Goal: Task Accomplishment & Management: Use online tool/utility

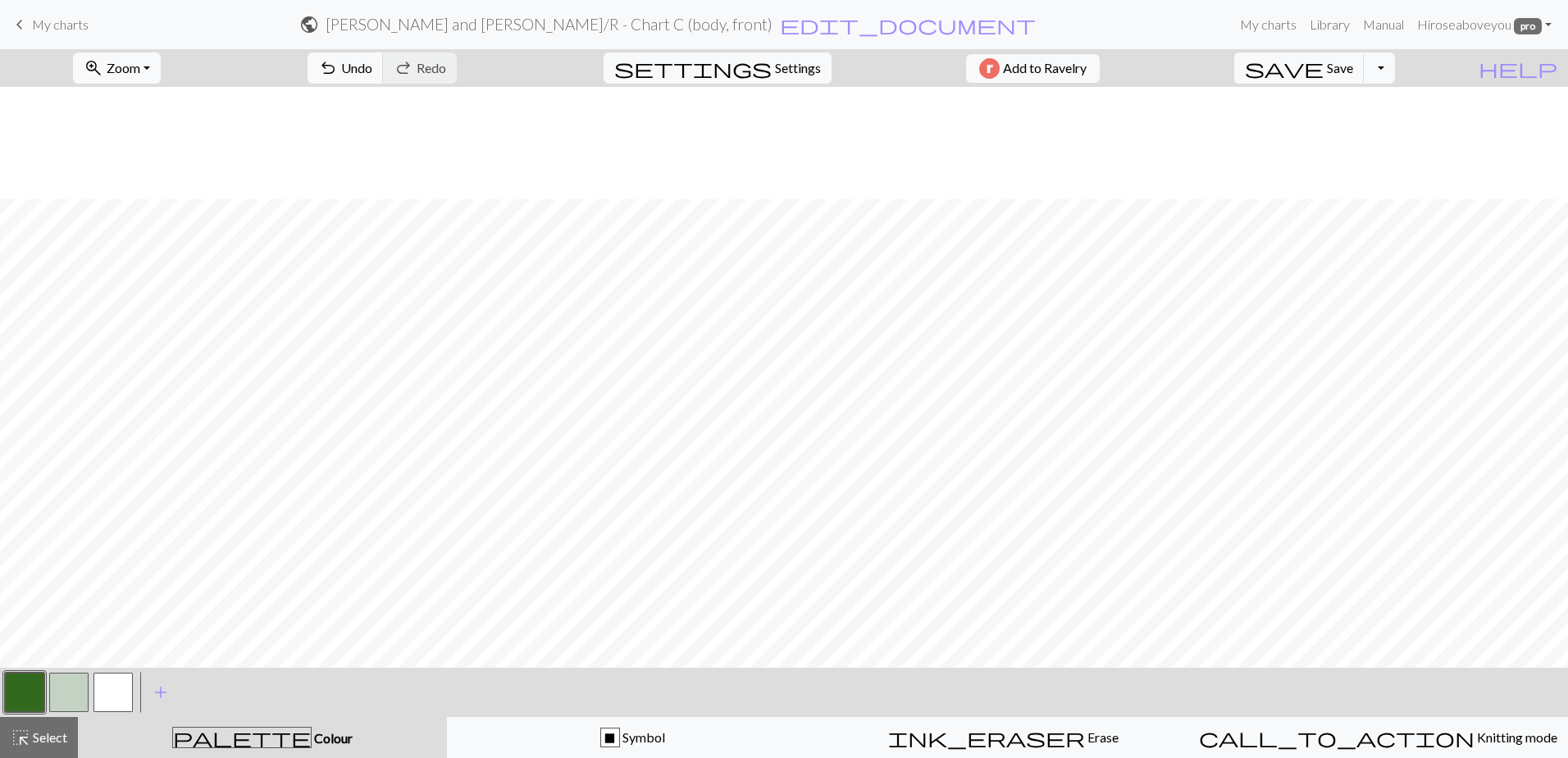
scroll to position [113, 0]
click at [140, 71] on span "Zoom" at bounding box center [123, 67] width 33 height 15
click at [175, 119] on button "Fit width" at bounding box center [139, 130] width 130 height 26
click at [140, 70] on span "Zoom" at bounding box center [123, 67] width 33 height 15
click at [142, 196] on button "50%" at bounding box center [139, 196] width 130 height 26
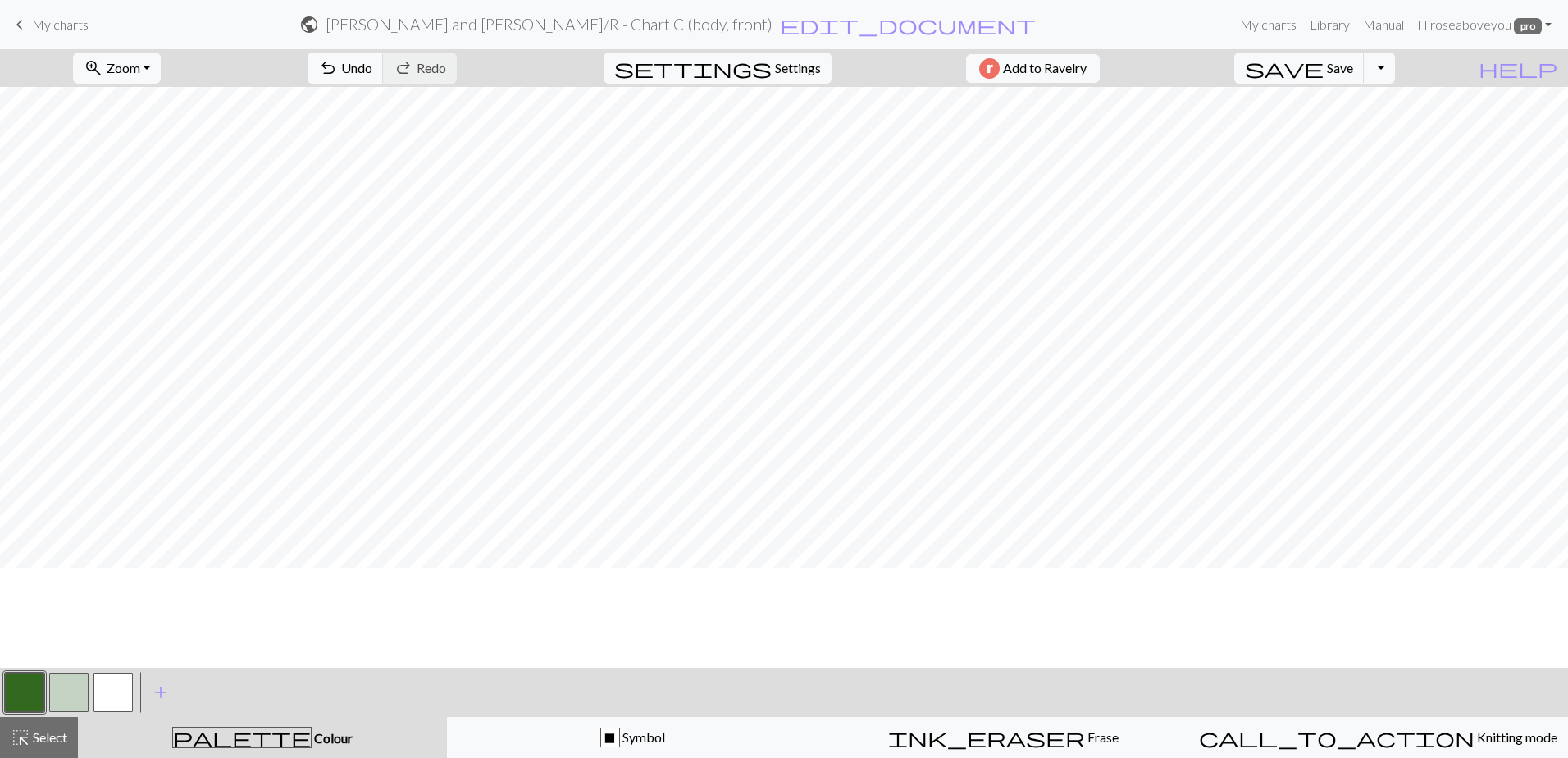
scroll to position [0, 0]
click at [140, 68] on span "Zoom" at bounding box center [123, 67] width 33 height 15
click at [146, 218] on button "100%" at bounding box center [139, 223] width 130 height 26
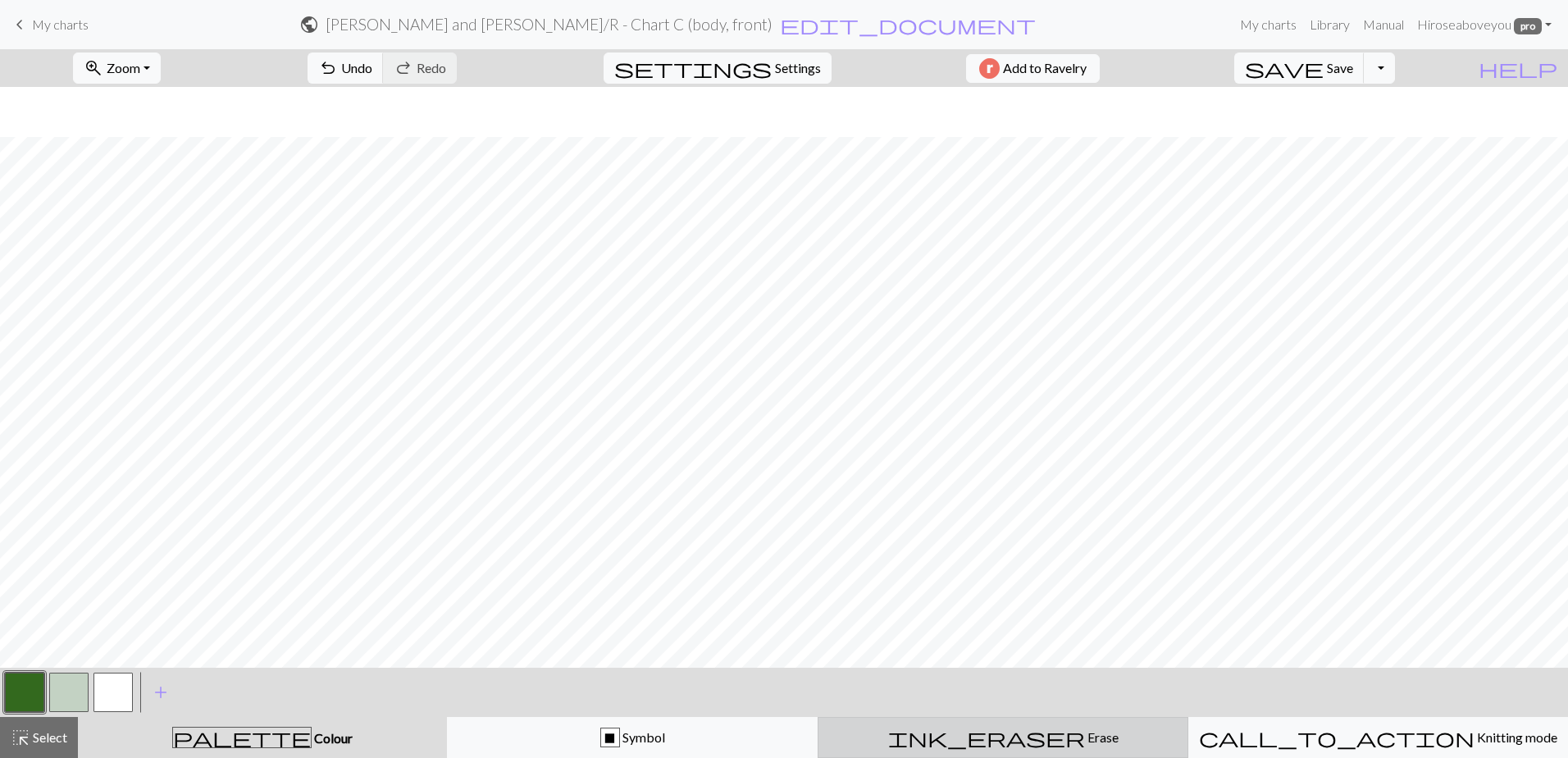
scroll to position [752, 0]
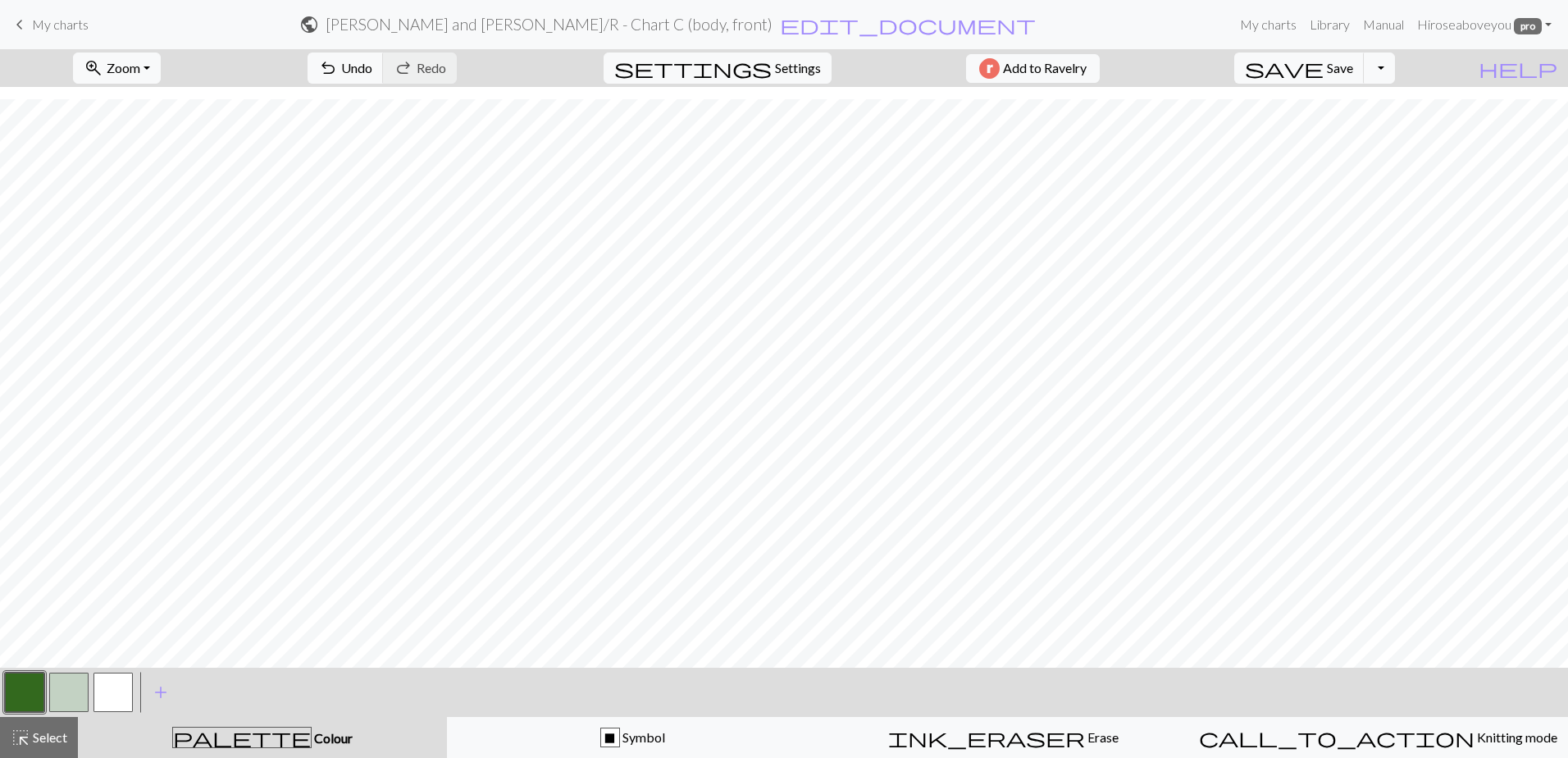
click at [52, 687] on button "button" at bounding box center [69, 692] width 39 height 39
click at [63, 692] on button "button" at bounding box center [69, 692] width 39 height 39
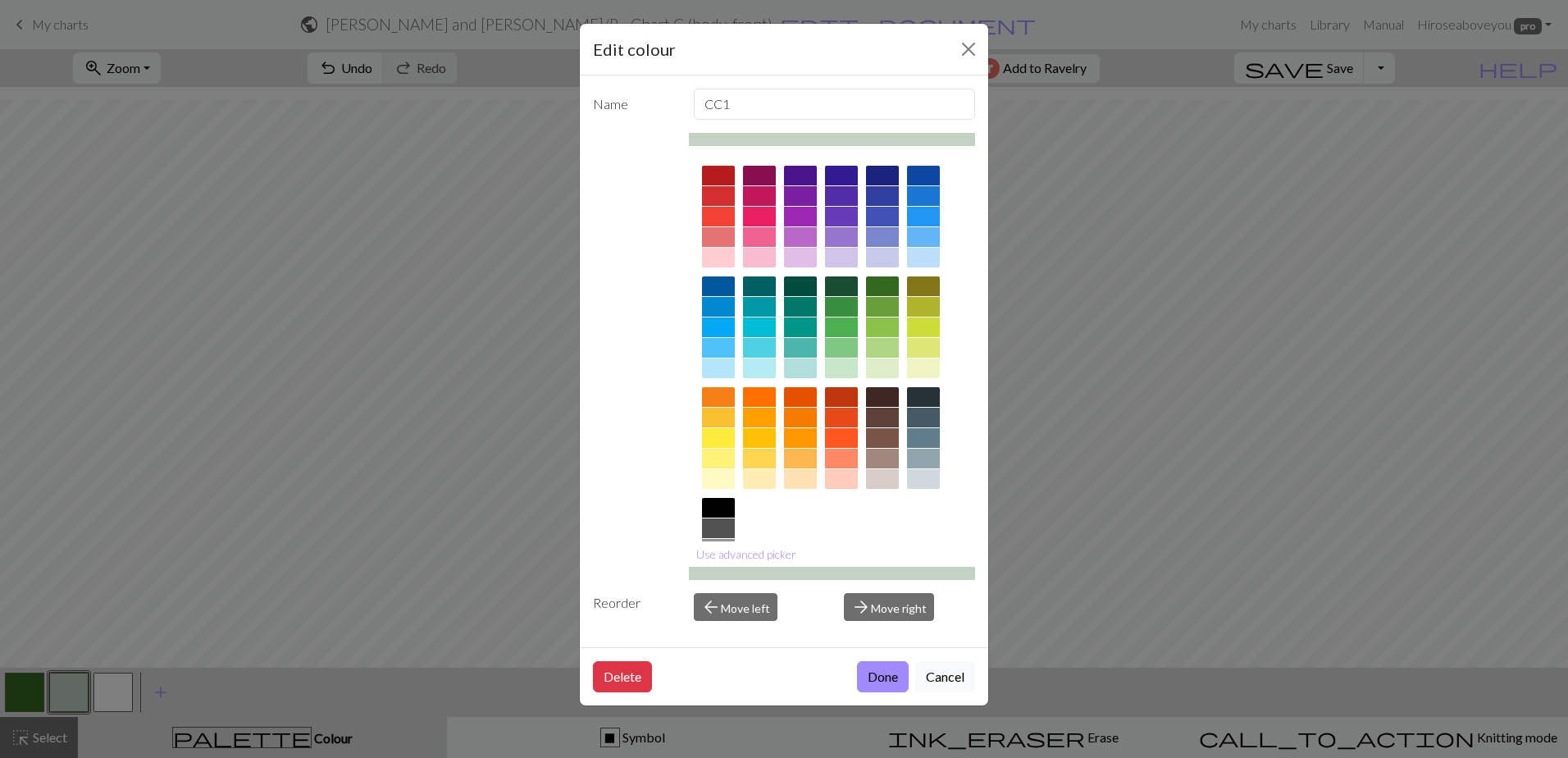
click at [877, 669] on button "Done" at bounding box center [882, 676] width 52 height 32
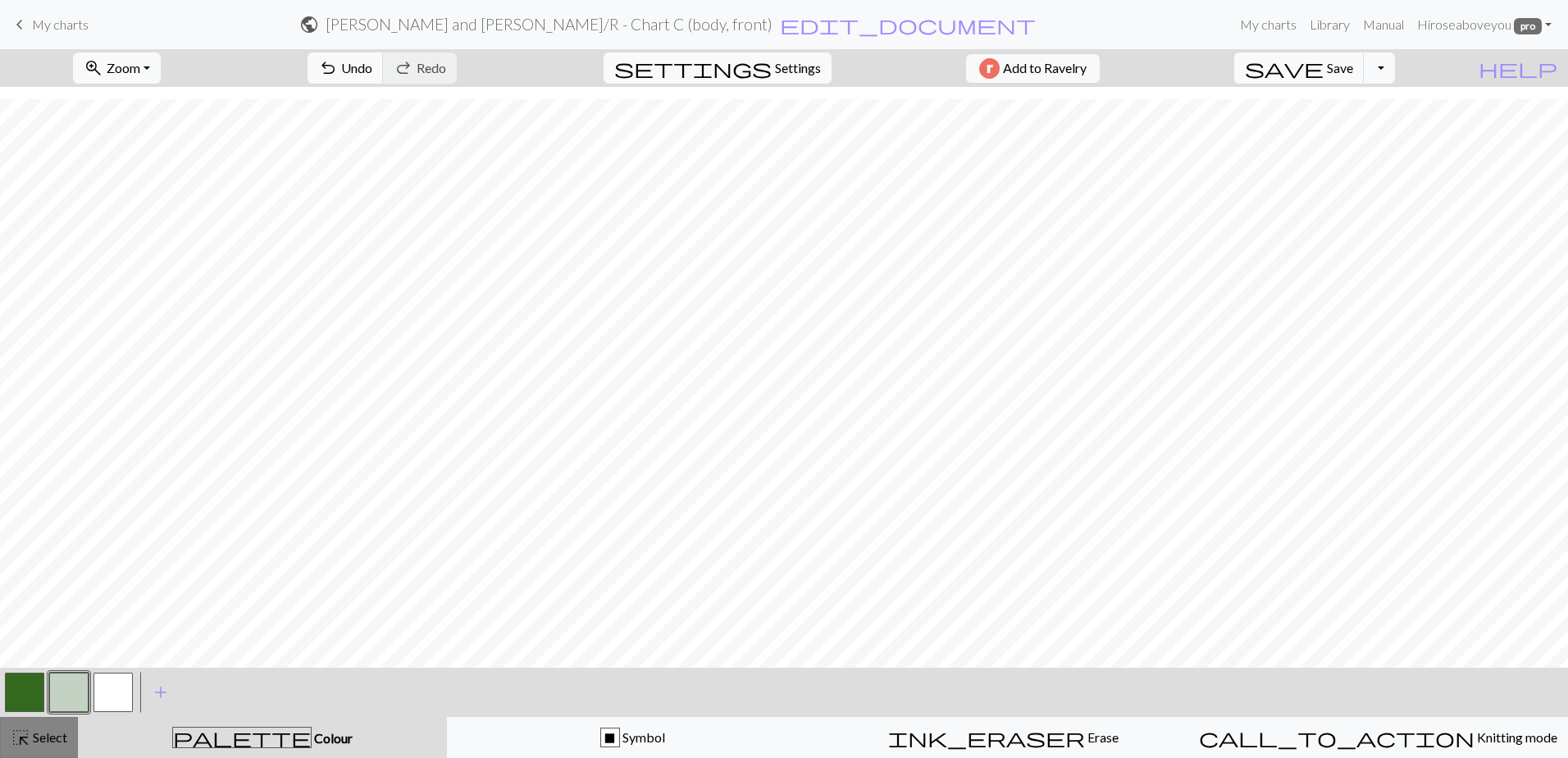
drag, startPoint x: 43, startPoint y: 737, endPoint x: 75, endPoint y: 736, distance: 32.0
click at [61, 737] on span "Select" at bounding box center [49, 737] width 37 height 15
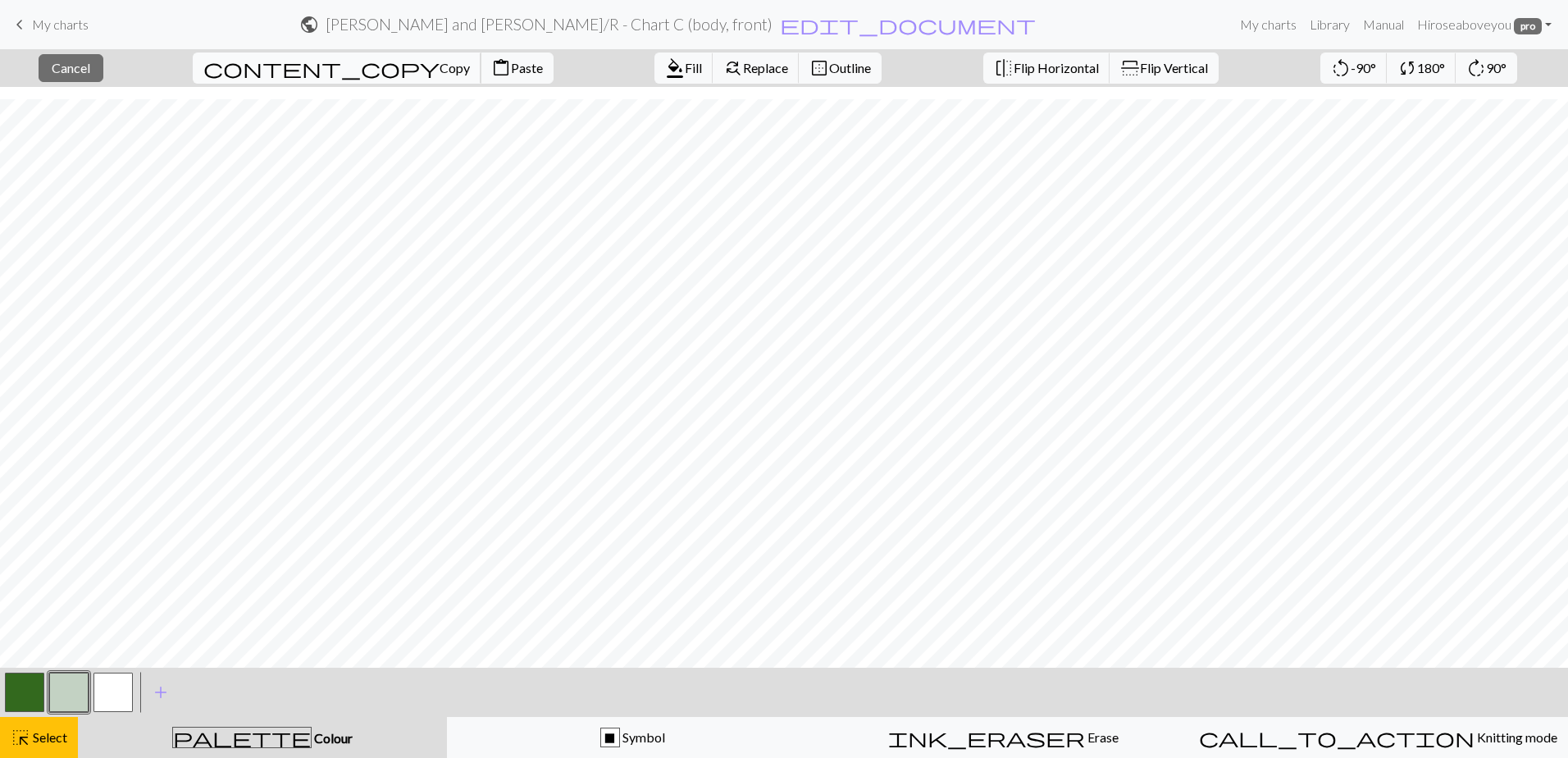
click at [279, 74] on span "content_copy" at bounding box center [321, 67] width 236 height 23
click at [439, 67] on span "Copy" at bounding box center [454, 67] width 31 height 15
click at [32, 738] on span "Select" at bounding box center [49, 737] width 37 height 15
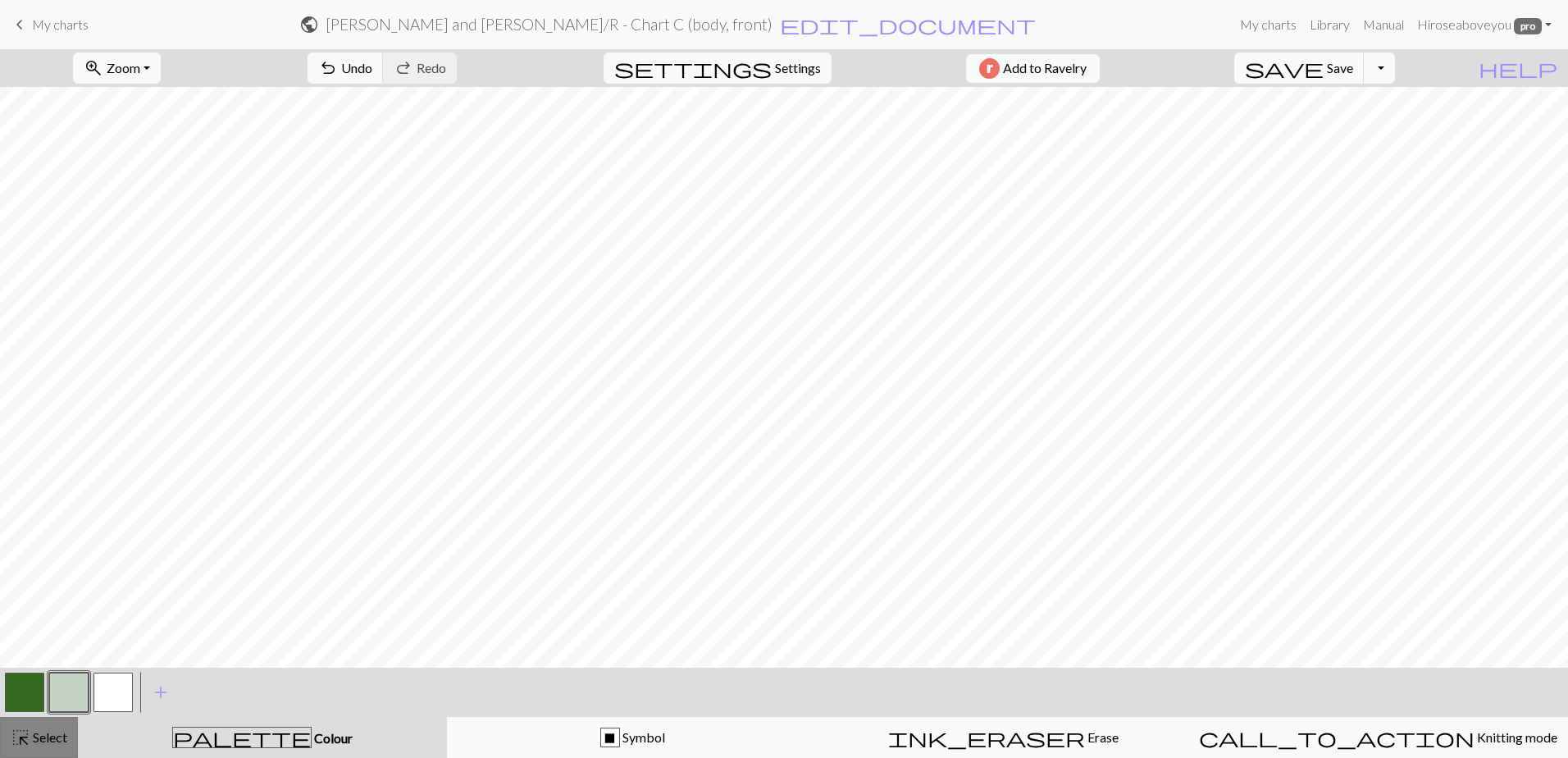
click at [41, 734] on span "Select" at bounding box center [49, 737] width 37 height 15
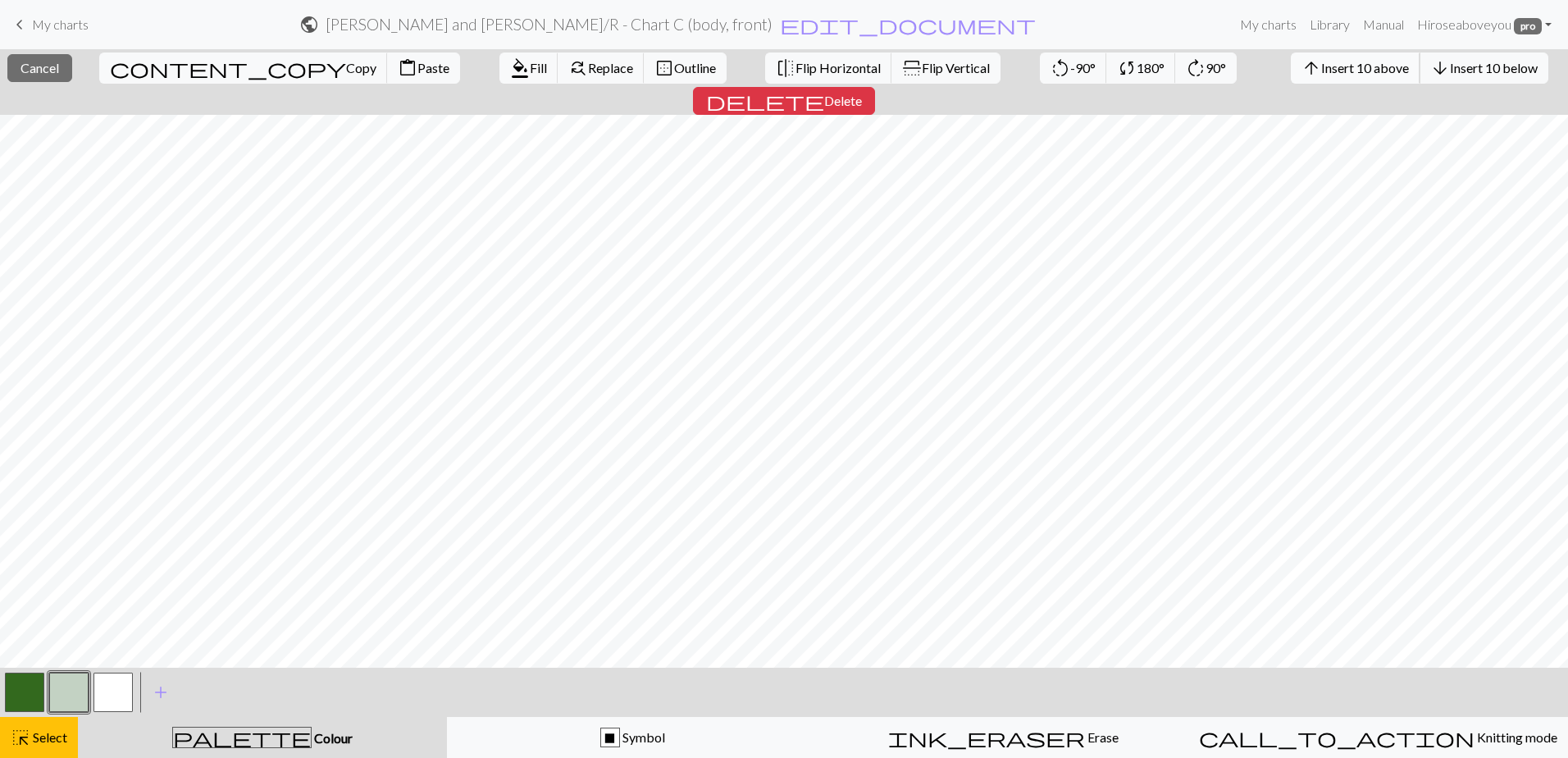
click at [1321, 64] on span "Insert 10 above" at bounding box center [1364, 67] width 88 height 15
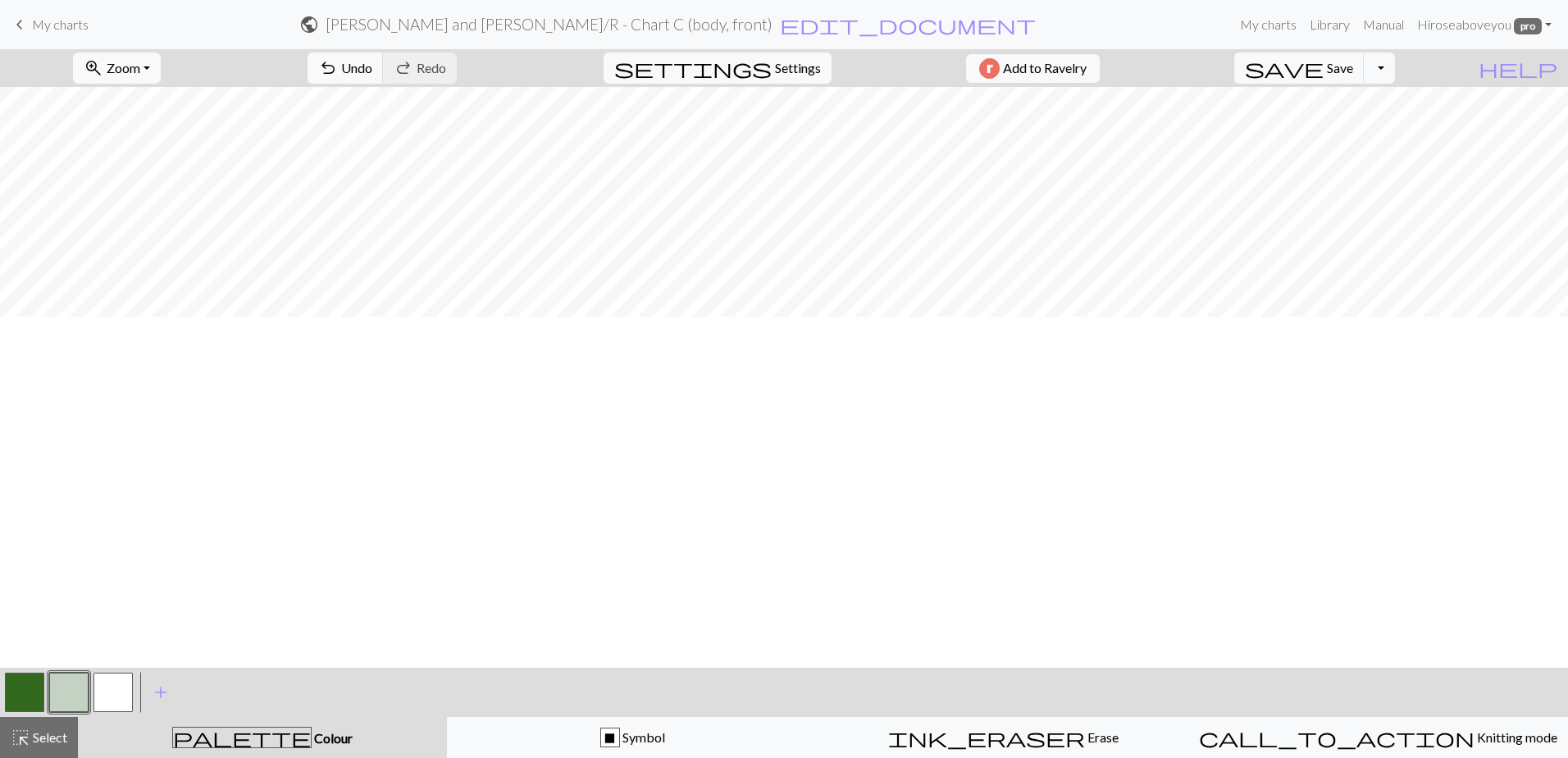
scroll to position [506, 0]
click at [56, 726] on button "highlight_alt Select Select" at bounding box center [38, 738] width 78 height 41
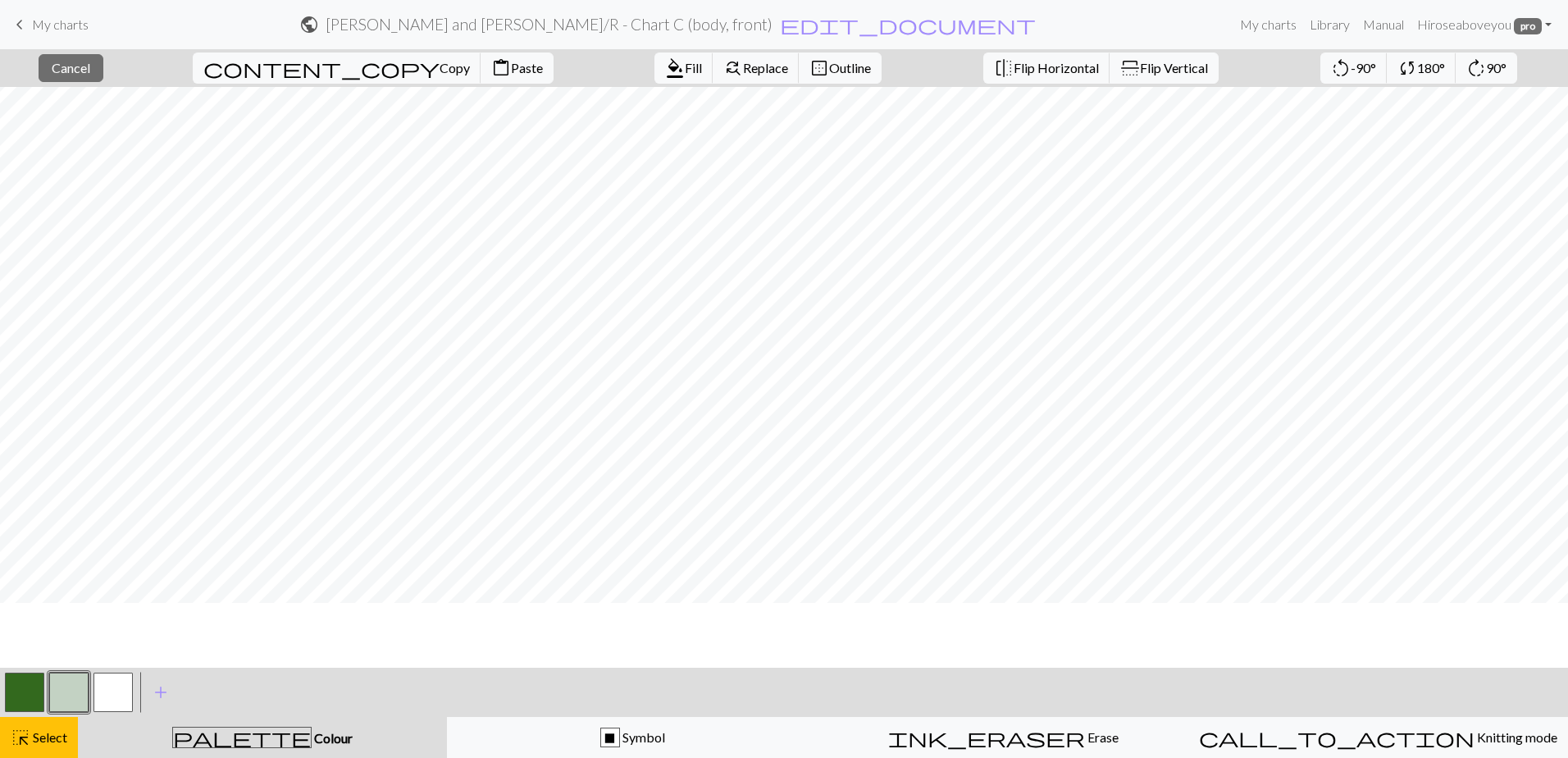
scroll to position [342, 0]
click at [269, 71] on span "content_copy" at bounding box center [321, 67] width 236 height 23
click at [511, 71] on span "Paste" at bounding box center [527, 67] width 32 height 15
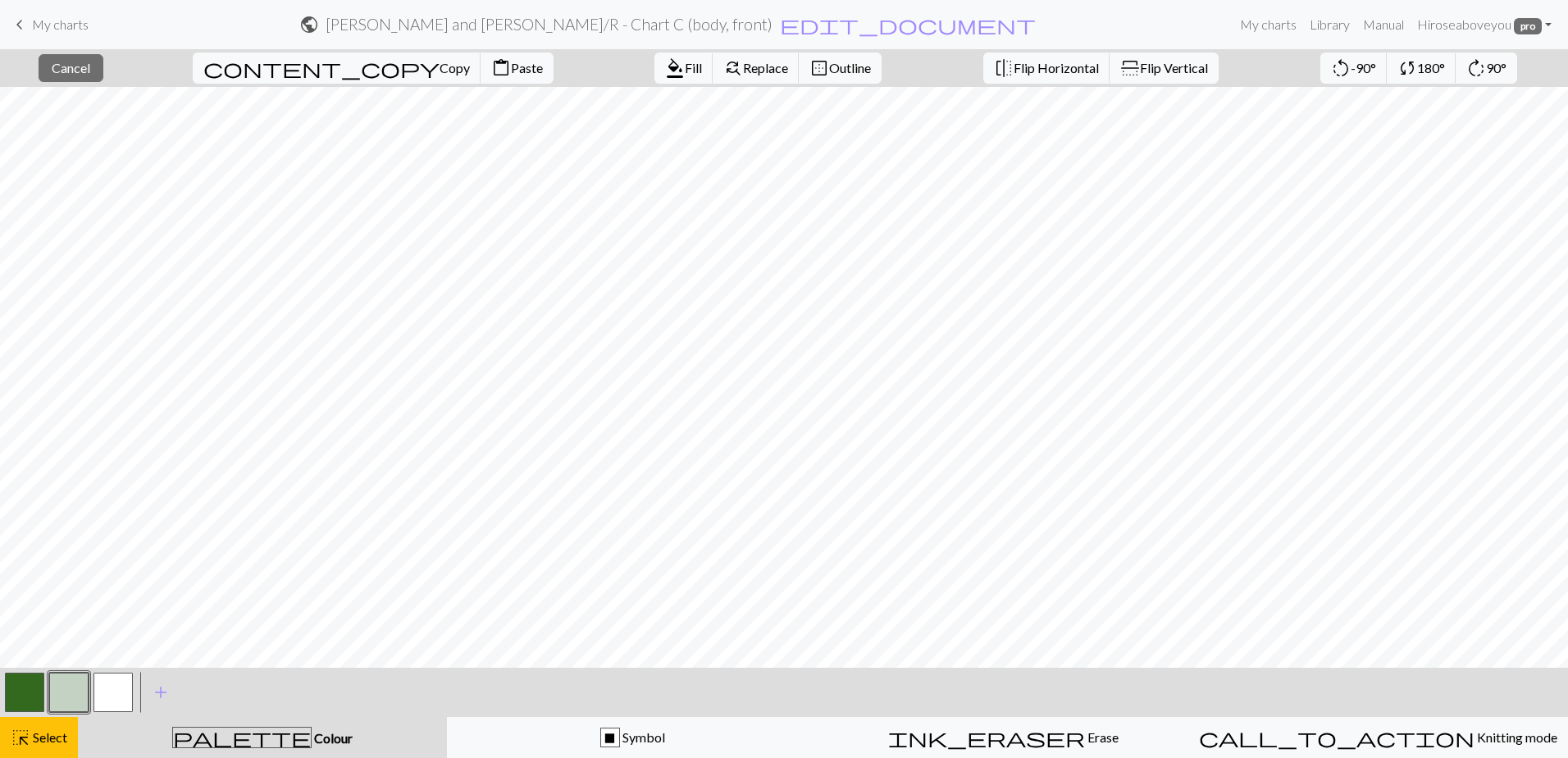
click at [67, 686] on button "button" at bounding box center [69, 692] width 39 height 39
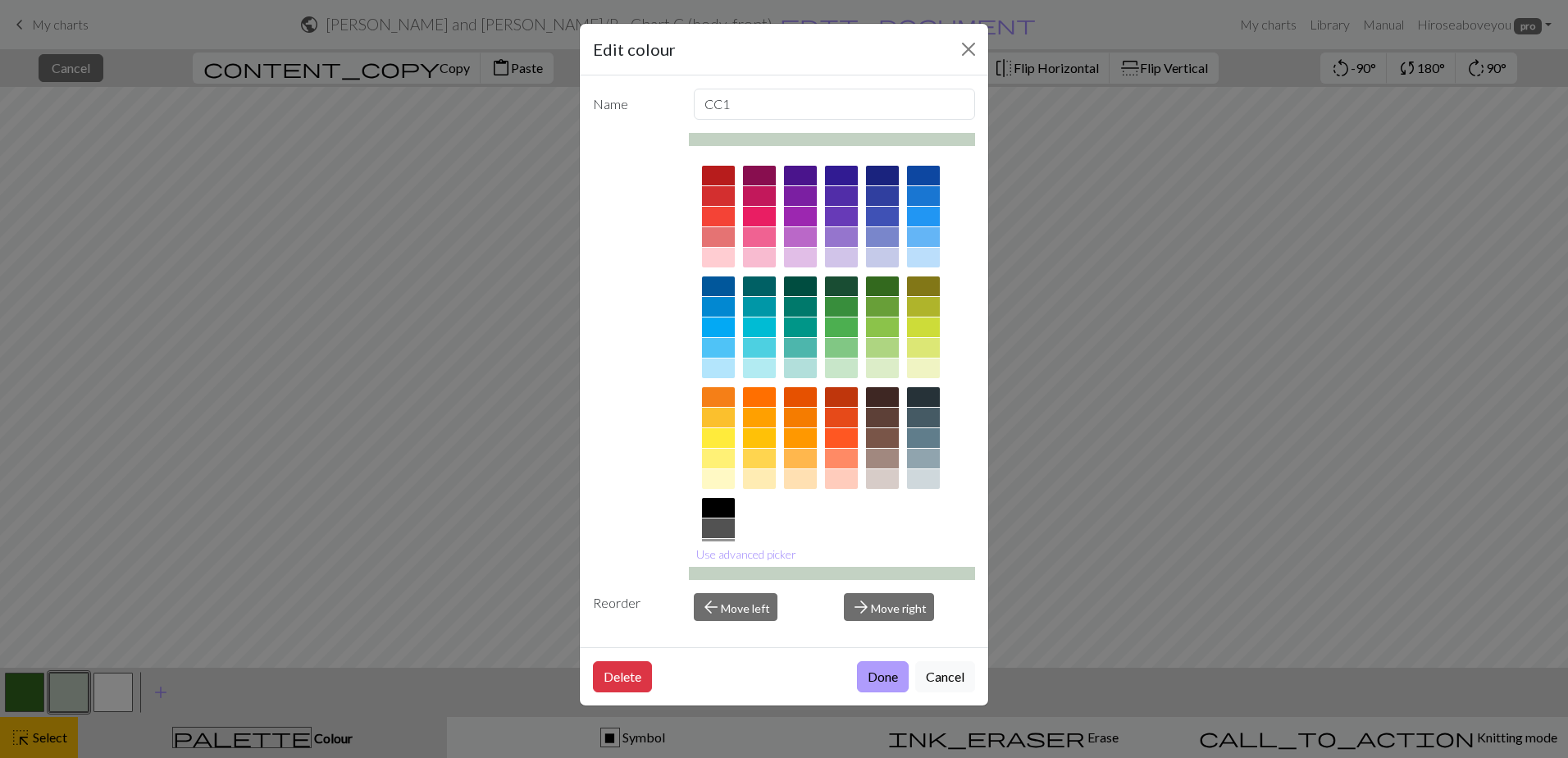
click at [887, 677] on button "Done" at bounding box center [882, 676] width 52 height 32
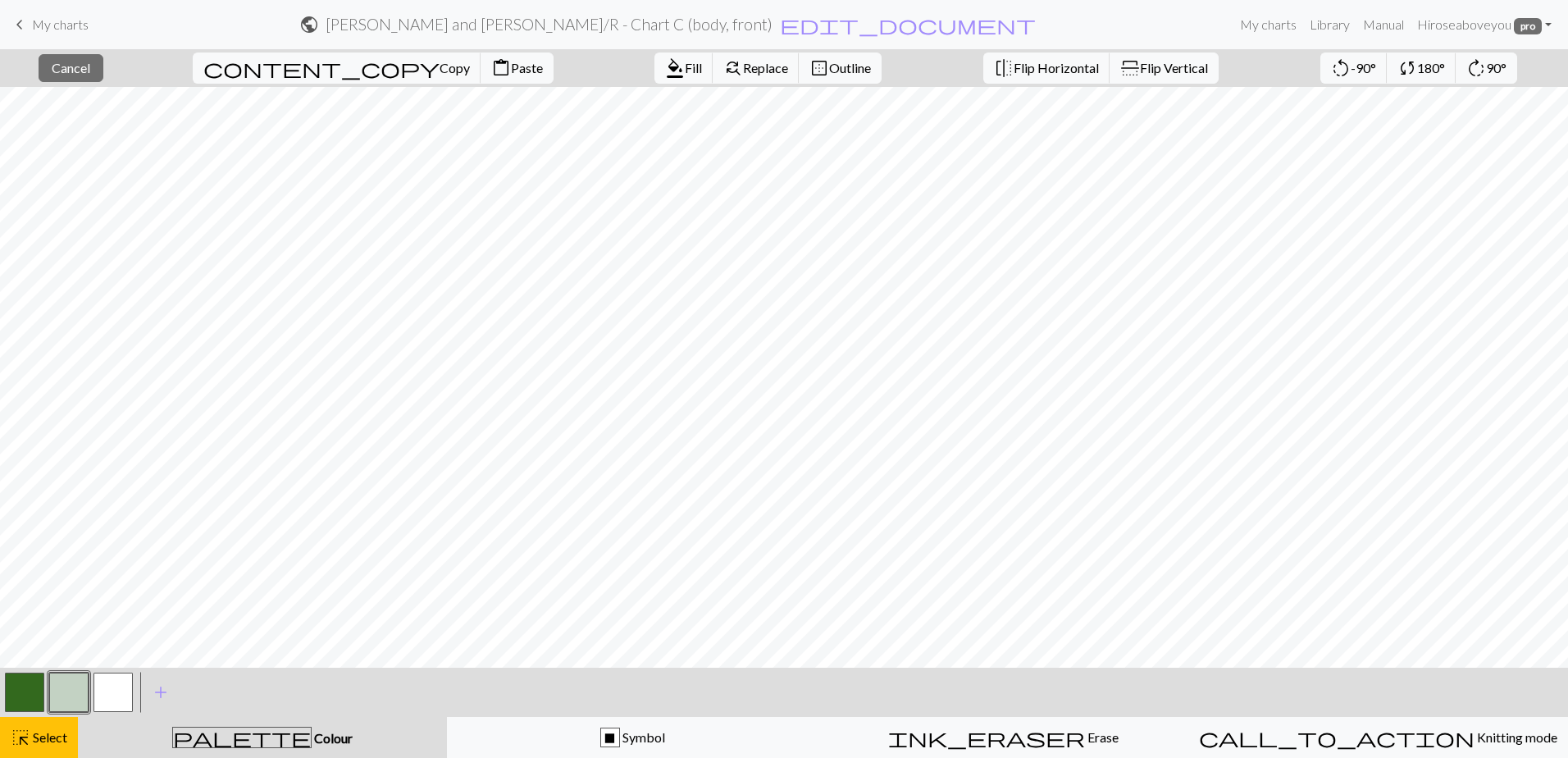
click at [311, 743] on span "Colour" at bounding box center [332, 738] width 41 height 15
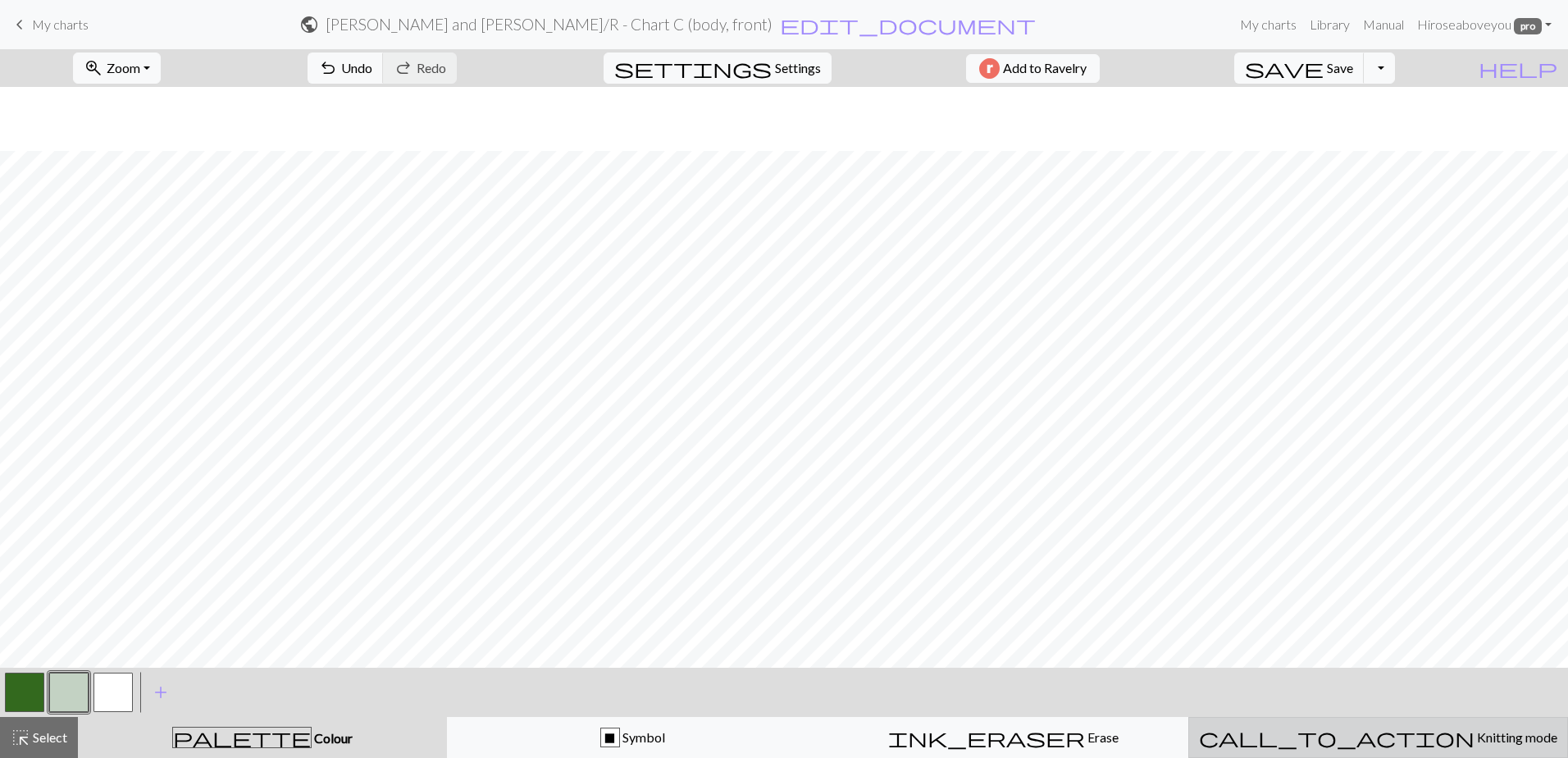
scroll to position [328, 0]
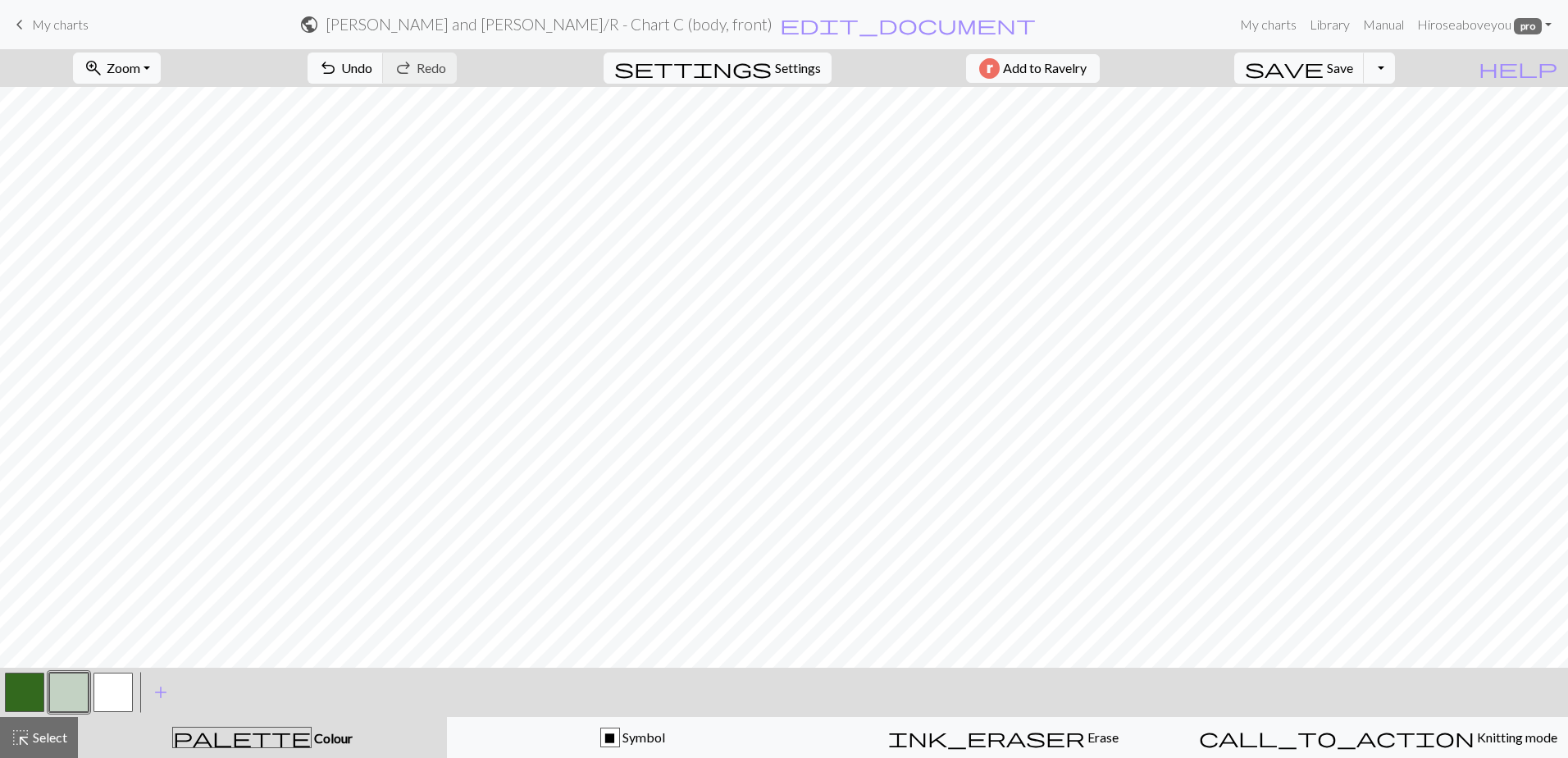
click at [20, 693] on button "button" at bounding box center [25, 692] width 39 height 39
click at [52, 696] on button "button" at bounding box center [69, 692] width 39 height 39
click at [48, 735] on span "Select" at bounding box center [49, 737] width 37 height 15
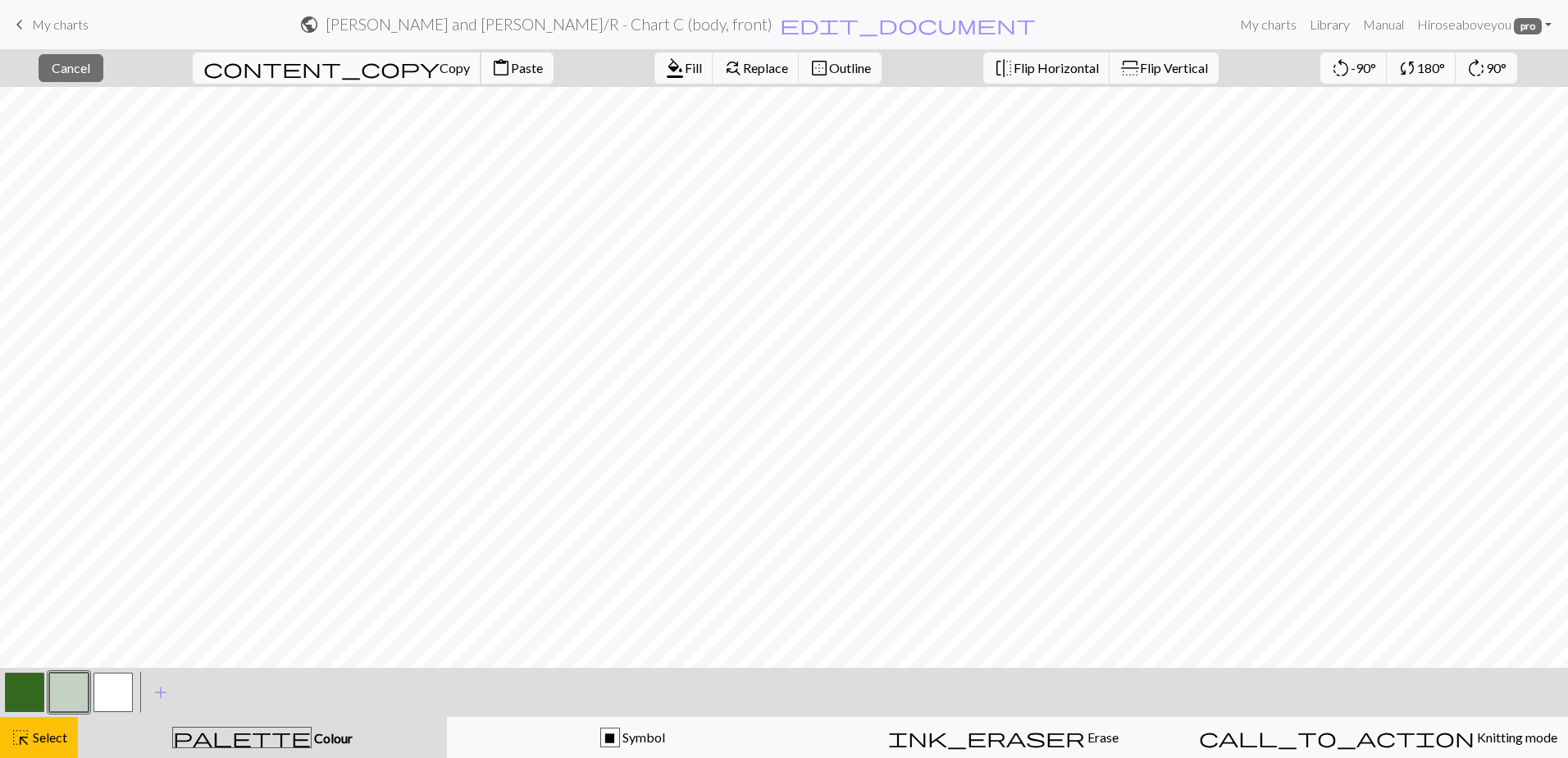
click at [263, 64] on span "content_copy" at bounding box center [321, 67] width 236 height 23
click at [511, 60] on span "Paste" at bounding box center [527, 67] width 32 height 15
click at [491, 68] on span "content_paste" at bounding box center [500, 67] width 20 height 23
click at [491, 72] on span "content_paste" at bounding box center [500, 67] width 20 height 23
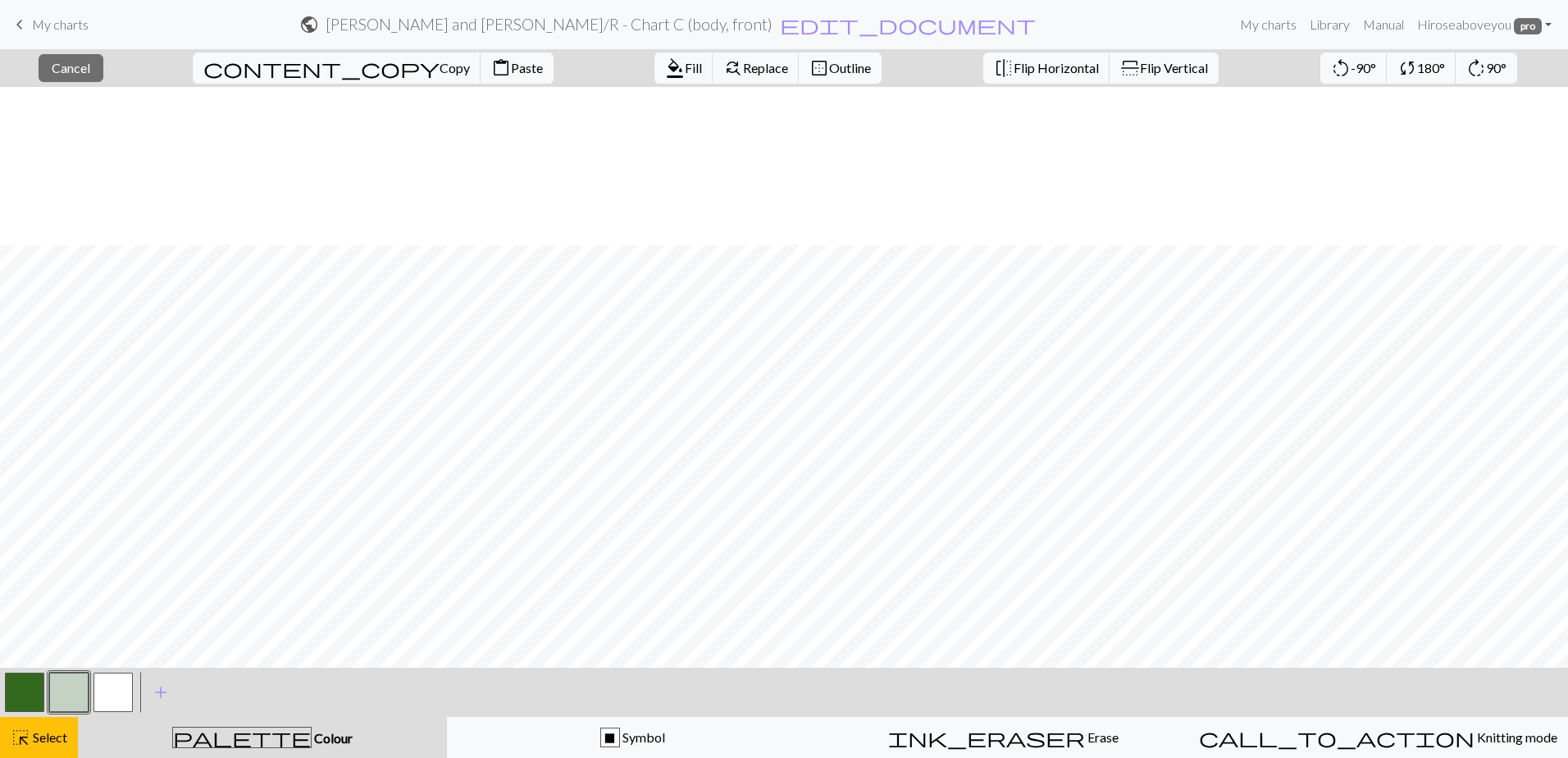
scroll to position [164, 0]
click at [491, 68] on span "content_paste" at bounding box center [500, 67] width 20 height 23
drag, startPoint x: 20, startPoint y: 696, endPoint x: 35, endPoint y: 663, distance: 36.2
click at [20, 695] on button "button" at bounding box center [25, 692] width 39 height 39
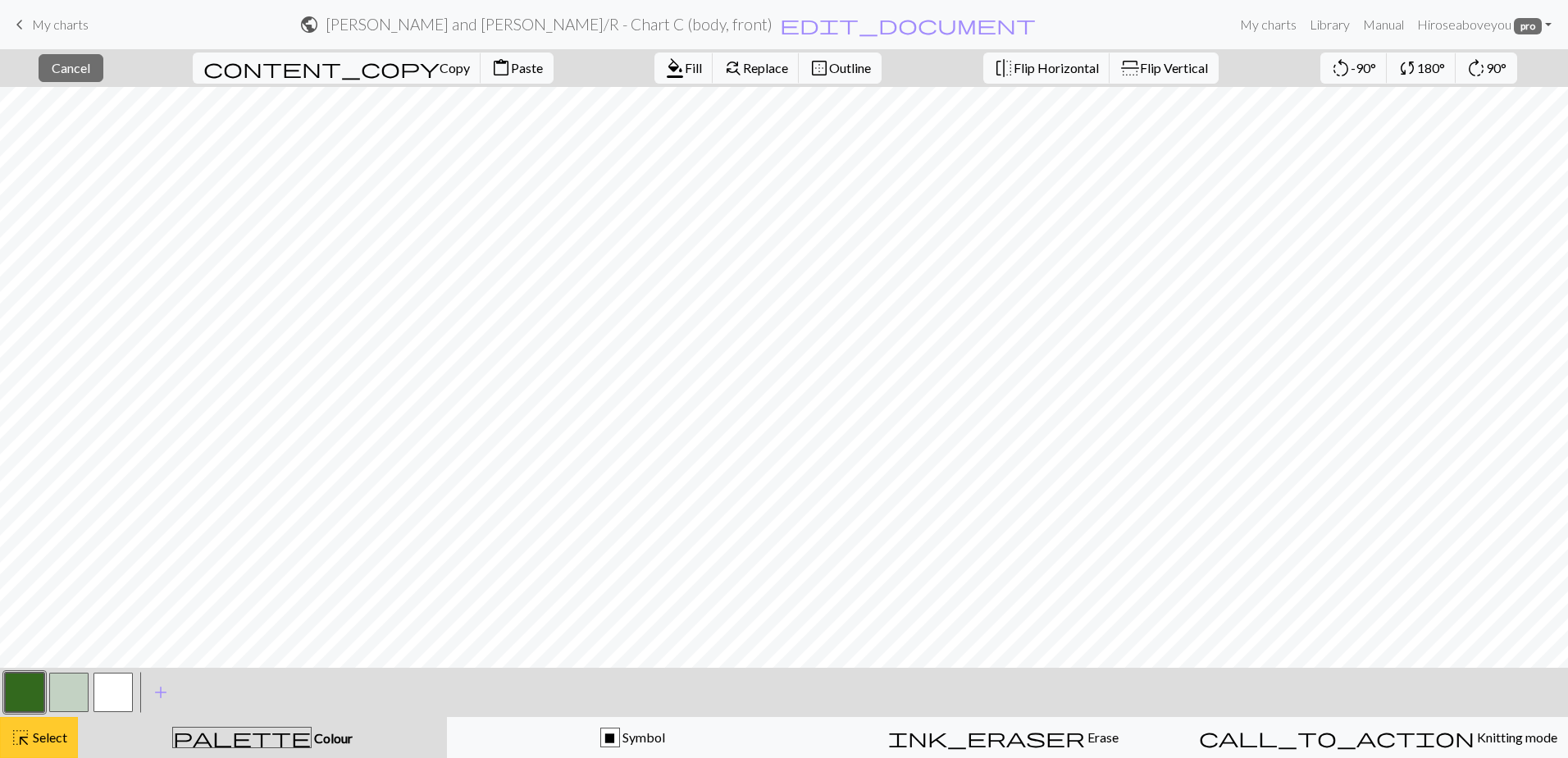
click at [11, 734] on span "highlight_alt" at bounding box center [20, 737] width 20 height 23
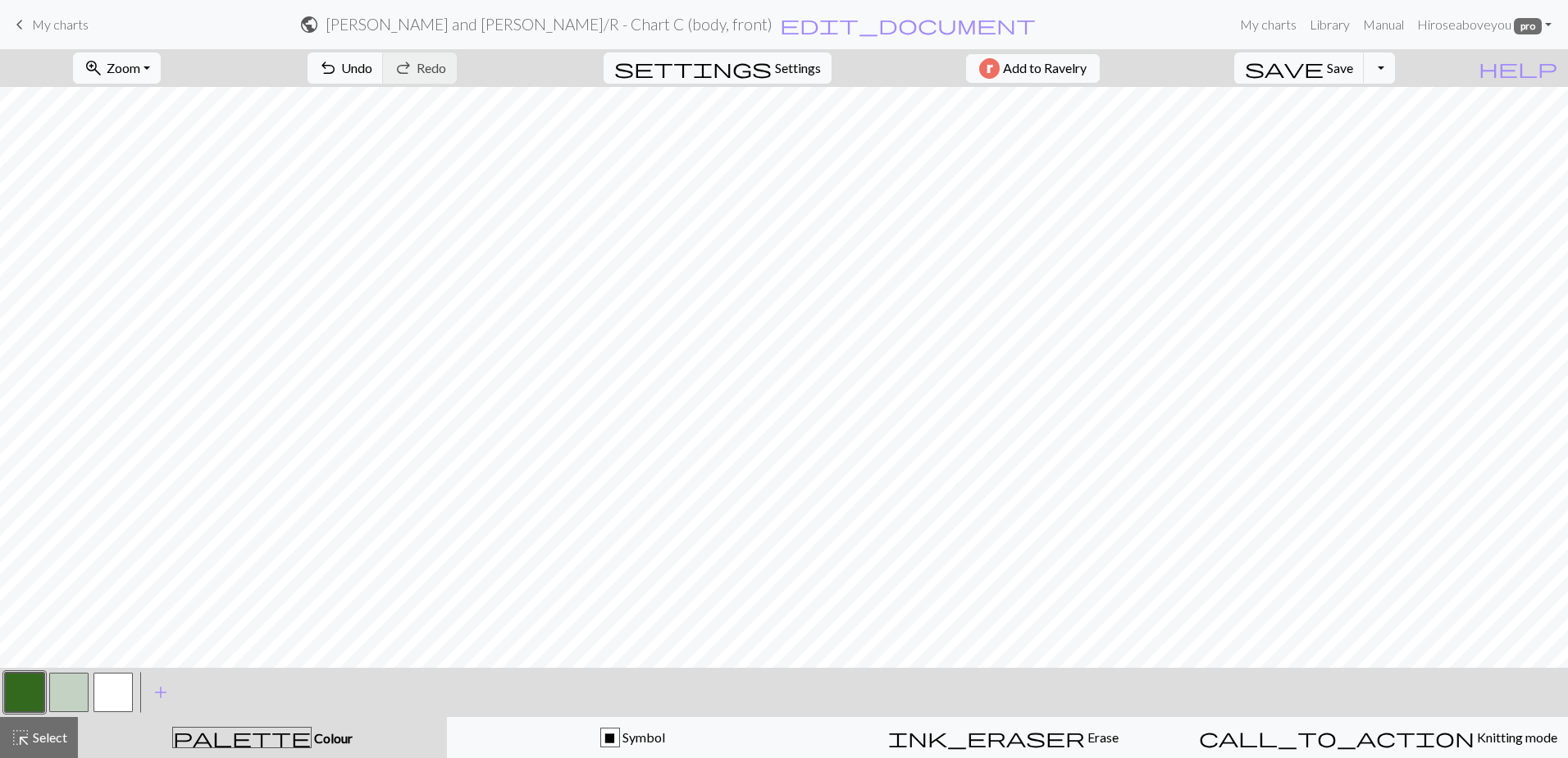
click at [18, 683] on button "button" at bounding box center [25, 692] width 39 height 39
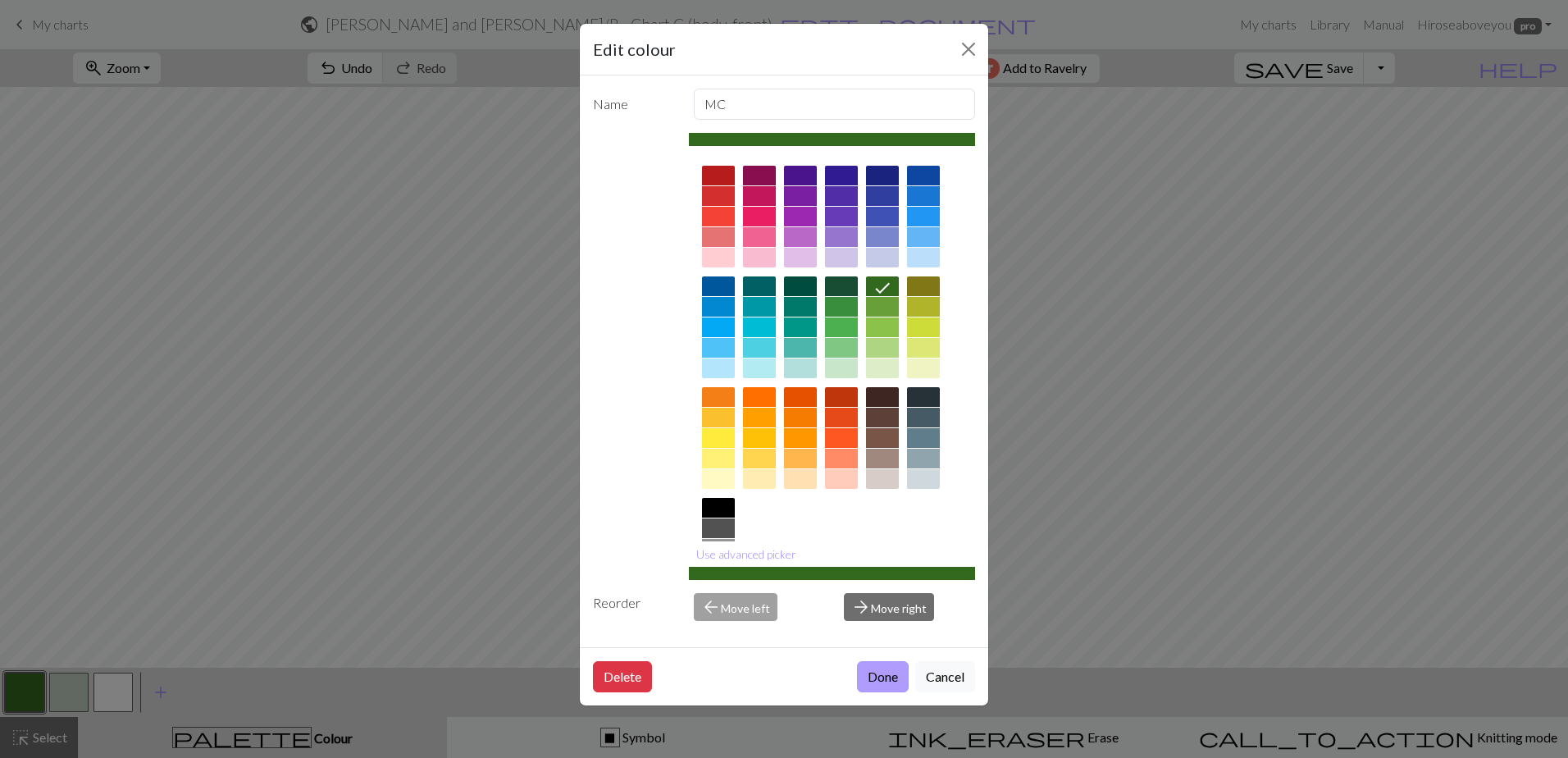
click at [895, 666] on button "Done" at bounding box center [882, 676] width 52 height 32
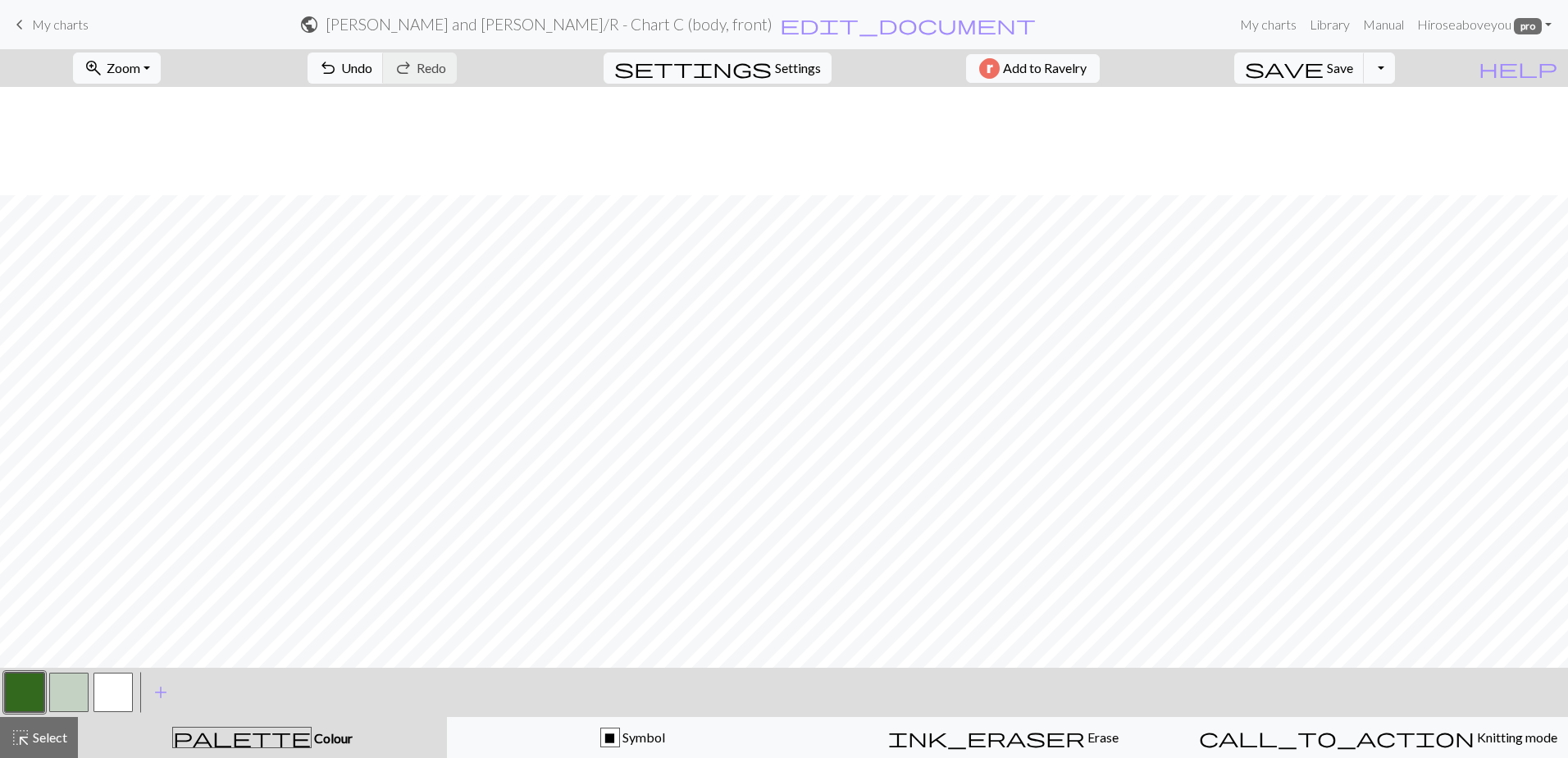
scroll to position [506, 0]
click at [55, 685] on button "button" at bounding box center [69, 692] width 39 height 39
click at [14, 680] on button "button" at bounding box center [25, 692] width 39 height 39
click at [55, 704] on button "button" at bounding box center [69, 692] width 39 height 39
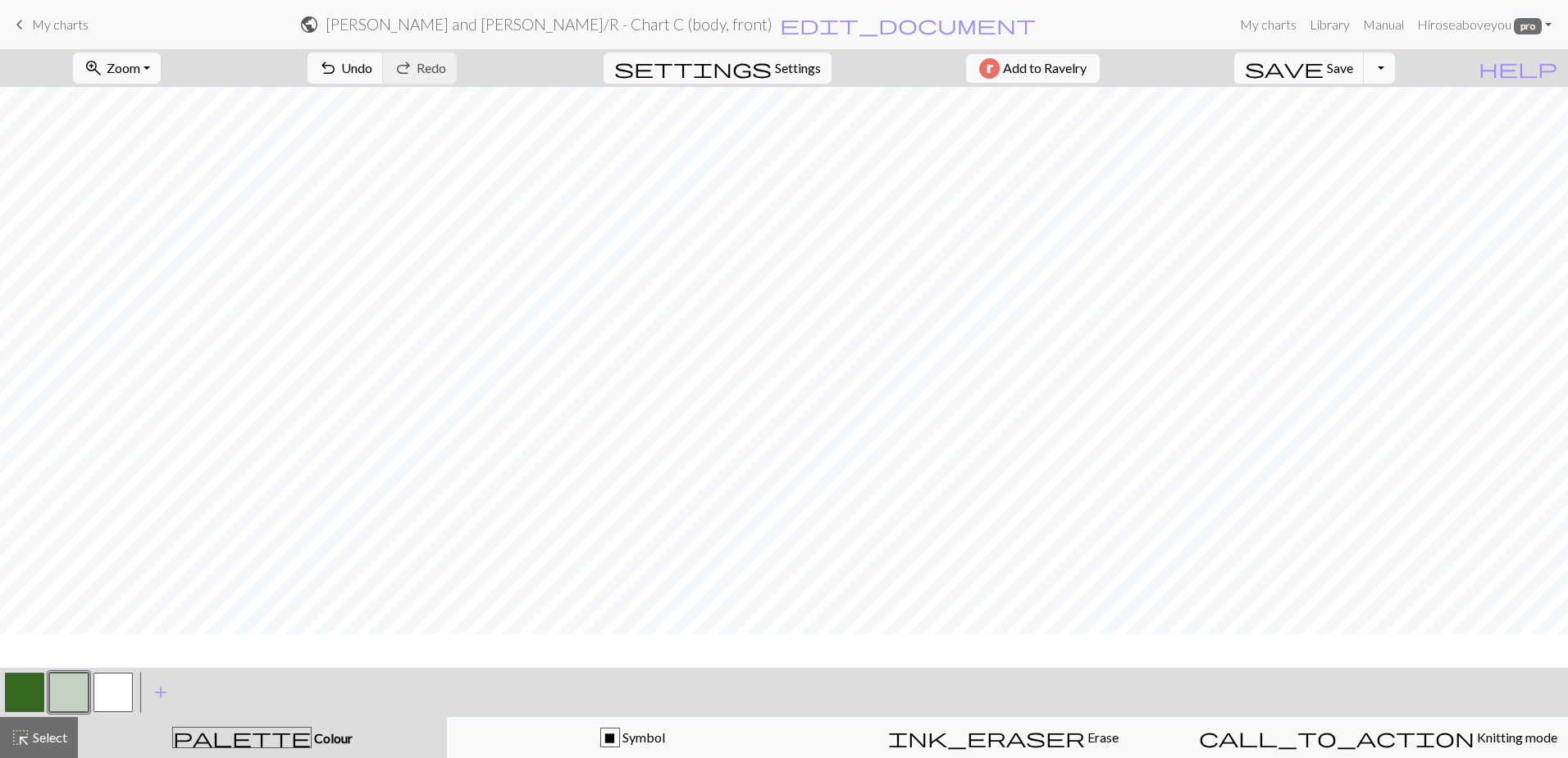
scroll to position [246, 0]
click at [19, 689] on button "button" at bounding box center [25, 692] width 39 height 39
drag, startPoint x: 32, startPoint y: 740, endPoint x: 67, endPoint y: 700, distance: 53.2
click at [36, 738] on span "Select" at bounding box center [49, 737] width 37 height 15
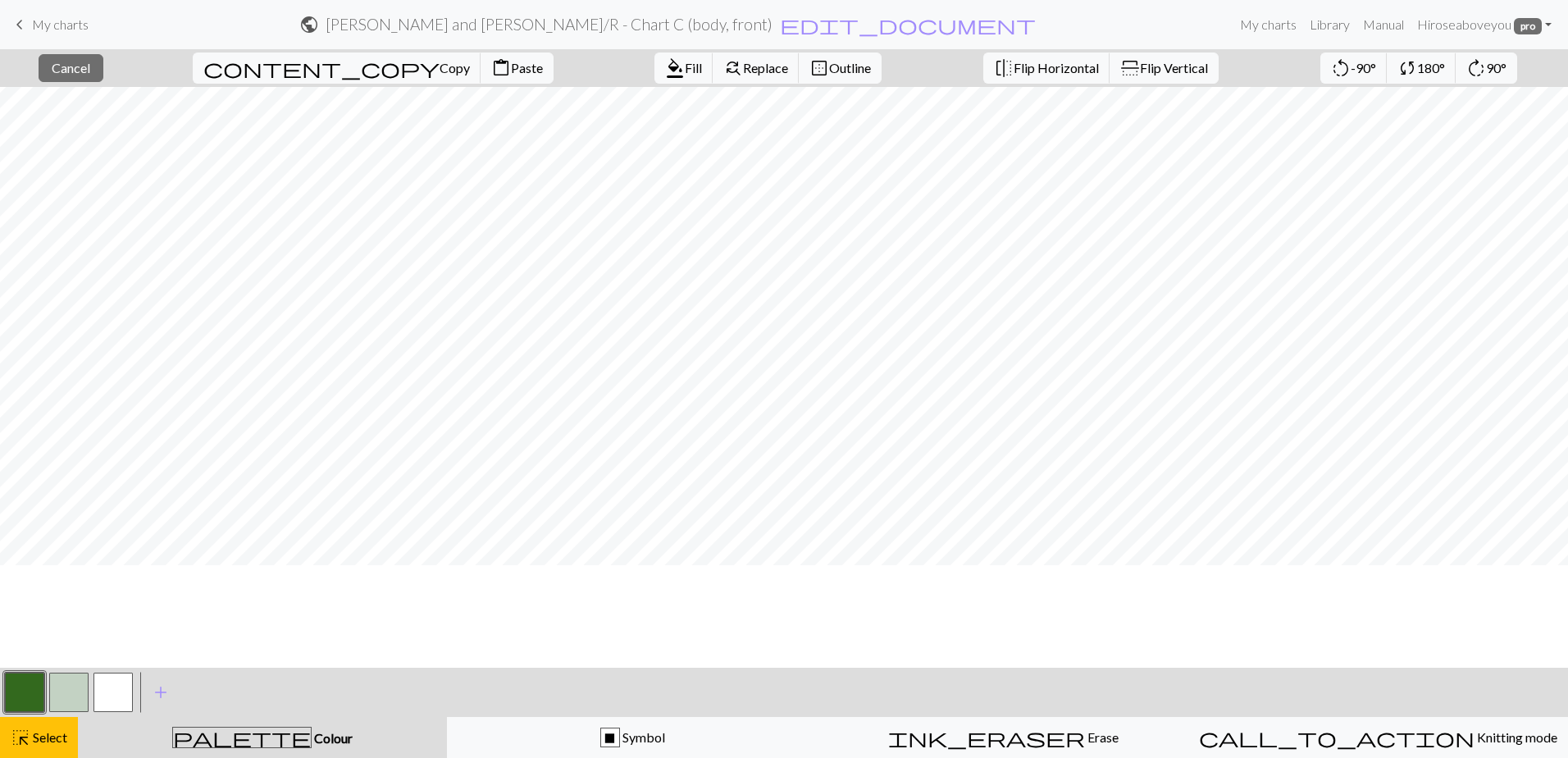
scroll to position [0, 0]
click at [41, 737] on span "Select" at bounding box center [49, 737] width 37 height 15
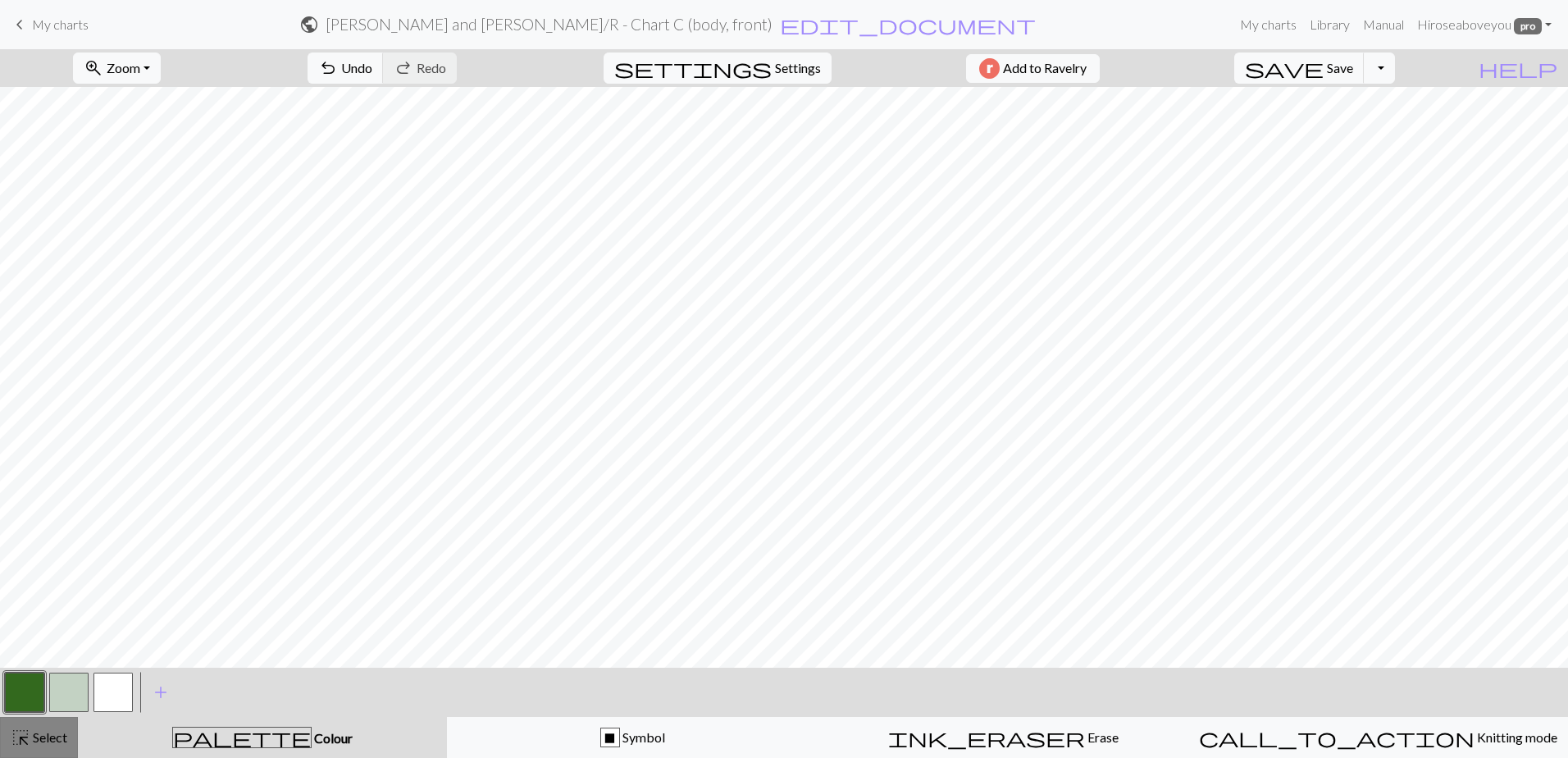
click at [20, 733] on span "highlight_alt" at bounding box center [20, 737] width 20 height 23
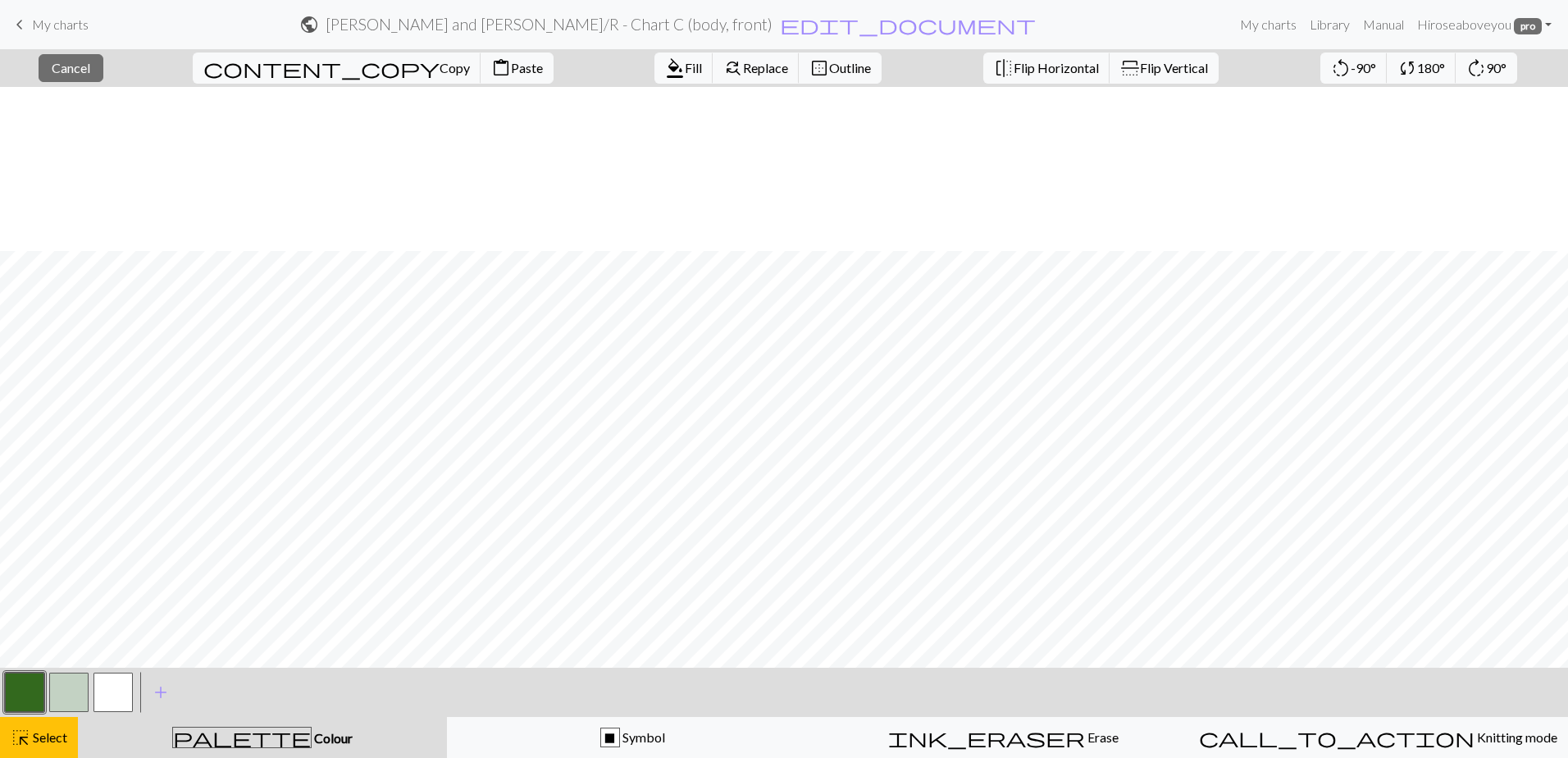
scroll to position [260, 0]
click at [439, 72] on span "Copy" at bounding box center [454, 67] width 31 height 15
click at [511, 68] on span "Paste" at bounding box center [527, 67] width 32 height 15
click at [18, 684] on button "button" at bounding box center [25, 692] width 39 height 39
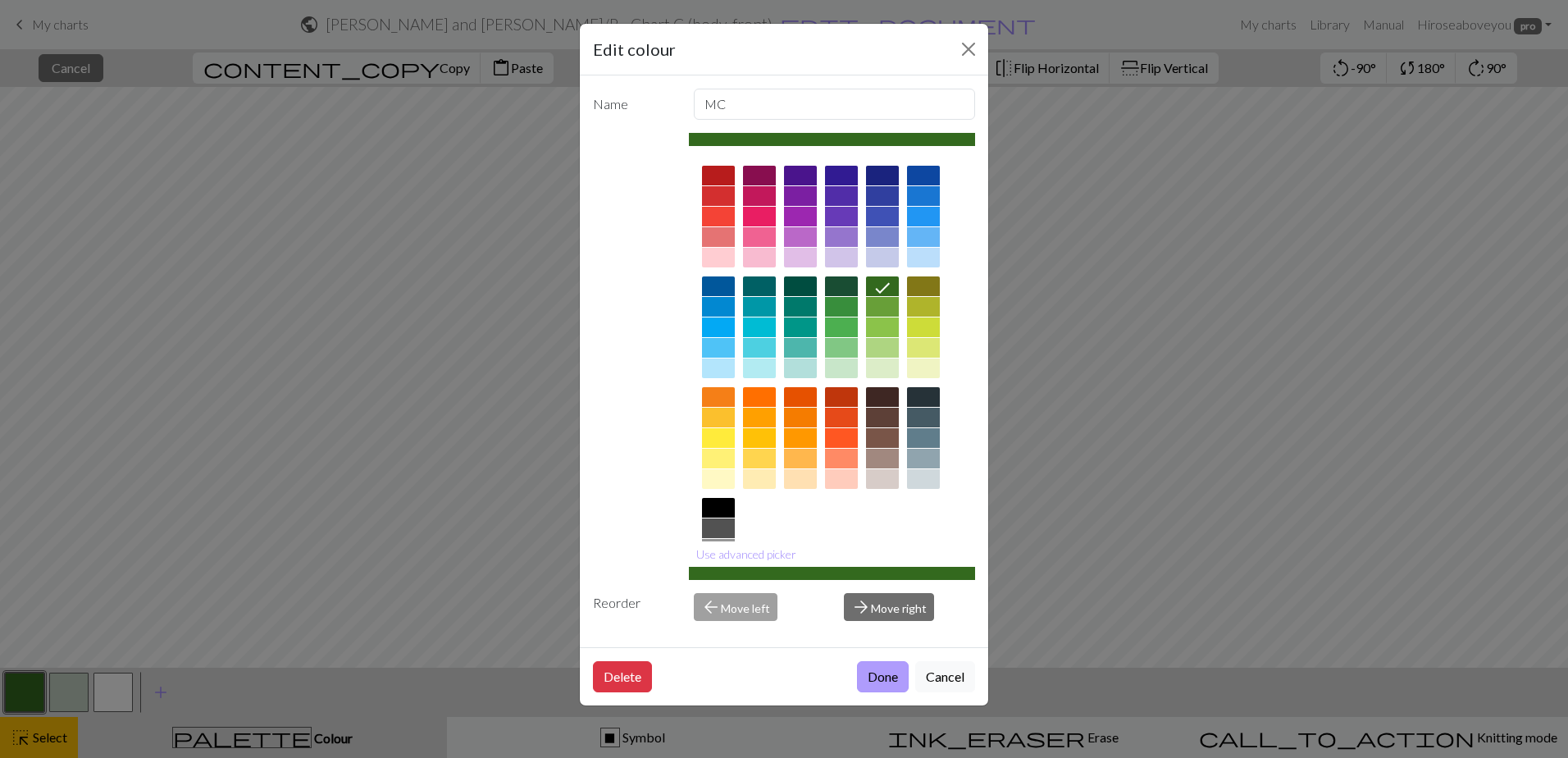
click at [872, 675] on button "Done" at bounding box center [882, 676] width 52 height 32
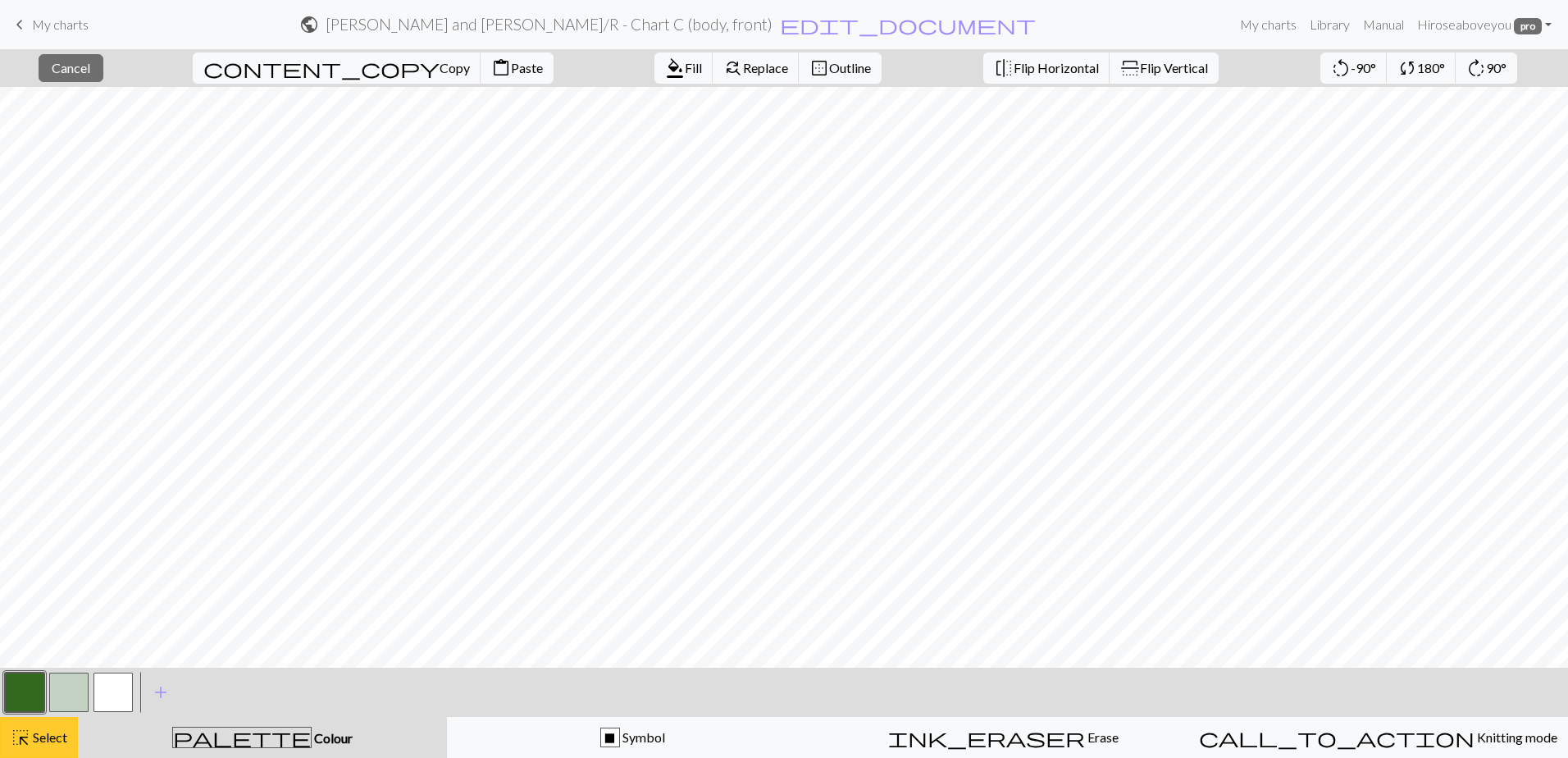
click at [0, 736] on html "This website uses cookies to ensure you get the best experience on our website.…" at bounding box center [784, 379] width 1568 height 758
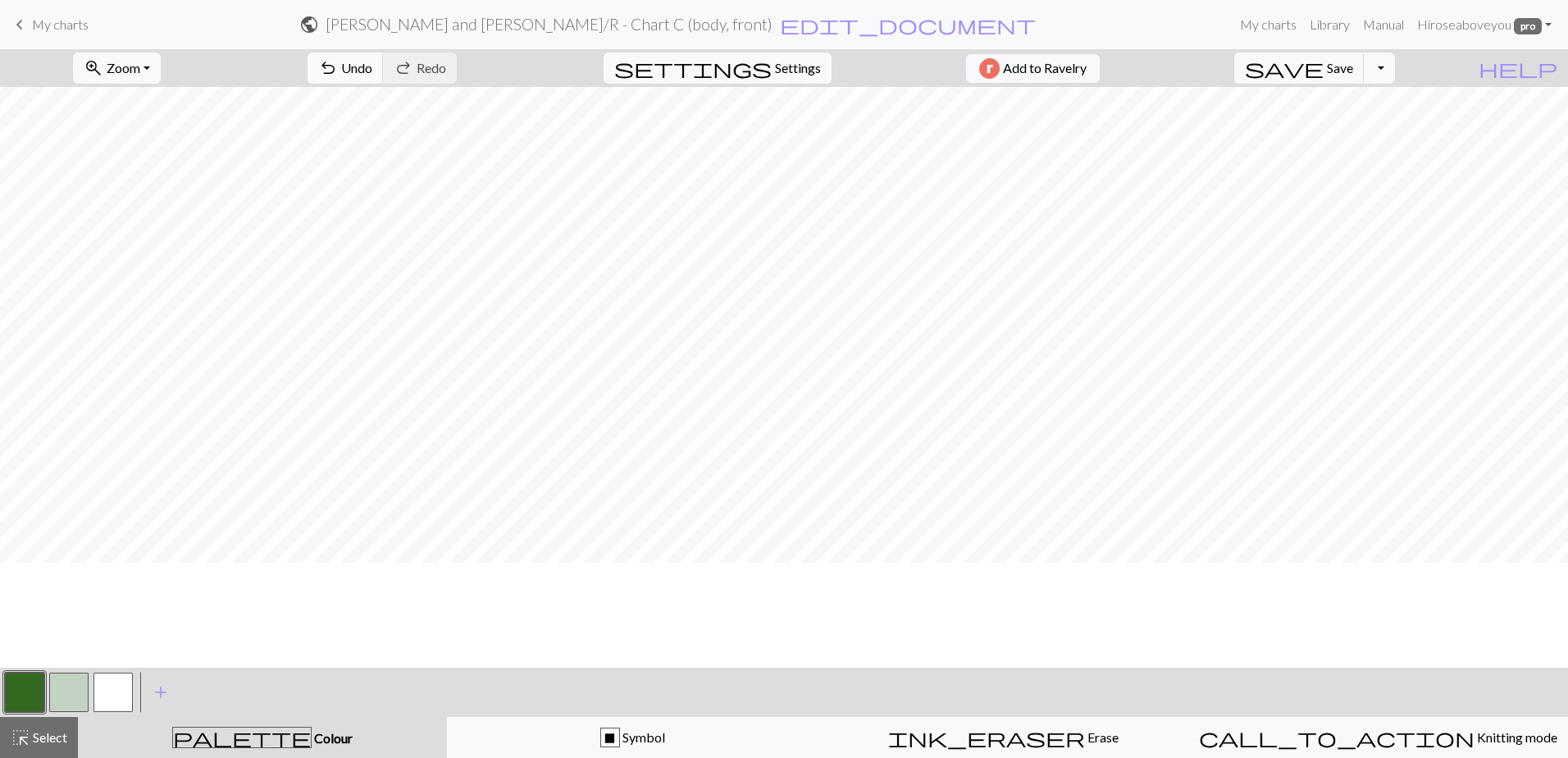
scroll to position [752, 0]
click at [16, 736] on span "highlight_alt" at bounding box center [20, 737] width 20 height 23
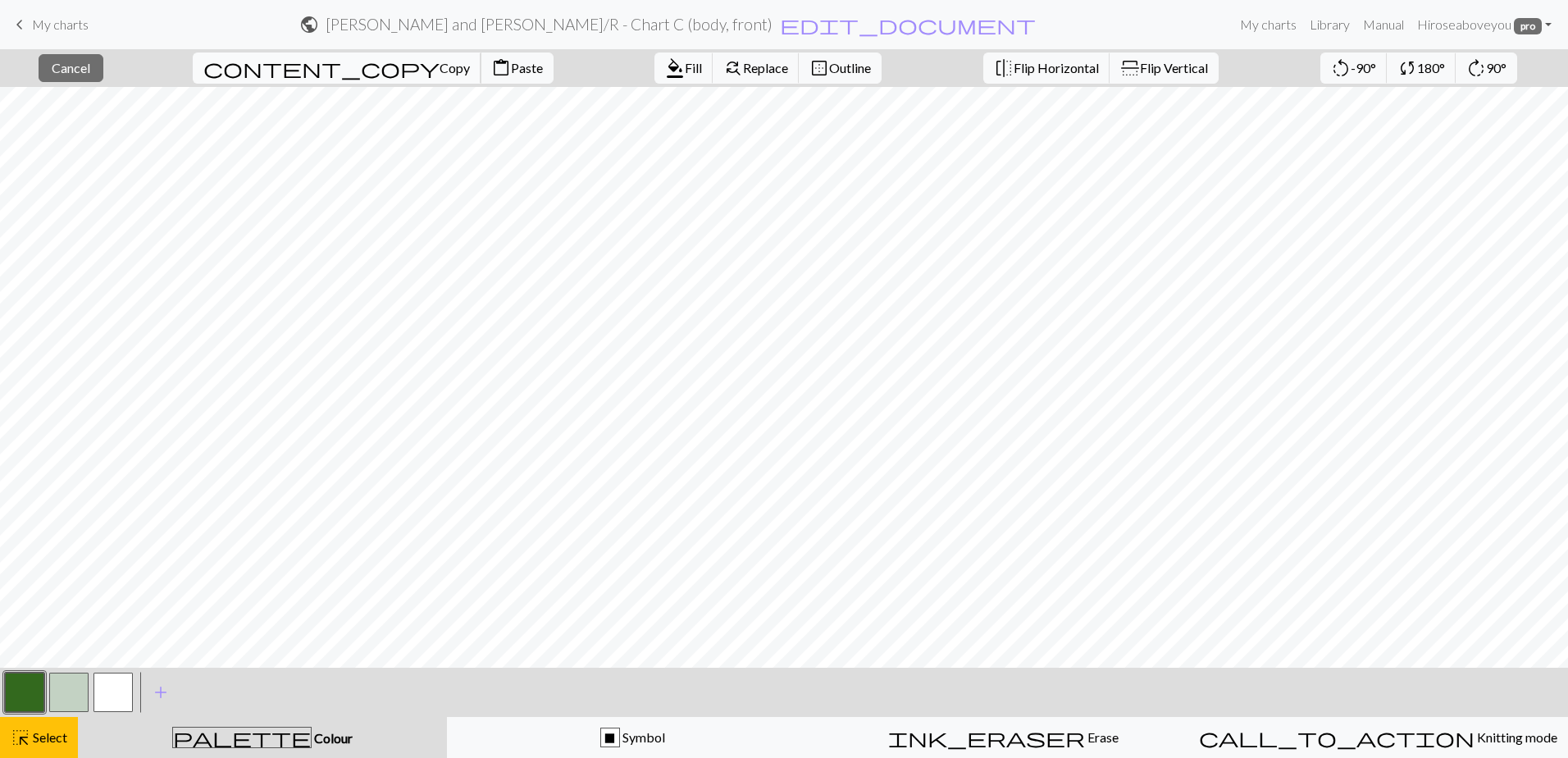
click at [274, 75] on span "content_copy" at bounding box center [321, 67] width 236 height 23
click at [491, 70] on span "content_paste" at bounding box center [500, 67] width 20 height 23
click at [511, 70] on span "Paste" at bounding box center [527, 67] width 32 height 15
click at [55, 732] on span "Select" at bounding box center [49, 737] width 37 height 15
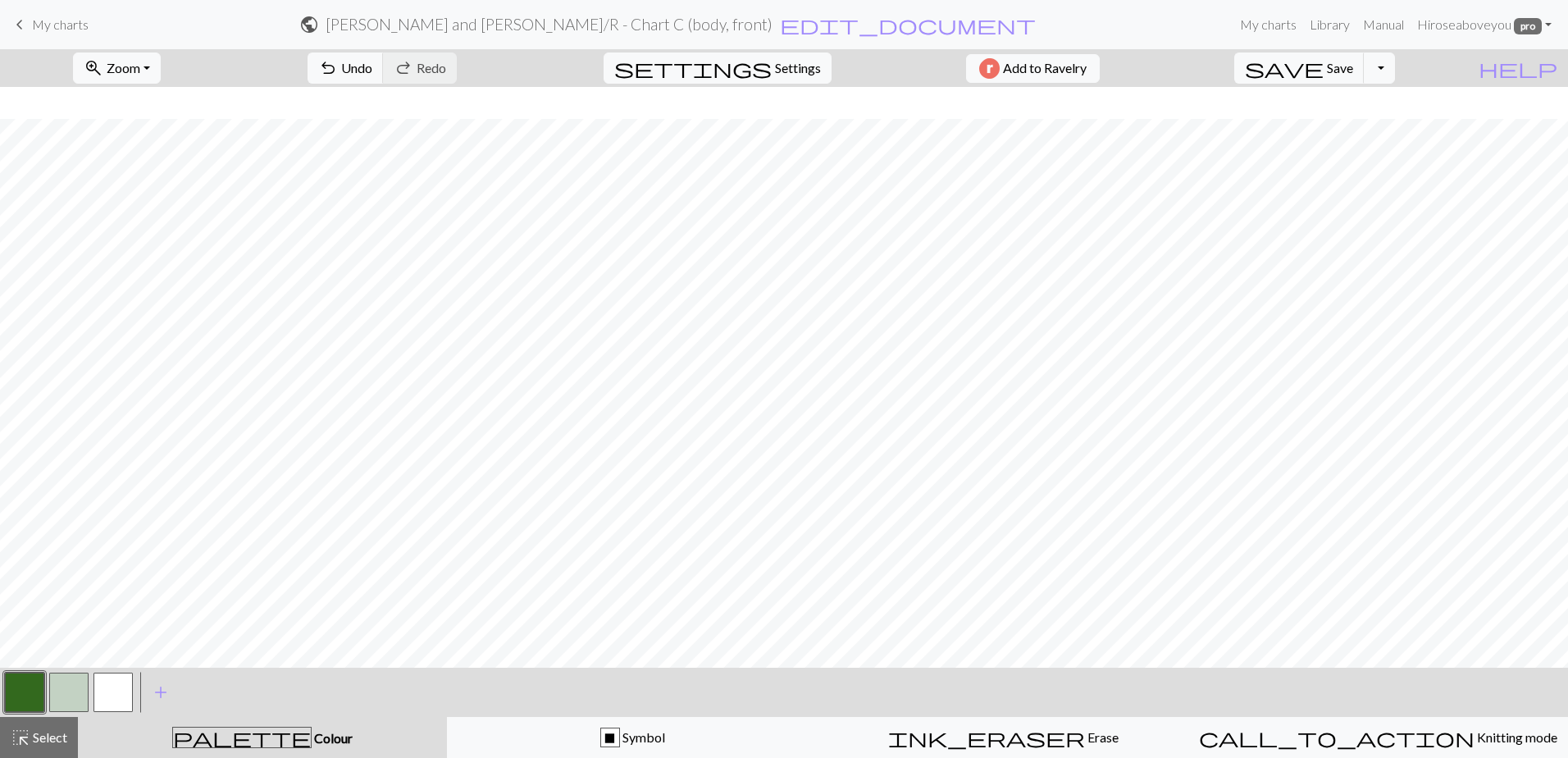
scroll to position [738, 0]
click at [41, 686] on button "button" at bounding box center [25, 692] width 39 height 39
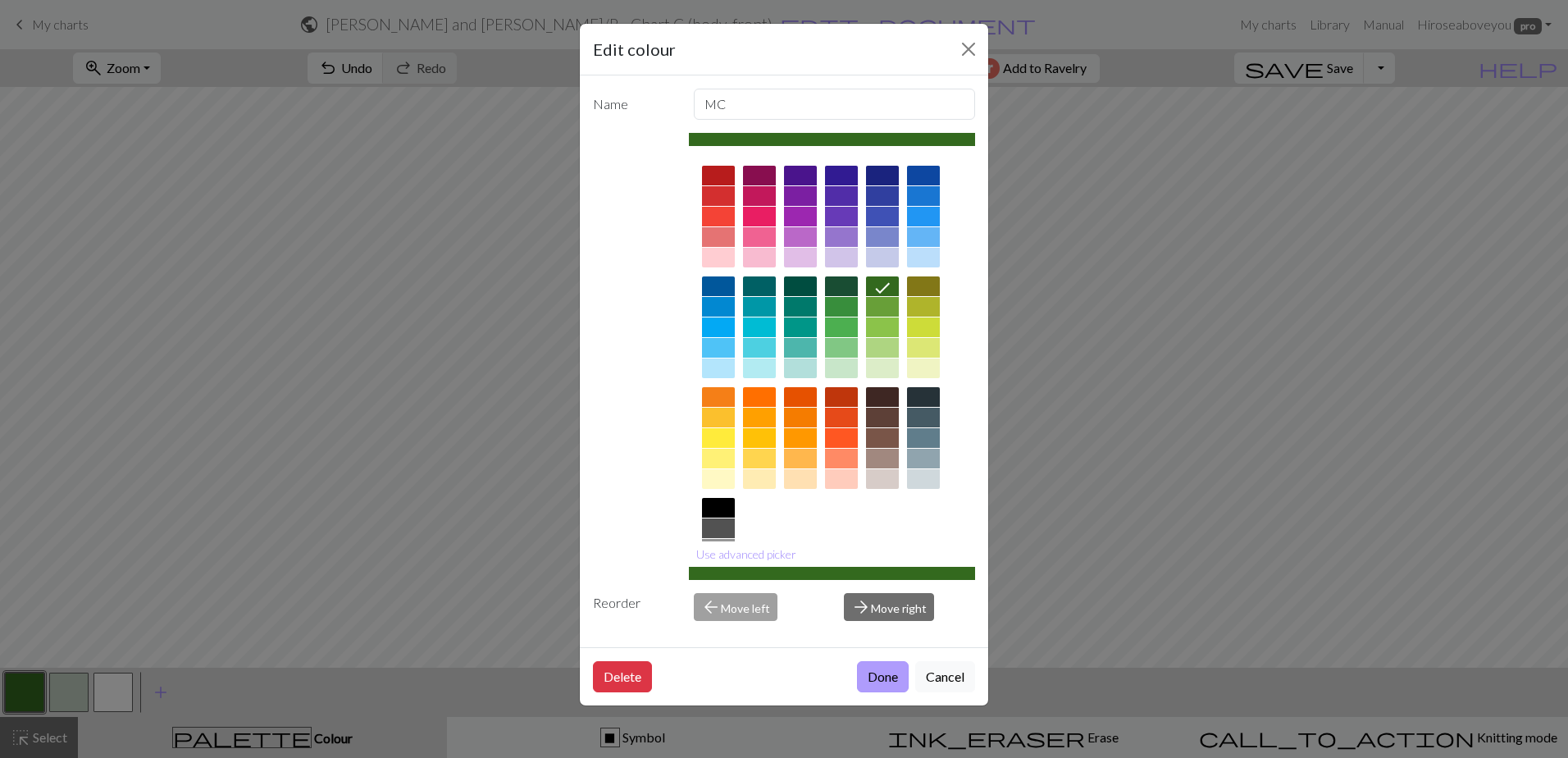
click at [875, 663] on button "Done" at bounding box center [882, 676] width 52 height 32
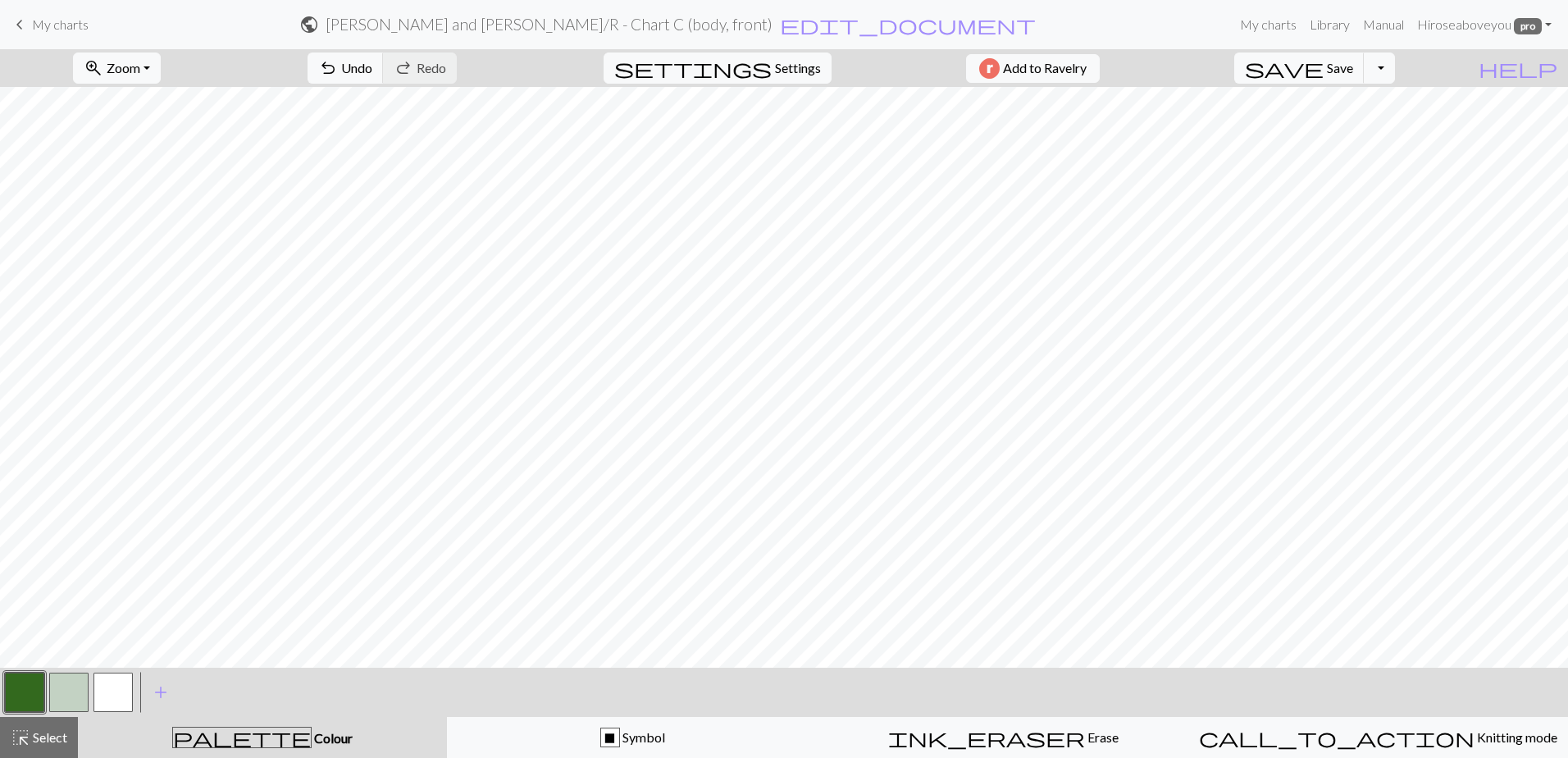
click at [55, 680] on button "button" at bounding box center [69, 692] width 39 height 39
drag, startPoint x: 19, startPoint y: 704, endPoint x: 50, endPoint y: 677, distance: 41.1
click at [19, 702] on button "button" at bounding box center [25, 692] width 39 height 39
click at [18, 686] on button "button" at bounding box center [25, 692] width 39 height 39
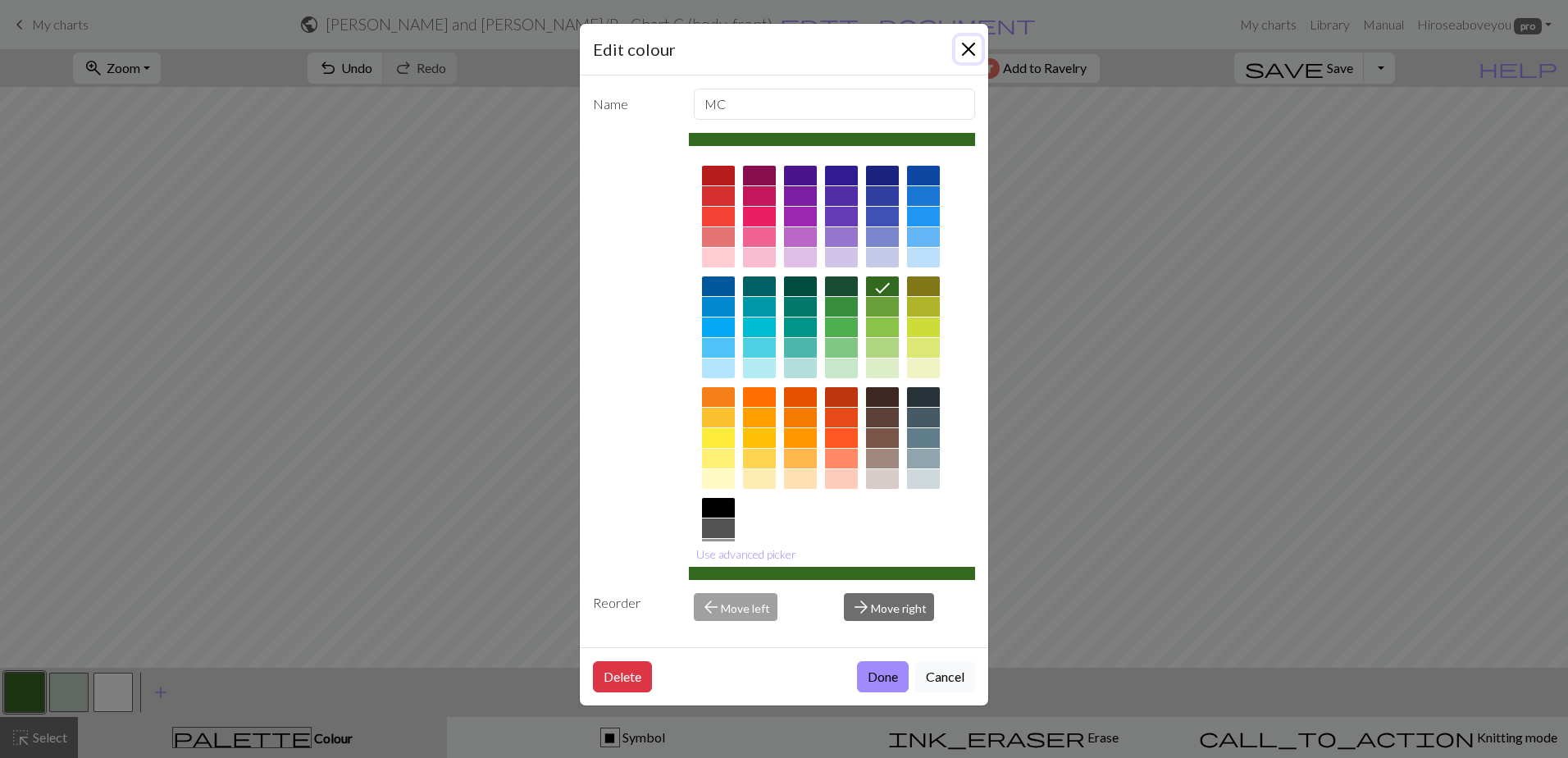
click at [972, 51] on button "Close" at bounding box center [968, 49] width 26 height 26
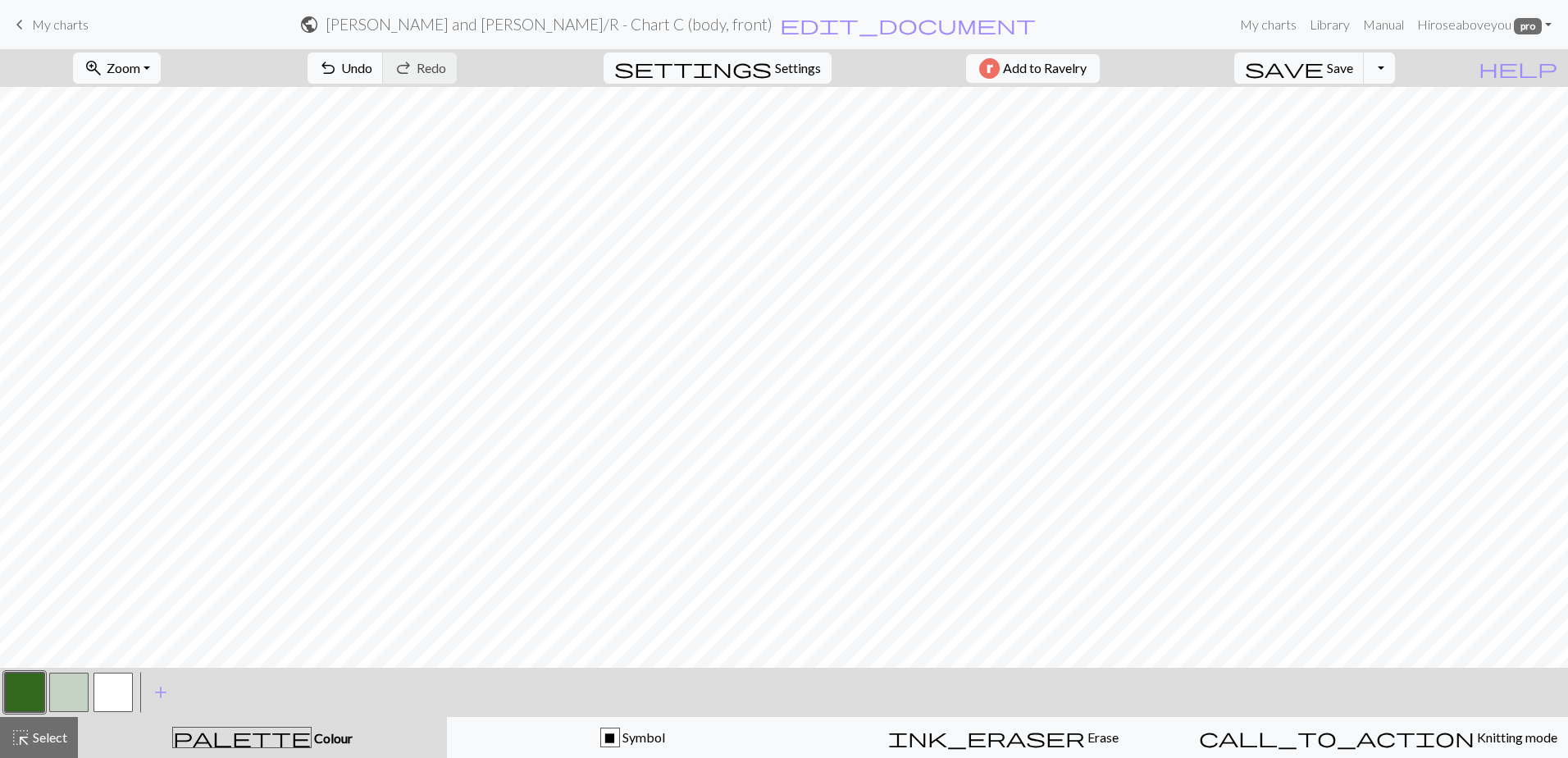
click at [83, 686] on button "button" at bounding box center [69, 692] width 39 height 39
click at [26, 695] on button "button" at bounding box center [25, 692] width 39 height 39
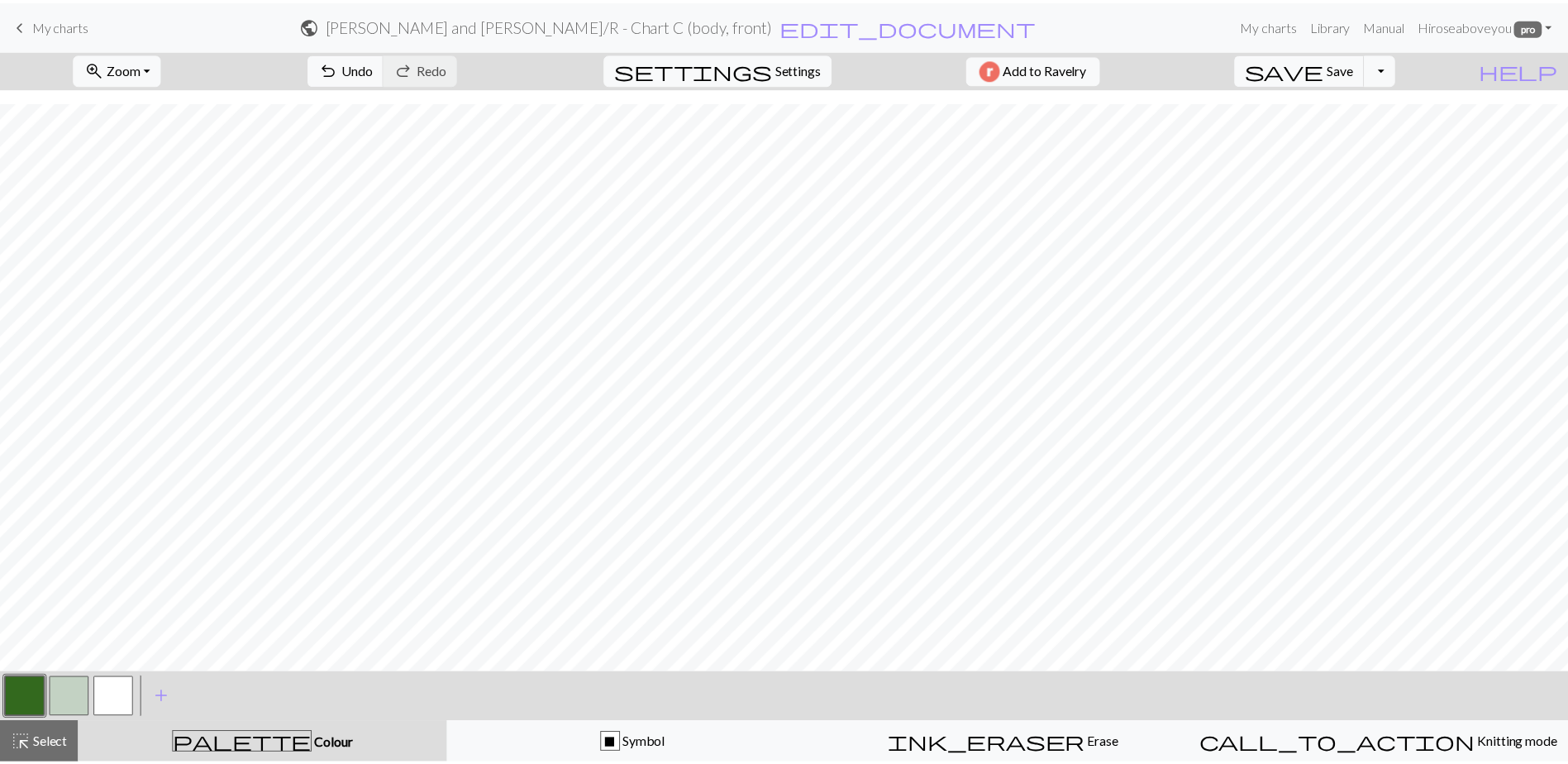
scroll to position [923, 0]
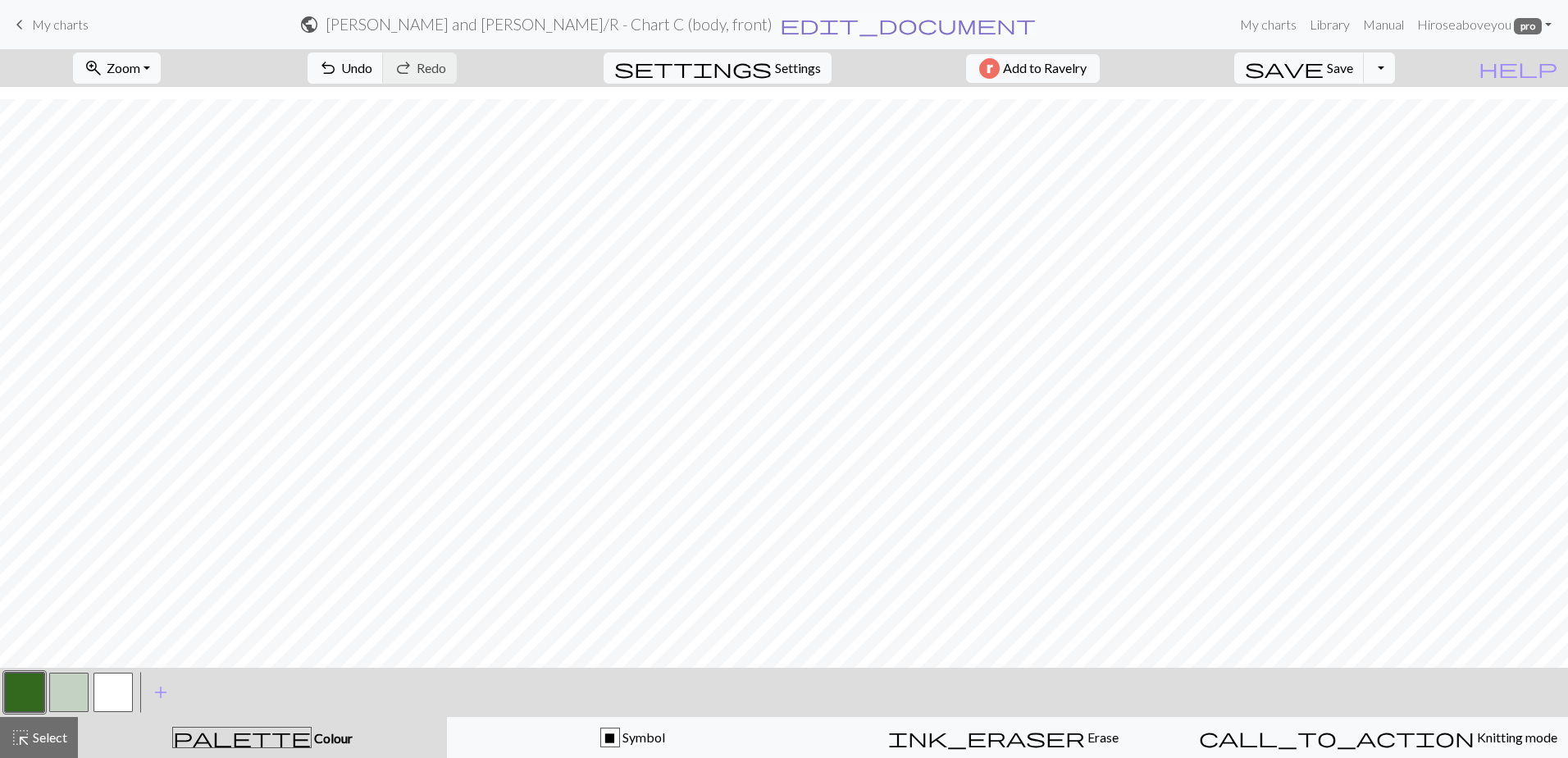
click at [826, 27] on span "edit_document" at bounding box center [908, 24] width 256 height 23
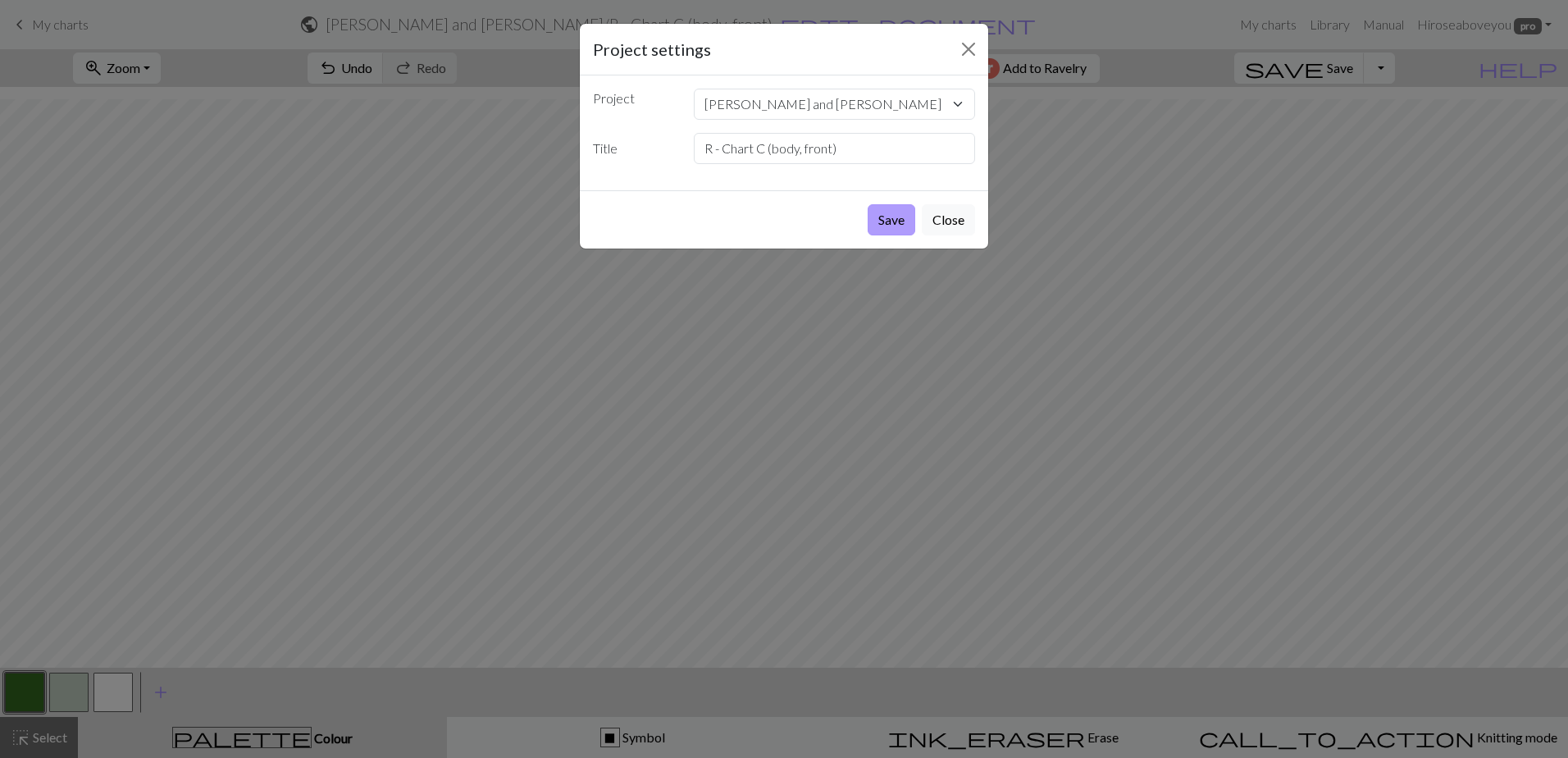
click at [888, 222] on button "Save" at bounding box center [892, 219] width 48 height 32
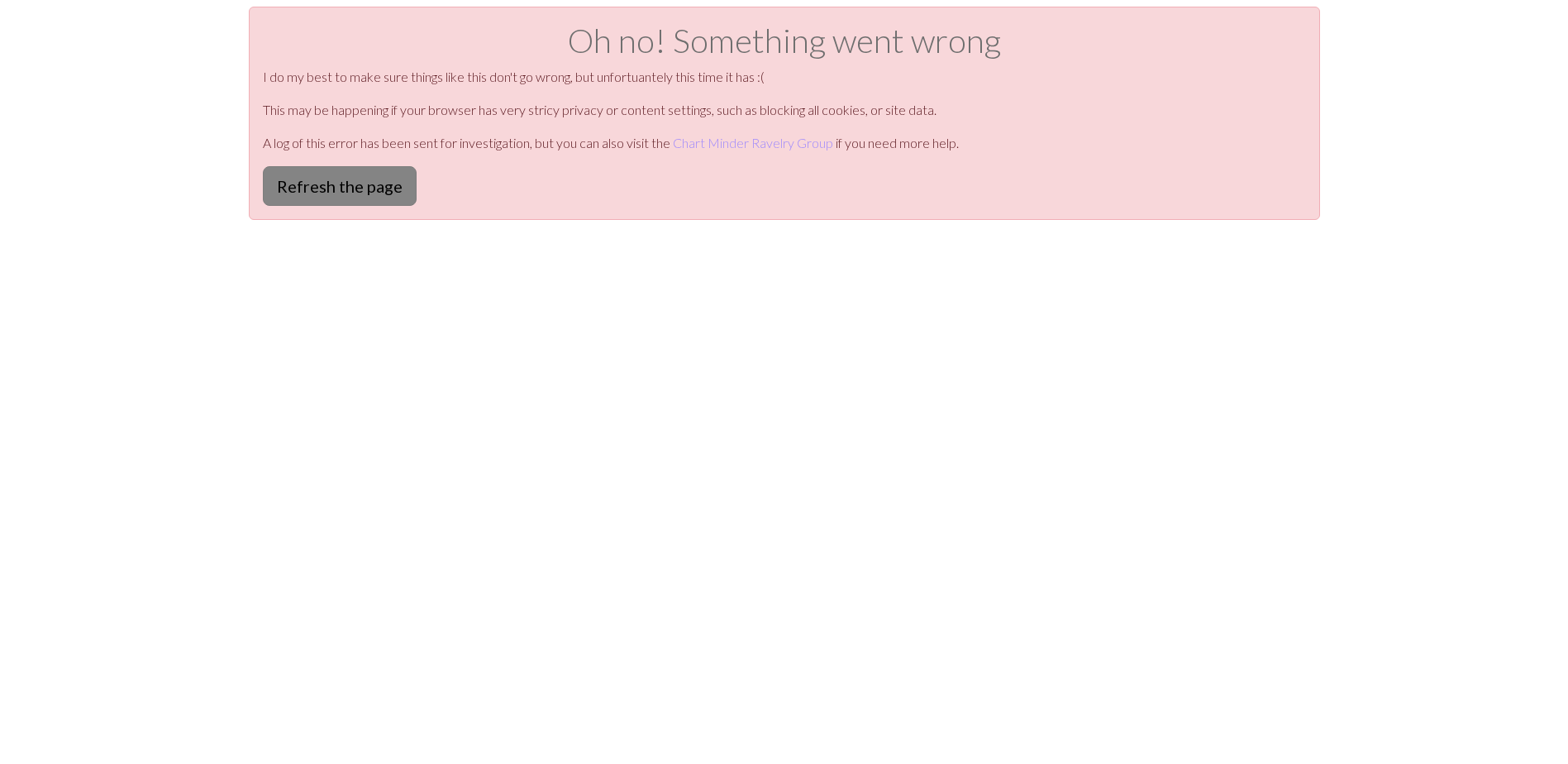
click at [369, 186] on button "Refresh the page" at bounding box center [340, 186] width 154 height 40
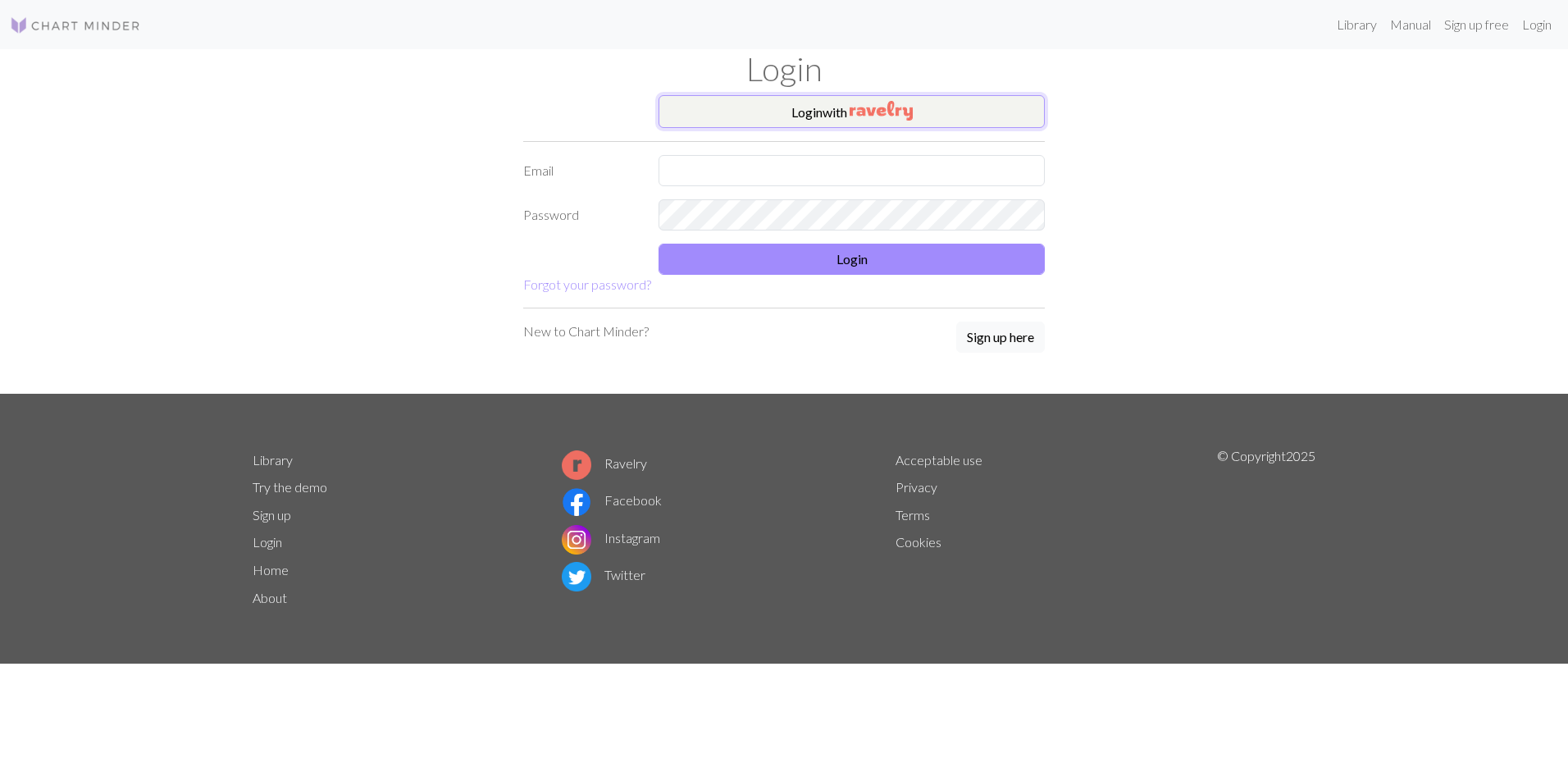
click at [833, 113] on button "Login with" at bounding box center [851, 112] width 386 height 32
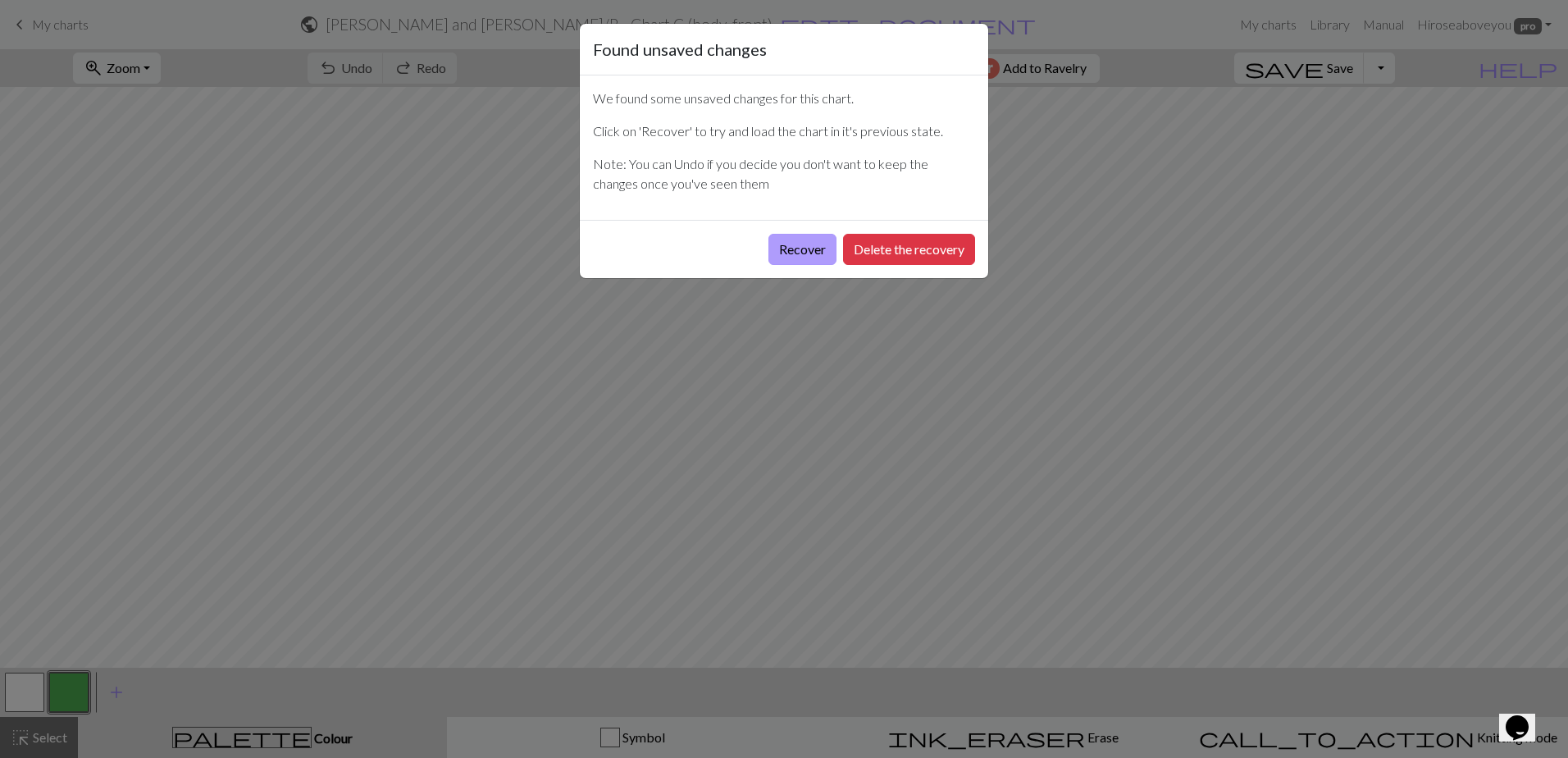
click at [802, 248] on button "Recover" at bounding box center [802, 249] width 68 height 32
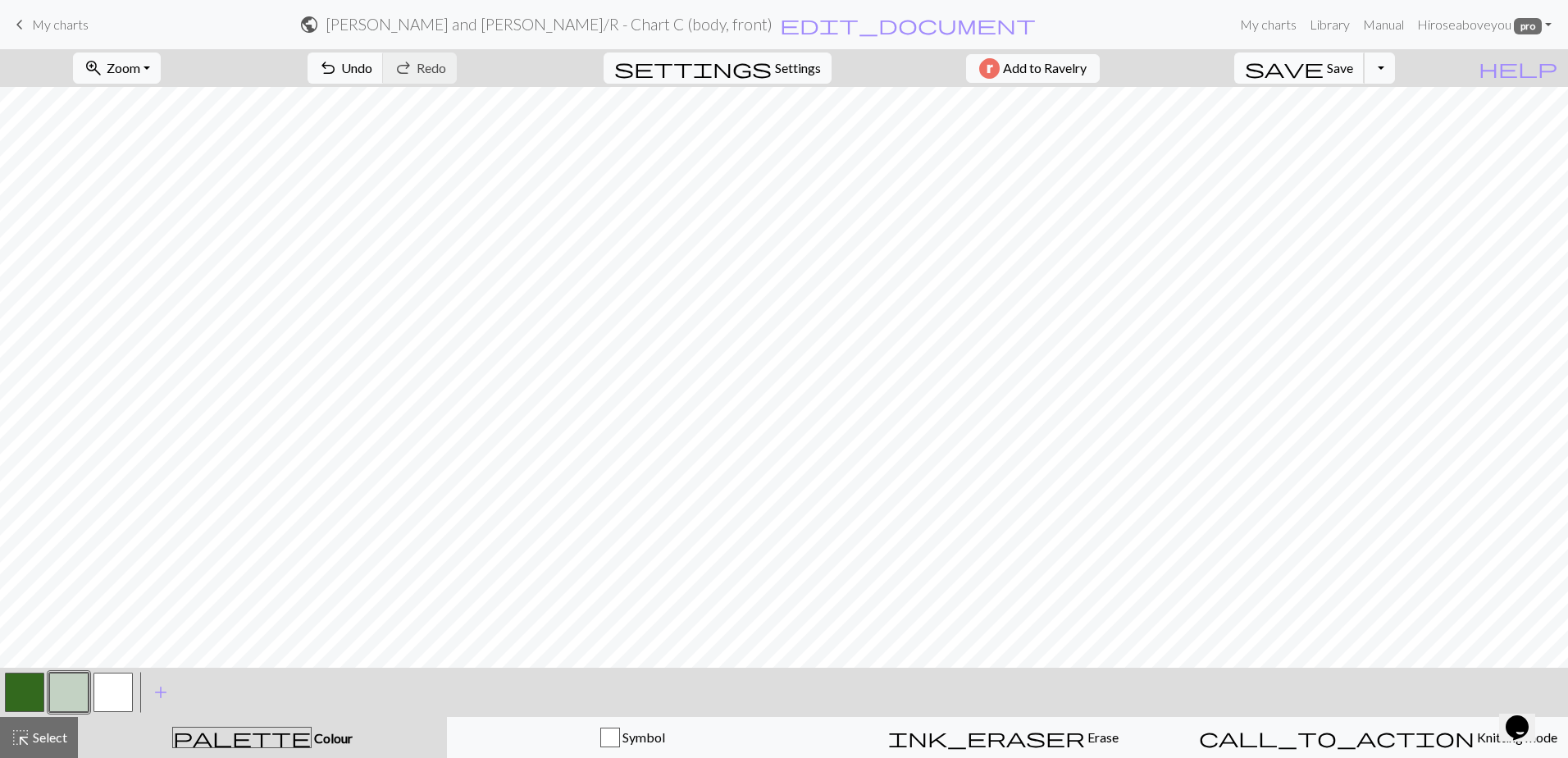
click at [1353, 68] on span "Save" at bounding box center [1339, 67] width 26 height 15
click at [119, 681] on button "button" at bounding box center [113, 692] width 39 height 39
click at [109, 697] on button "button" at bounding box center [113, 692] width 39 height 39
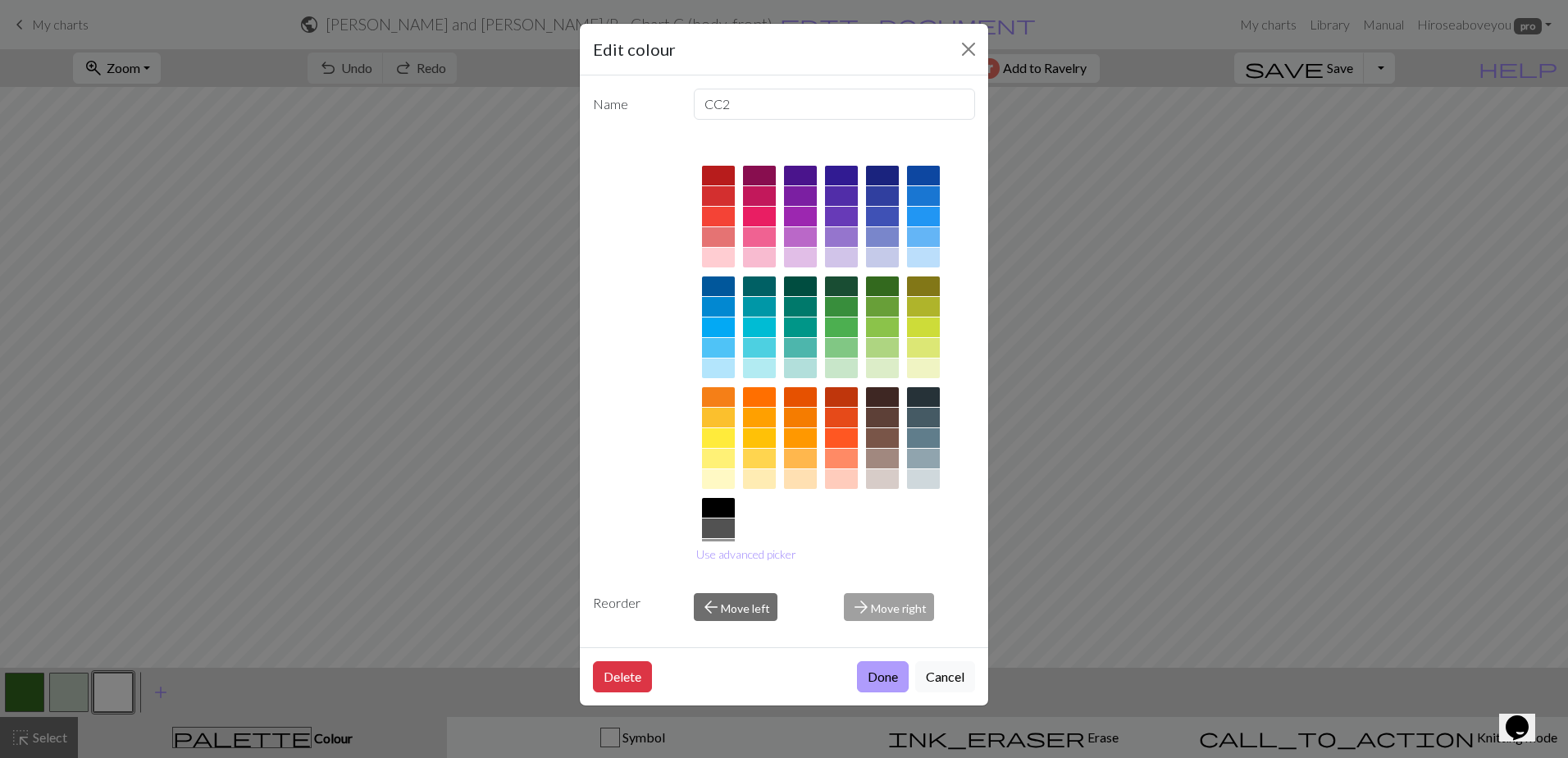
click at [888, 680] on button "Done" at bounding box center [882, 676] width 52 height 32
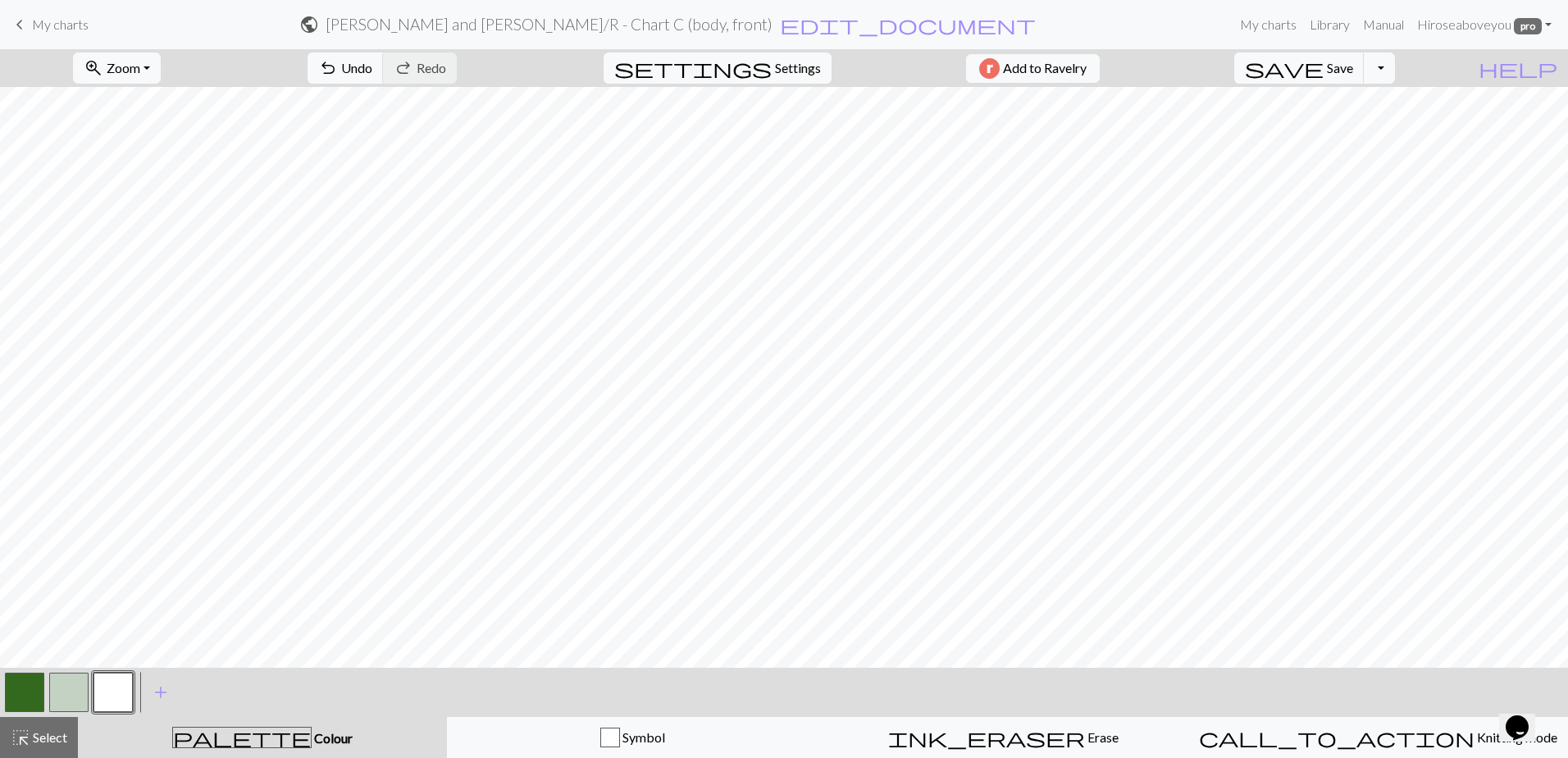
drag, startPoint x: 29, startPoint y: 696, endPoint x: 49, endPoint y: 671, distance: 32.0
click at [29, 695] on button "button" at bounding box center [25, 692] width 39 height 39
click at [120, 689] on button "button" at bounding box center [113, 692] width 39 height 39
drag, startPoint x: 34, startPoint y: 730, endPoint x: 38, endPoint y: 691, distance: 39.2
click at [35, 727] on div "highlight_alt Select Select" at bounding box center [39, 737] width 56 height 20
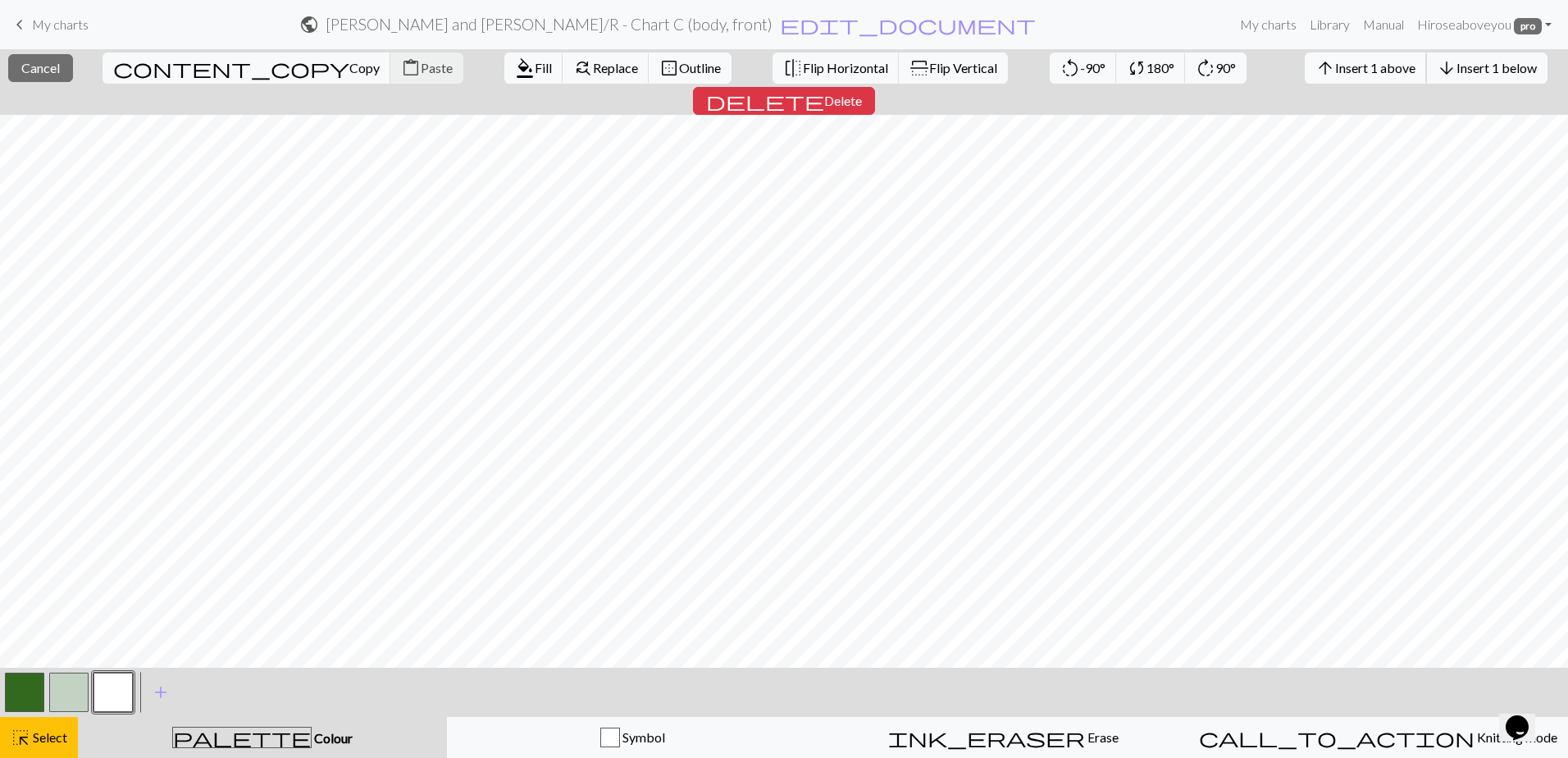
click at [1335, 70] on span "Insert 1 above" at bounding box center [1375, 67] width 80 height 15
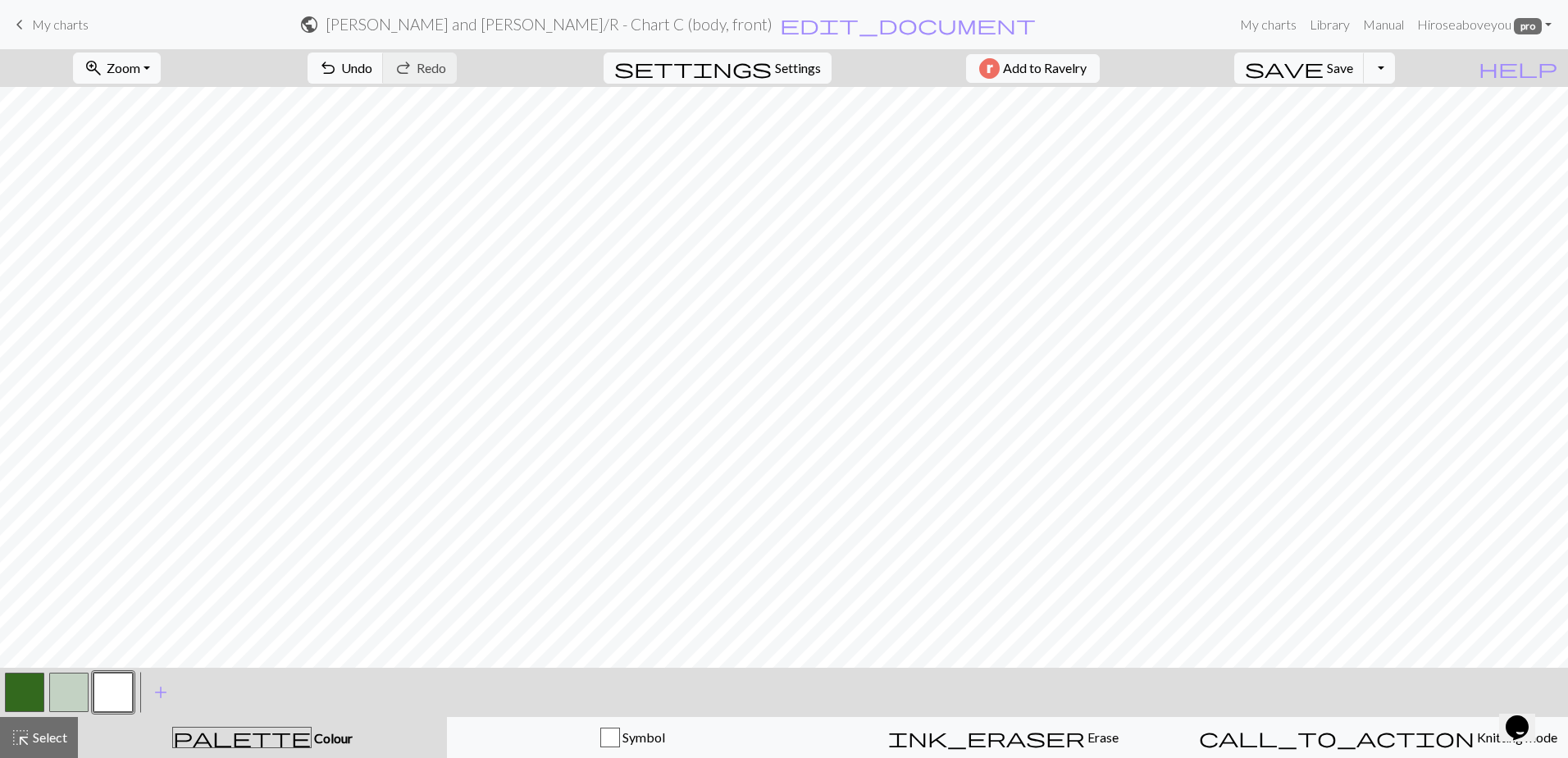
click at [102, 696] on button "button" at bounding box center [113, 692] width 39 height 39
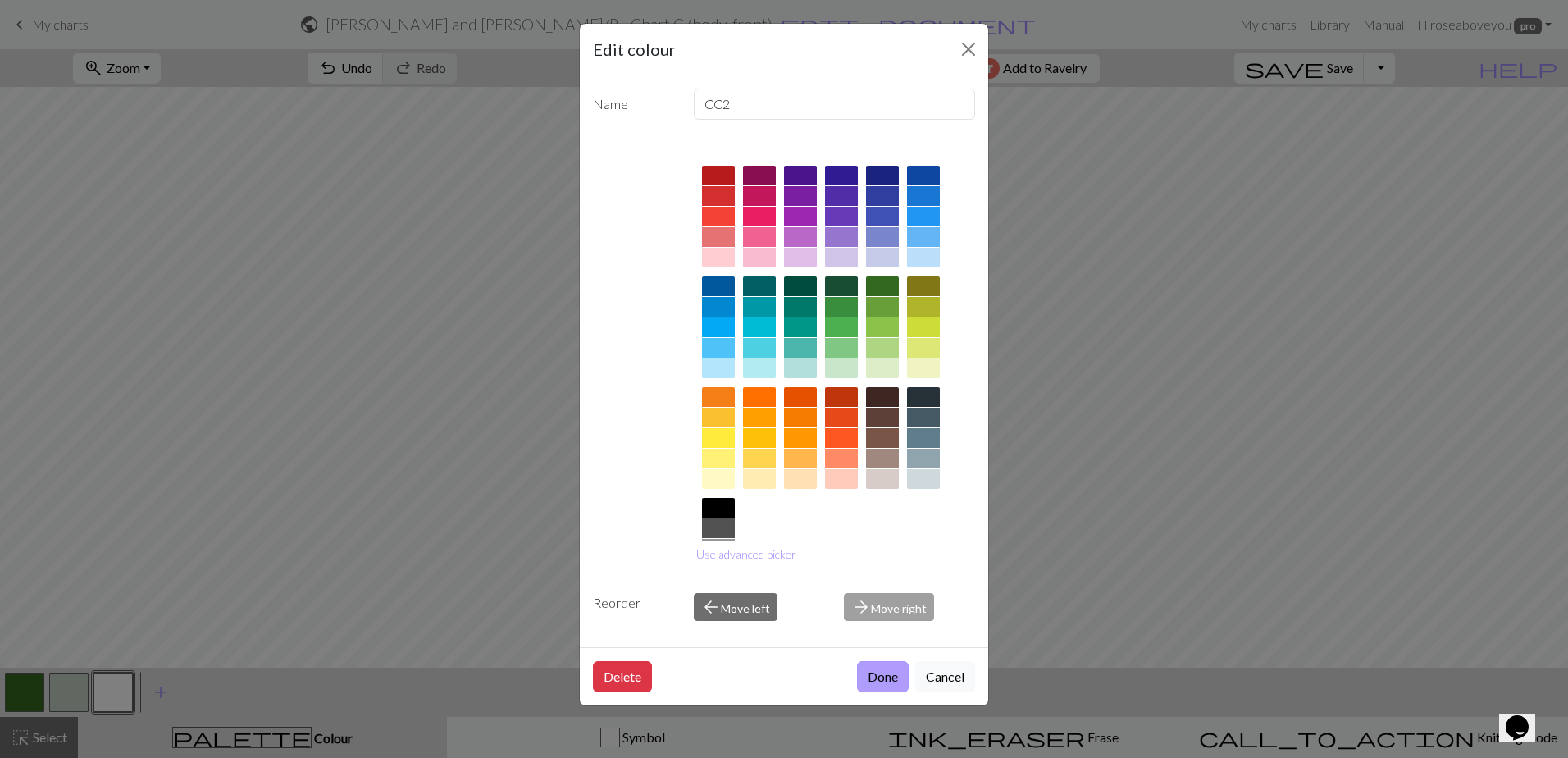
click at [869, 675] on button "Done" at bounding box center [882, 676] width 52 height 32
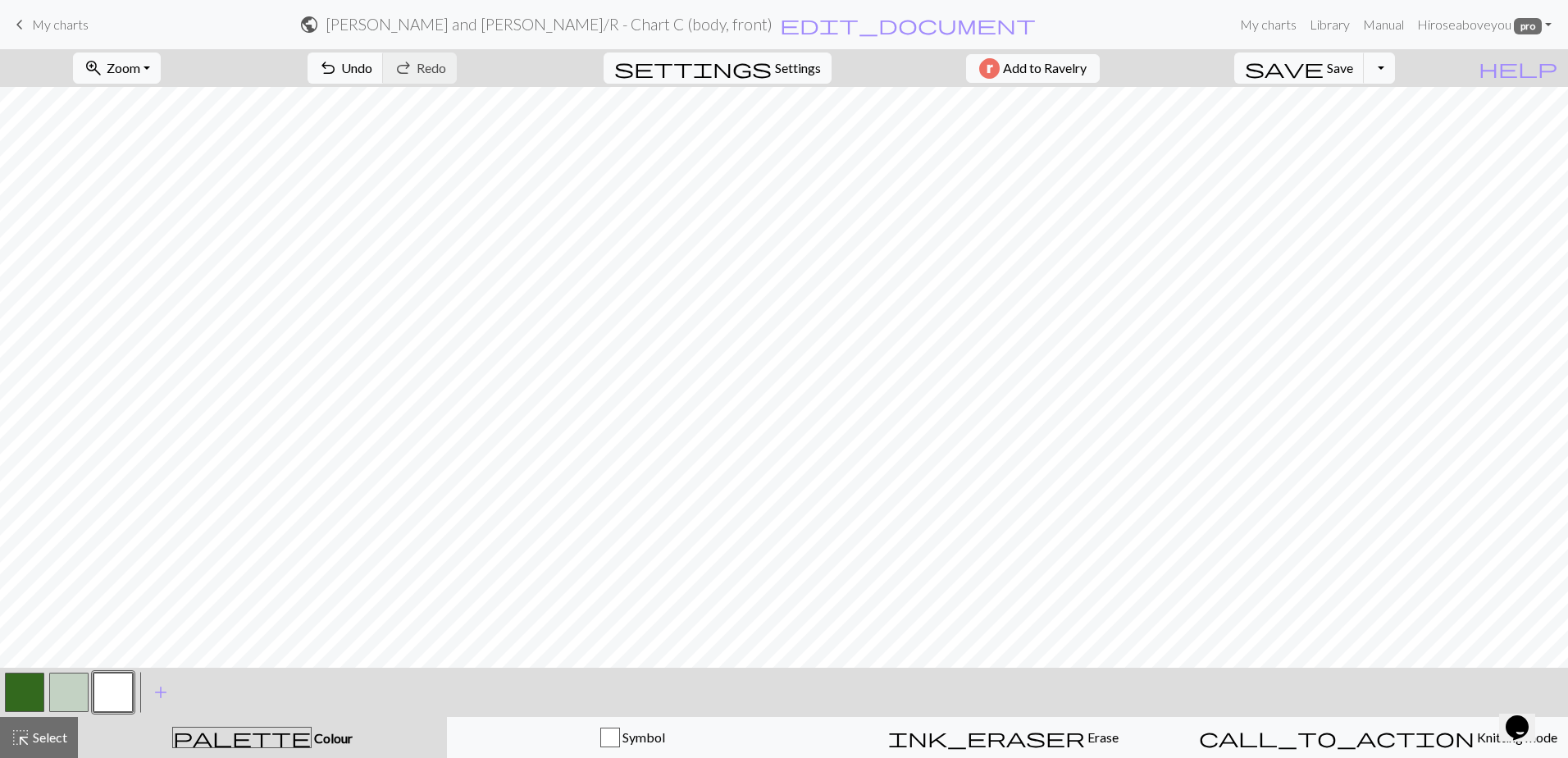
click at [3, 695] on div at bounding box center [25, 692] width 44 height 44
click at [12, 696] on button "button" at bounding box center [25, 692] width 39 height 39
drag, startPoint x: 72, startPoint y: 695, endPoint x: 112, endPoint y: 667, distance: 48.8
click at [75, 694] on button "button" at bounding box center [69, 692] width 39 height 39
click at [3, 696] on div at bounding box center [25, 692] width 44 height 44
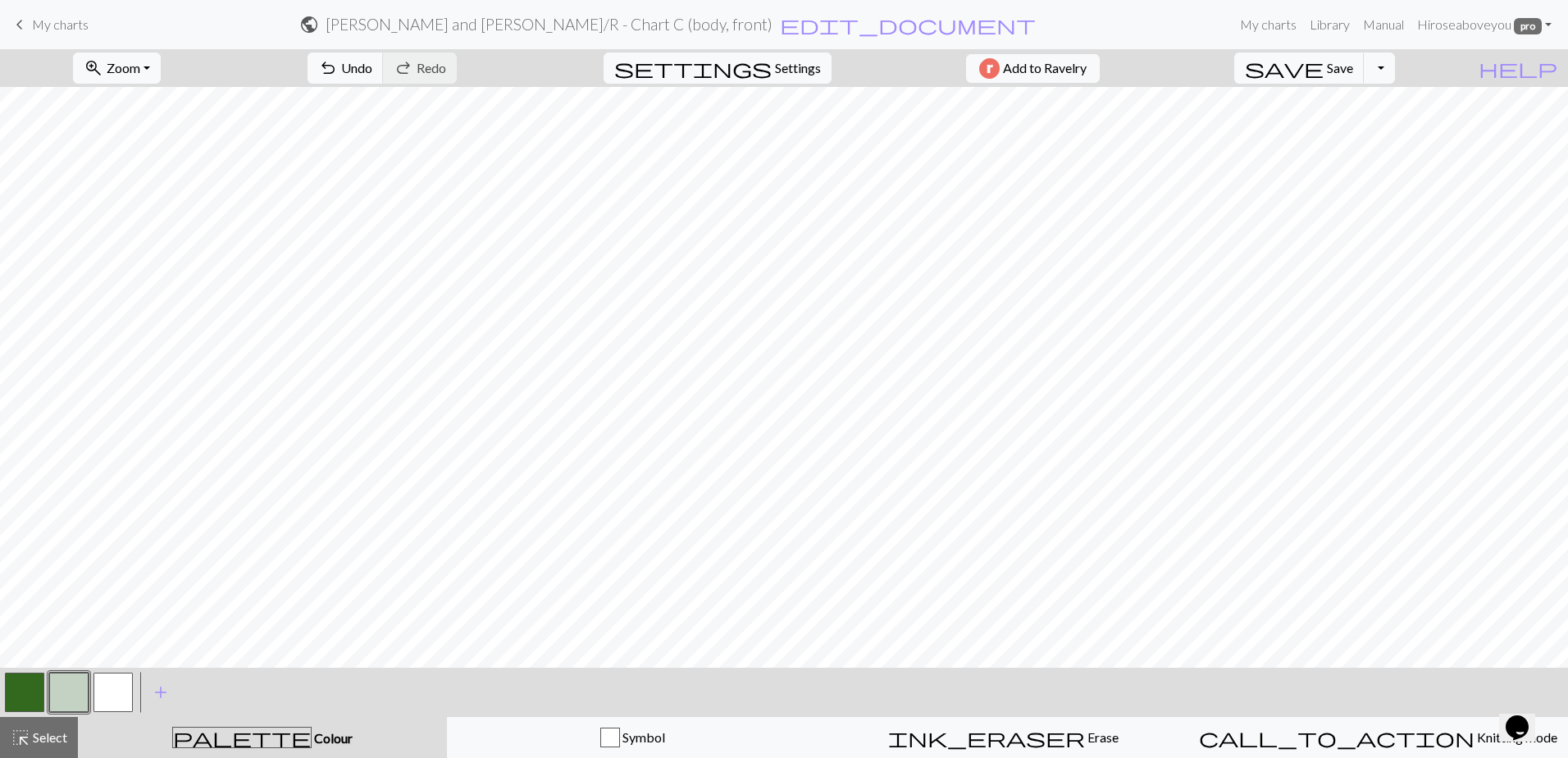
click at [16, 700] on button "button" at bounding box center [25, 692] width 39 height 39
click at [118, 694] on button "button" at bounding box center [113, 692] width 39 height 39
click at [29, 682] on button "button" at bounding box center [25, 692] width 39 height 39
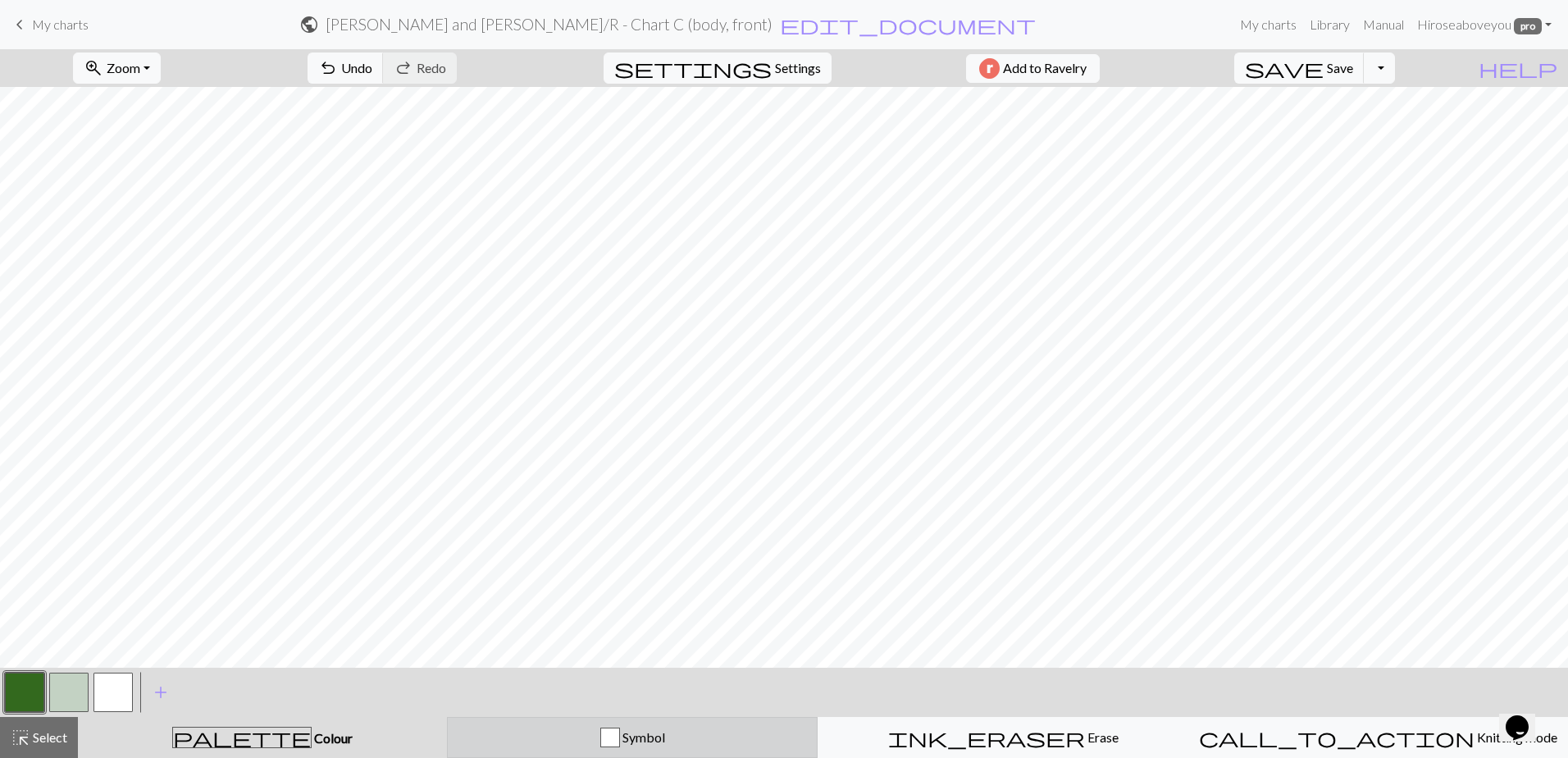
click at [668, 735] on div "Symbol" at bounding box center [633, 737] width 350 height 20
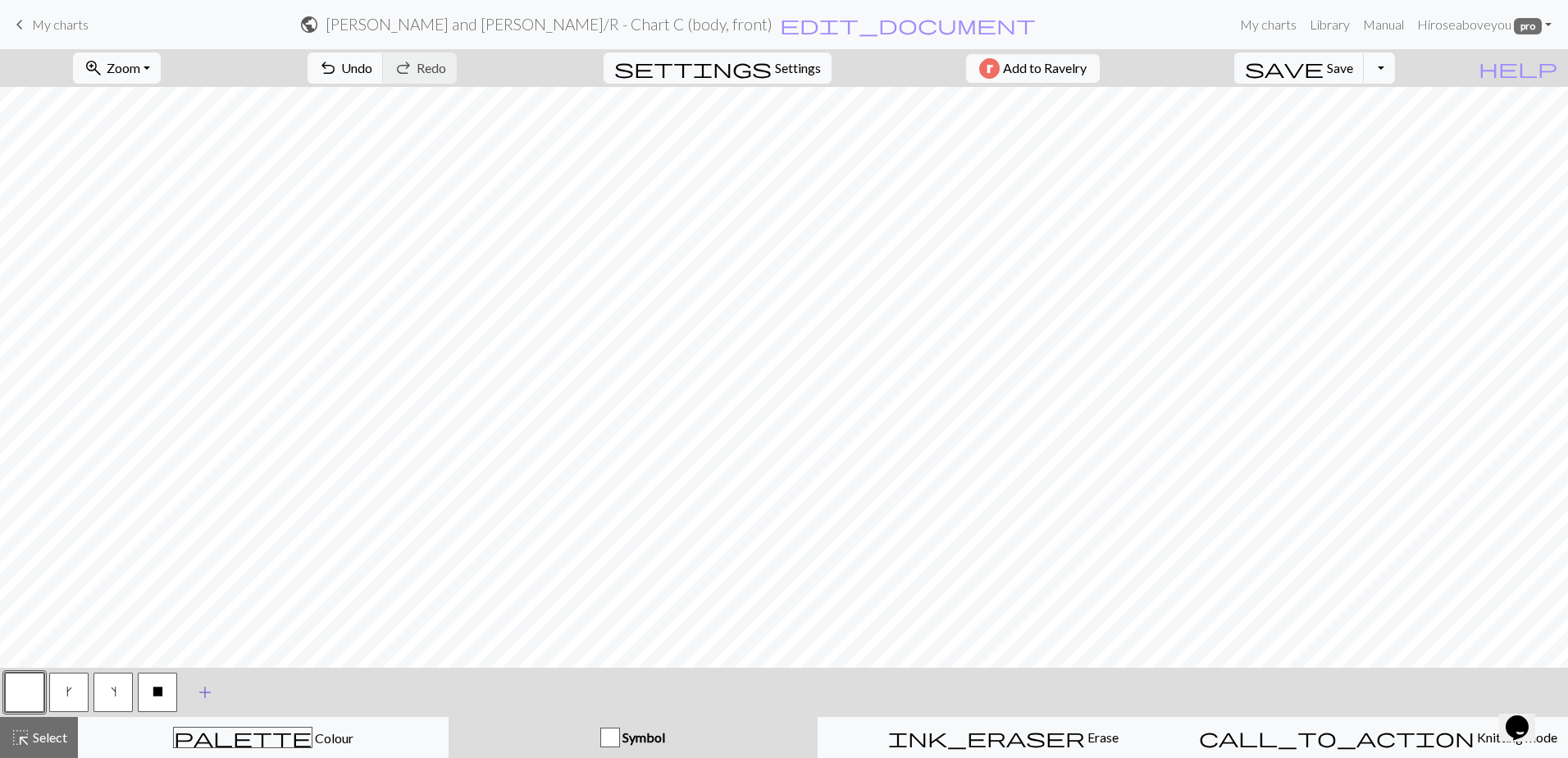
click at [213, 686] on span "add" at bounding box center [205, 691] width 20 height 23
click at [193, 689] on button "button" at bounding box center [202, 692] width 39 height 39
click at [208, 691] on button "button" at bounding box center [202, 692] width 39 height 39
click at [208, 691] on div "Edit symbol Name d f g h j k p s t F H J O P T / | 0 1 2 3 4 5 6 7 8 9 e m n G …" at bounding box center [784, 379] width 1568 height 758
click at [208, 691] on button "button" at bounding box center [202, 692] width 39 height 39
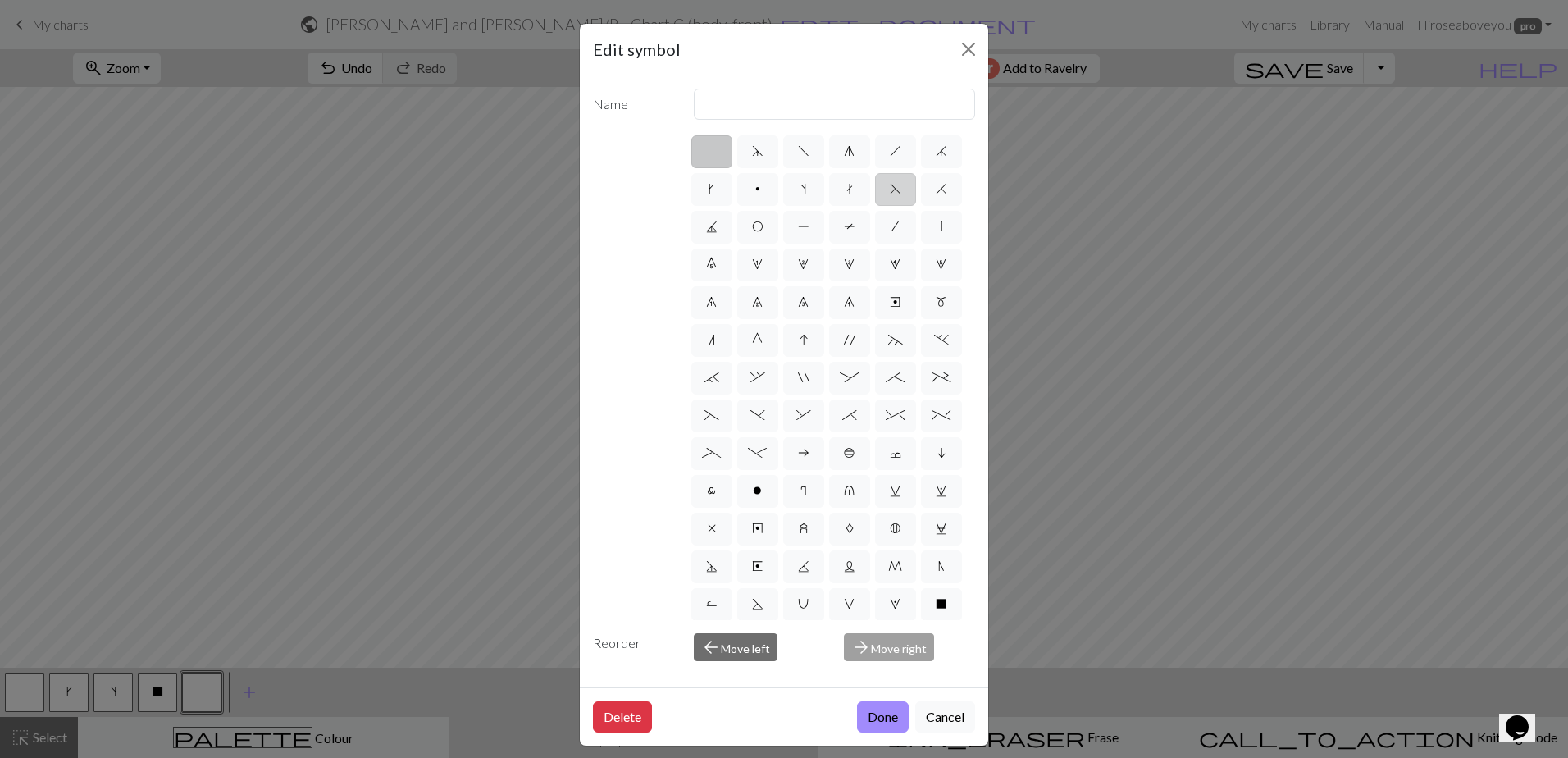
click at [875, 205] on label "F" at bounding box center [895, 189] width 41 height 32
click at [889, 189] on input "F" at bounding box center [894, 184] width 11 height 11
radio input "true"
type input "ssk"
click at [935, 195] on span "H" at bounding box center [940, 188] width 11 height 13
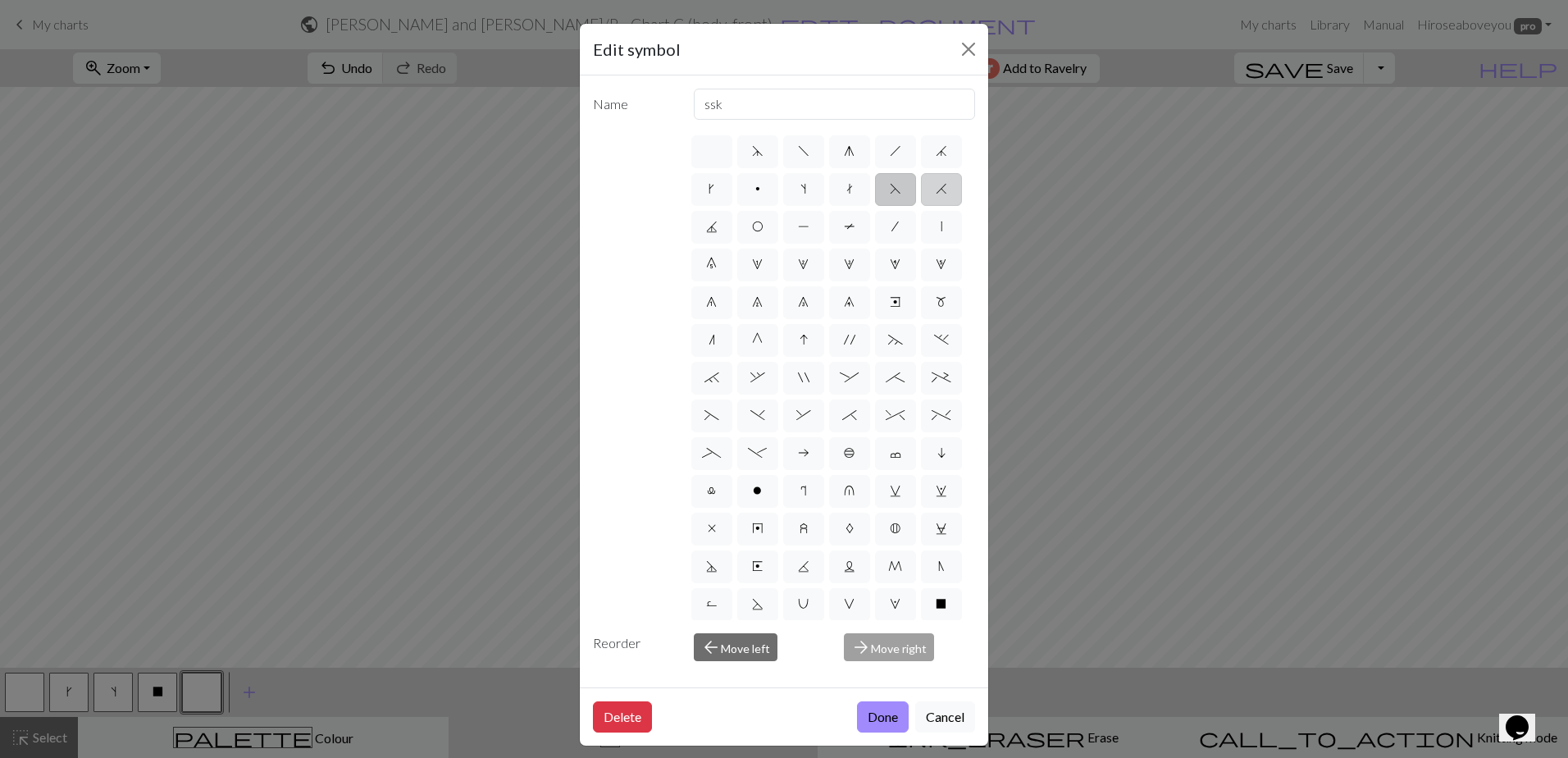
click at [935, 189] on input "H" at bounding box center [940, 184] width 11 height 11
radio input "true"
type input "k2tog"
drag, startPoint x: 864, startPoint y: 717, endPoint x: 857, endPoint y: 725, distance: 10.6
click at [864, 718] on button "Done" at bounding box center [882, 716] width 52 height 32
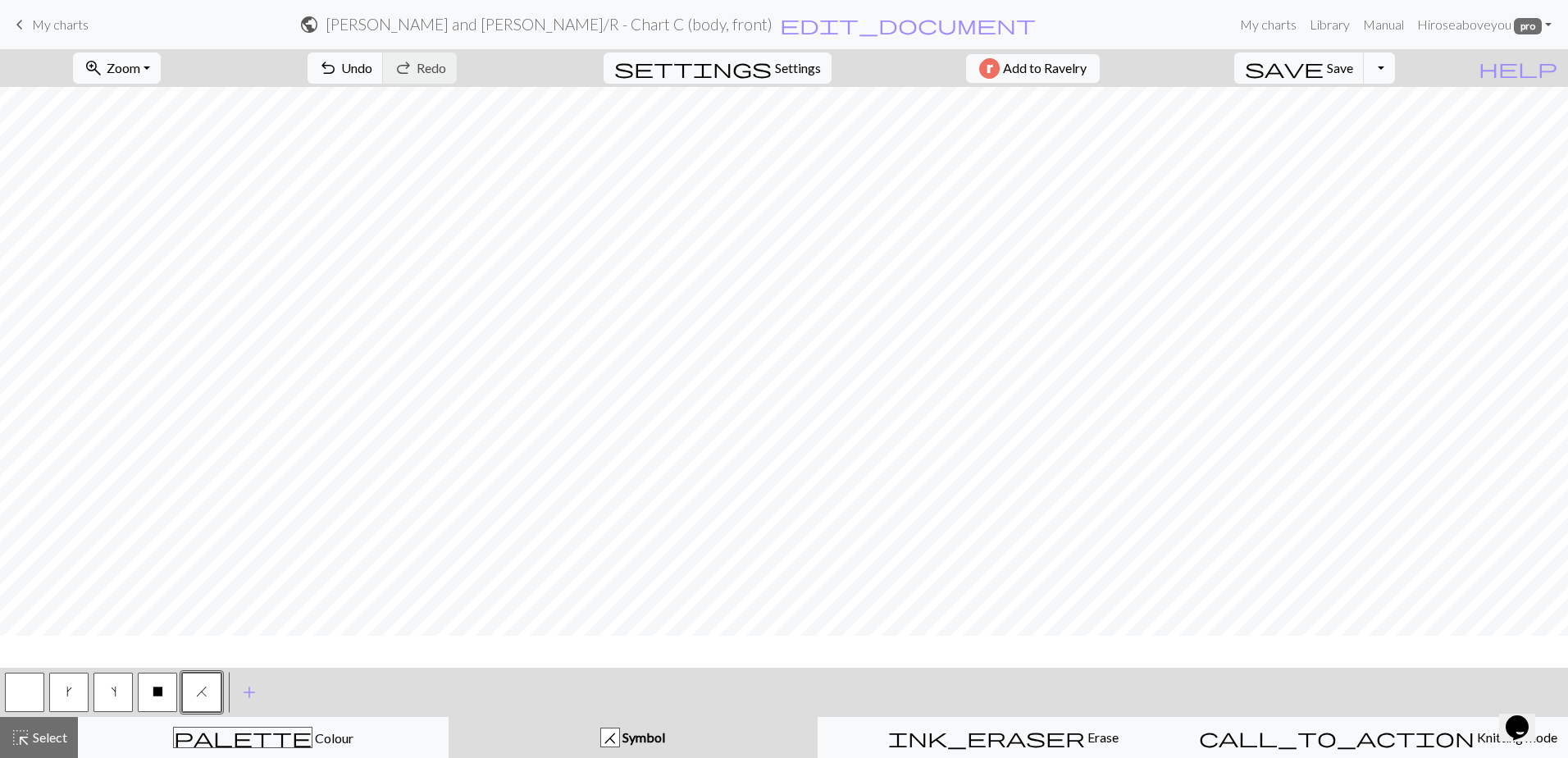
scroll to position [0, 0]
click at [250, 686] on span "add" at bounding box center [249, 691] width 20 height 23
click at [246, 694] on button "button" at bounding box center [246, 692] width 39 height 39
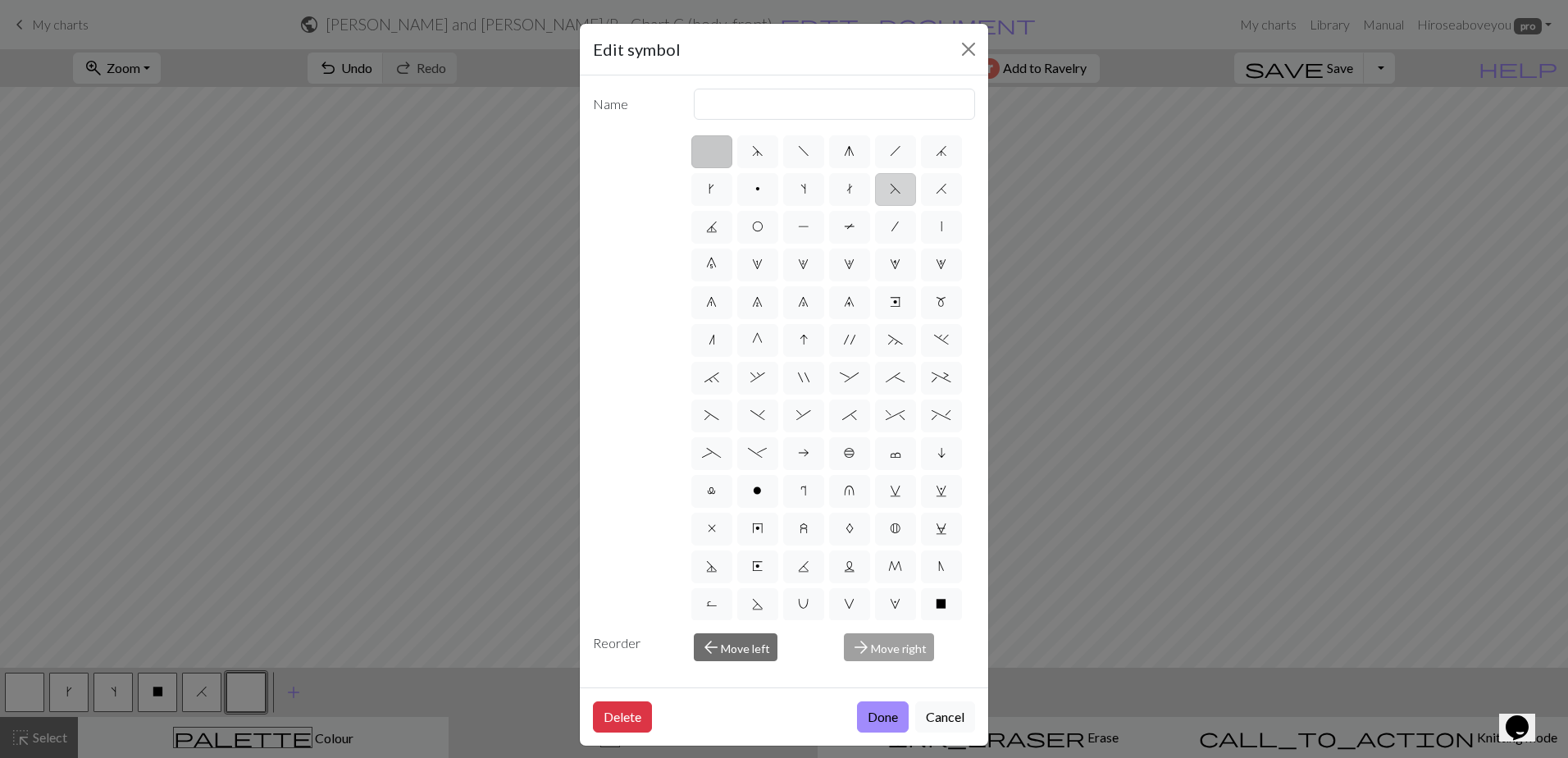
click at [889, 195] on span "F" at bounding box center [894, 188] width 11 height 13
click at [889, 189] on input "F" at bounding box center [894, 184] width 11 height 11
radio input "true"
type input "ssk"
click at [798, 155] on span "f" at bounding box center [803, 150] width 11 height 13
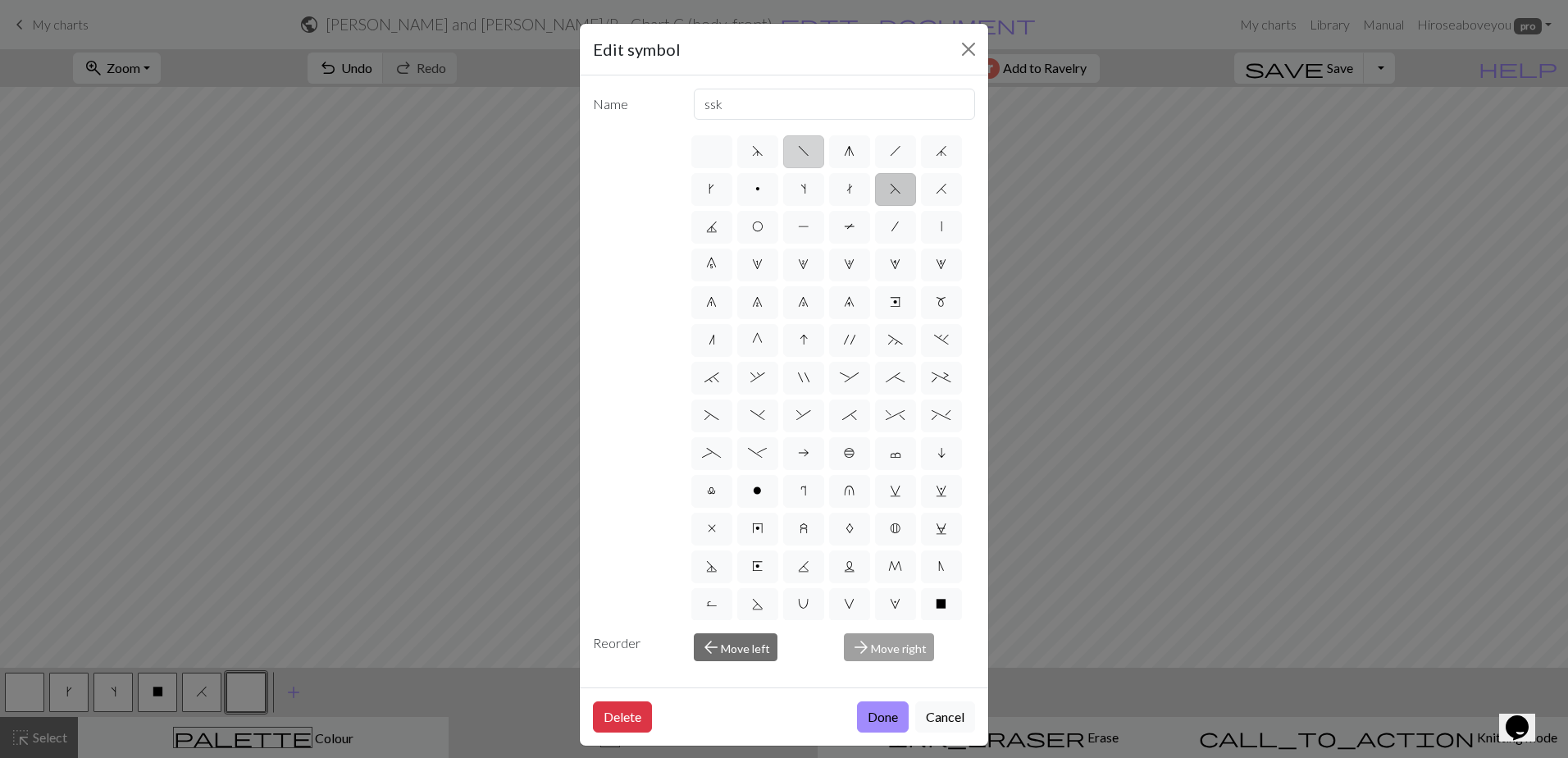
click at [798, 152] on input "f" at bounding box center [803, 146] width 11 height 11
radio input "true"
type input "left leaning decrease"
click at [935, 195] on span "H" at bounding box center [940, 188] width 11 height 13
click at [935, 189] on input "H" at bounding box center [940, 184] width 11 height 11
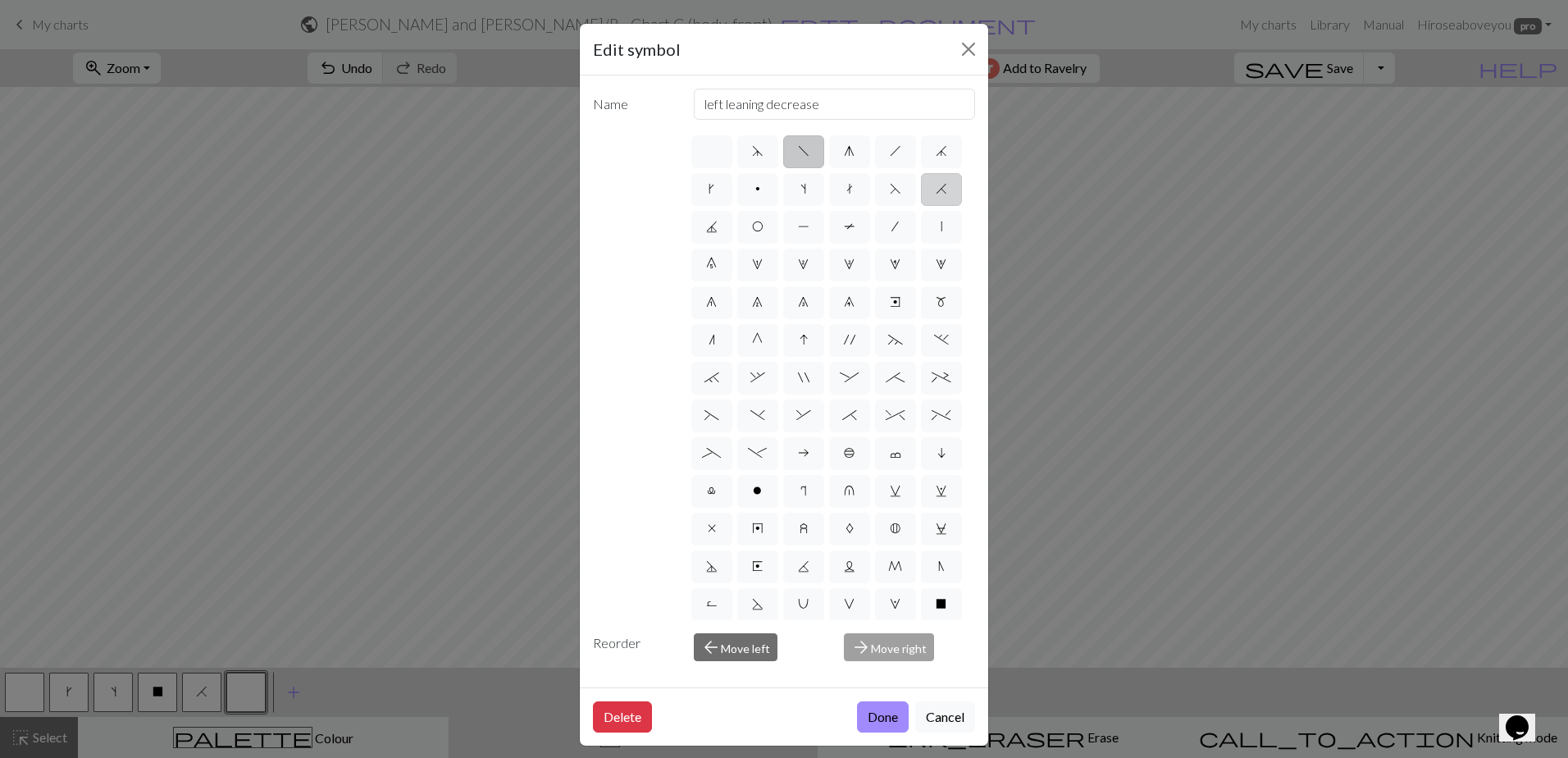
radio input "true"
type input "k2tog"
click at [875, 205] on label "F" at bounding box center [895, 189] width 41 height 32
click at [889, 189] on input "F" at bounding box center [894, 184] width 11 height 11
radio input "true"
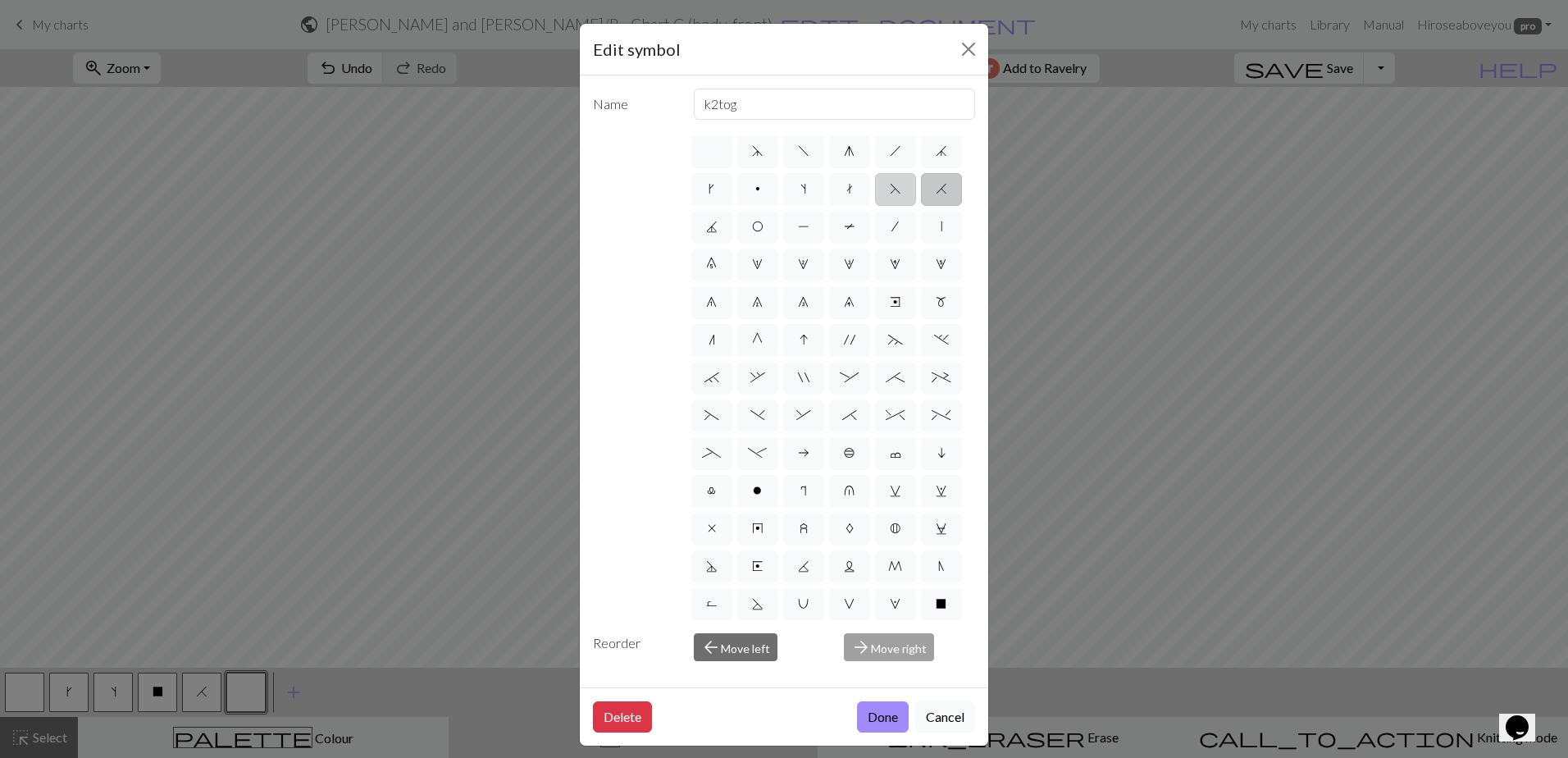
type input "ssk"
click at [872, 719] on button "Done" at bounding box center [882, 716] width 52 height 32
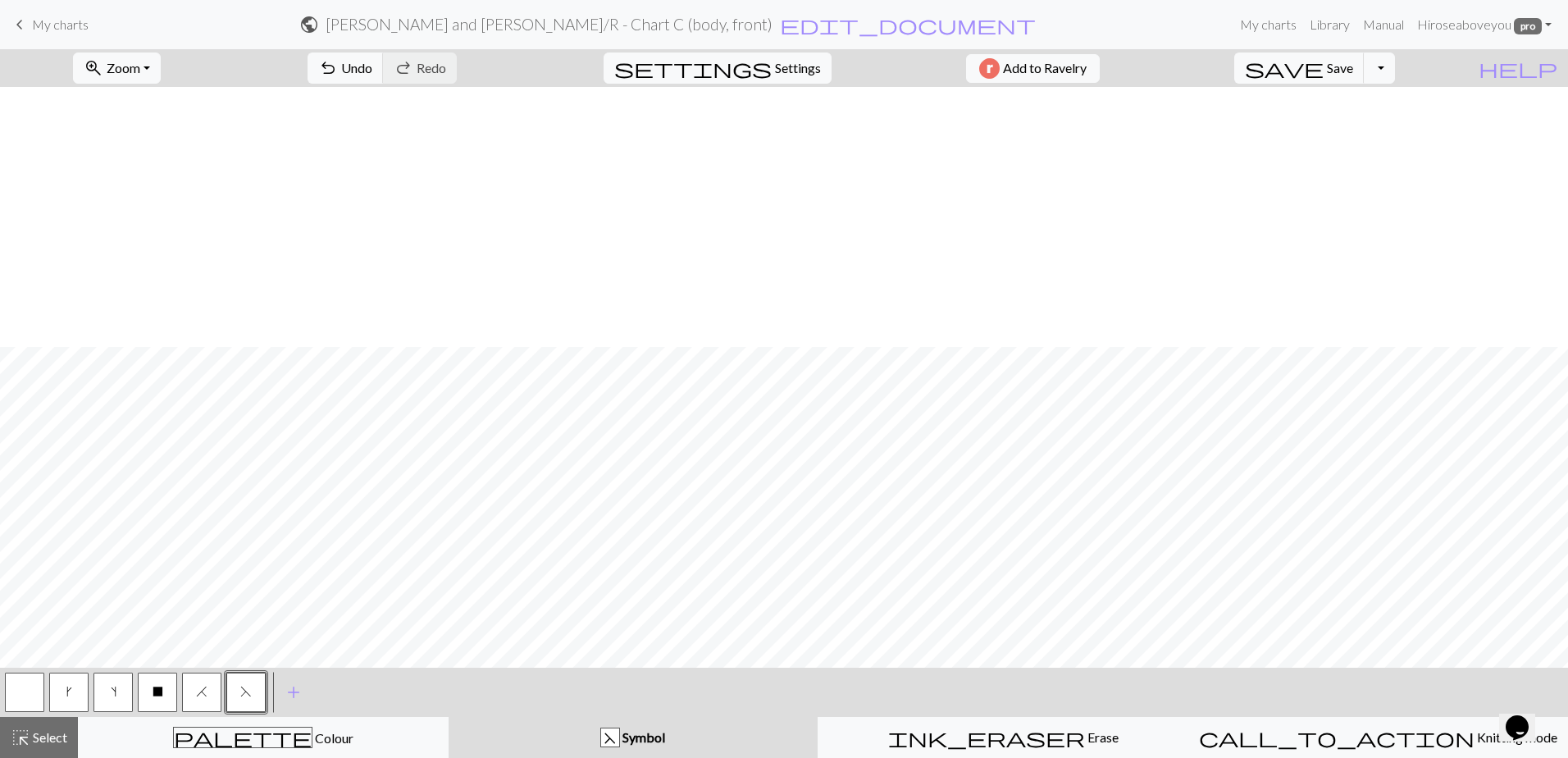
scroll to position [932, 0]
drag, startPoint x: 286, startPoint y: 745, endPoint x: 152, endPoint y: 701, distance: 141.0
click at [285, 744] on div "palette Colour Colour" at bounding box center [263, 737] width 350 height 21
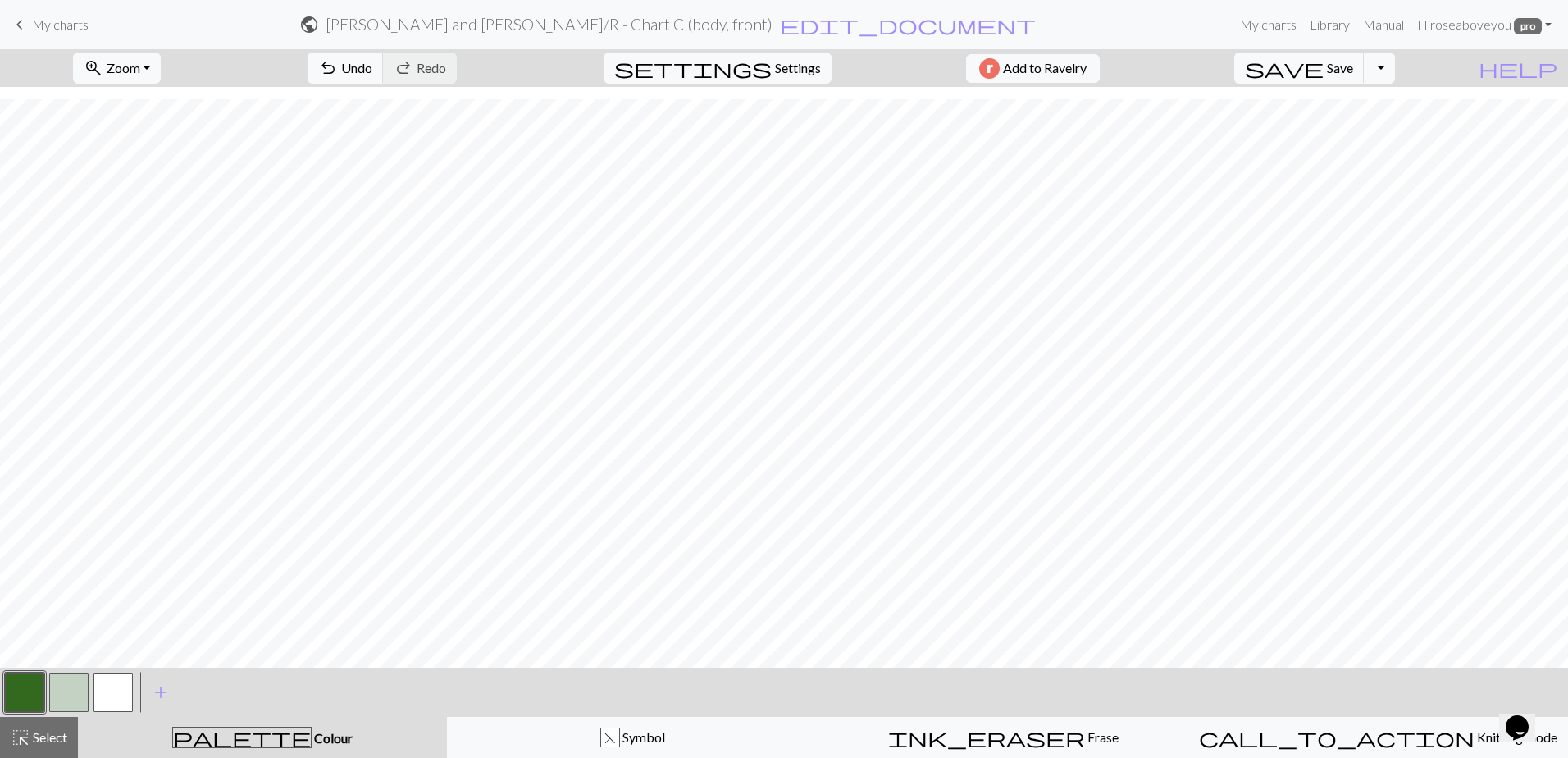
click at [66, 687] on button "button" at bounding box center [69, 692] width 39 height 39
click at [66, 692] on button "button" at bounding box center [69, 692] width 39 height 39
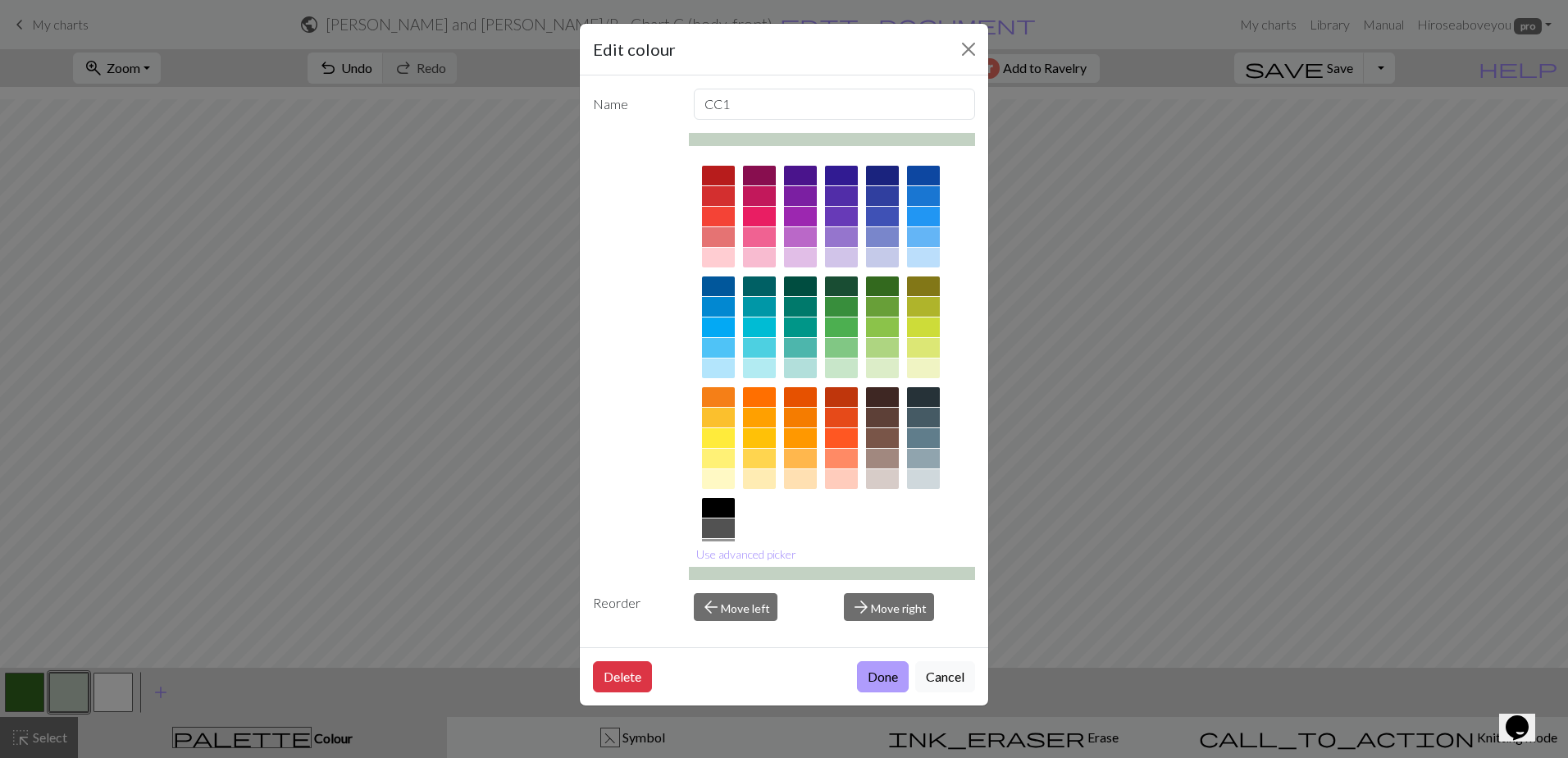
click at [876, 687] on button "Done" at bounding box center [882, 676] width 52 height 32
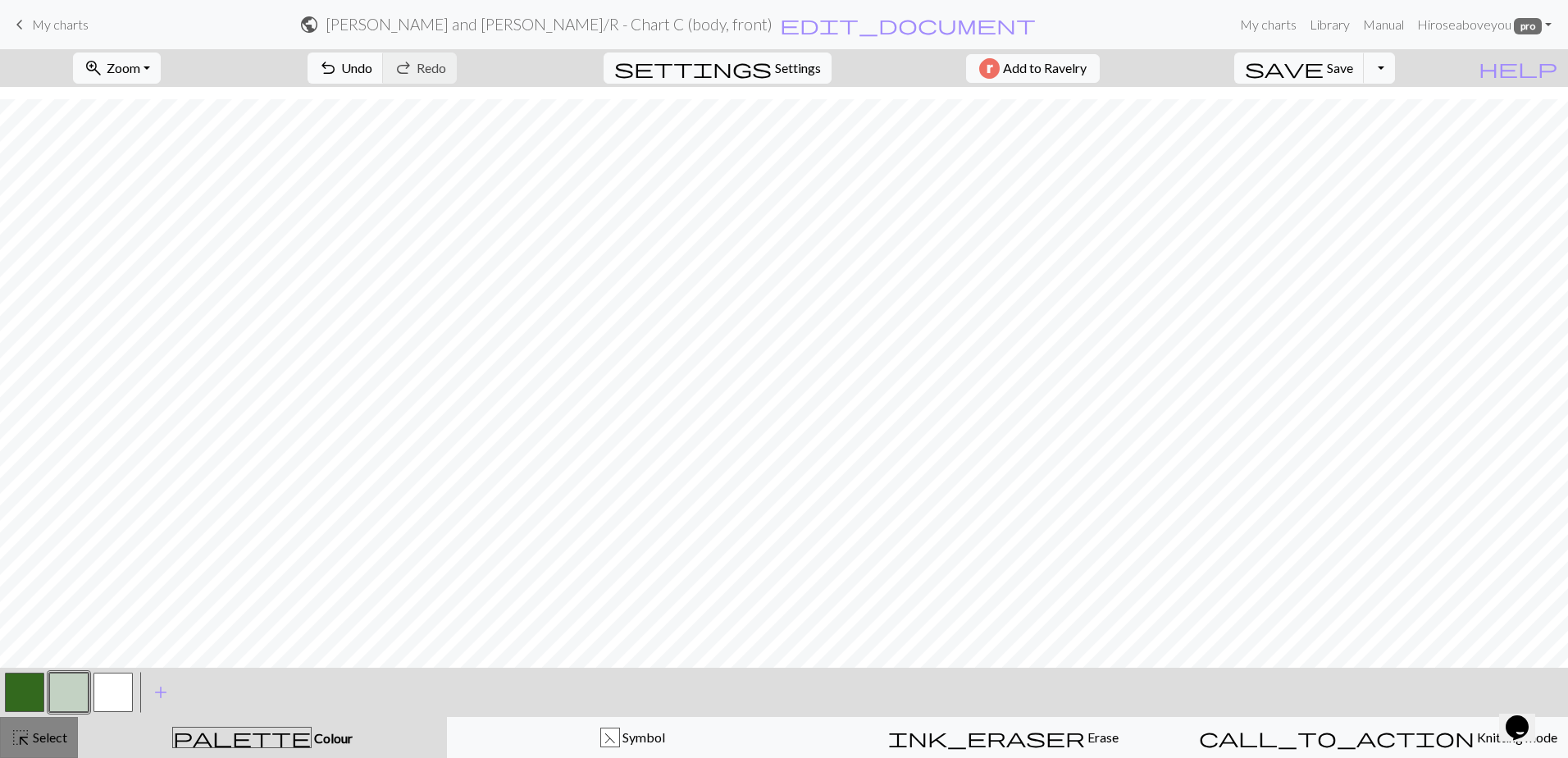
click at [32, 743] on span "Select" at bounding box center [49, 737] width 37 height 15
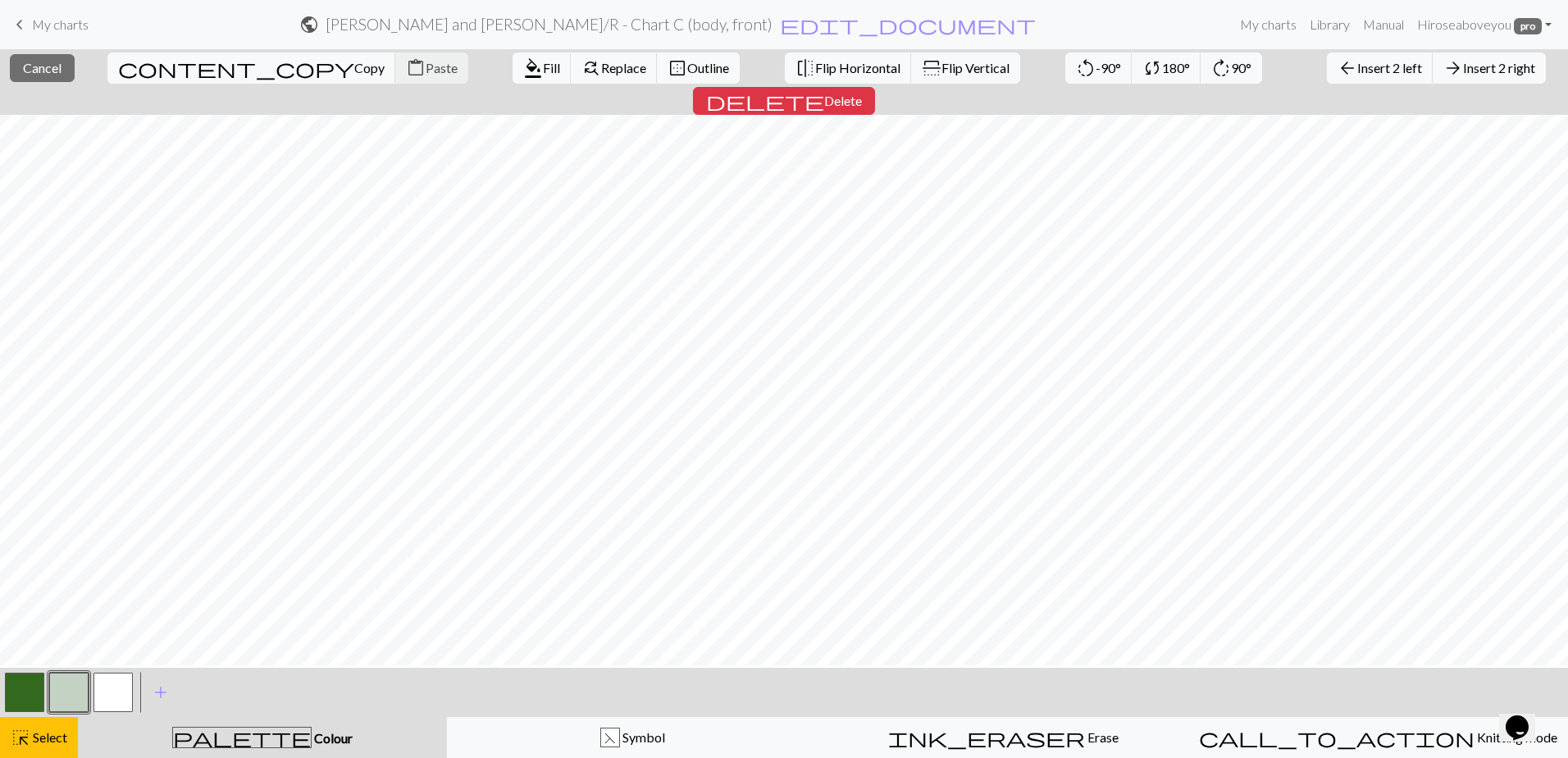
scroll to position [0, 0]
click at [687, 70] on span "Outline" at bounding box center [708, 67] width 42 height 15
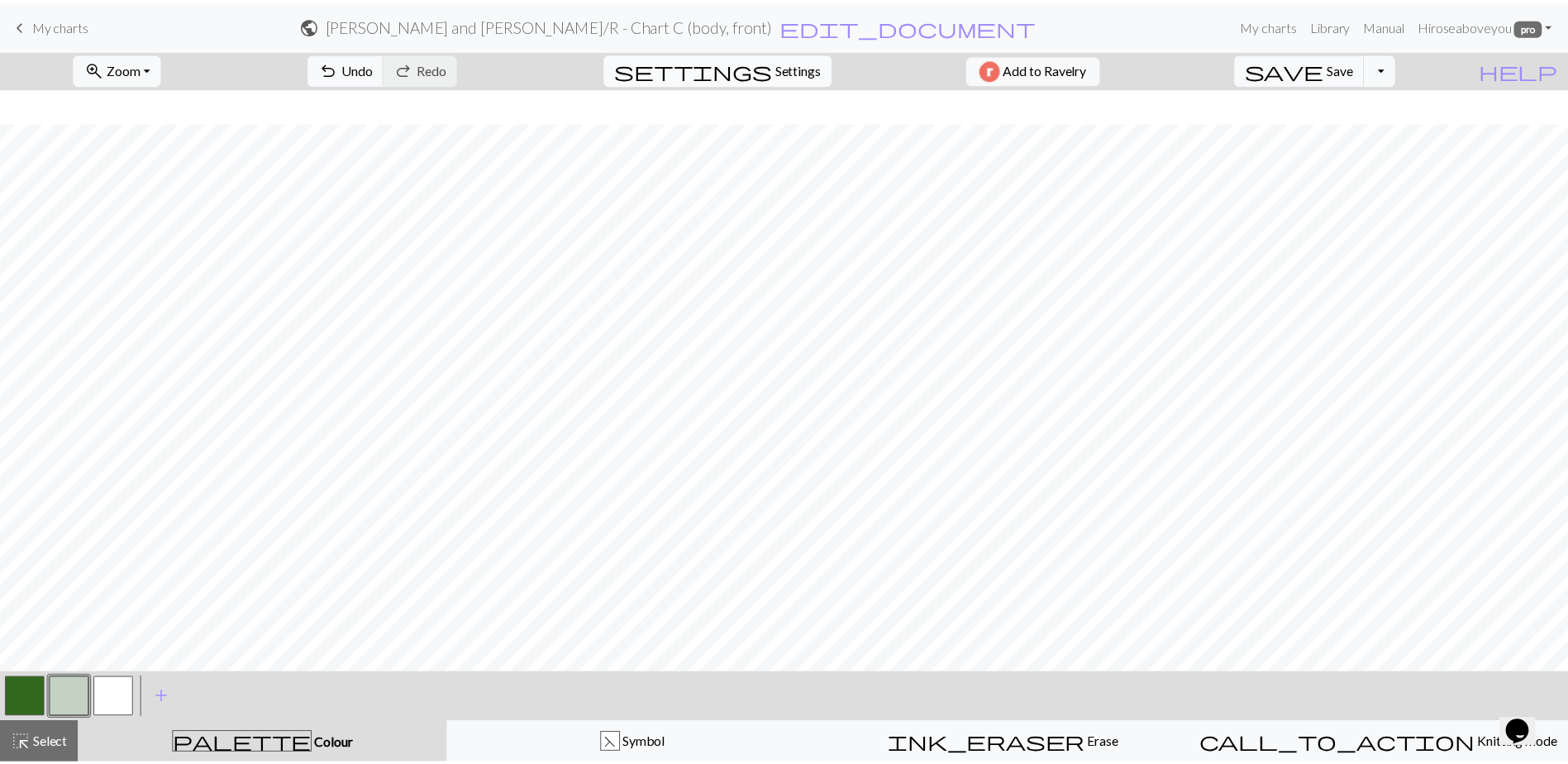
scroll to position [939, 0]
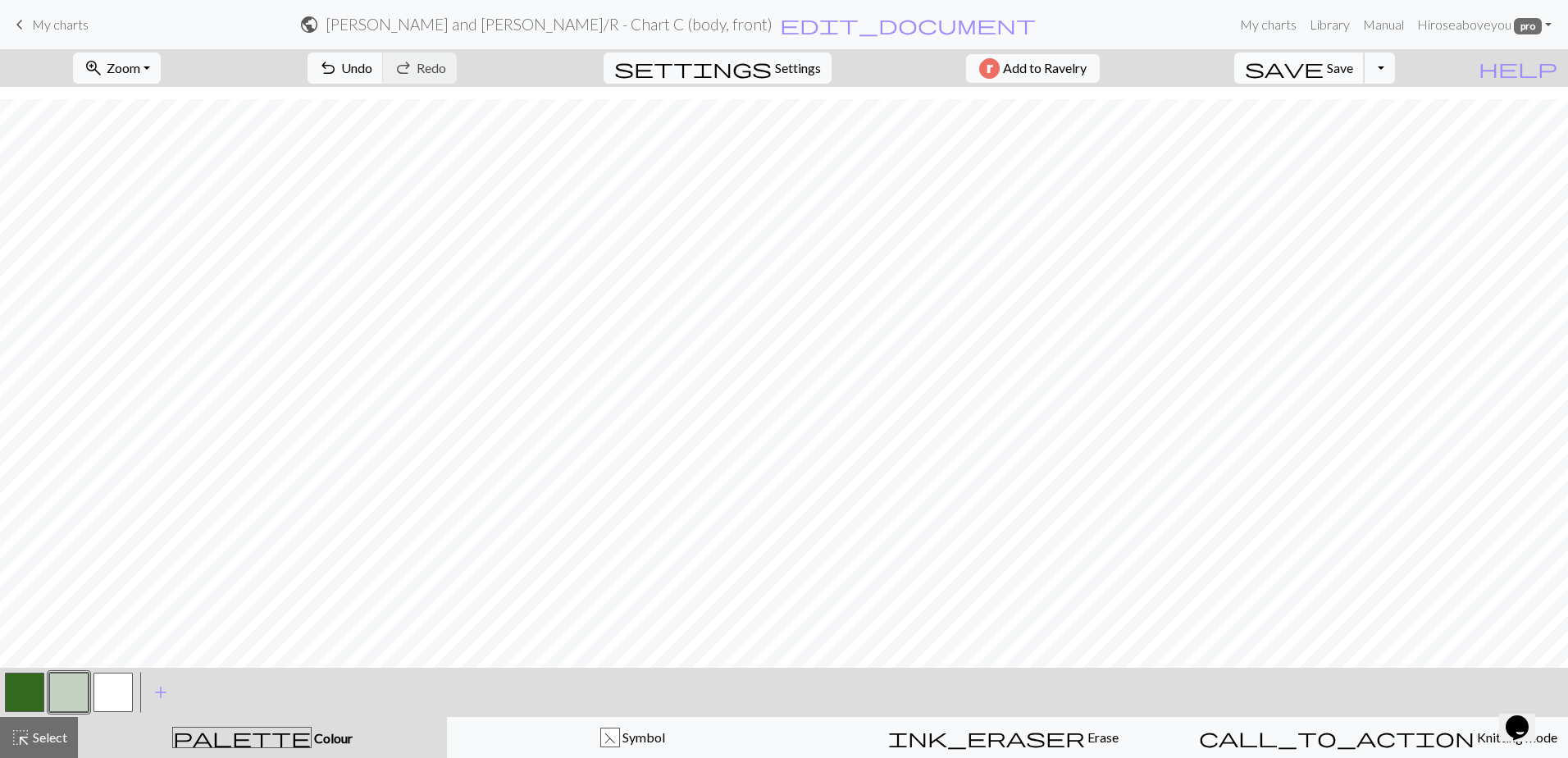
click at [1323, 59] on span "save" at bounding box center [1284, 67] width 78 height 23
click at [20, 20] on span "keyboard_arrow_left" at bounding box center [20, 24] width 20 height 23
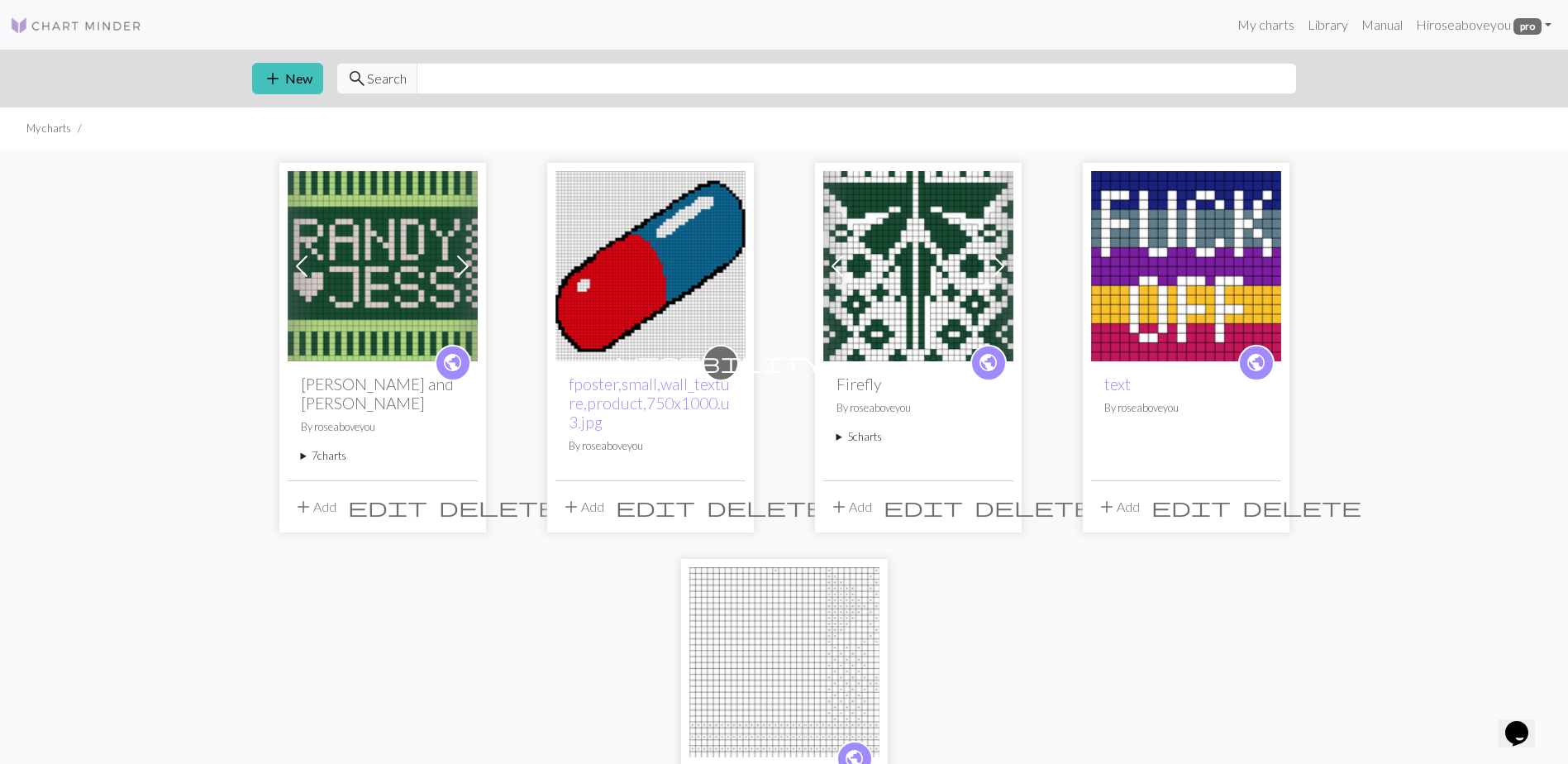
click at [334, 448] on summary "7 charts" at bounding box center [383, 455] width 163 height 15
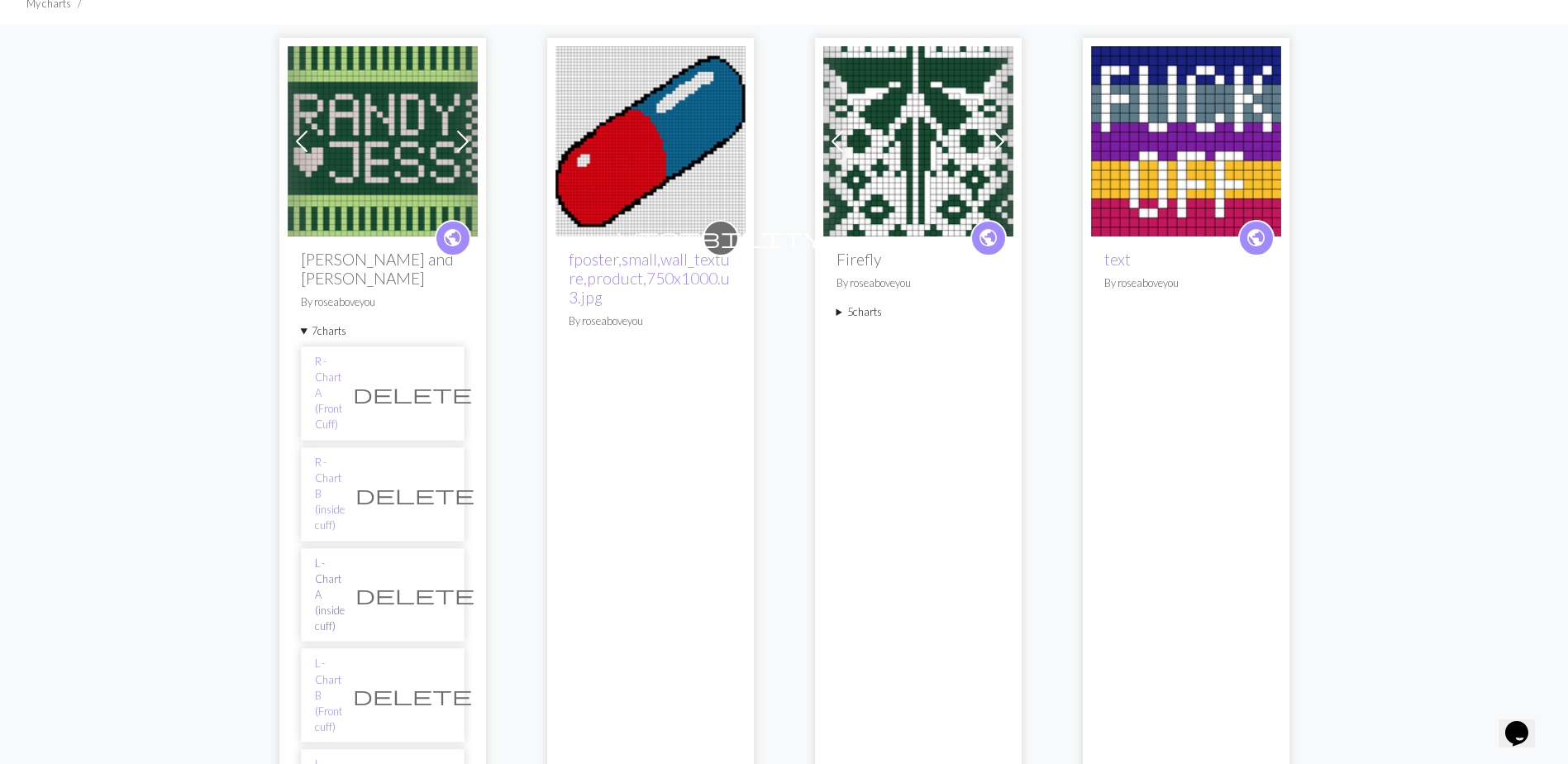
scroll to position [165, 0]
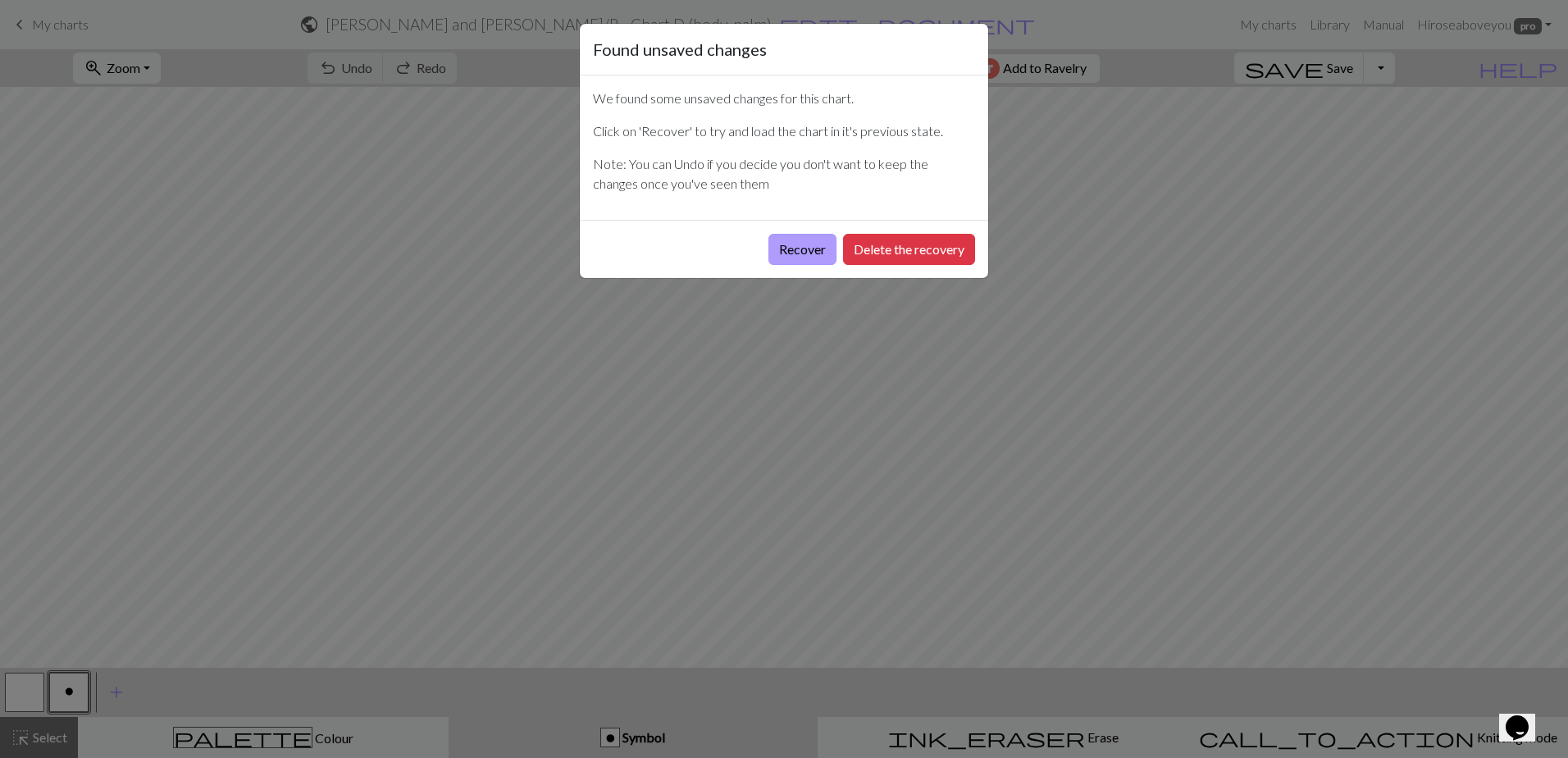
click at [776, 246] on button "Recover" at bounding box center [802, 249] width 68 height 32
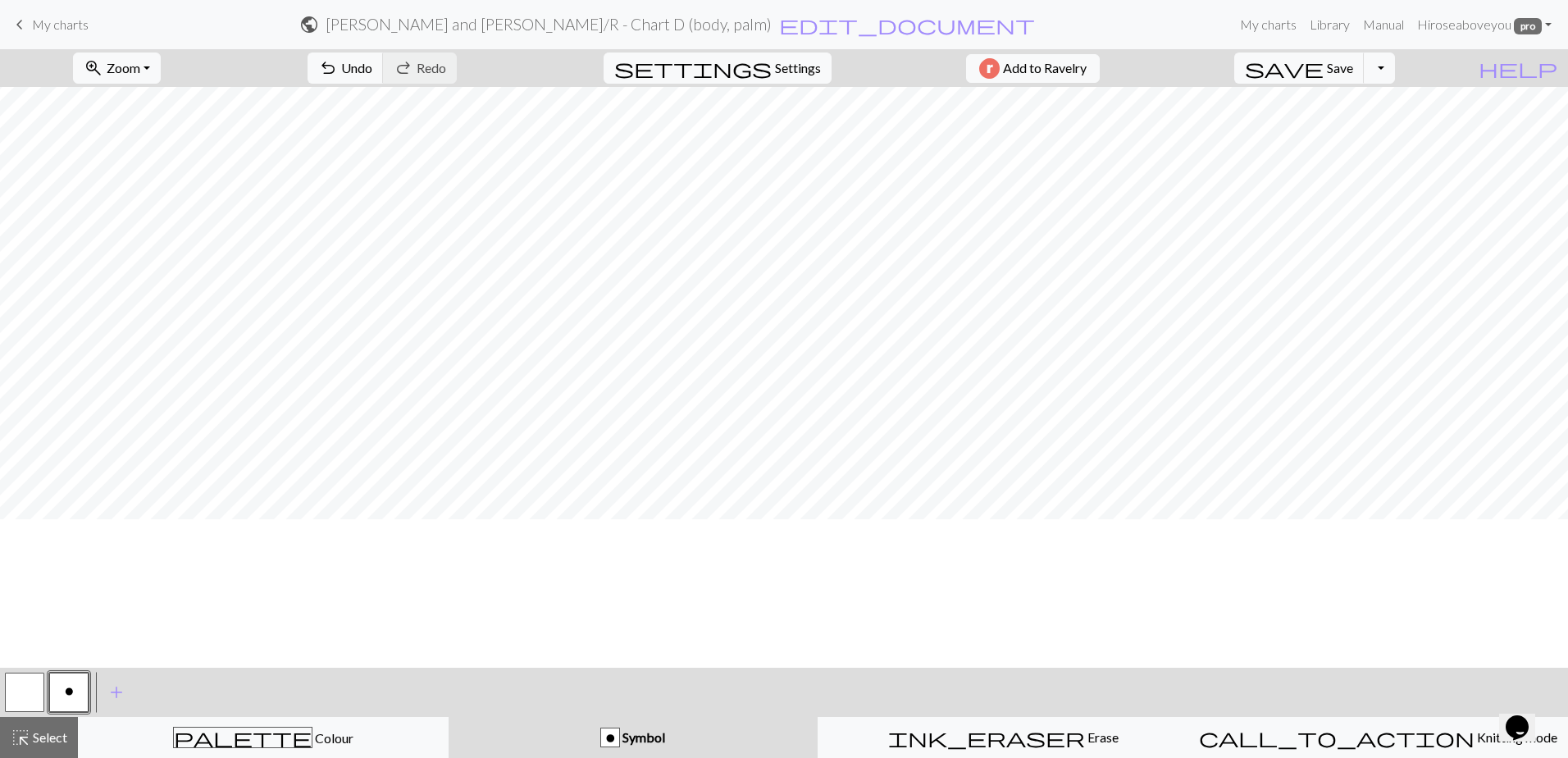
scroll to position [246, 0]
click at [32, 685] on button "button" at bounding box center [25, 692] width 39 height 39
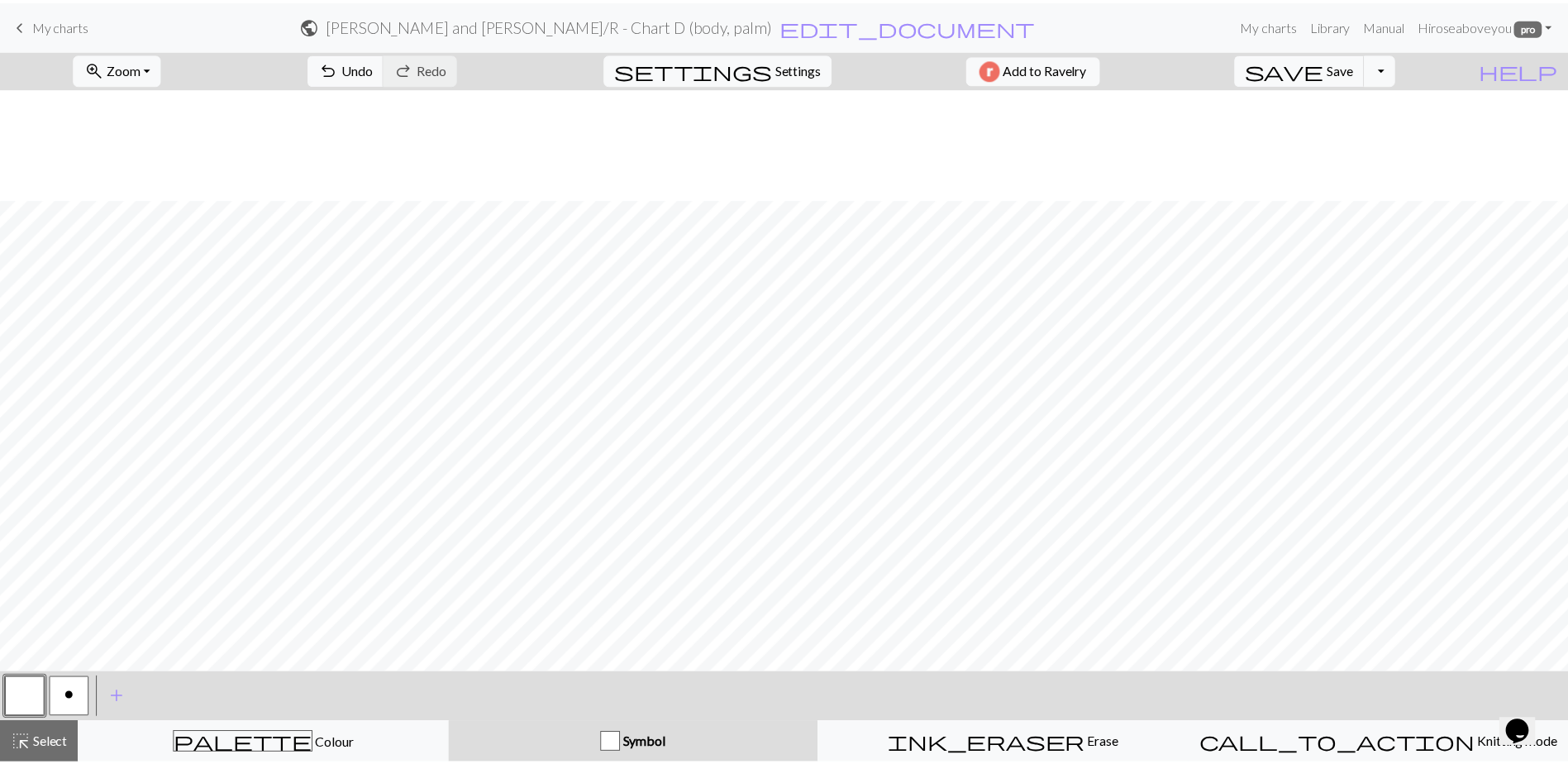
scroll to position [758, 0]
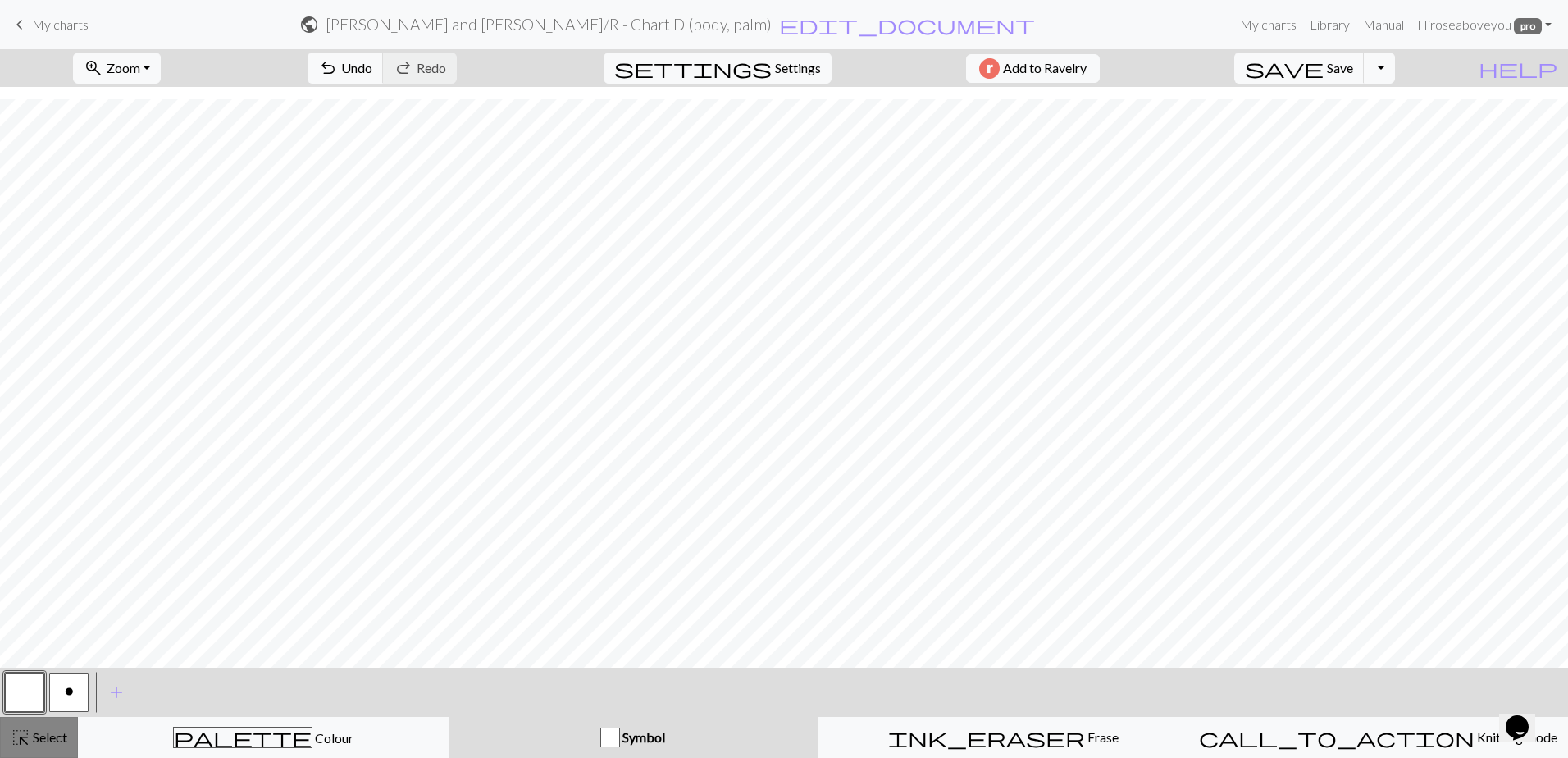
click at [24, 740] on span "highlight_alt" at bounding box center [20, 737] width 20 height 23
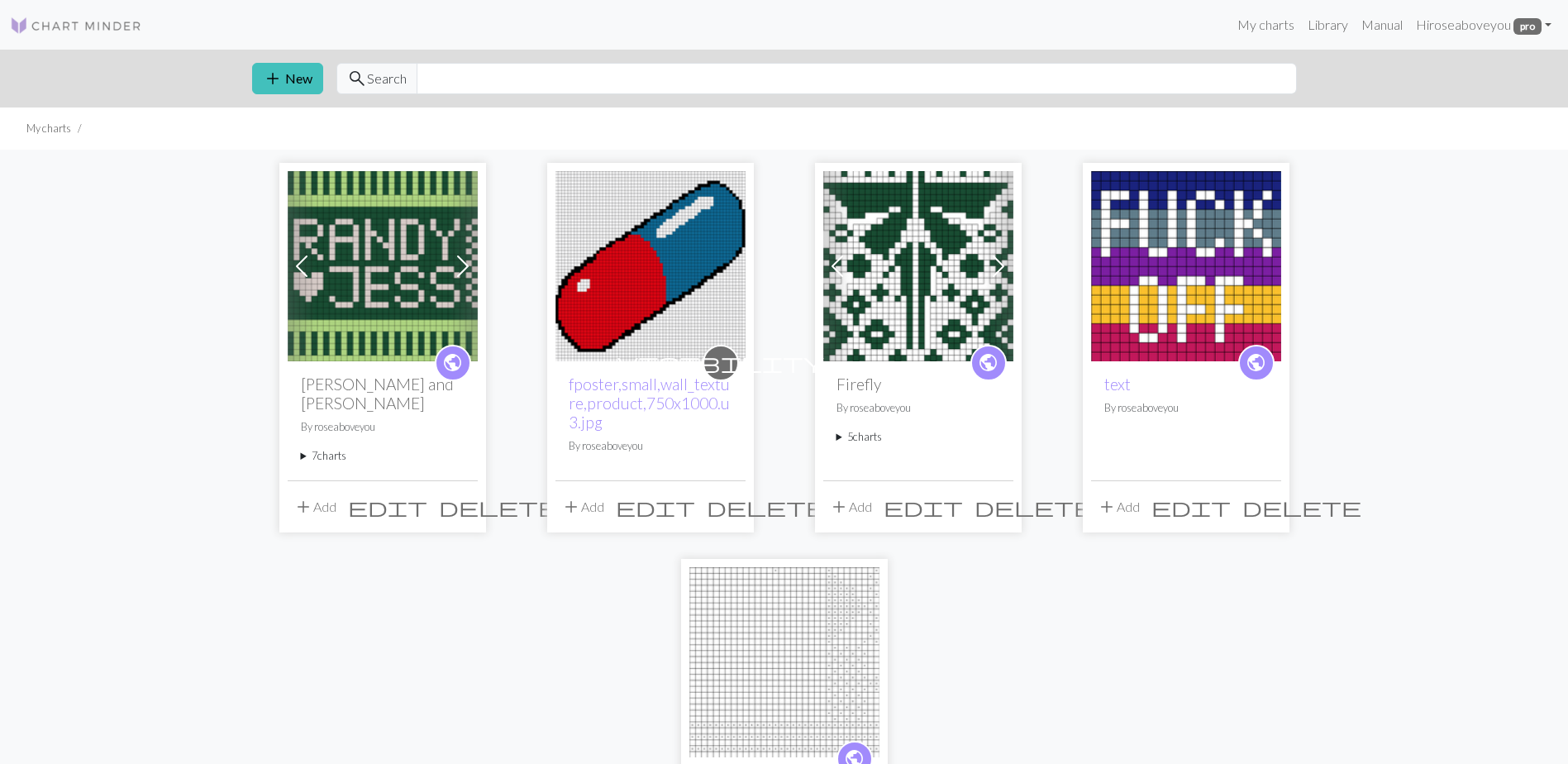
click at [355, 448] on summary "7 charts" at bounding box center [383, 455] width 163 height 15
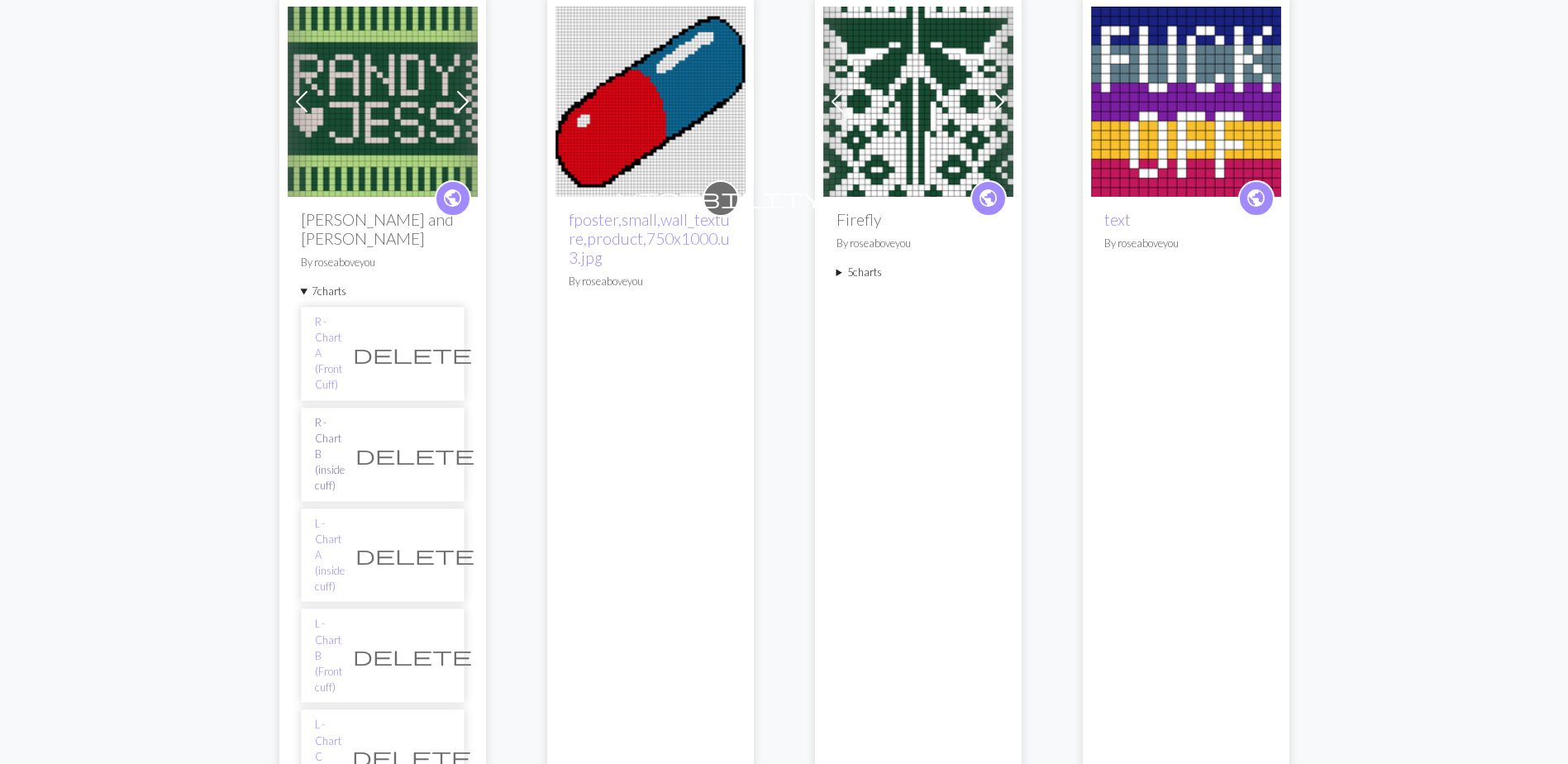
scroll to position [165, 0]
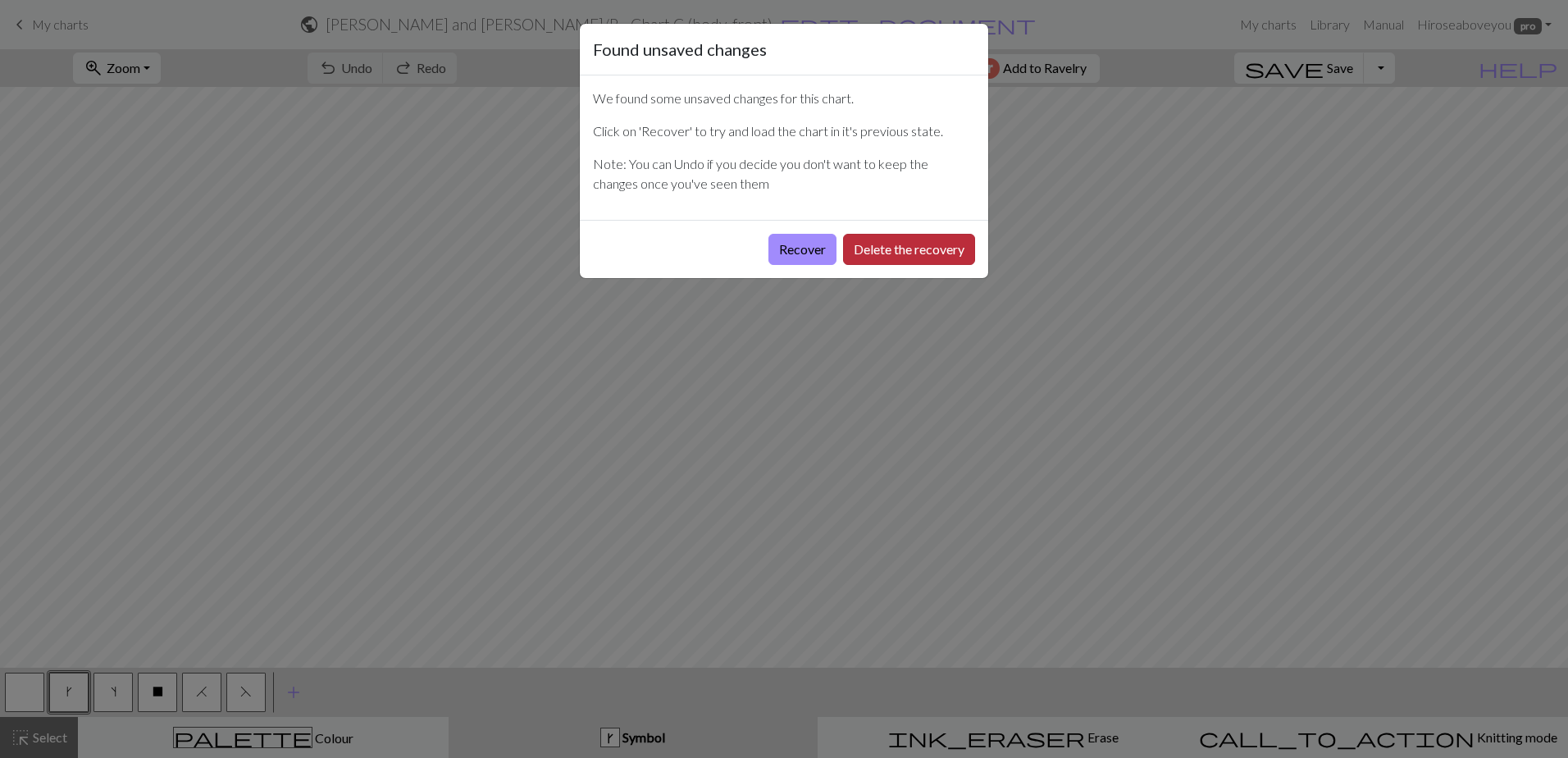
click at [874, 246] on button "Delete the recovery" at bounding box center [909, 249] width 132 height 32
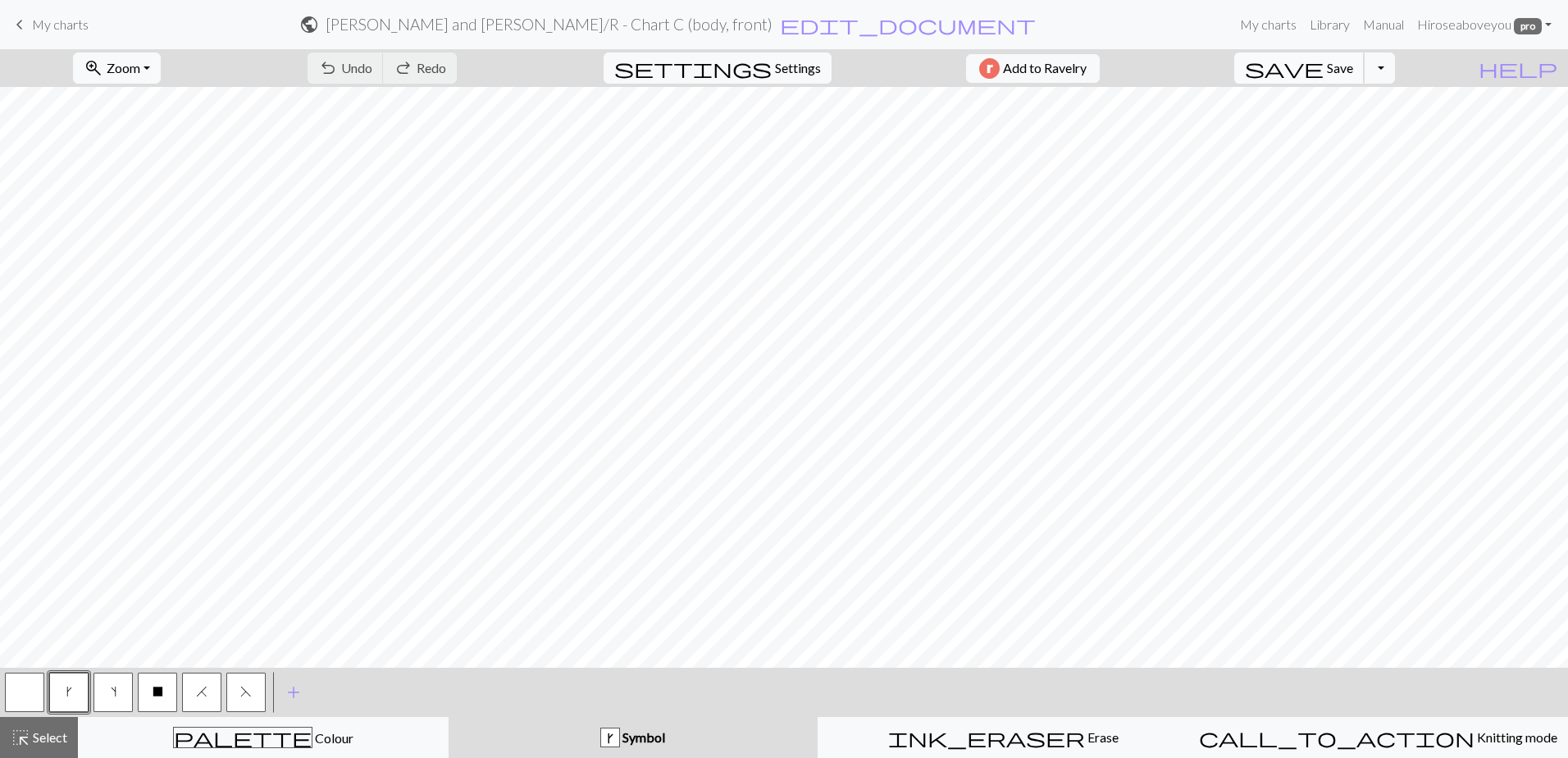
click at [1353, 64] on span "Save" at bounding box center [1339, 67] width 26 height 15
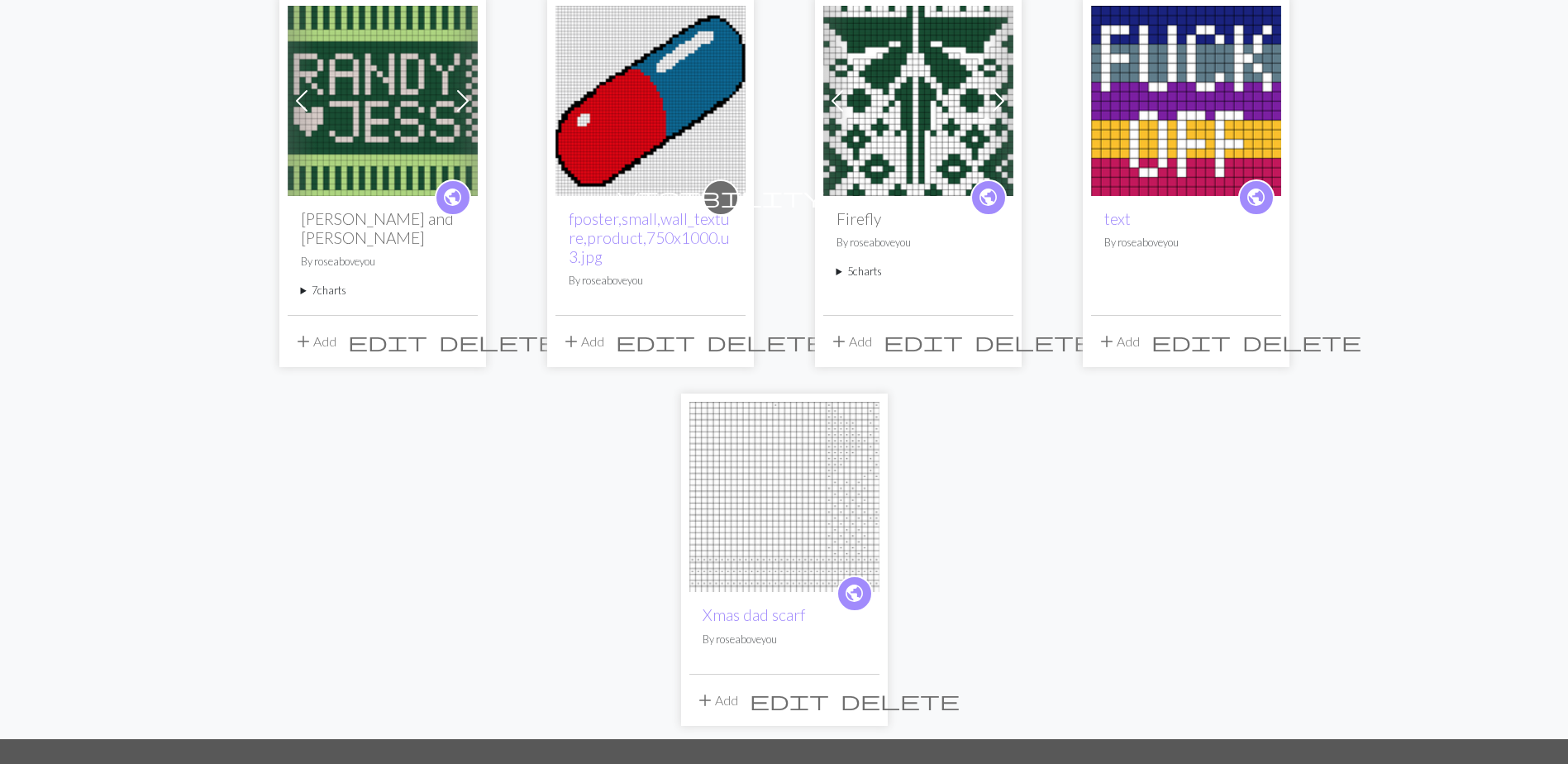
scroll to position [165, 0]
click at [322, 283] on summary "7 charts" at bounding box center [383, 290] width 163 height 15
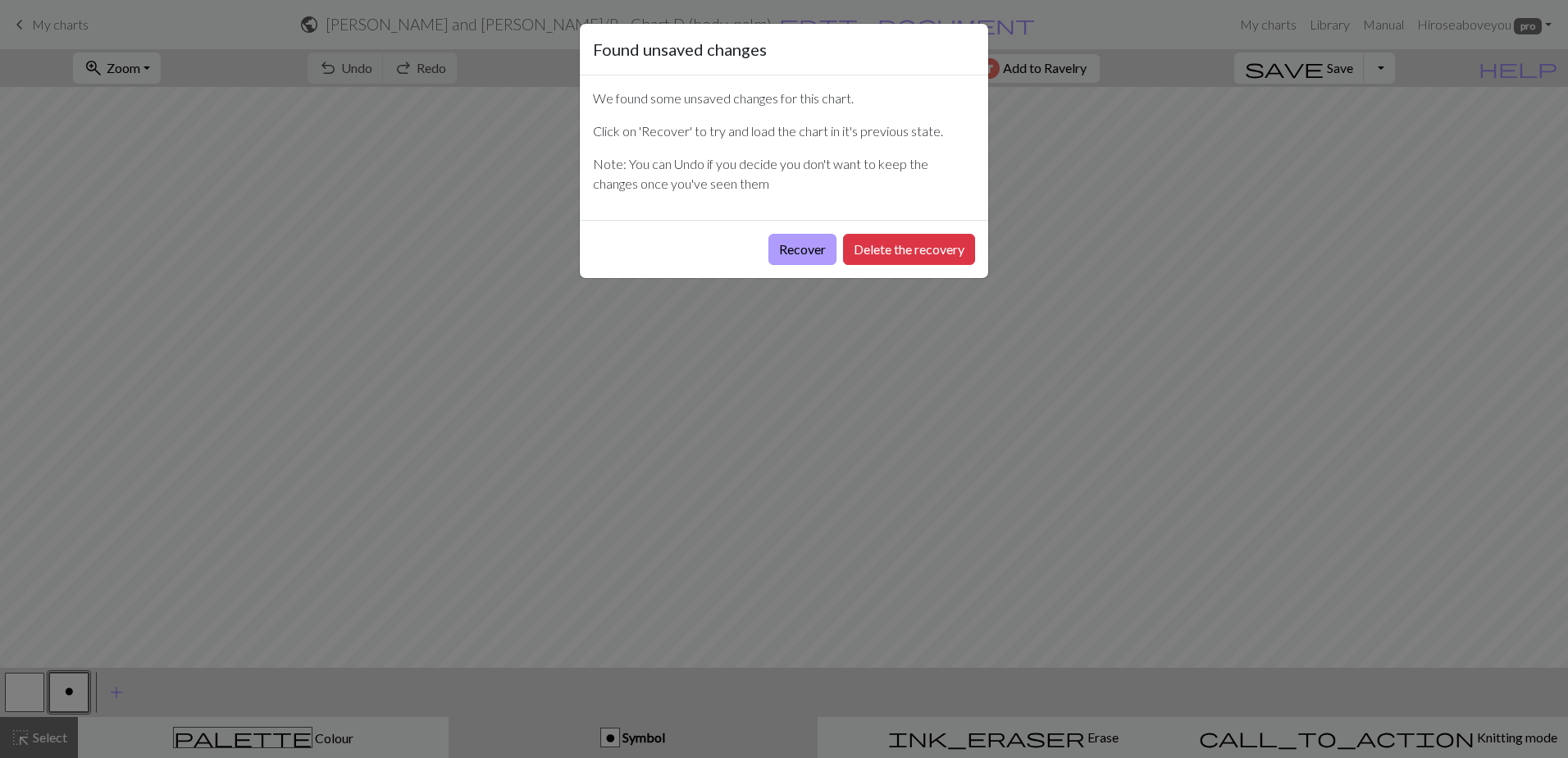
click at [798, 246] on button "Recover" at bounding box center [802, 249] width 68 height 32
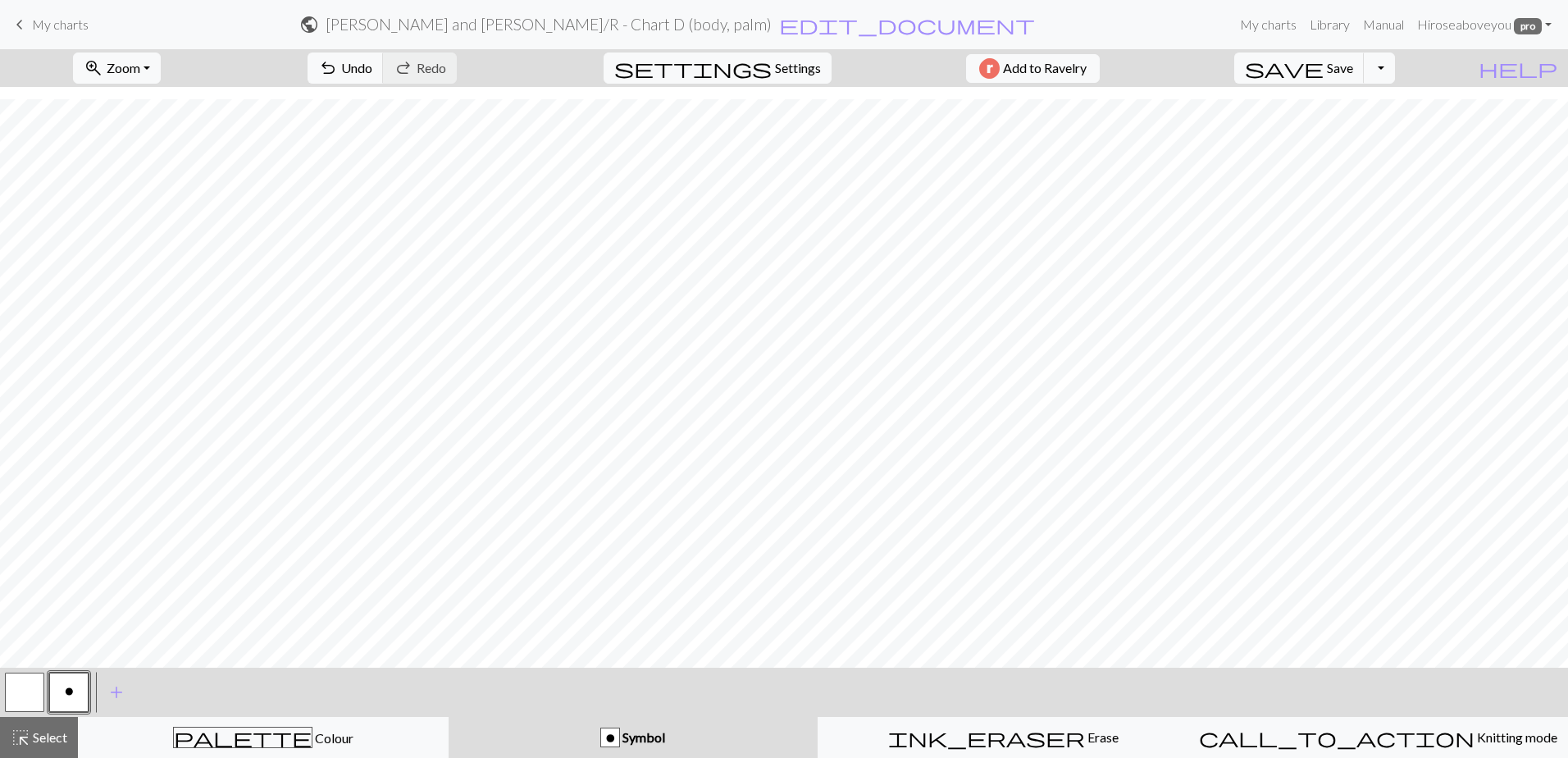
scroll to position [752, 0]
click at [26, 737] on span "highlight_alt" at bounding box center [20, 737] width 20 height 23
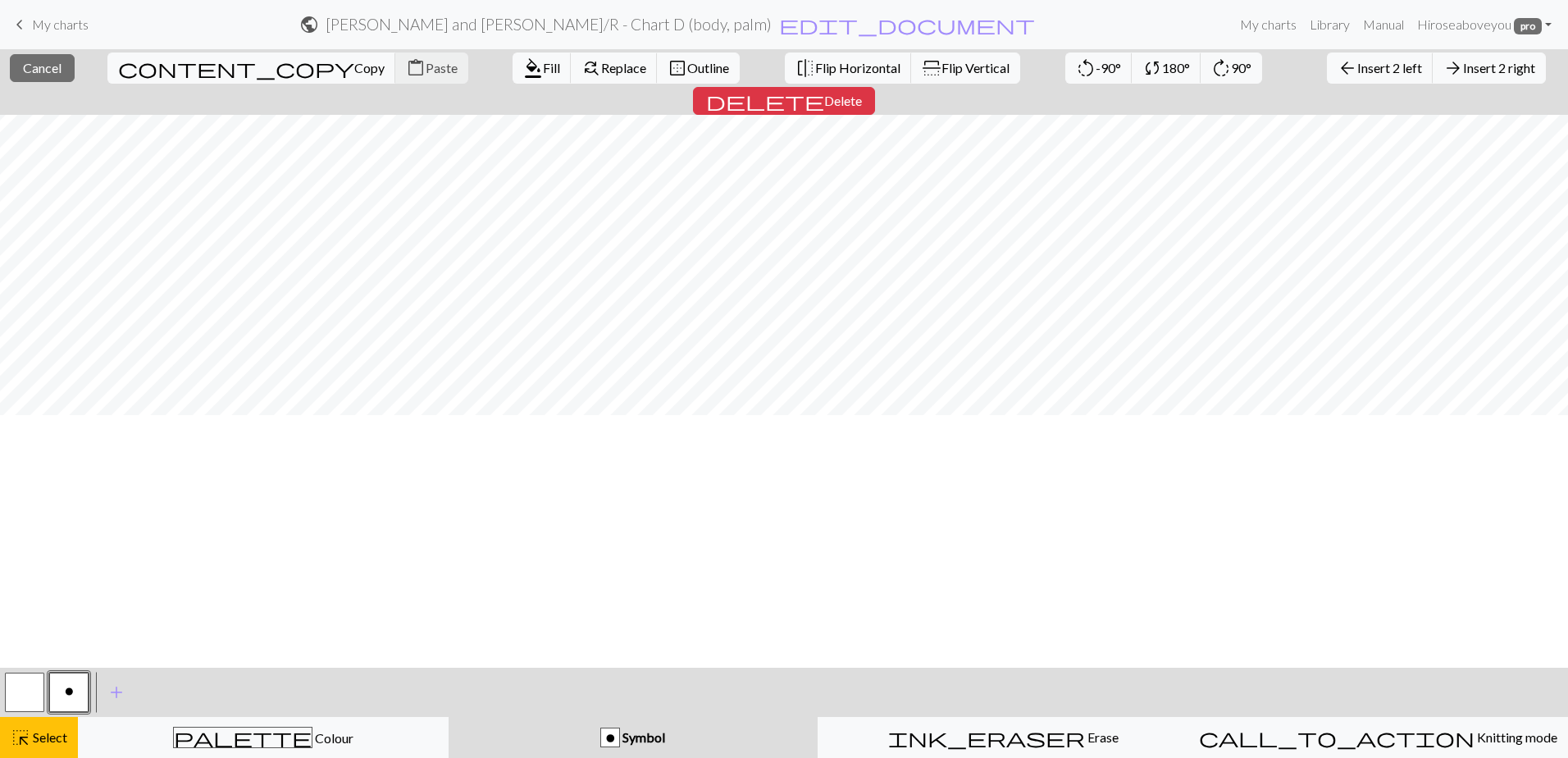
scroll to position [0, 0]
click at [815, 67] on span "Flip Horizontal" at bounding box center [858, 67] width 85 height 15
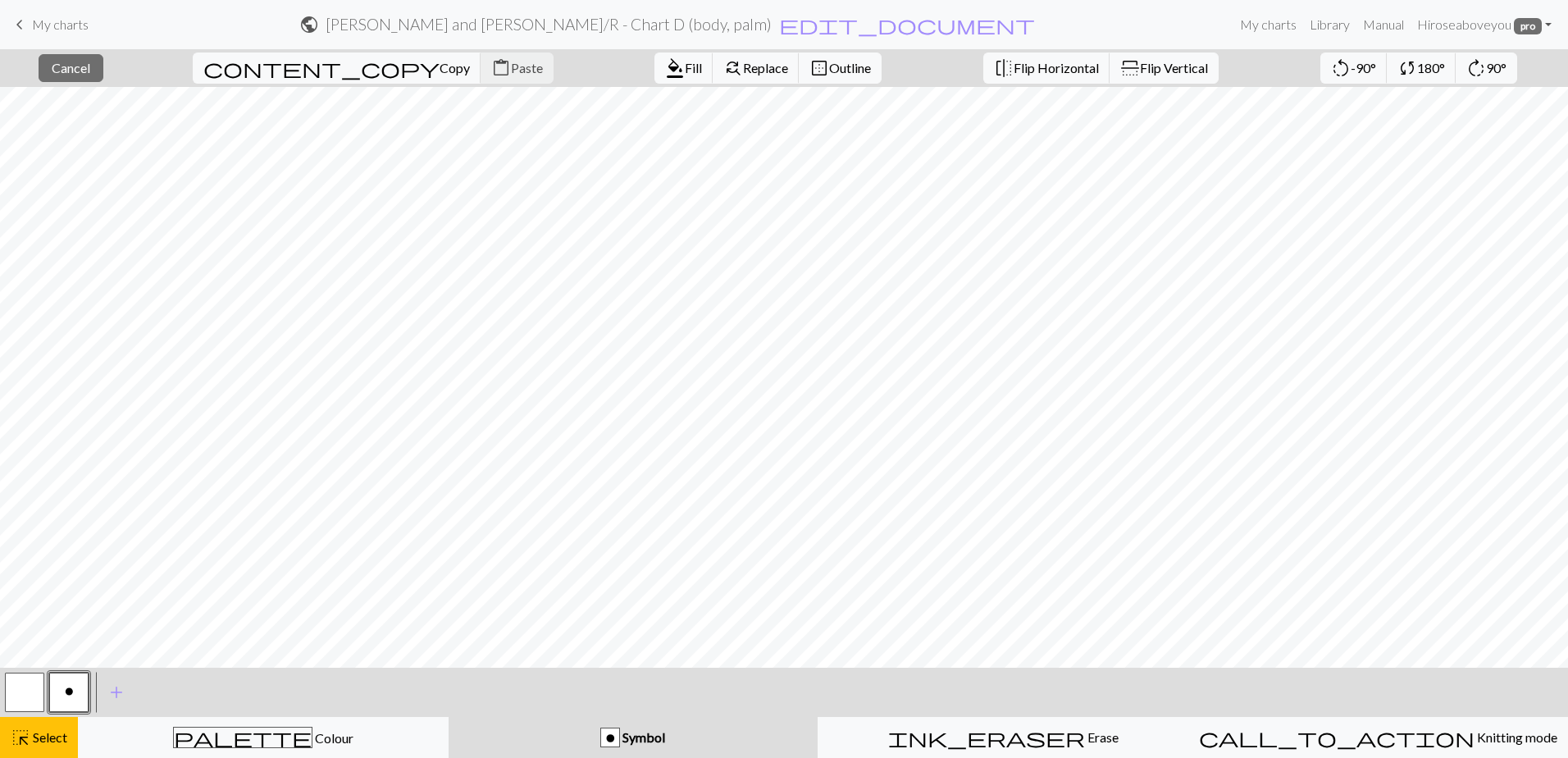
click at [66, 691] on span "o" at bounding box center [69, 691] width 9 height 13
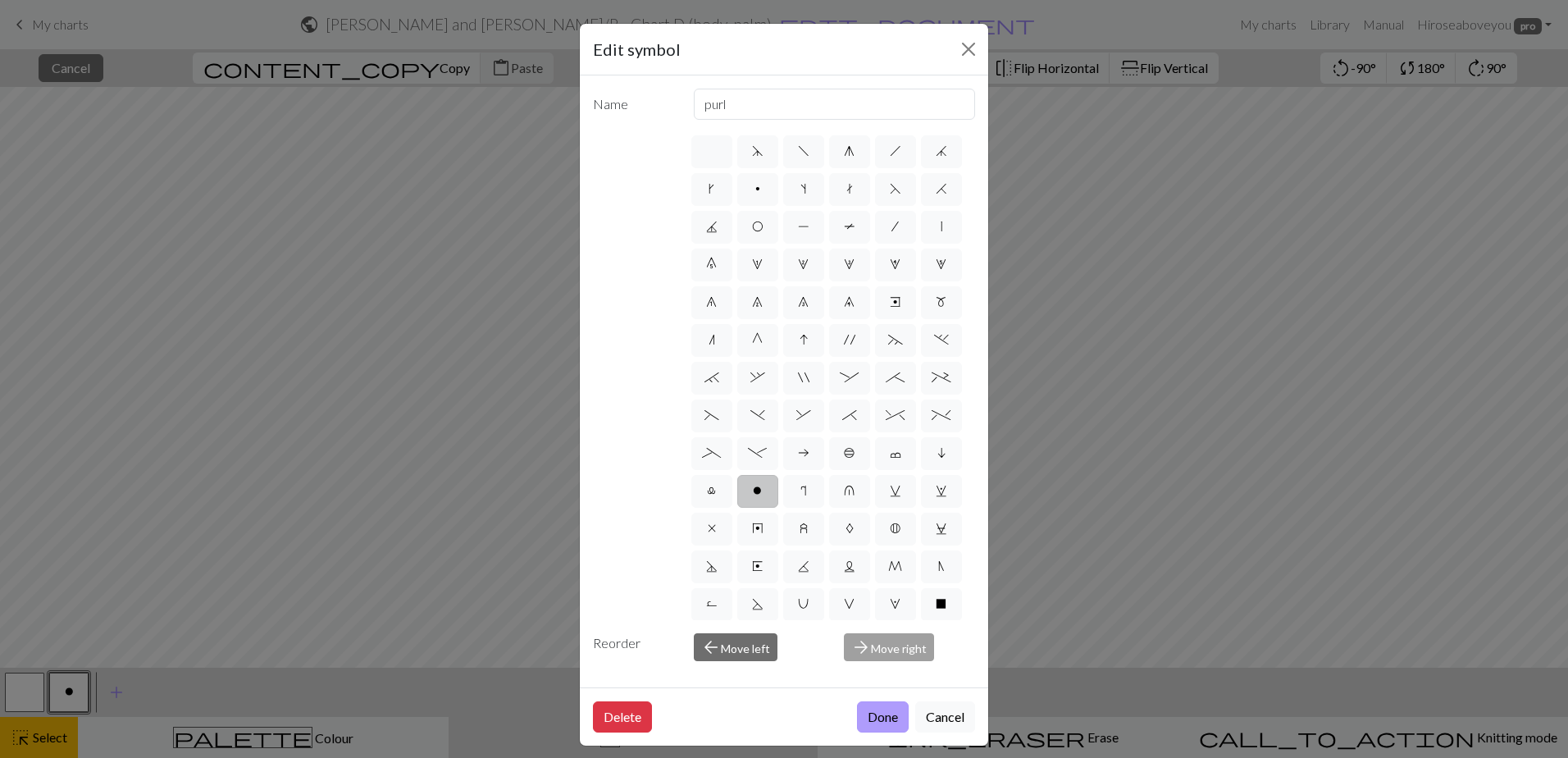
click at [872, 715] on button "Done" at bounding box center [882, 716] width 52 height 32
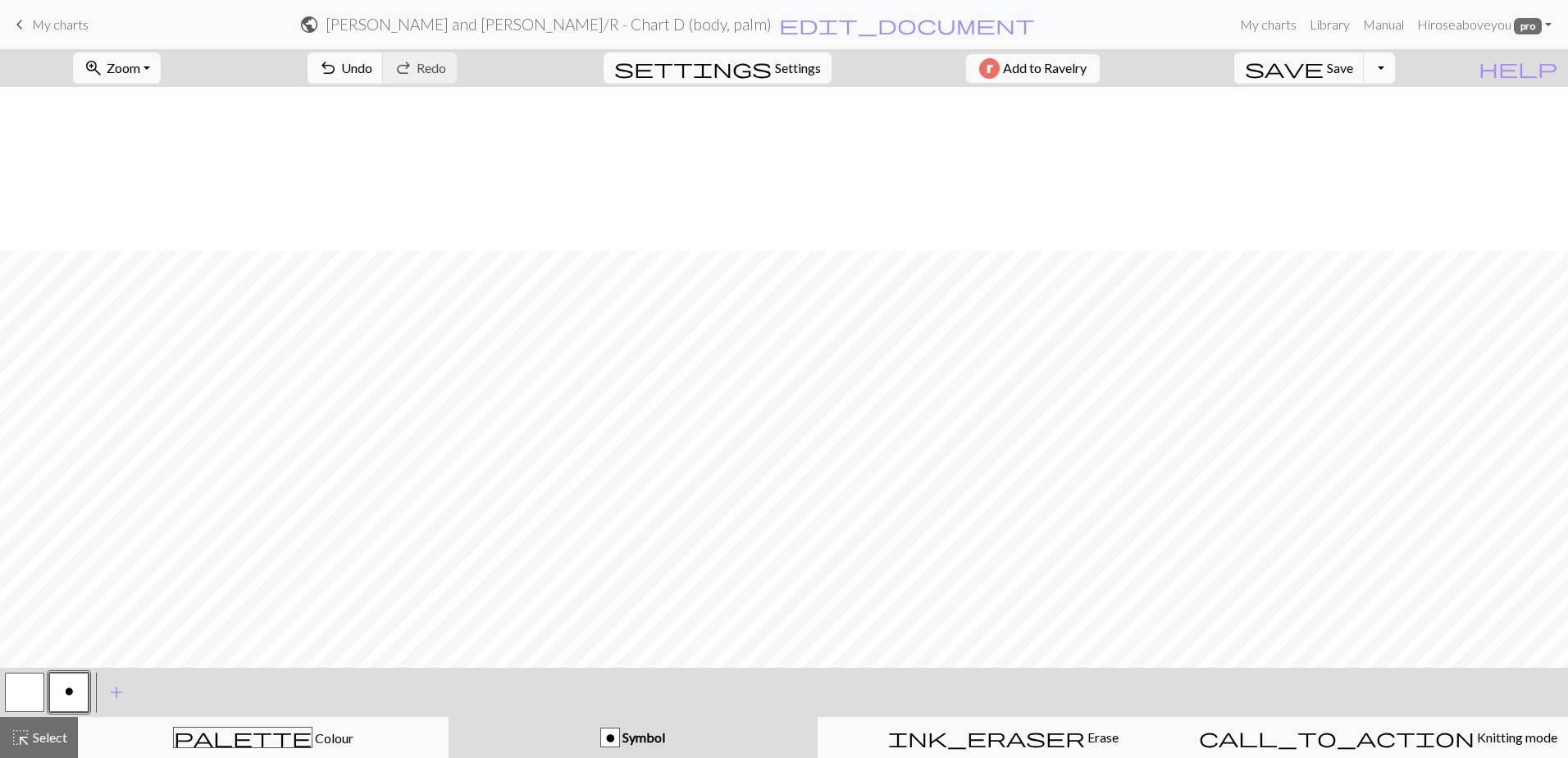
scroll to position [506, 0]
click at [33, 702] on button "button" at bounding box center [25, 692] width 39 height 39
click at [13, 733] on span "highlight_alt" at bounding box center [20, 737] width 20 height 23
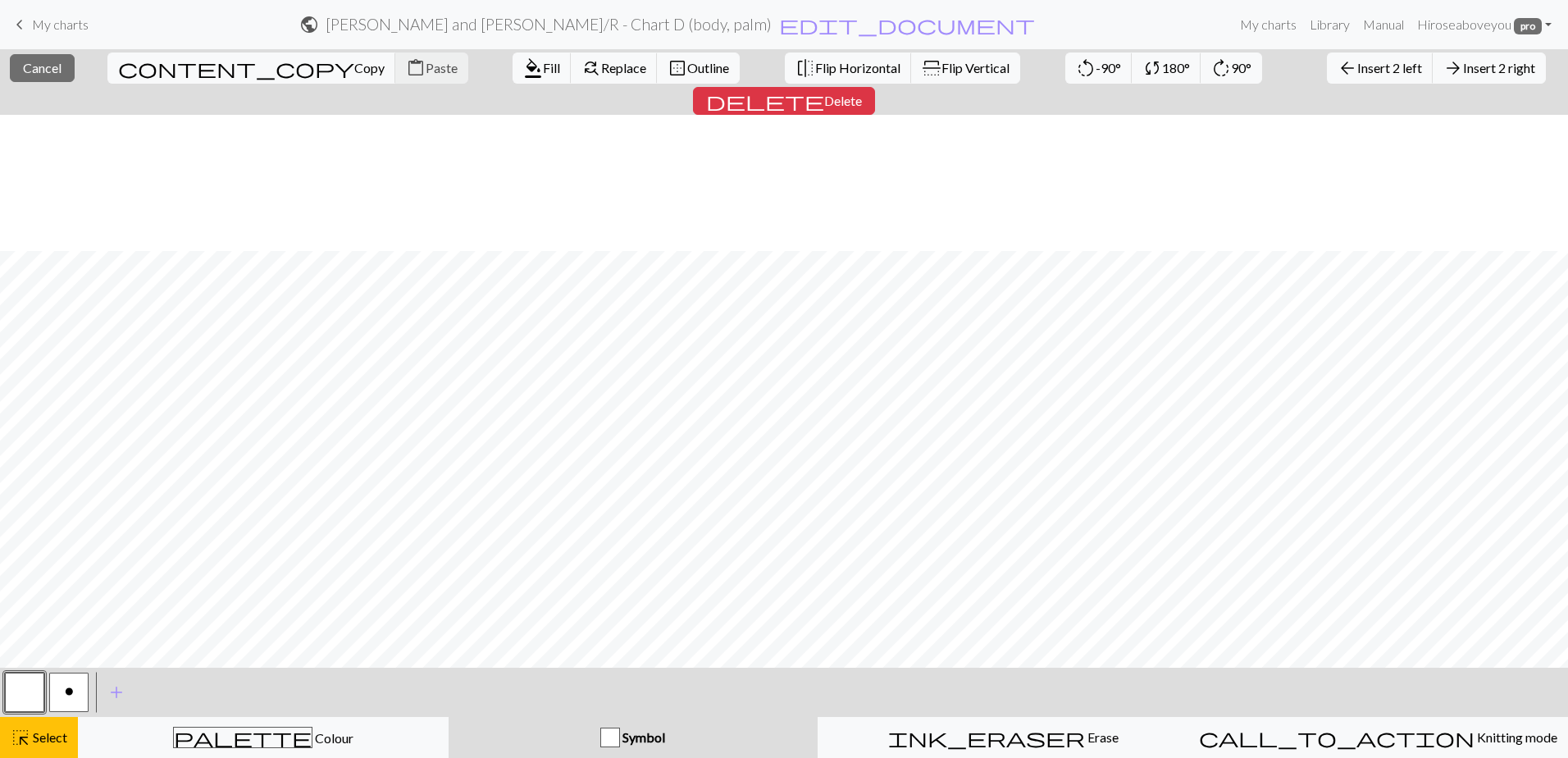
scroll to position [752, 0]
click at [687, 67] on span "Outline" at bounding box center [708, 67] width 42 height 15
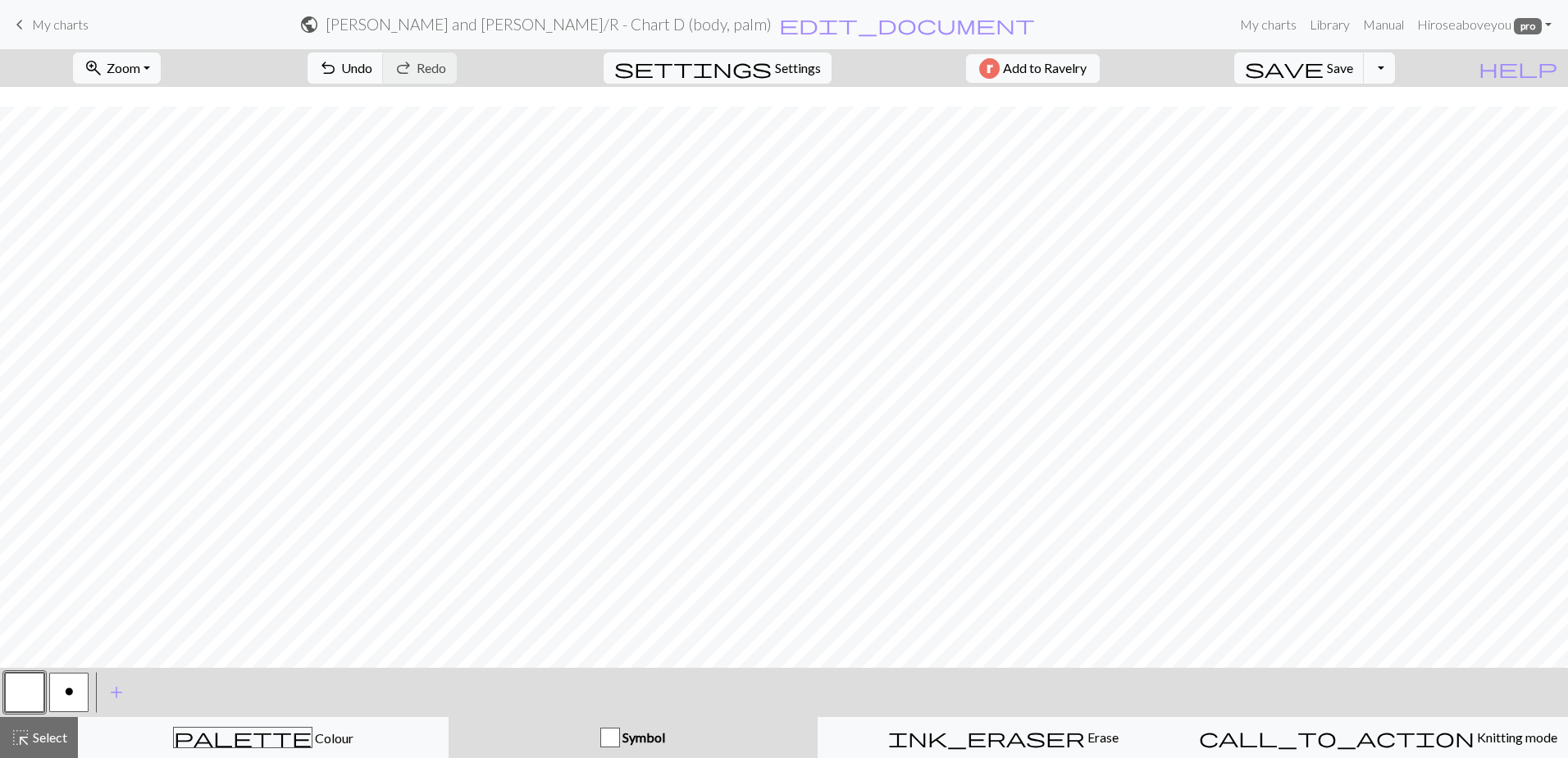
scroll to position [0, 0]
drag, startPoint x: 39, startPoint y: 741, endPoint x: 118, endPoint y: 667, distance: 108.2
click at [40, 740] on span "Select" at bounding box center [49, 737] width 37 height 15
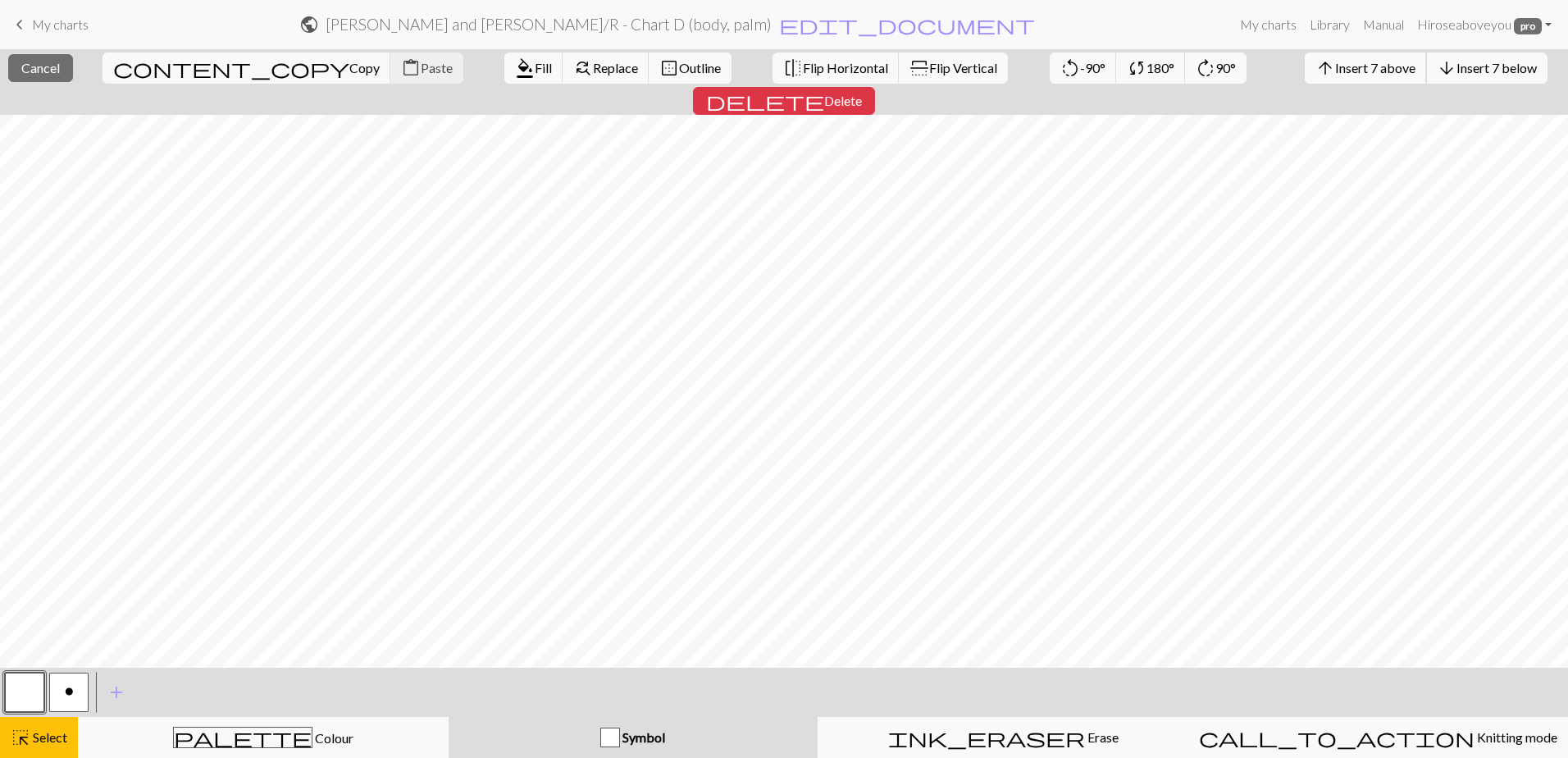
click at [1335, 67] on span "Insert 7 above" at bounding box center [1375, 67] width 80 height 15
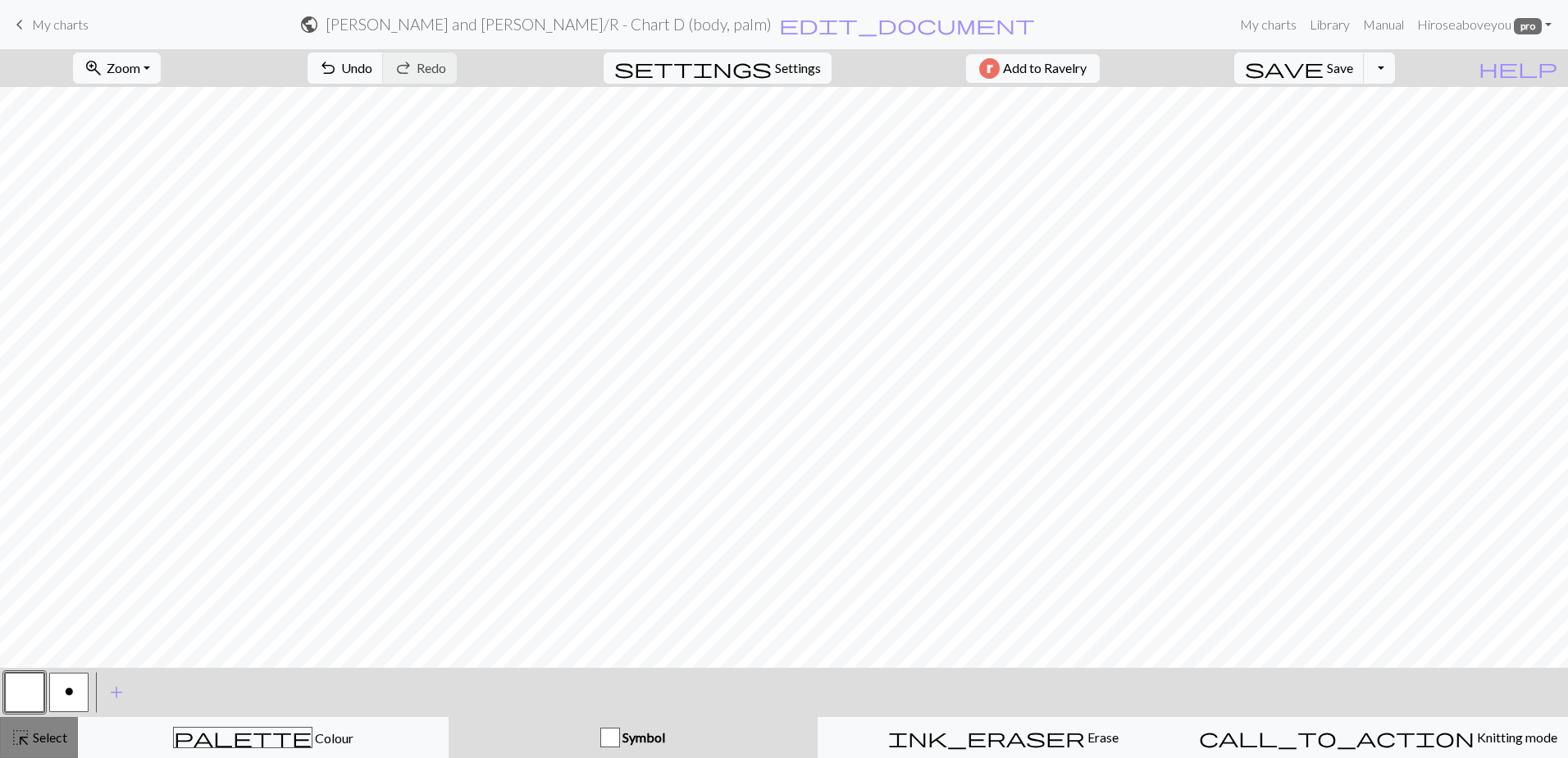
click at [43, 747] on button "highlight_alt Select Select" at bounding box center [38, 738] width 78 height 41
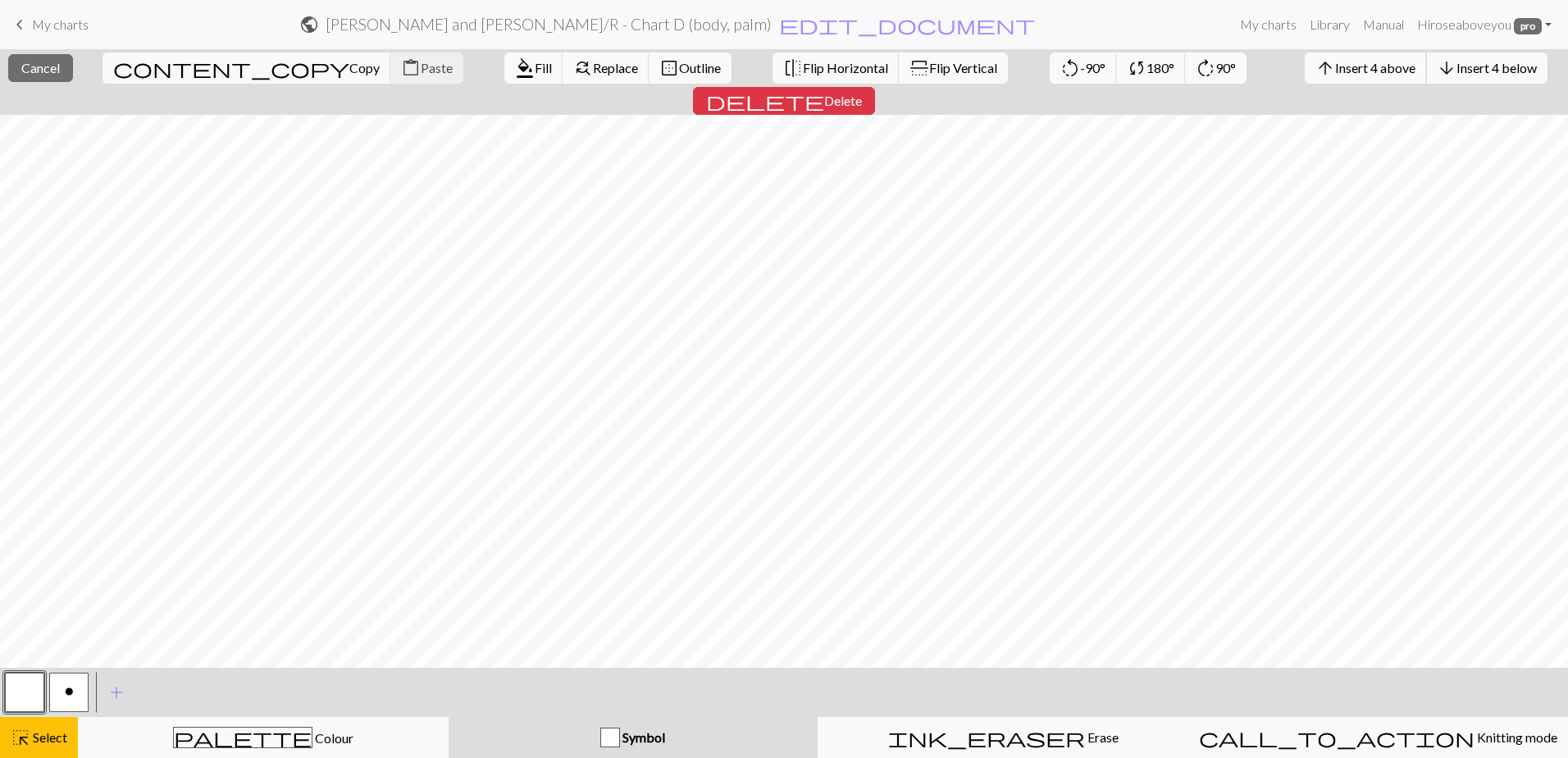
click at [1335, 63] on span "Insert 4 above" at bounding box center [1375, 67] width 80 height 15
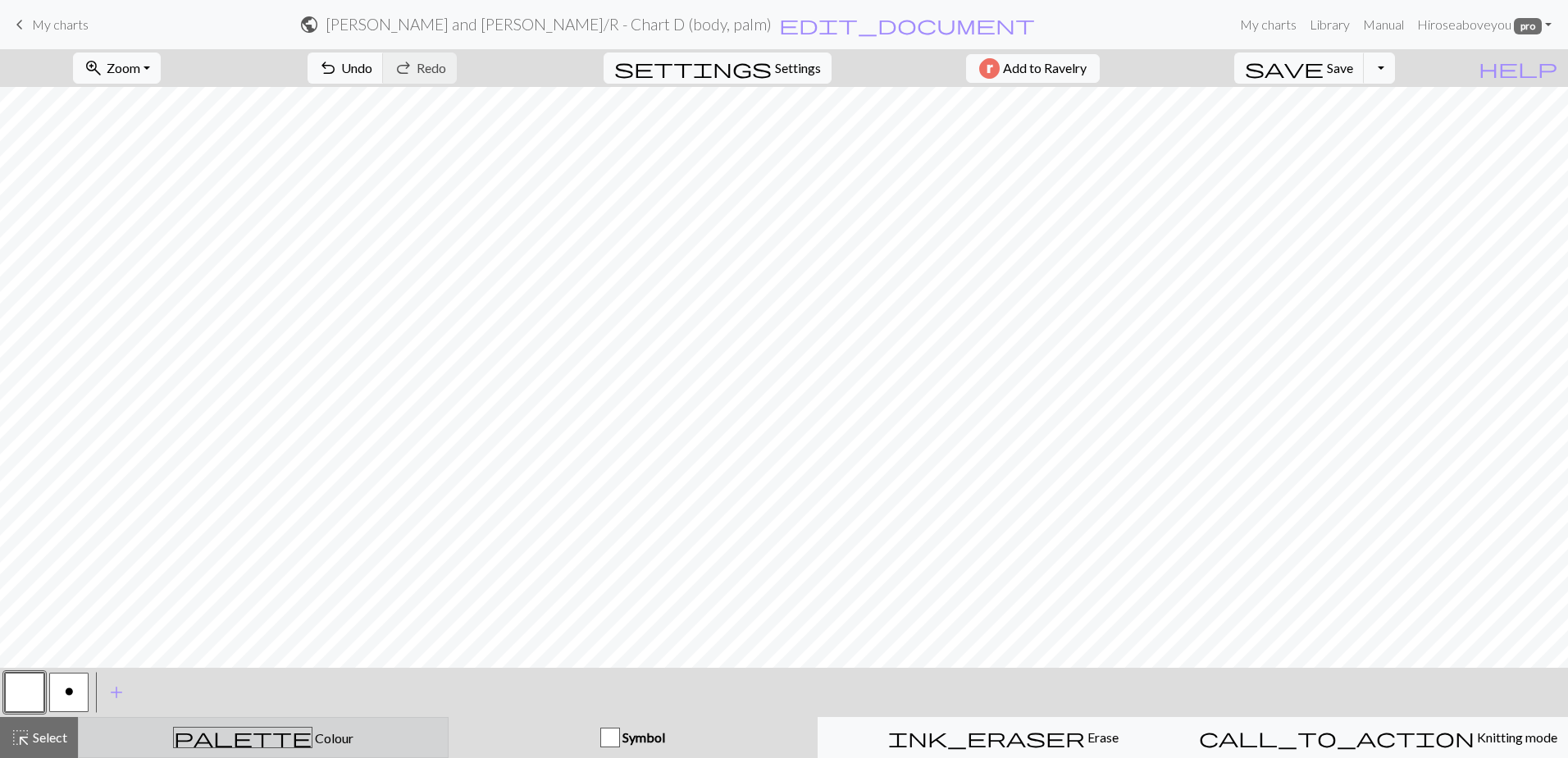
click at [153, 739] on div "palette Colour Colour" at bounding box center [263, 737] width 350 height 21
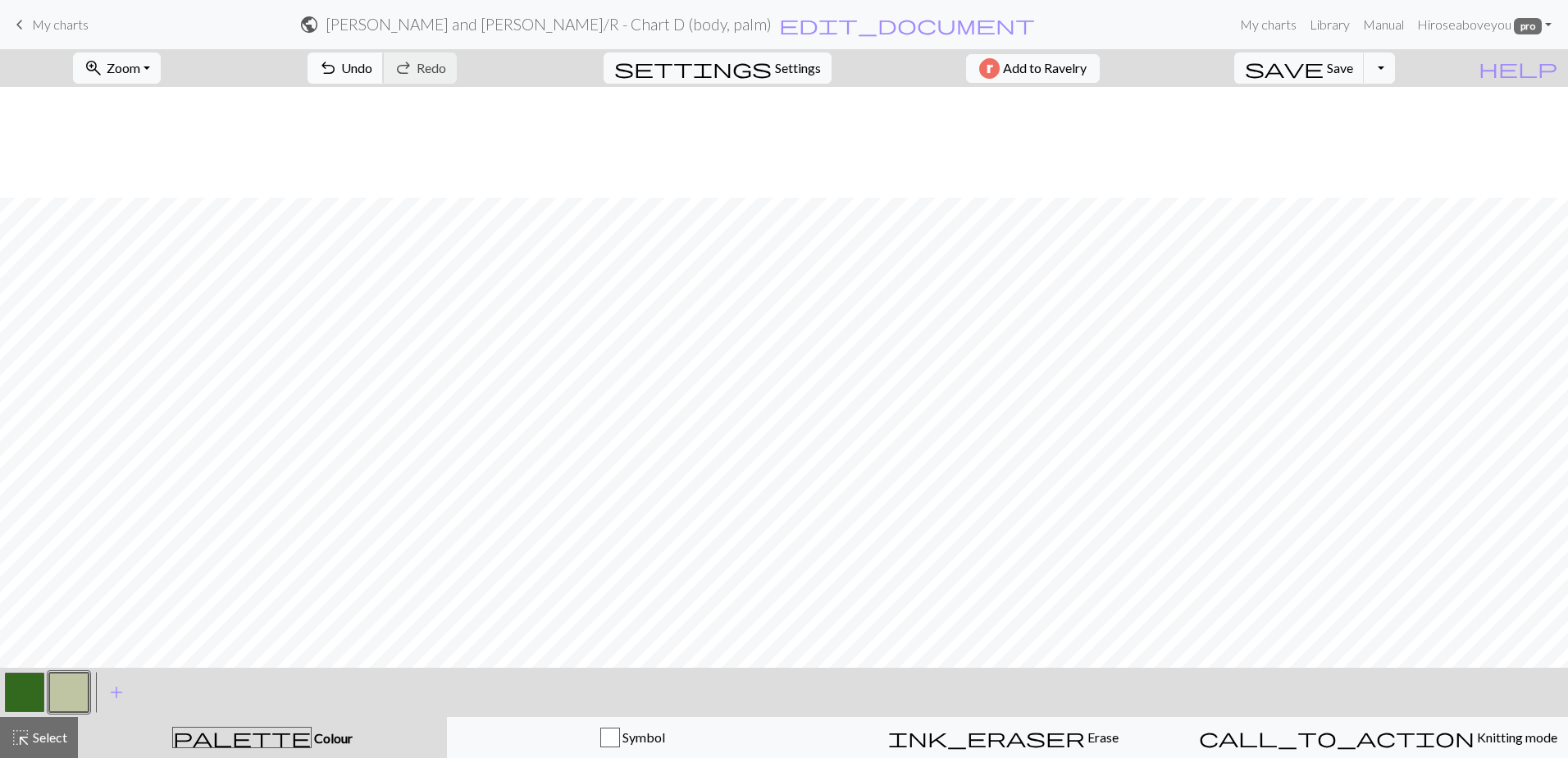
scroll to position [932, 0]
click at [47, 738] on span "Select" at bounding box center [49, 737] width 37 height 15
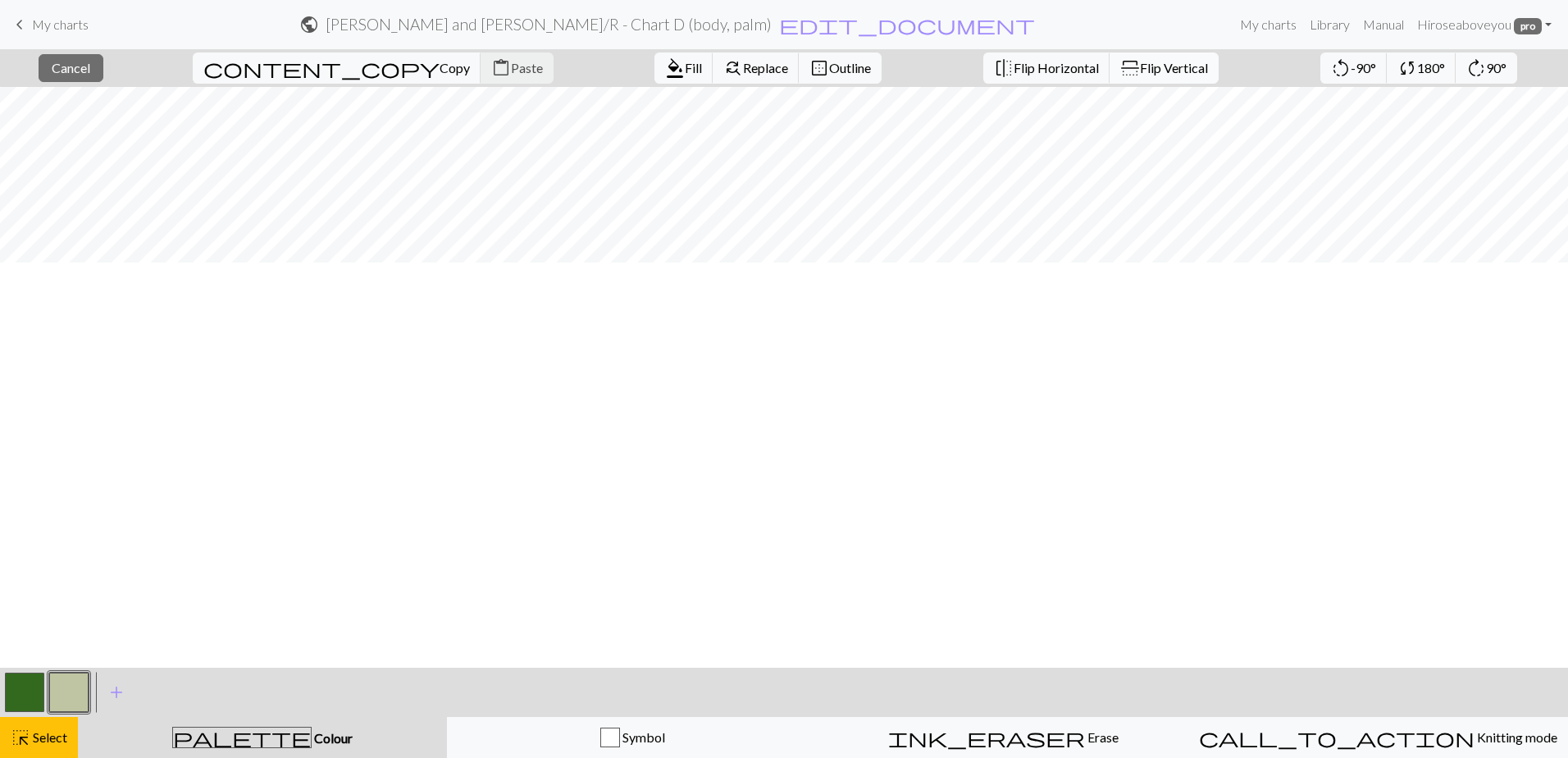
scroll to position [0, 0]
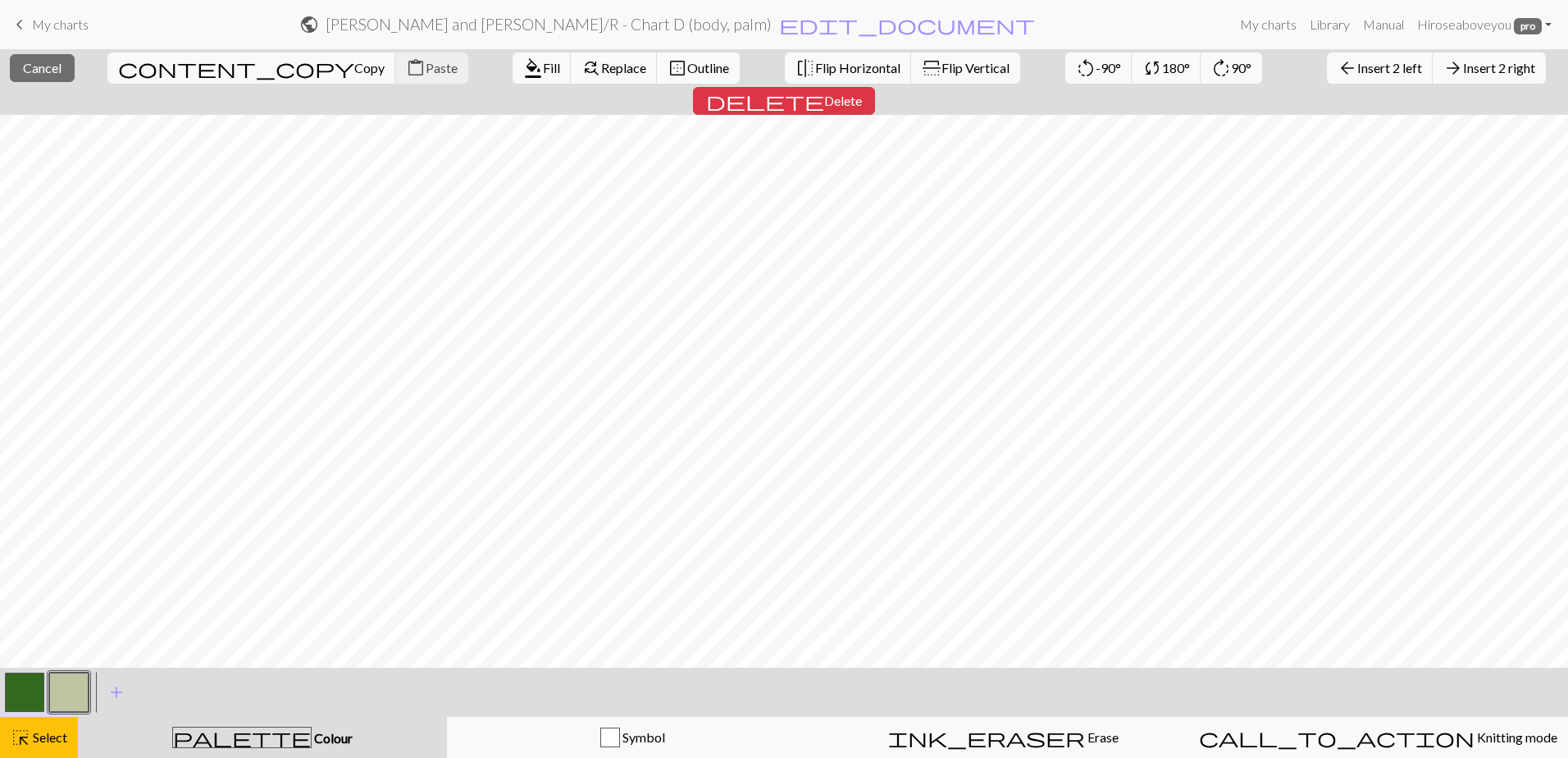
click at [687, 68] on span "Outline" at bounding box center [708, 67] width 42 height 15
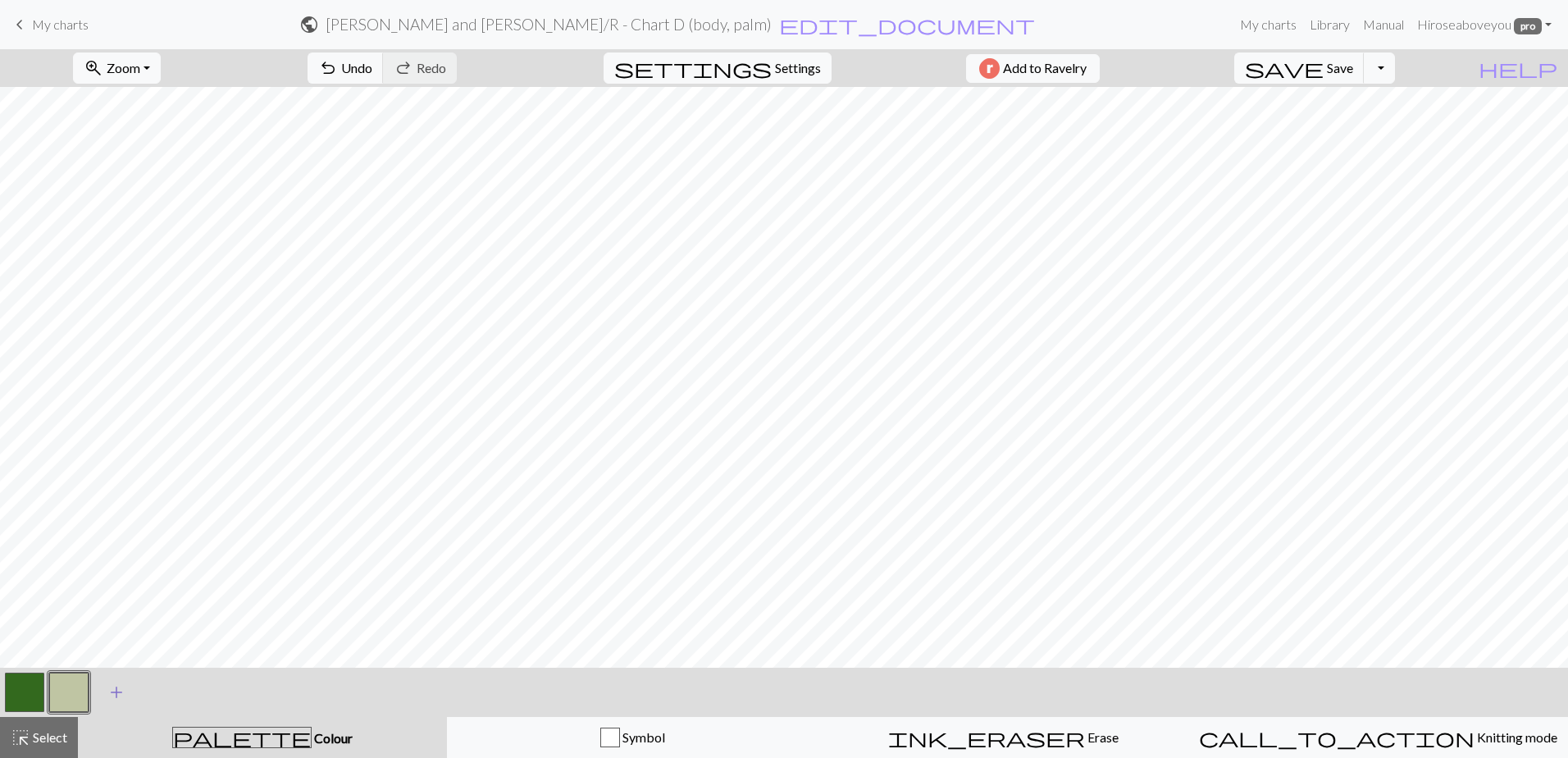
click at [113, 690] on span "add" at bounding box center [116, 691] width 20 height 23
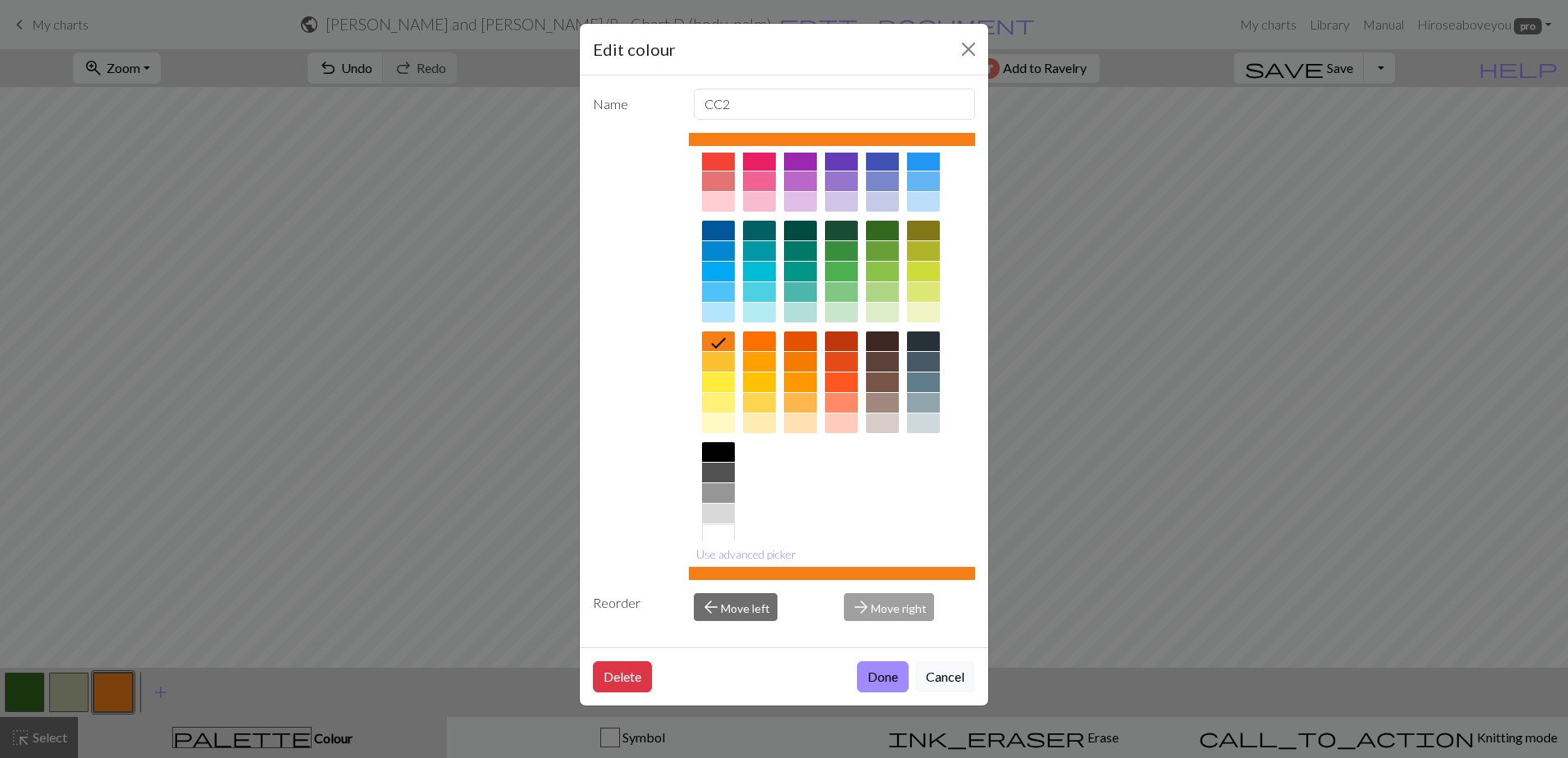
scroll to position [77, 0]
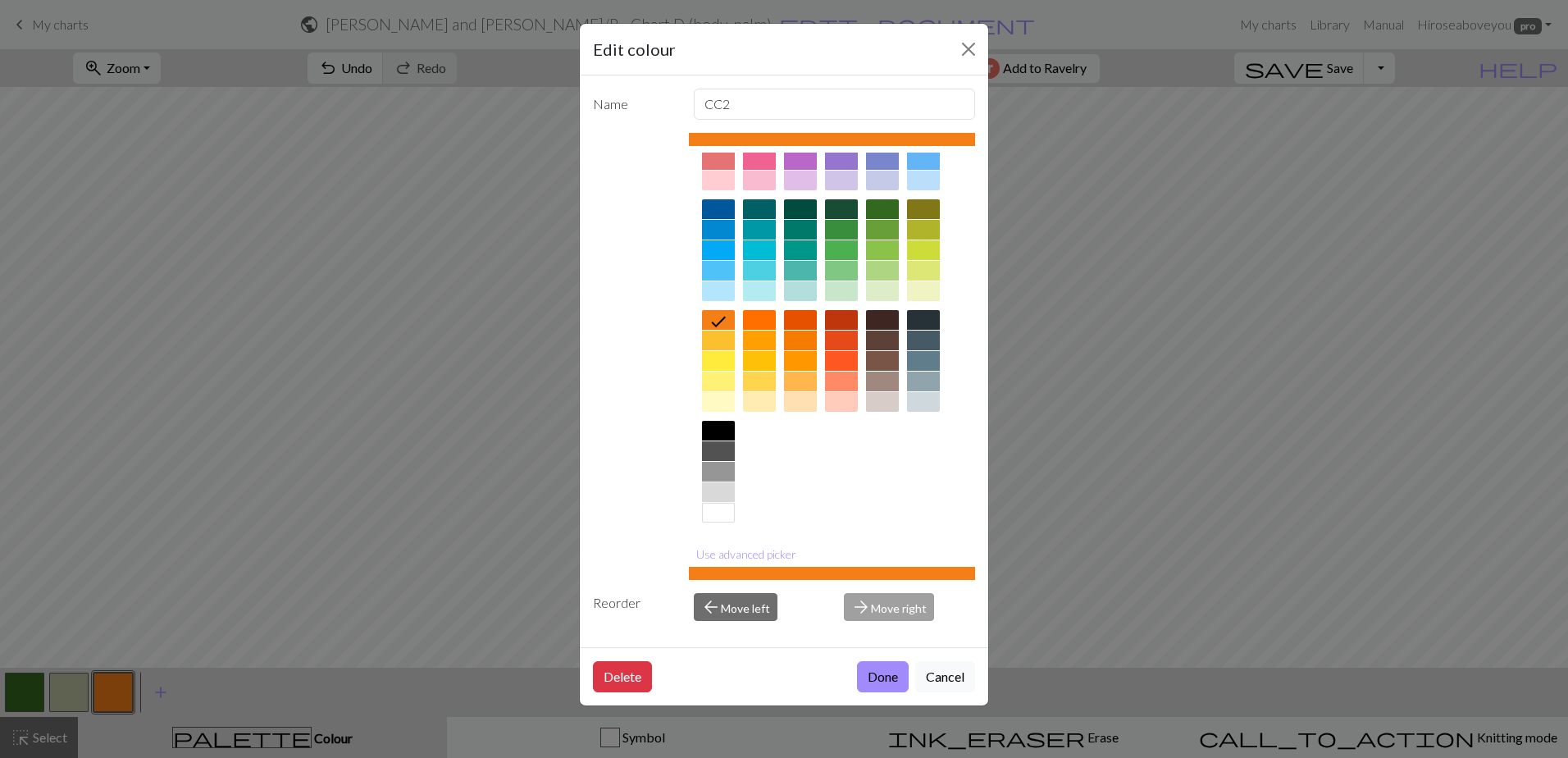
click at [708, 513] on div at bounding box center [718, 512] width 32 height 20
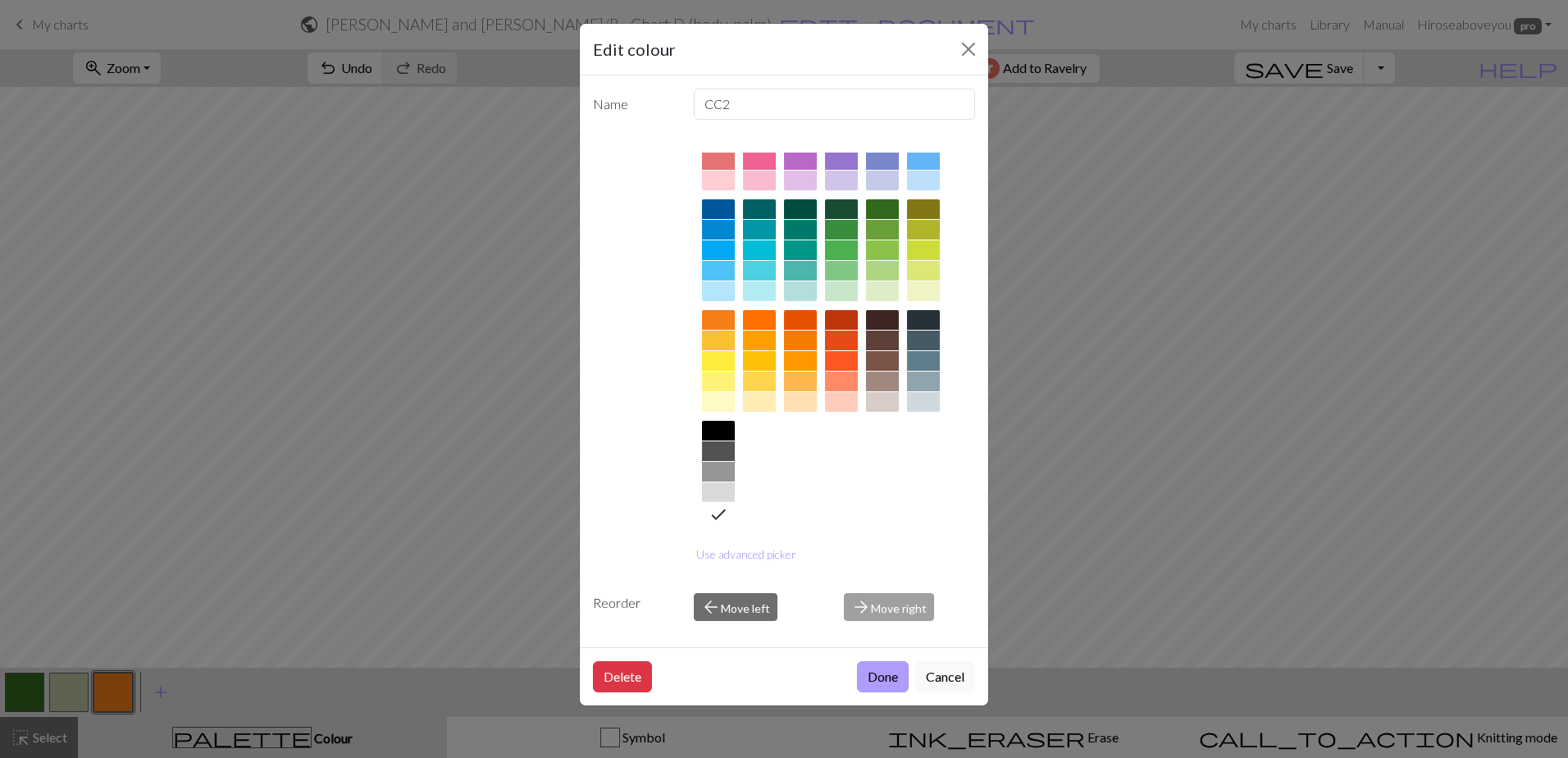
click at [879, 683] on button "Done" at bounding box center [882, 676] width 52 height 32
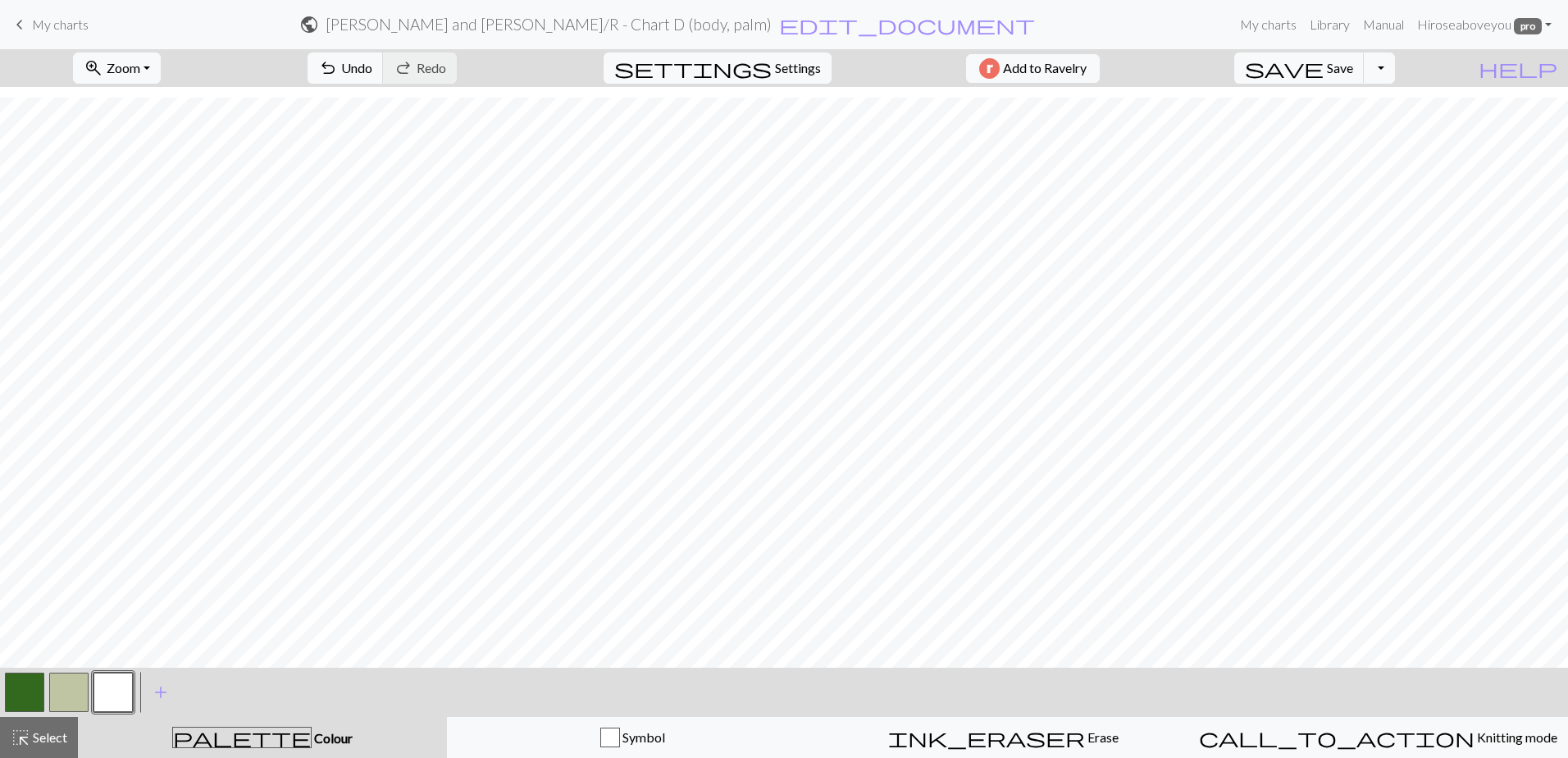
scroll to position [0, 0]
click at [66, 692] on button "button" at bounding box center [69, 692] width 39 height 39
drag, startPoint x: 110, startPoint y: 687, endPoint x: 142, endPoint y: 657, distance: 43.9
click at [113, 687] on button "button" at bounding box center [113, 692] width 39 height 39
click at [62, 697] on button "button" at bounding box center [69, 692] width 39 height 39
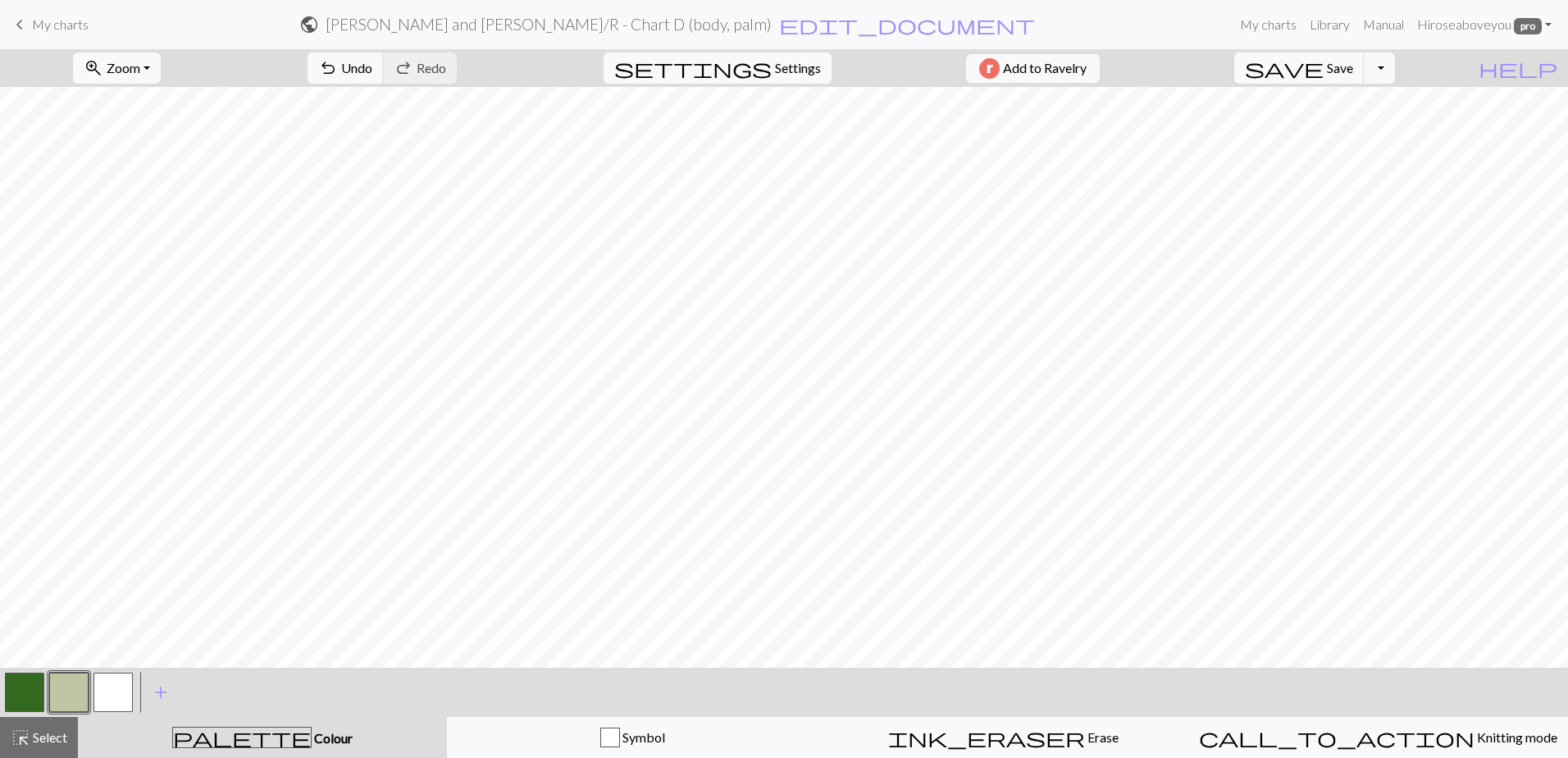
click at [44, 693] on div at bounding box center [25, 692] width 44 height 44
click at [4, 692] on div at bounding box center [25, 692] width 44 height 44
click at [30, 684] on button "button" at bounding box center [25, 692] width 39 height 39
drag, startPoint x: 63, startPoint y: 691, endPoint x: 78, endPoint y: 672, distance: 24.2
click at [63, 690] on button "button" at bounding box center [69, 692] width 39 height 39
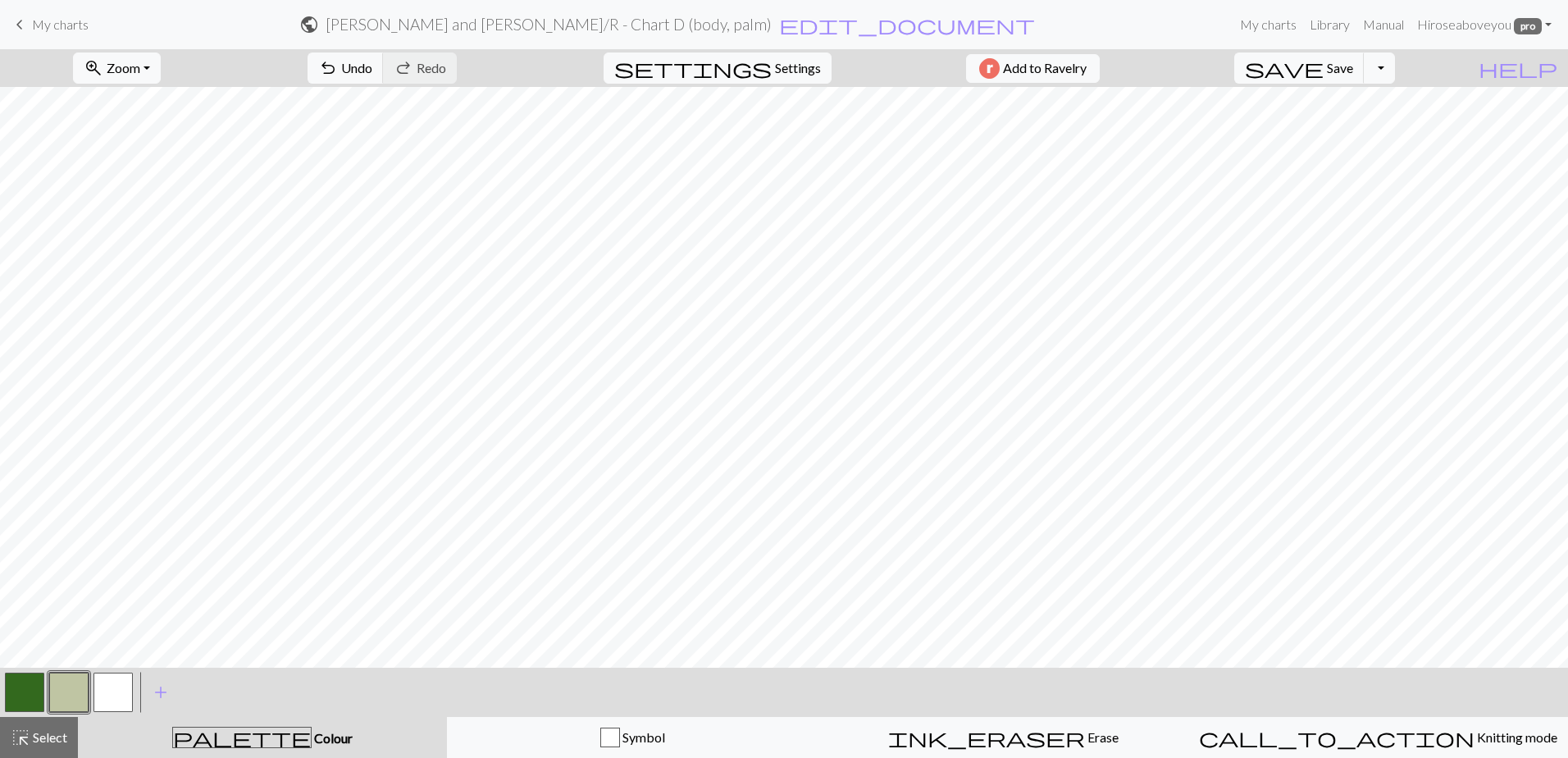
drag, startPoint x: 3, startPoint y: 691, endPoint x: 25, endPoint y: 665, distance: 34.1
click at [6, 690] on div at bounding box center [25, 692] width 44 height 44
click at [9, 697] on button "button" at bounding box center [25, 692] width 39 height 39
click at [57, 700] on button "button" at bounding box center [69, 692] width 39 height 39
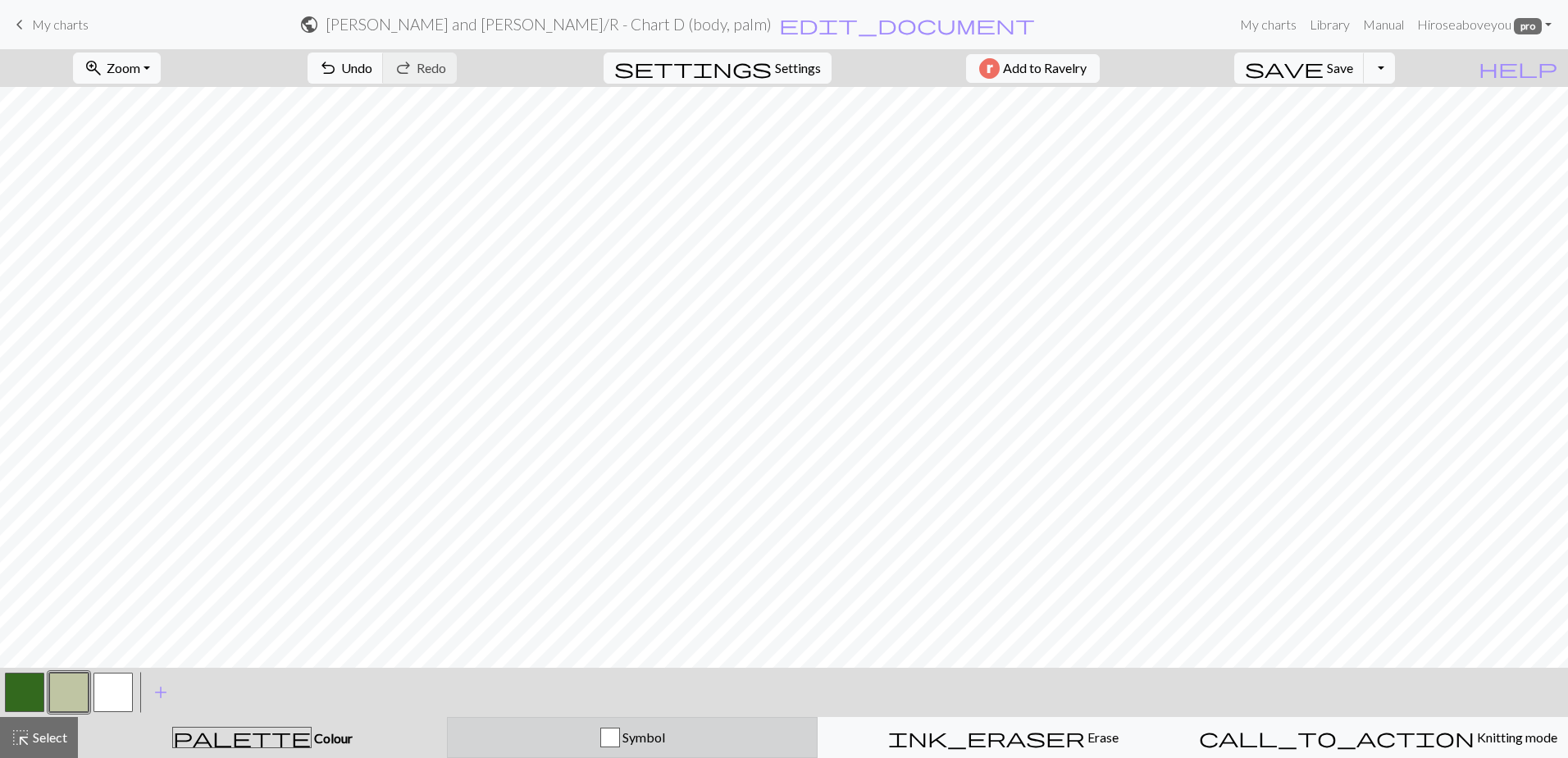
drag, startPoint x: 622, startPoint y: 733, endPoint x: 590, endPoint y: 727, distance: 32.6
click at [620, 733] on div "button" at bounding box center [610, 737] width 20 height 20
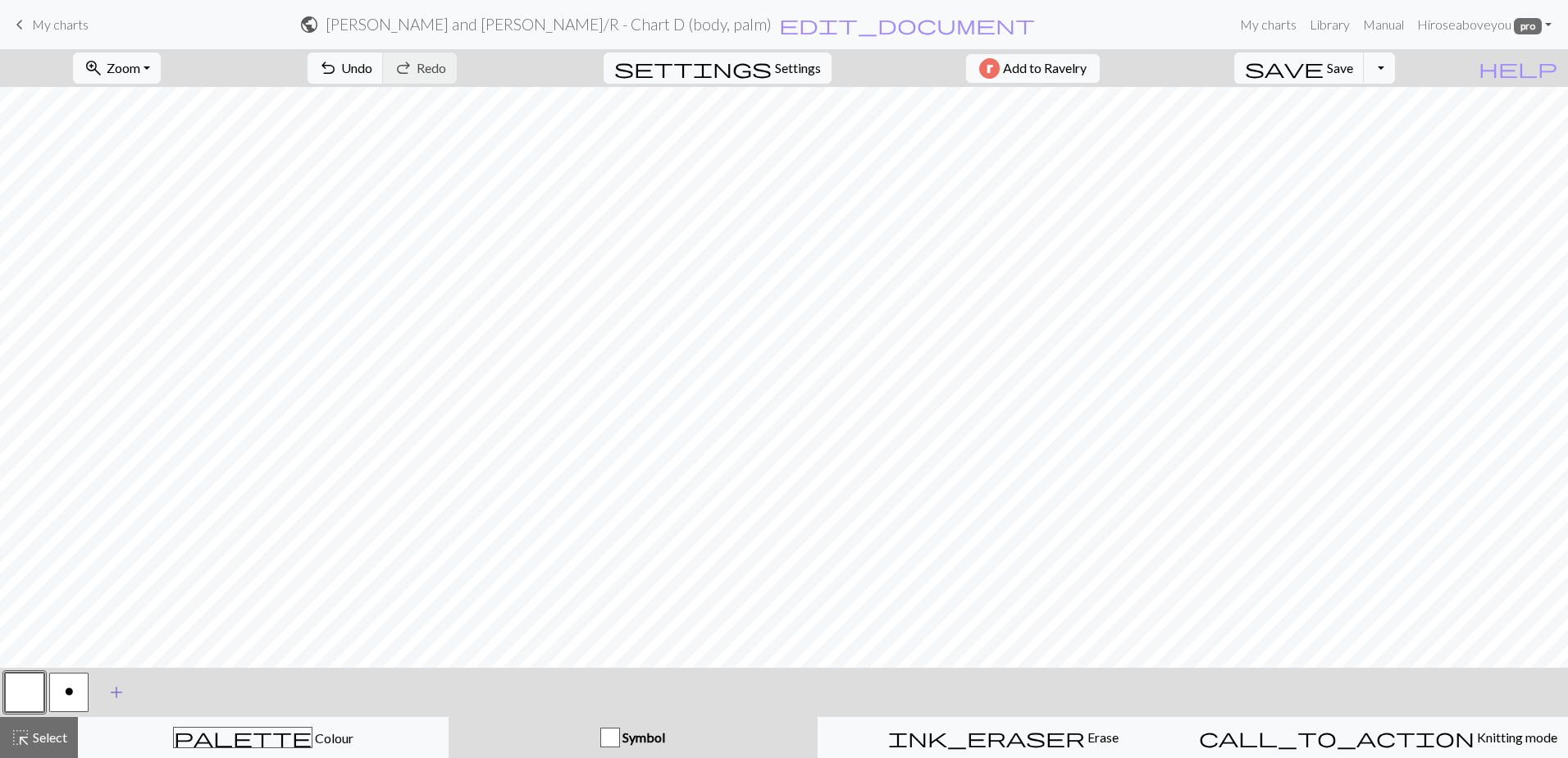
click at [118, 689] on span "add" at bounding box center [116, 691] width 20 height 23
click at [110, 694] on button "button" at bounding box center [113, 692] width 39 height 39
click at [118, 704] on button "button" at bounding box center [113, 692] width 39 height 39
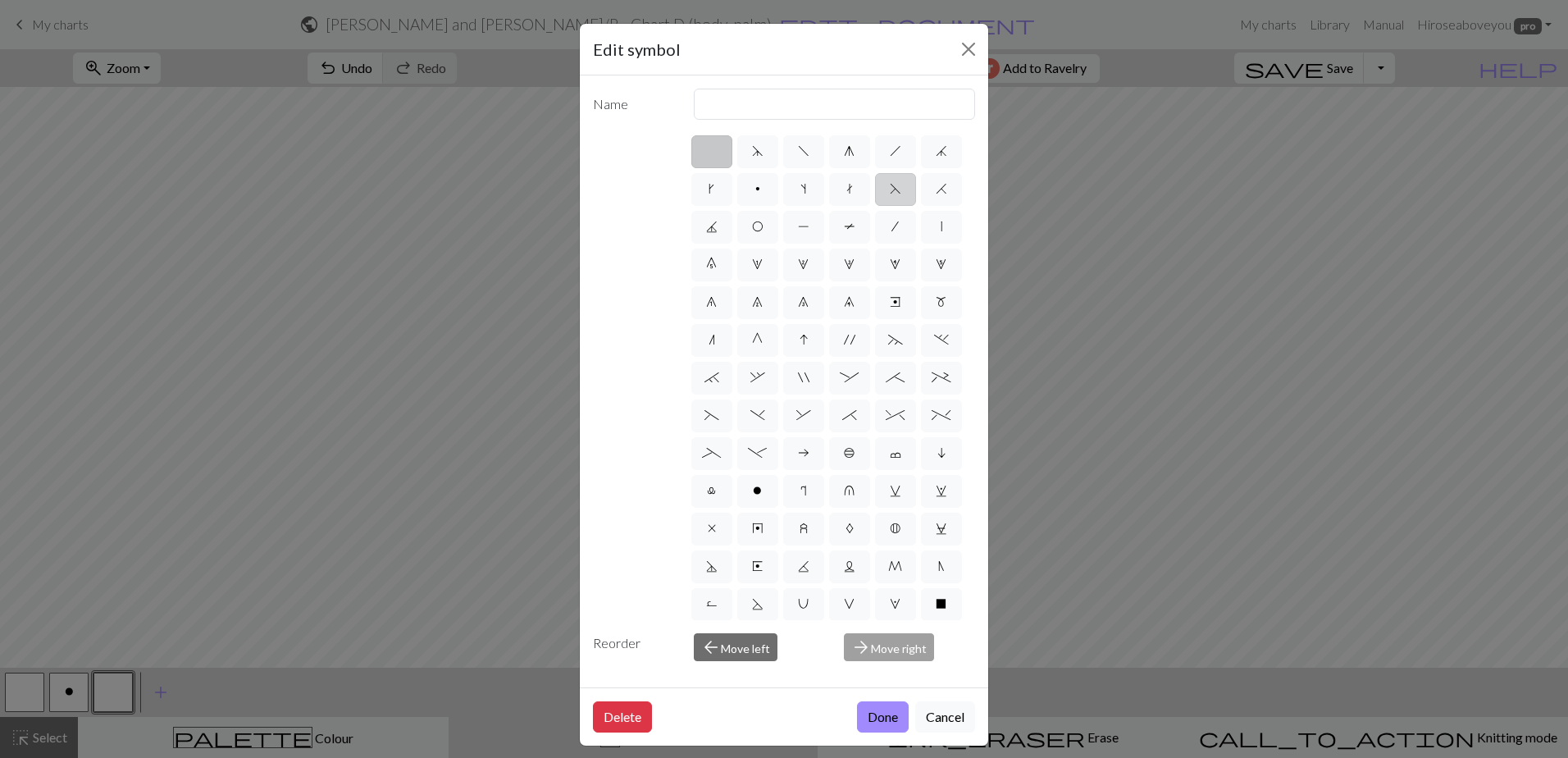
click at [889, 195] on span "F" at bounding box center [894, 188] width 11 height 13
click at [889, 189] on input "F" at bounding box center [894, 184] width 11 height 11
radio input "true"
type input "ssk"
click at [871, 721] on button "Done" at bounding box center [882, 716] width 52 height 32
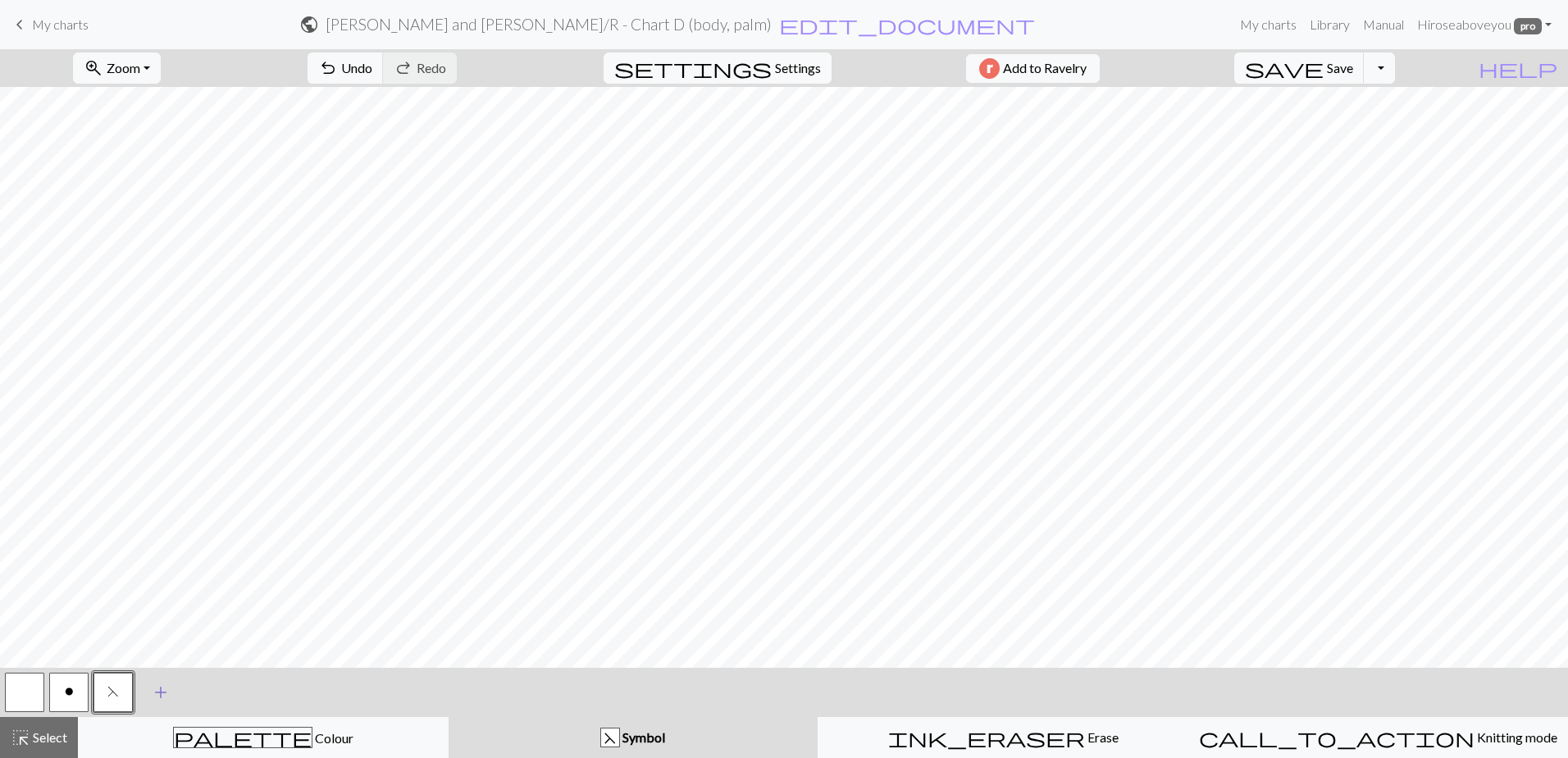
click at [155, 688] on span "add" at bounding box center [160, 691] width 20 height 23
click at [155, 697] on button "button" at bounding box center [158, 692] width 39 height 39
click at [140, 692] on button "button" at bounding box center [158, 692] width 39 height 39
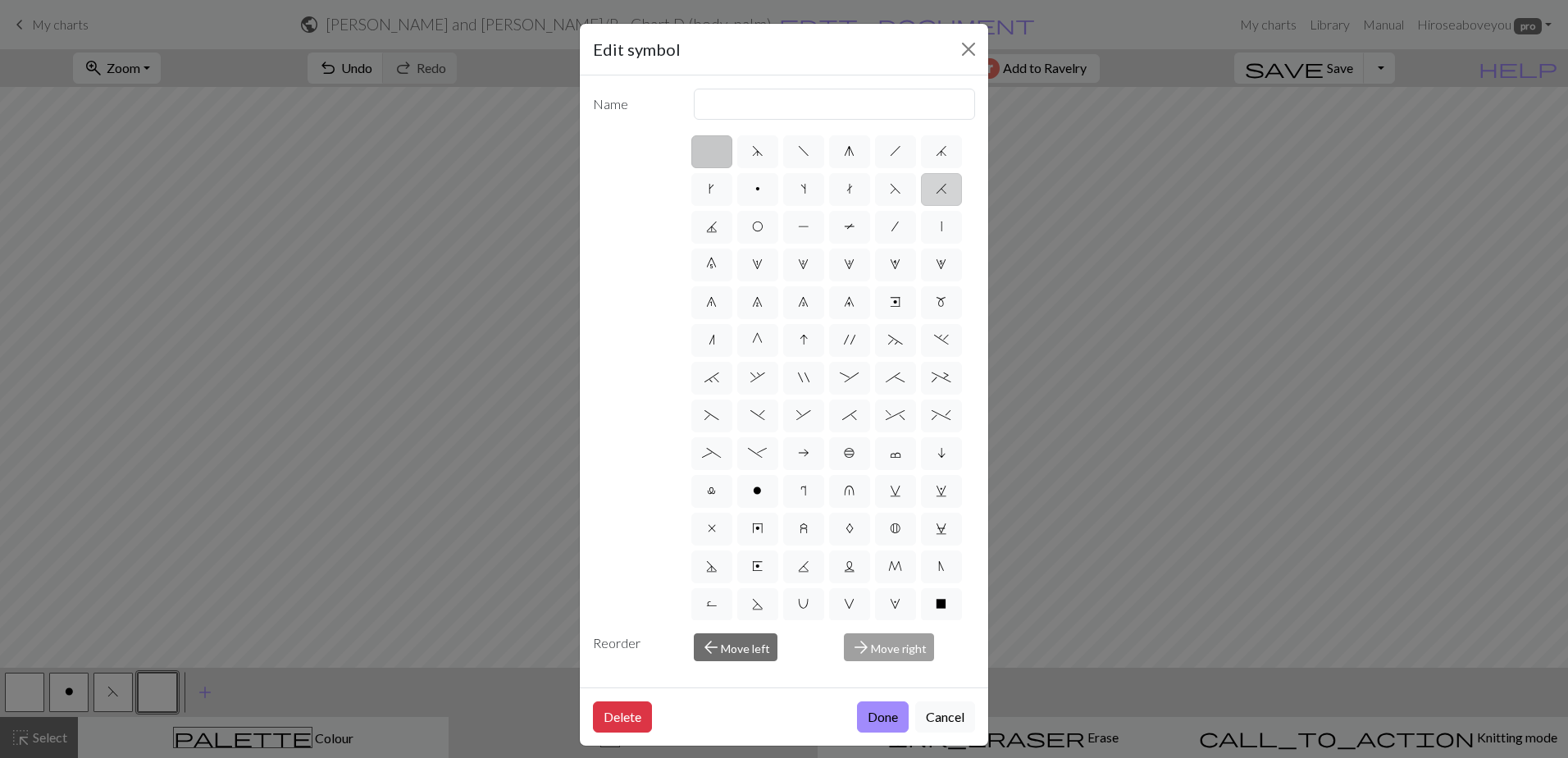
click at [935, 195] on span "H" at bounding box center [940, 188] width 11 height 13
click at [935, 189] on input "H" at bounding box center [940, 184] width 11 height 11
radio input "true"
type input "k2tog"
click at [878, 717] on button "Done" at bounding box center [882, 716] width 52 height 32
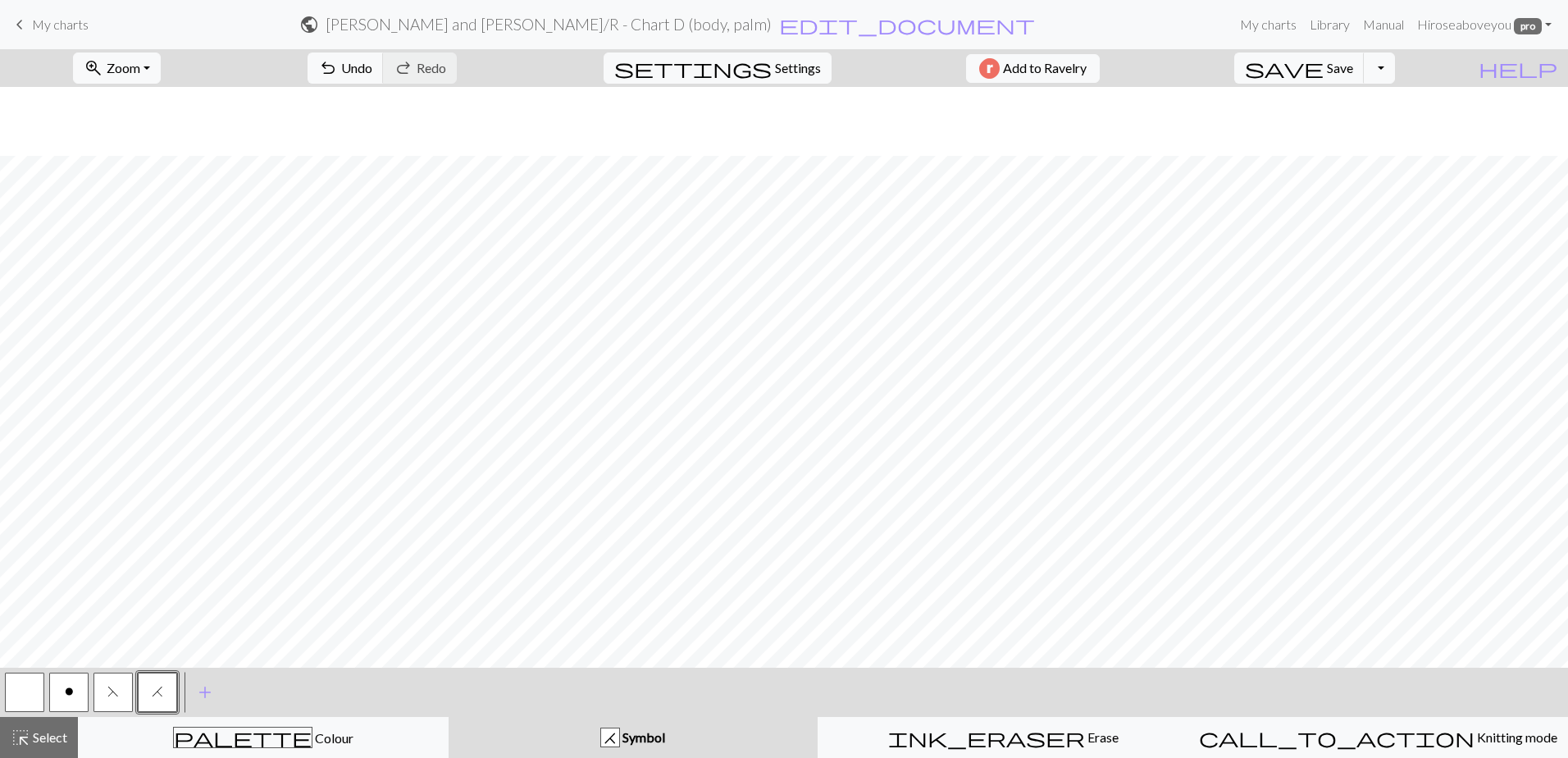
scroll to position [932, 0]
click at [40, 748] on button "highlight_alt Select Select" at bounding box center [38, 738] width 78 height 41
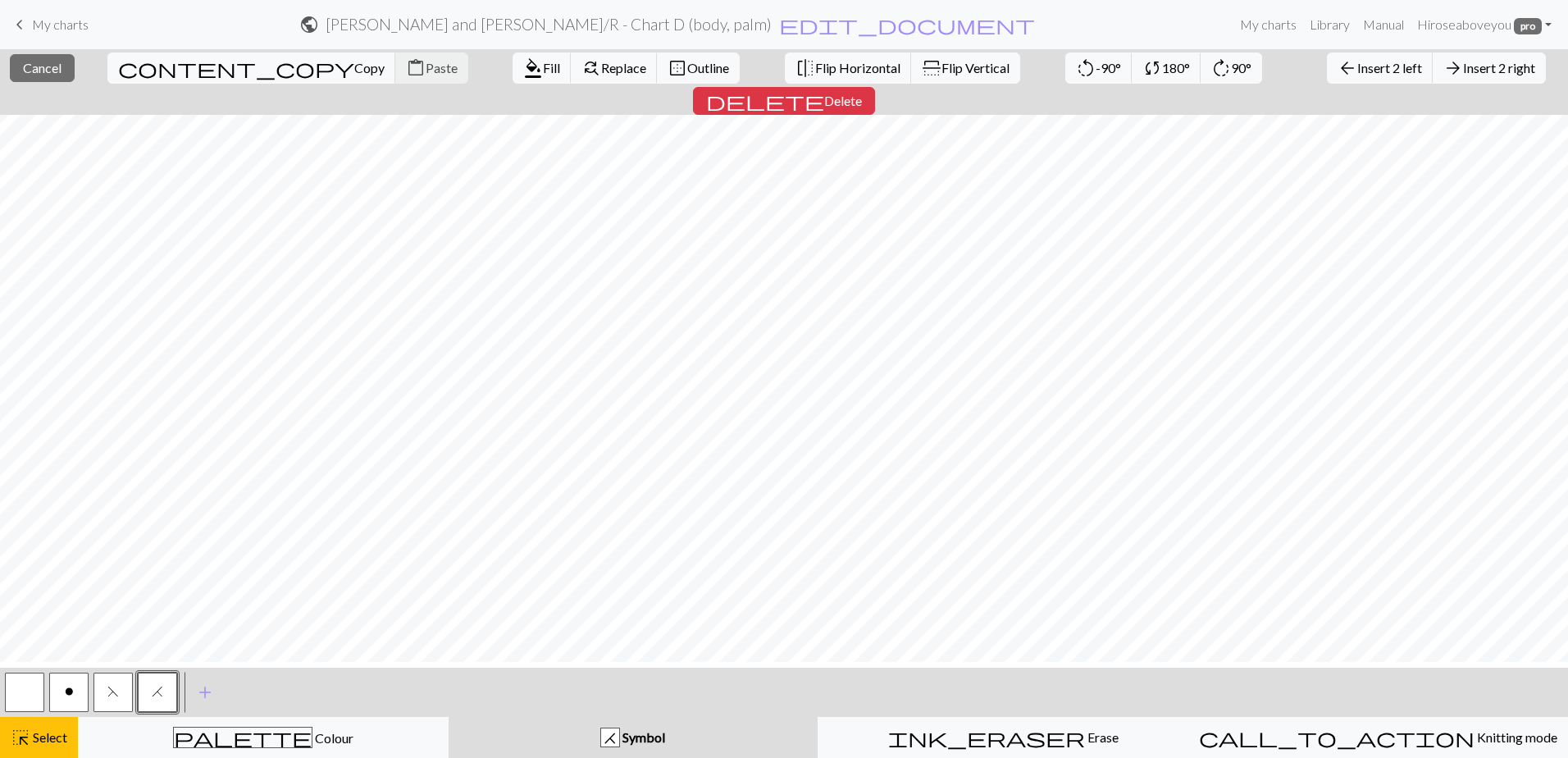
scroll to position [0, 0]
click at [687, 64] on span "Outline" at bounding box center [708, 67] width 42 height 15
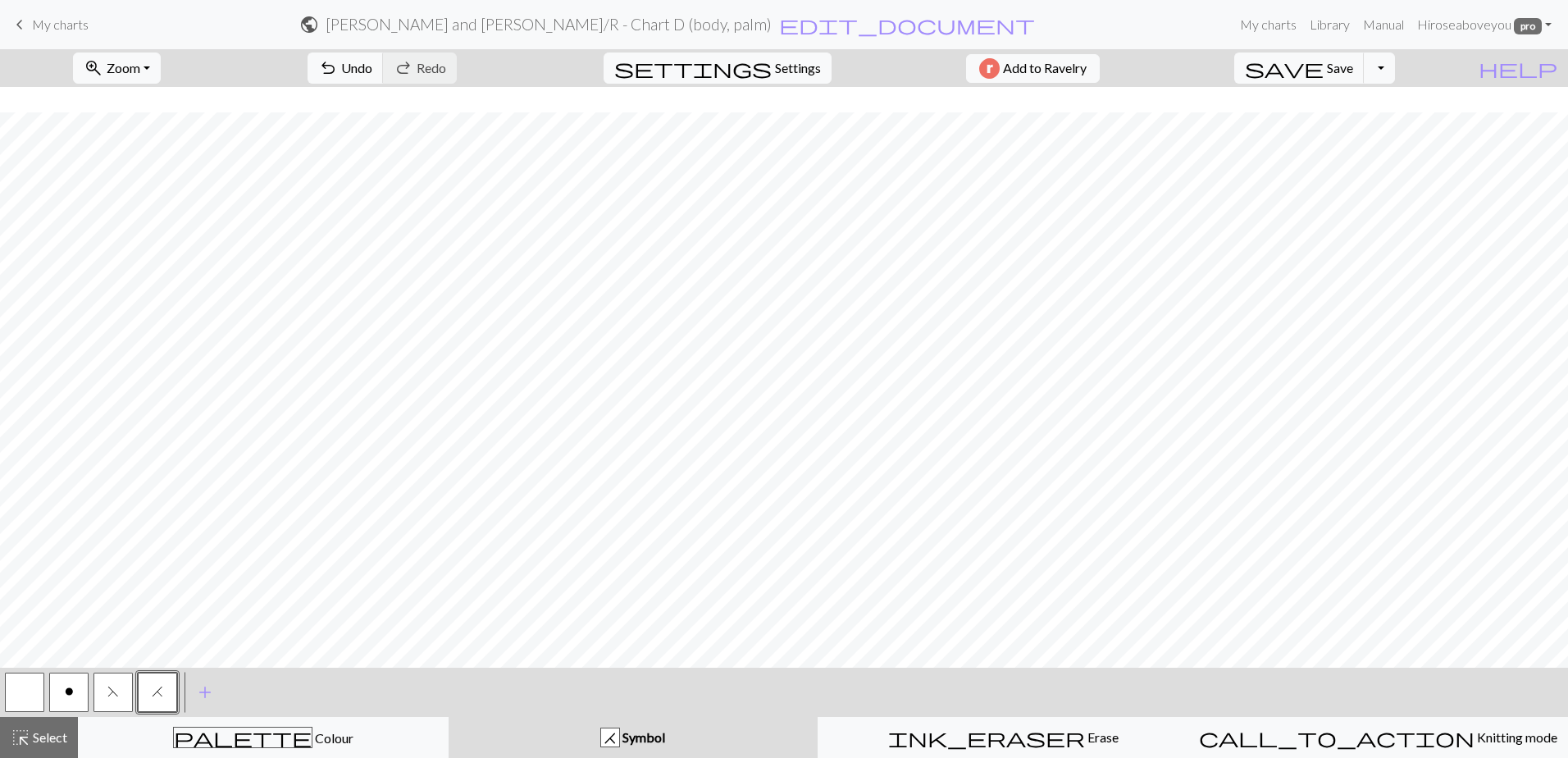
scroll to position [932, 0]
click at [29, 739] on span "highlight_alt" at bounding box center [20, 737] width 20 height 23
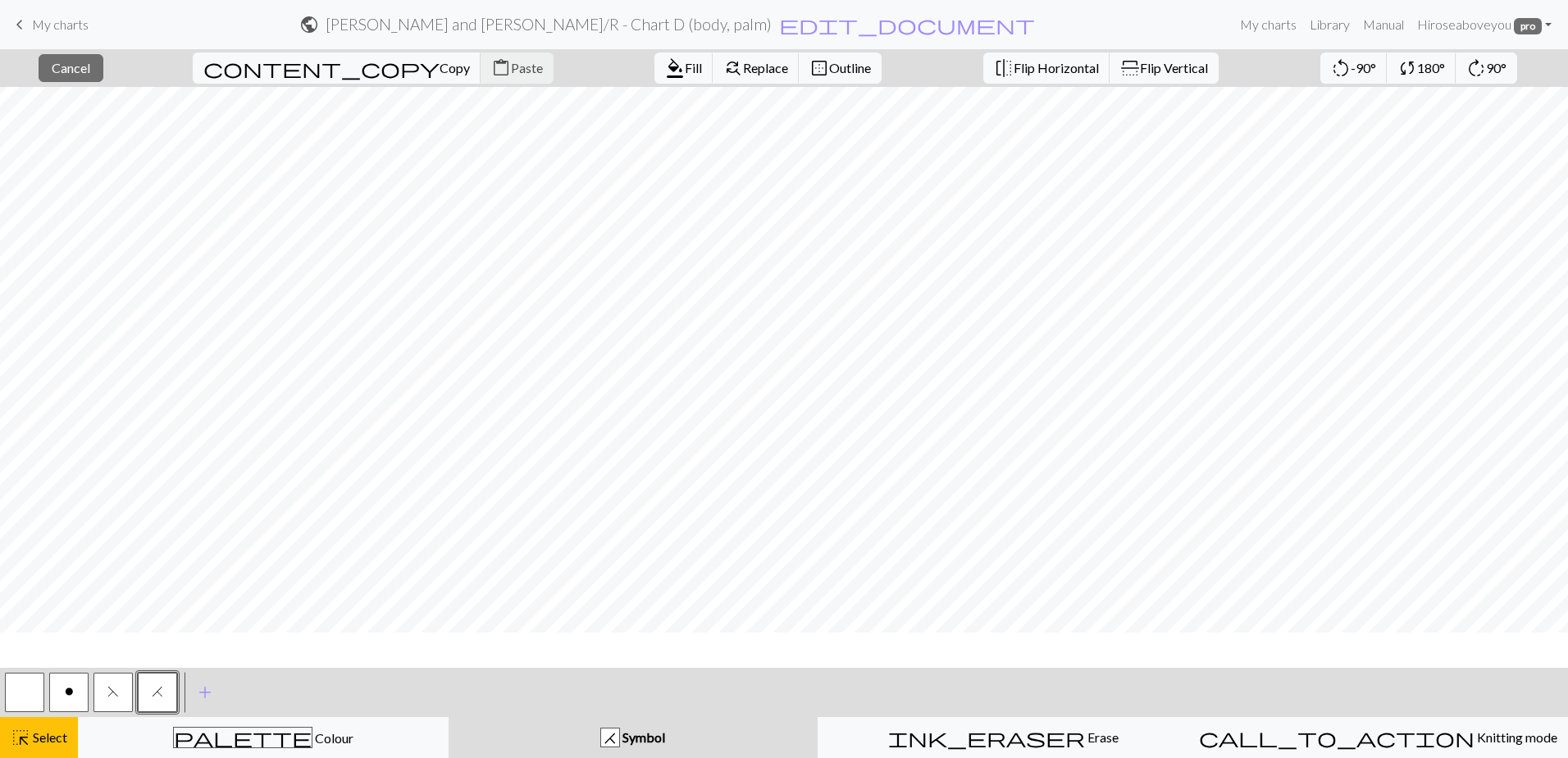
scroll to position [0, 0]
click at [829, 65] on span "Outline" at bounding box center [849, 67] width 42 height 15
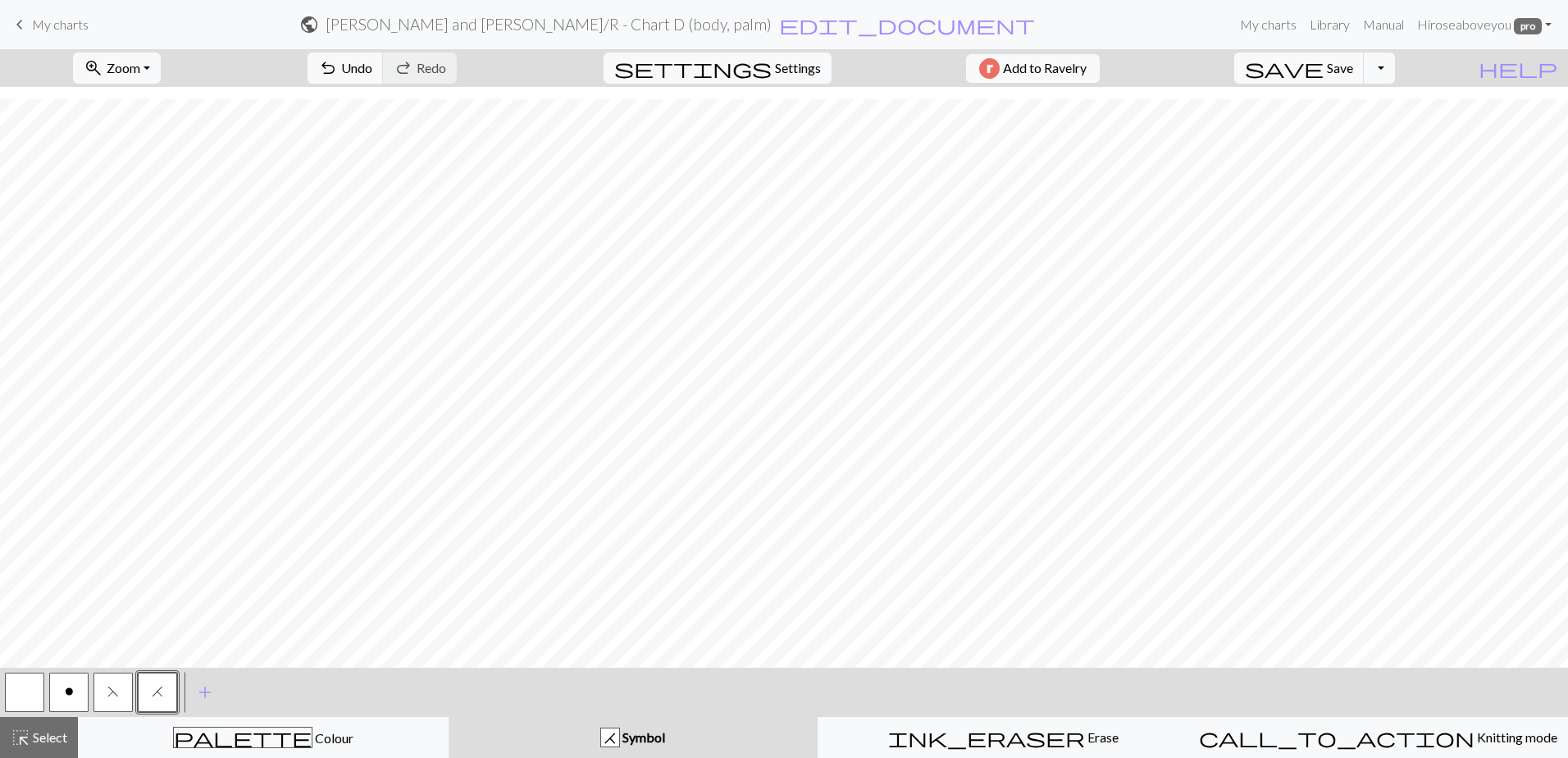
scroll to position [932, 0]
click at [338, 63] on span "undo" at bounding box center [327, 67] width 20 height 23
drag, startPoint x: 18, startPoint y: 747, endPoint x: 53, endPoint y: 724, distance: 41.9
click at [17, 746] on span "highlight_alt" at bounding box center [20, 737] width 20 height 23
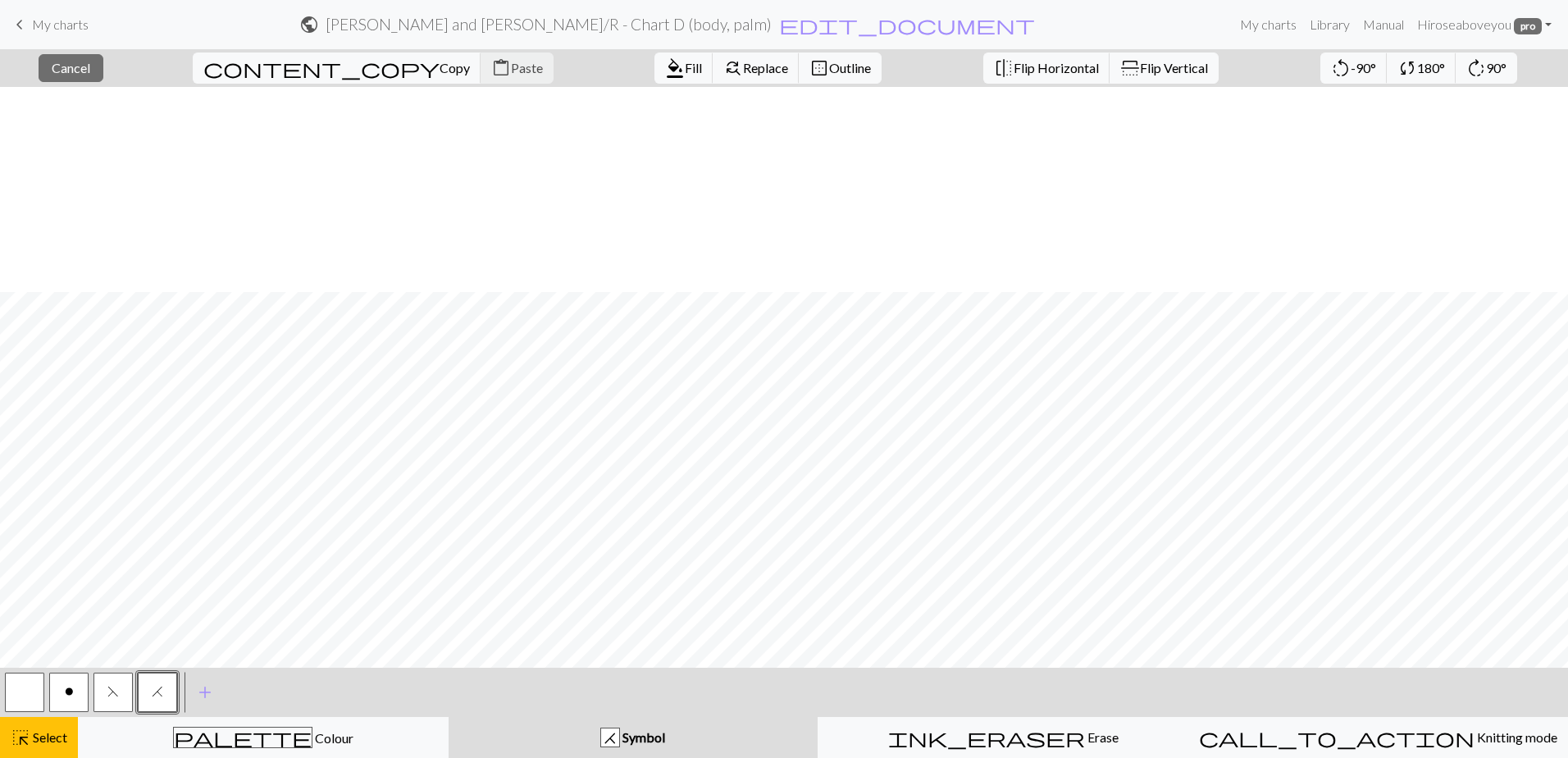
scroll to position [738, 0]
click at [829, 70] on span "Outline" at bounding box center [849, 67] width 42 height 15
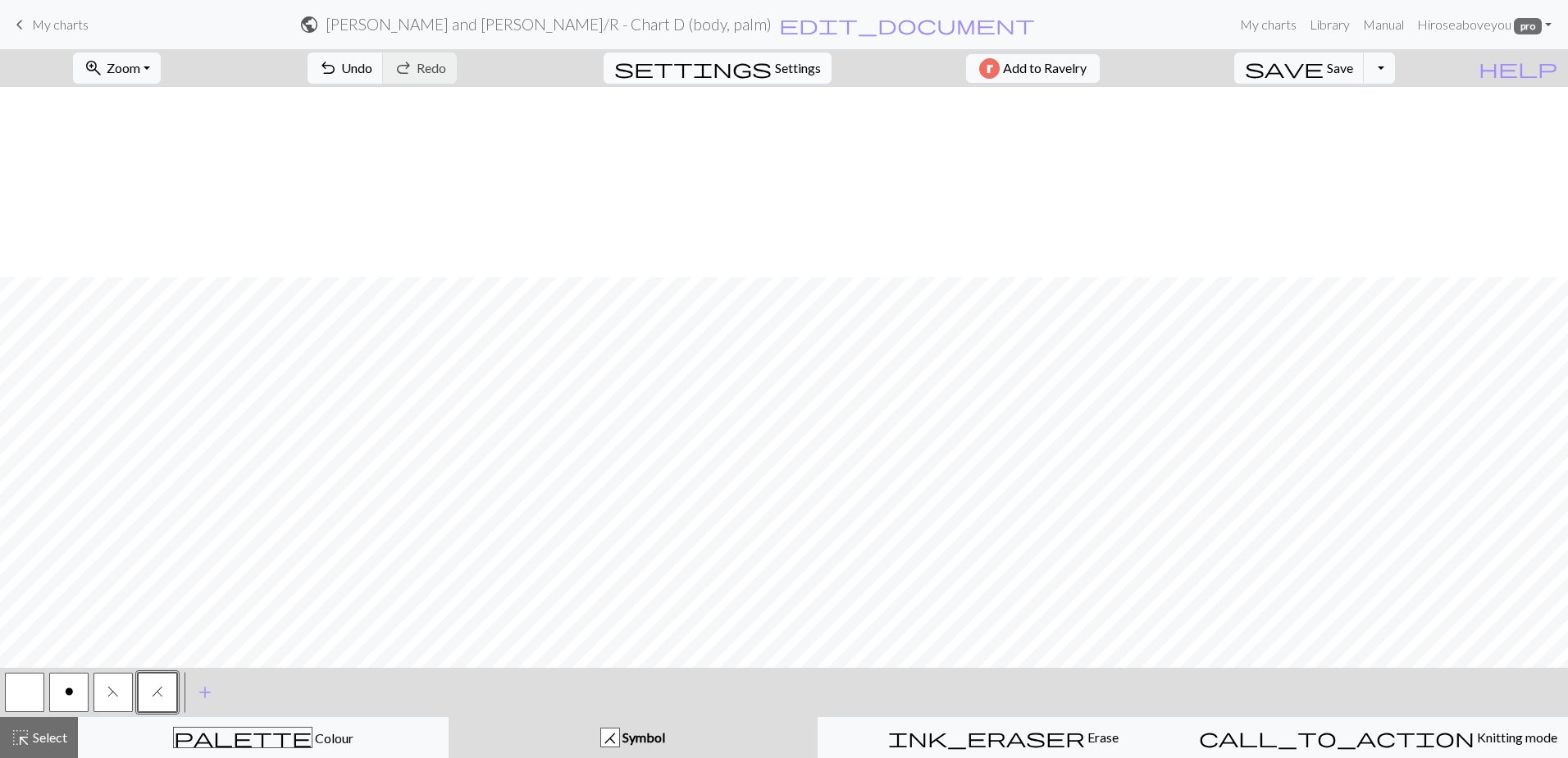
scroll to position [932, 0]
click at [49, 728] on button "highlight_alt Select Select" at bounding box center [38, 738] width 78 height 41
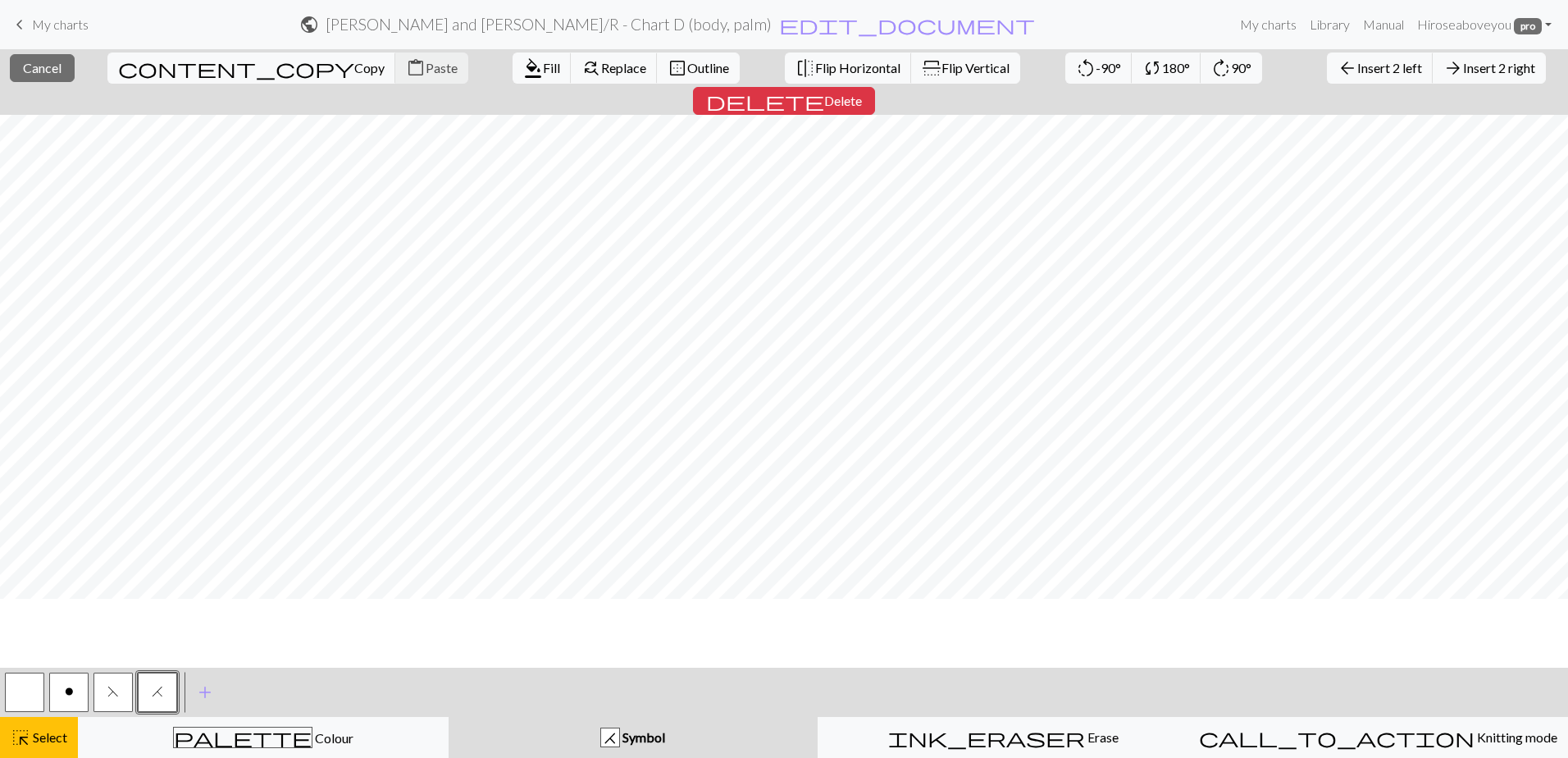
scroll to position [523, 0]
click at [687, 61] on span "Outline" at bounding box center [708, 67] width 42 height 15
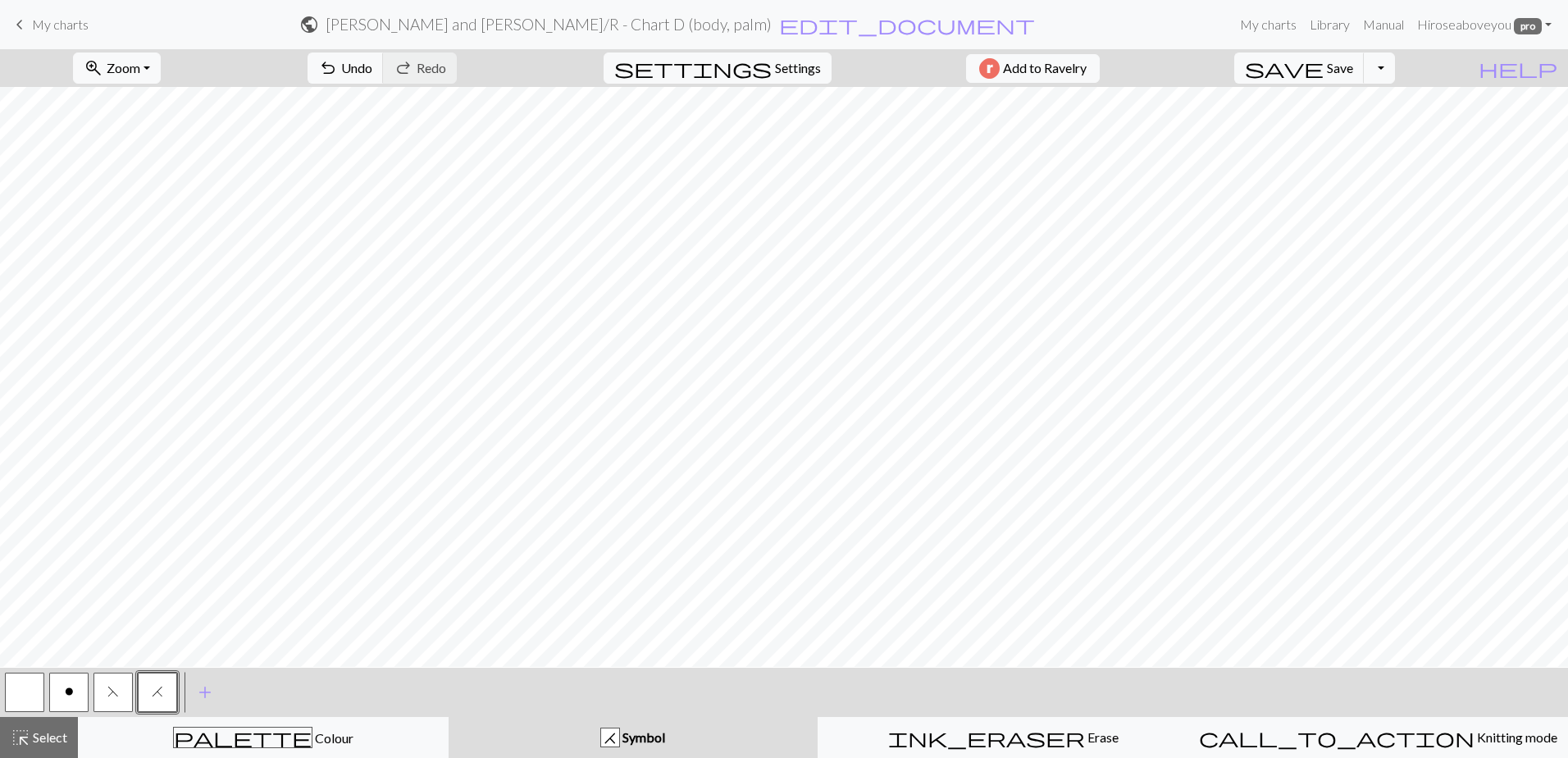
scroll to position [0, 0]
click at [1335, 60] on button "save Save Save" at bounding box center [1299, 68] width 130 height 32
click at [1323, 78] on span "save" at bounding box center [1284, 67] width 78 height 23
click at [40, 22] on span "My charts" at bounding box center [61, 24] width 56 height 15
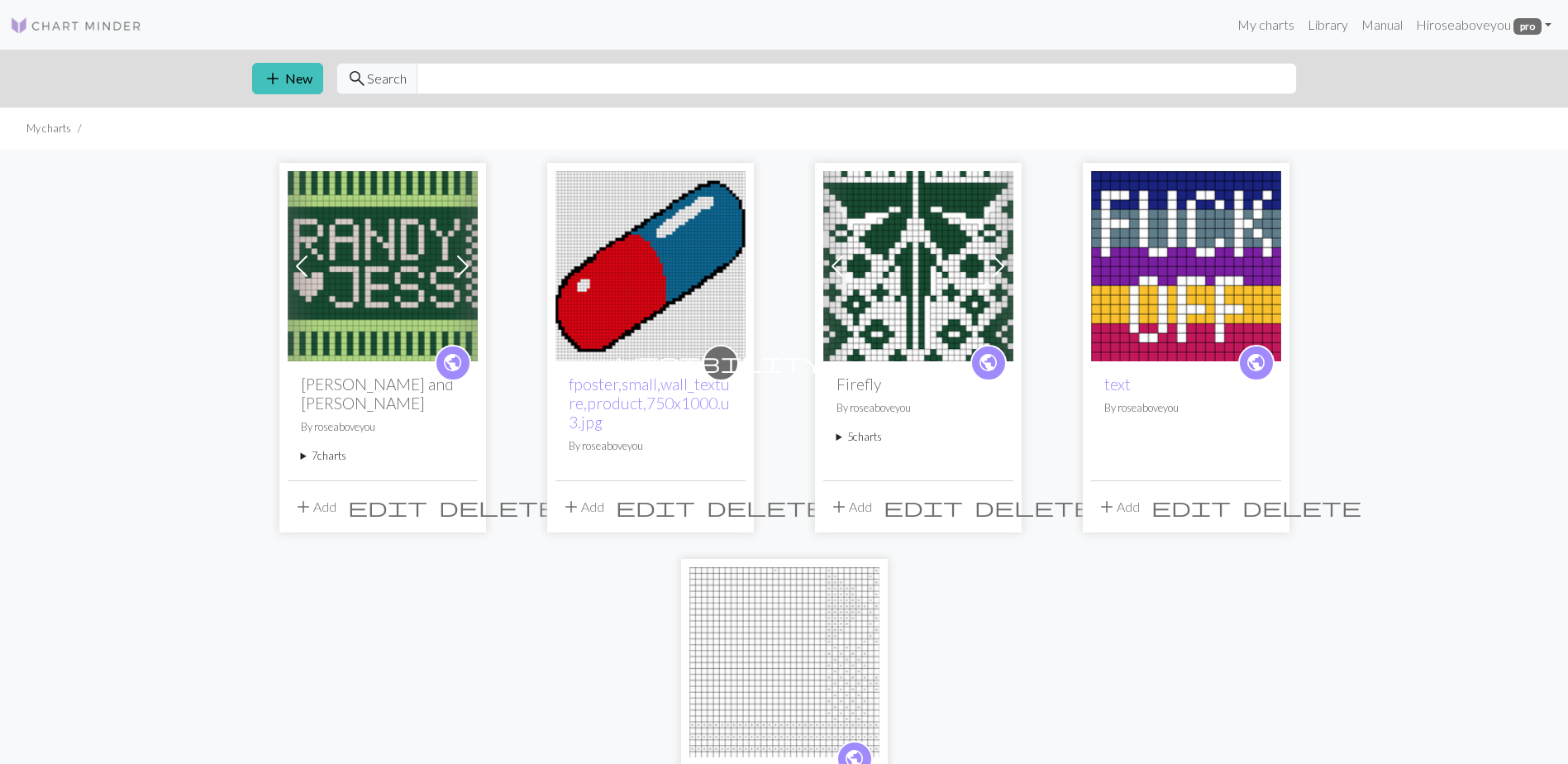
click at [323, 448] on summary "7 charts" at bounding box center [383, 455] width 163 height 15
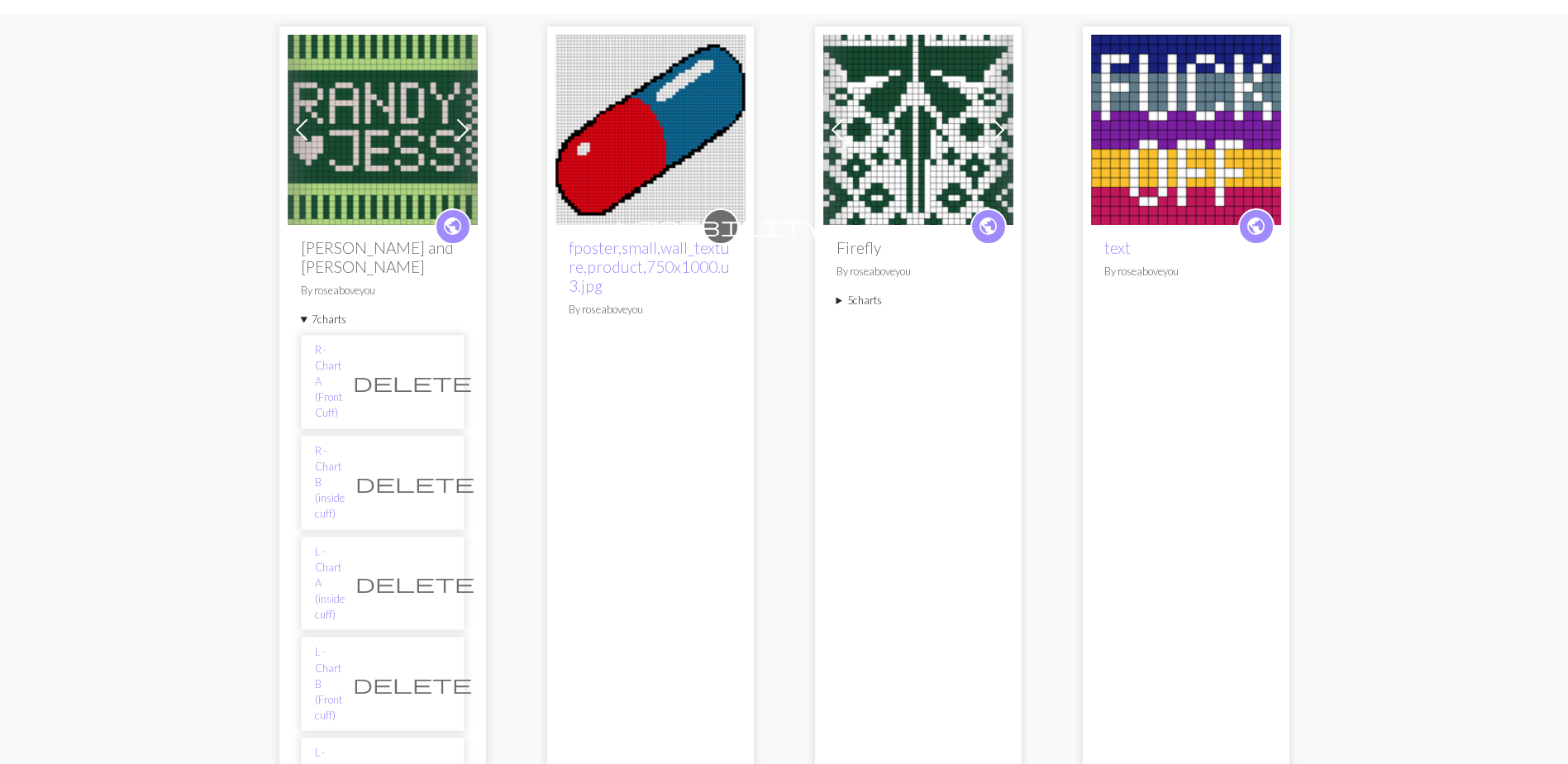
scroll to position [165, 0]
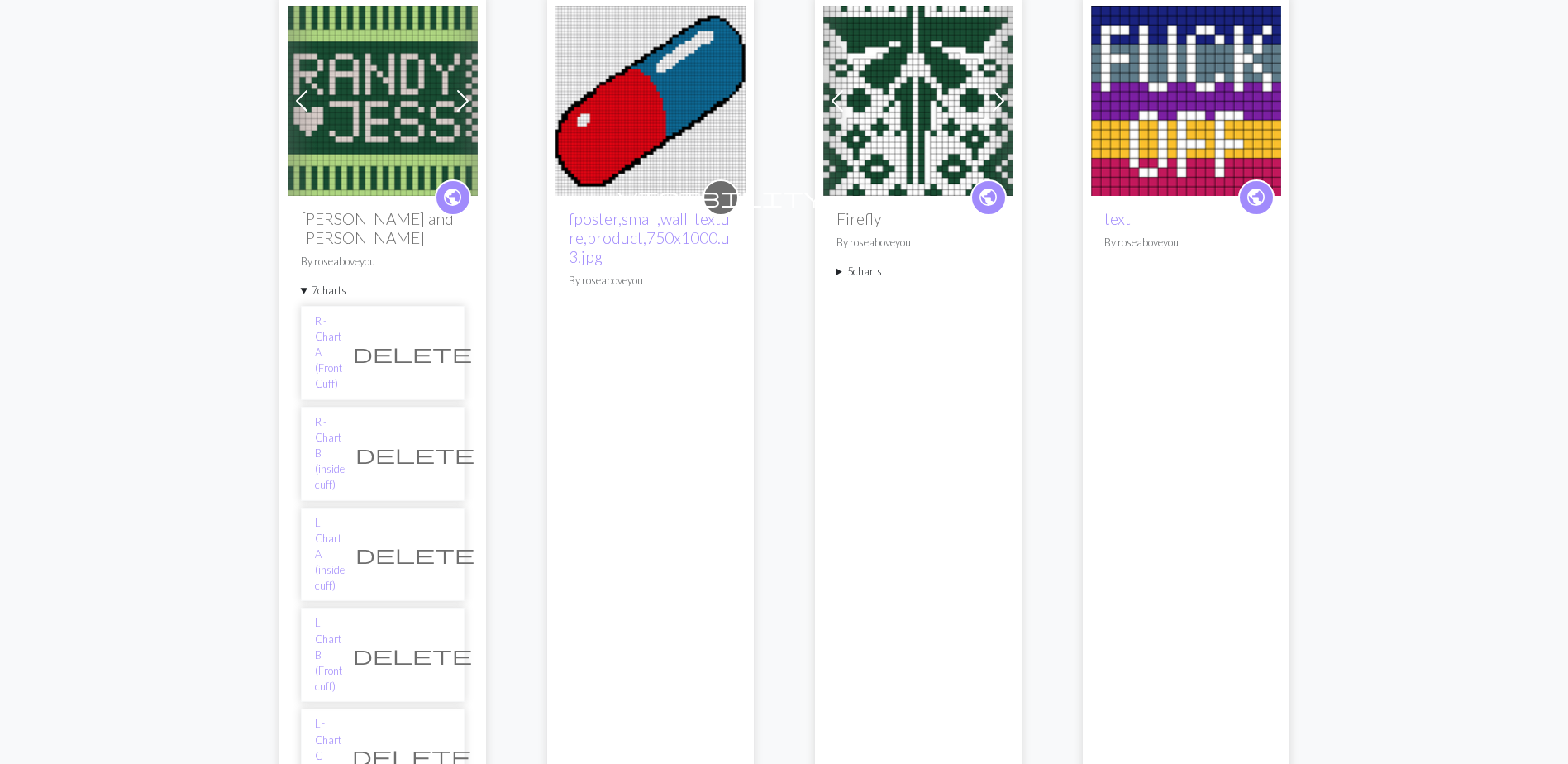
click at [439, 744] on span "delete" at bounding box center [412, 755] width 119 height 23
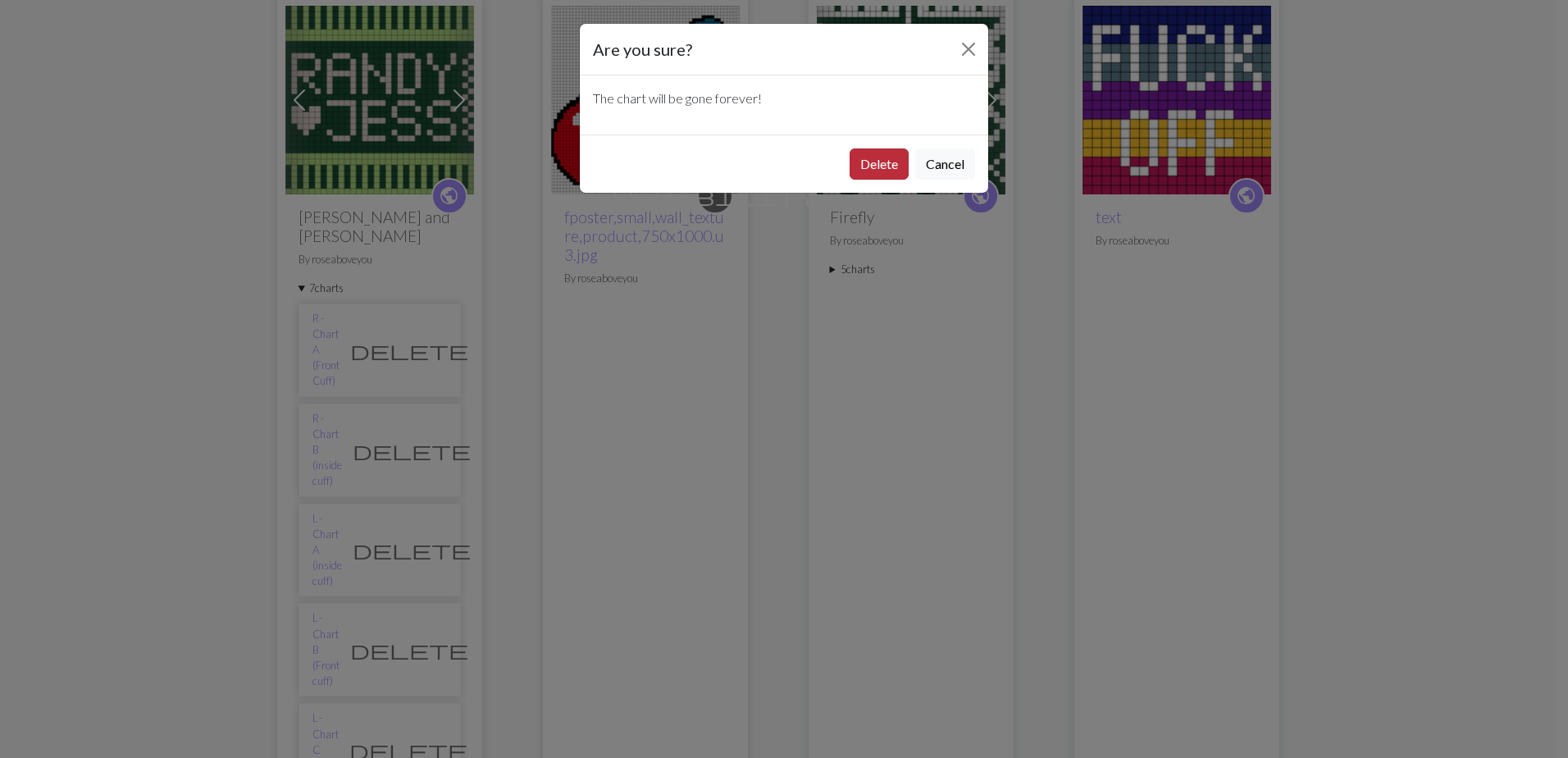
click at [870, 165] on button "Delete" at bounding box center [878, 164] width 59 height 32
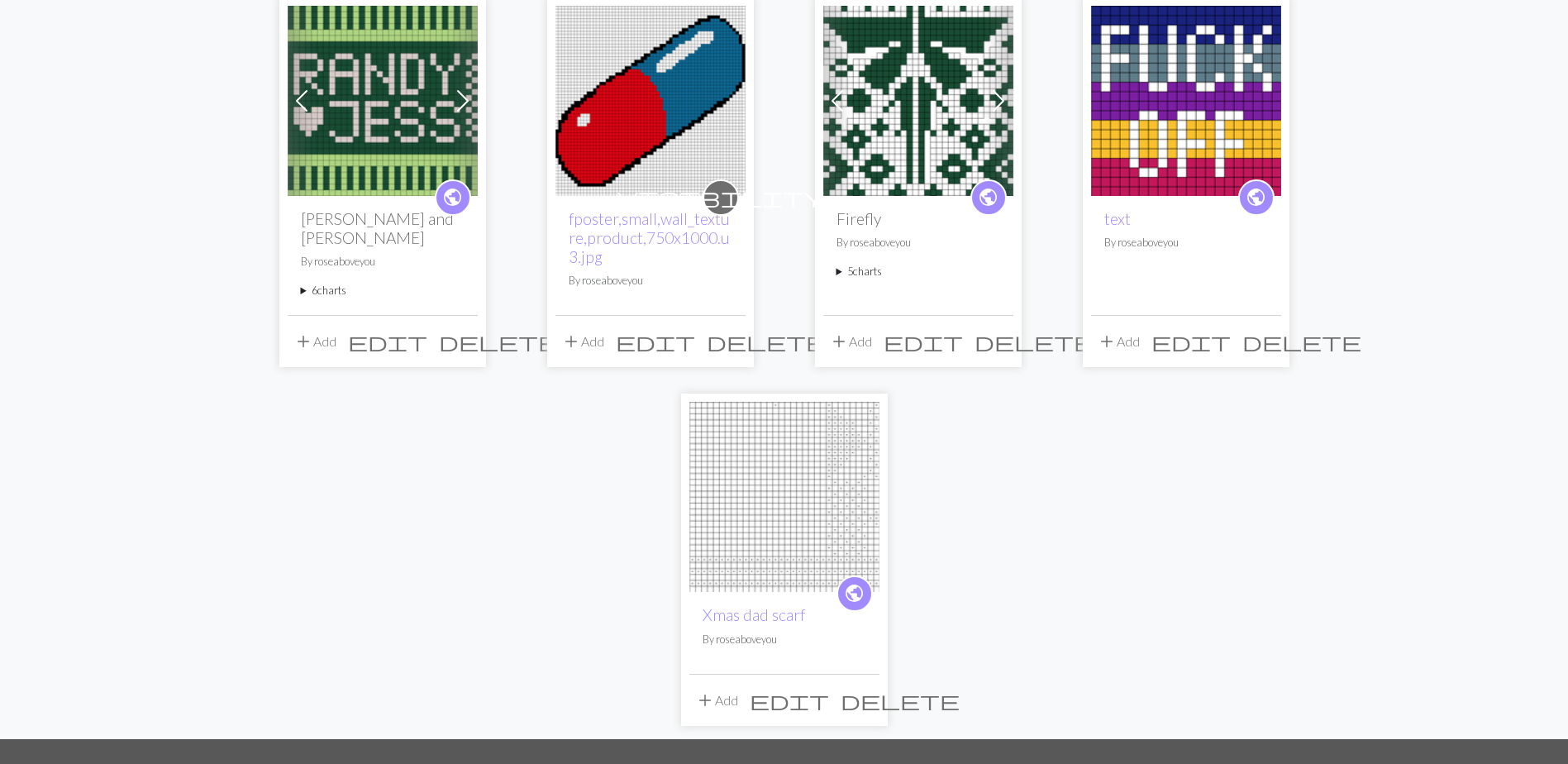
scroll to position [165, 0]
click at [333, 283] on summary "6 charts" at bounding box center [383, 290] width 163 height 15
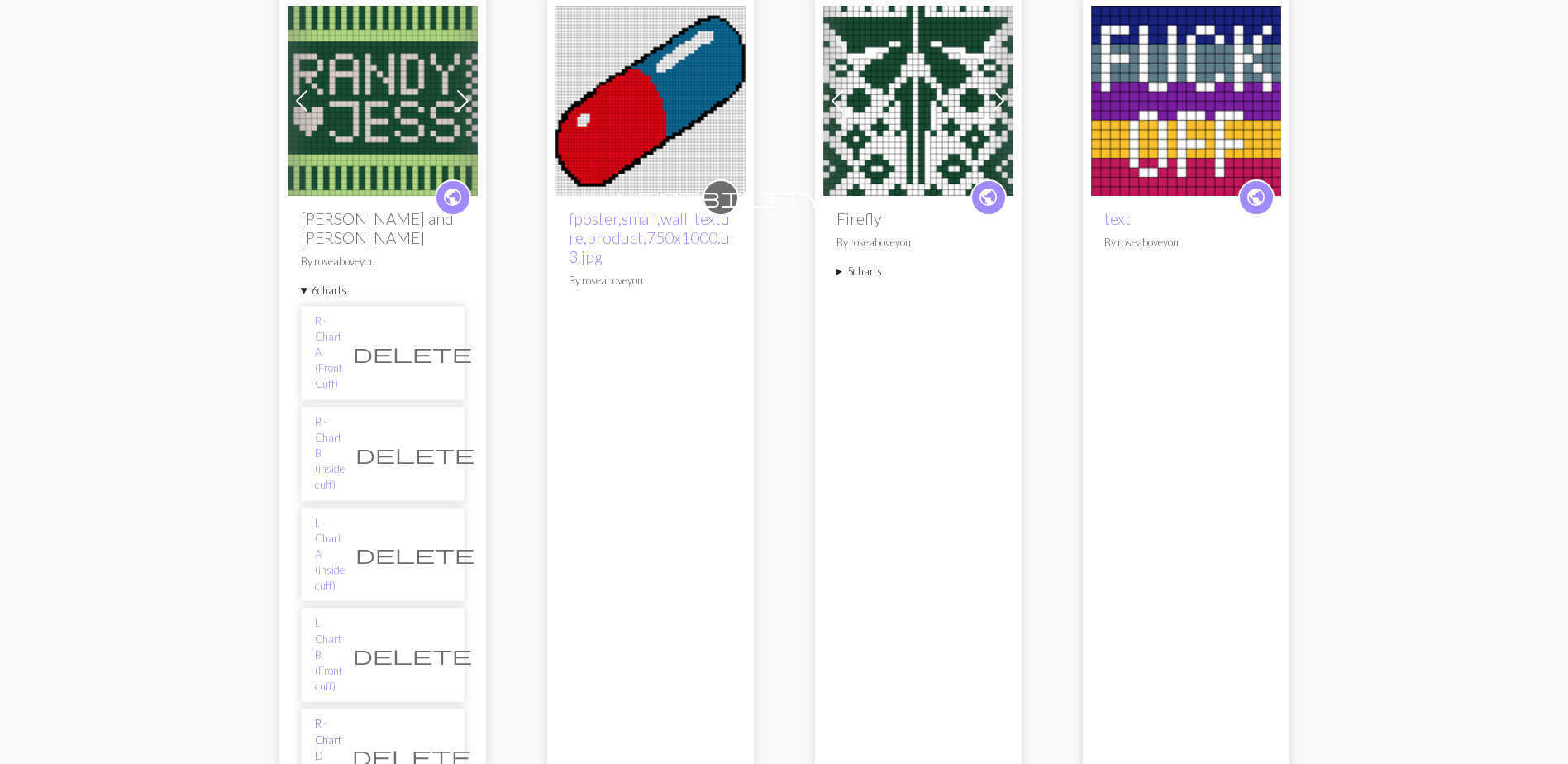
click at [341, 716] on link "R - Chart D (body, palm)" at bounding box center [328, 755] width 27 height 79
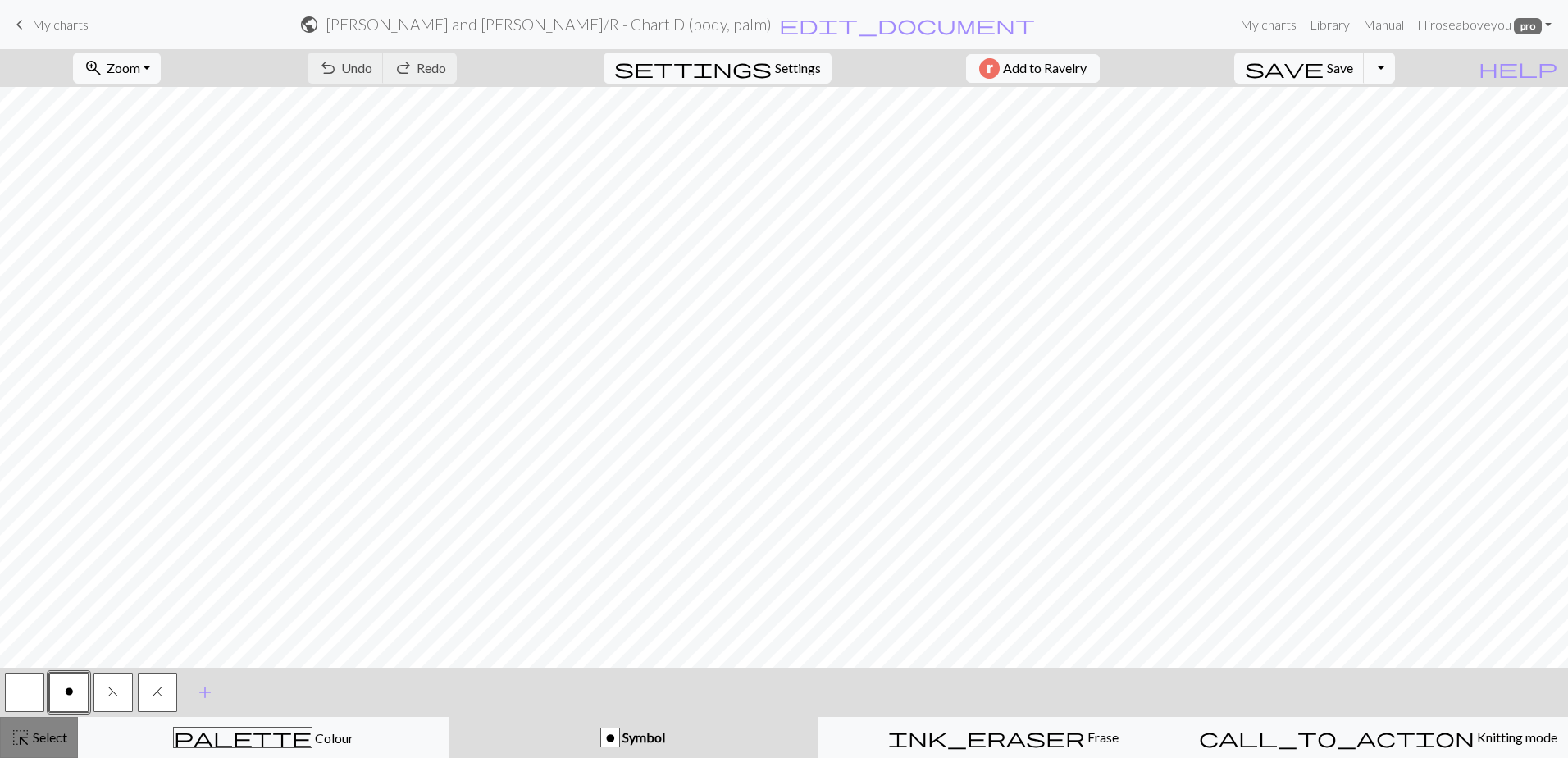
click at [49, 738] on span "Select" at bounding box center [49, 737] width 37 height 15
click at [1395, 64] on button "Toggle Dropdown" at bounding box center [1379, 68] width 32 height 32
click at [1358, 107] on button "file_copy Save a copy" at bounding box center [1258, 104] width 270 height 26
click at [671, 25] on h2 "[PERSON_NAME] and [PERSON_NAME] / Copy of R - Chart D (body, palm)" at bounding box center [549, 24] width 503 height 19
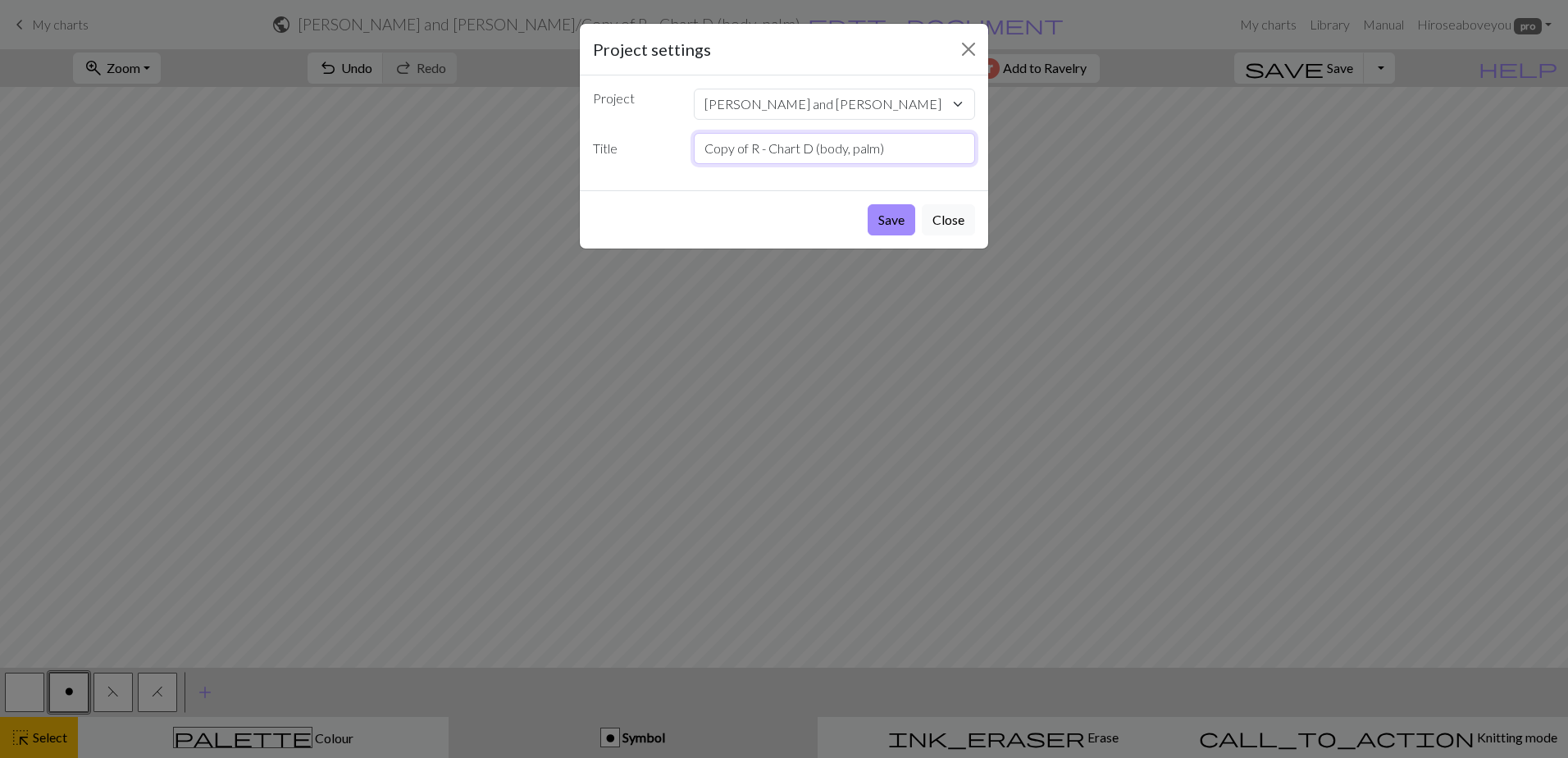
click at [749, 148] on input "Copy of R - Chart D (body, palm)" at bounding box center [835, 148] width 282 height 32
drag, startPoint x: 812, startPoint y: 147, endPoint x: 798, endPoint y: 147, distance: 14.0
click at [798, 147] on input "Copy of L - Chart D (body, palm)" at bounding box center [835, 148] width 282 height 32
type input "Copy of L - Chart C (body, palm)"
click at [899, 222] on button "Save" at bounding box center [892, 219] width 48 height 32
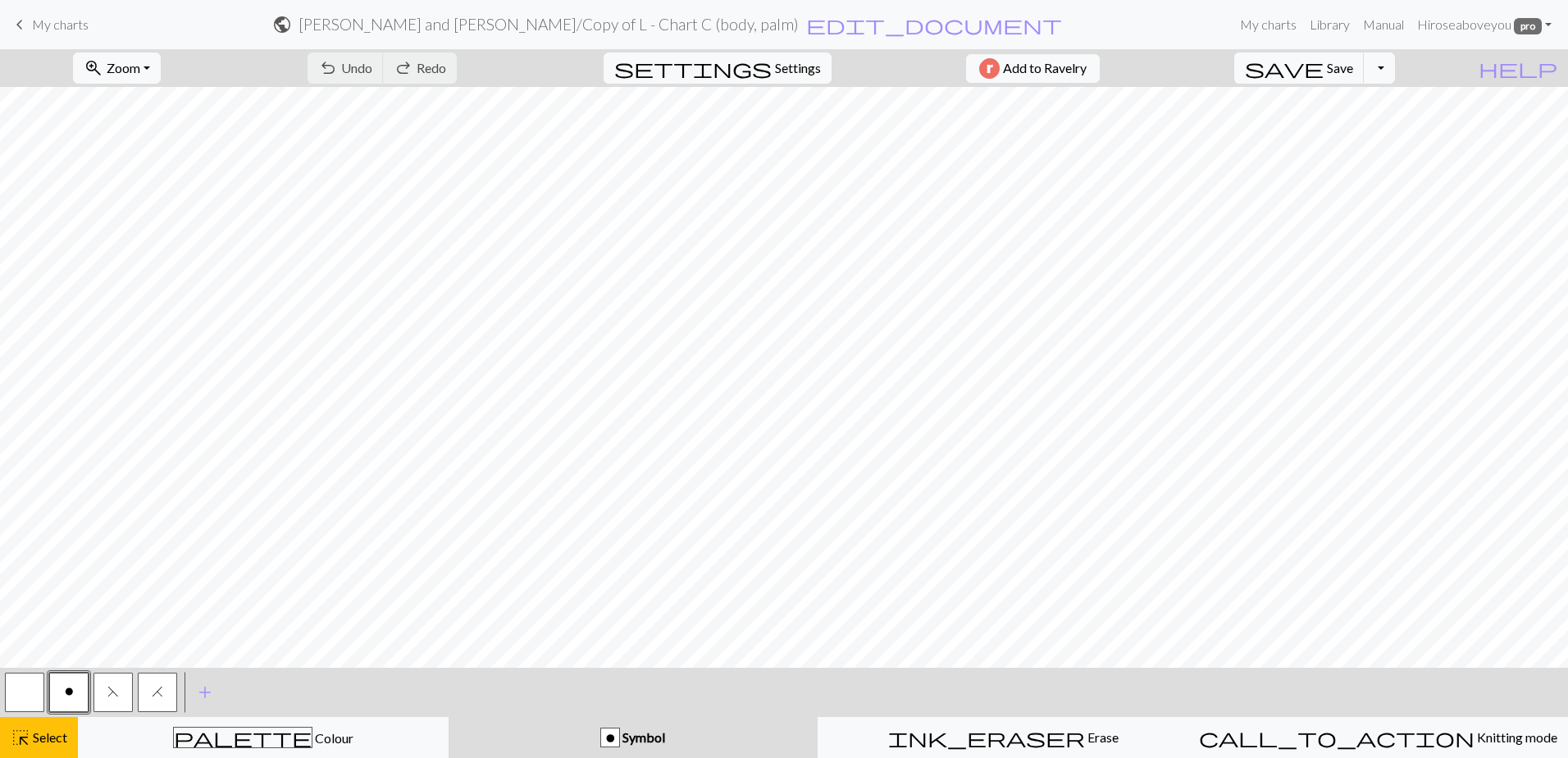
click at [720, 24] on h2 "[PERSON_NAME] and [PERSON_NAME] / Copy of L - Chart C (body, palm)" at bounding box center [548, 24] width 500 height 19
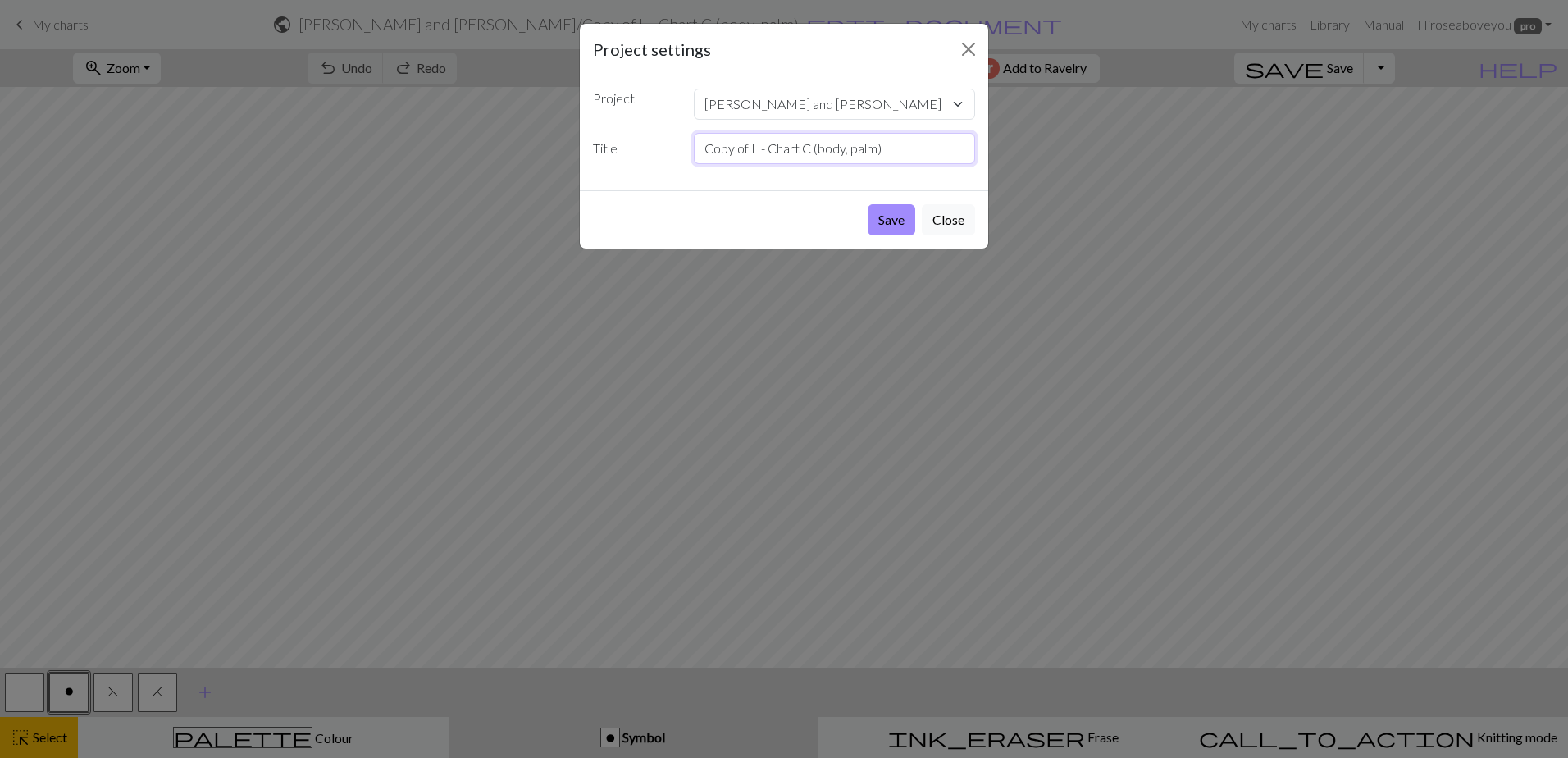
drag, startPoint x: 749, startPoint y: 148, endPoint x: 662, endPoint y: 139, distance: 87.5
click at [662, 139] on div "Title Copy of L - Chart C (body, palm)" at bounding box center [784, 148] width 402 height 32
drag, startPoint x: 767, startPoint y: 150, endPoint x: 757, endPoint y: 150, distance: 10.0
click at [757, 150] on input "L - Chart C (body, palm)" at bounding box center [835, 148] width 282 height 32
type input "L - Chart D (body, palm)"
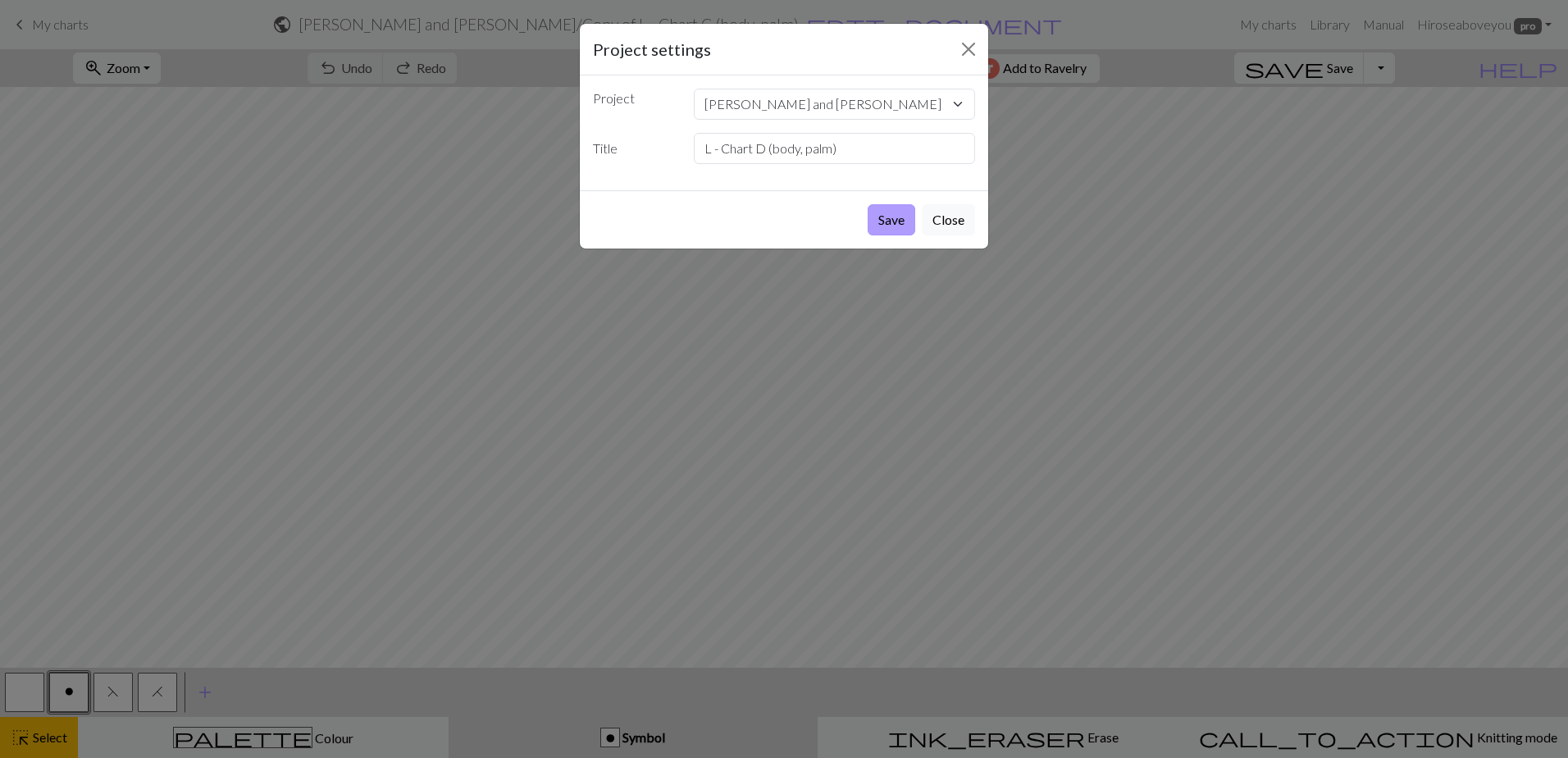
click at [888, 224] on button "Save" at bounding box center [892, 219] width 48 height 32
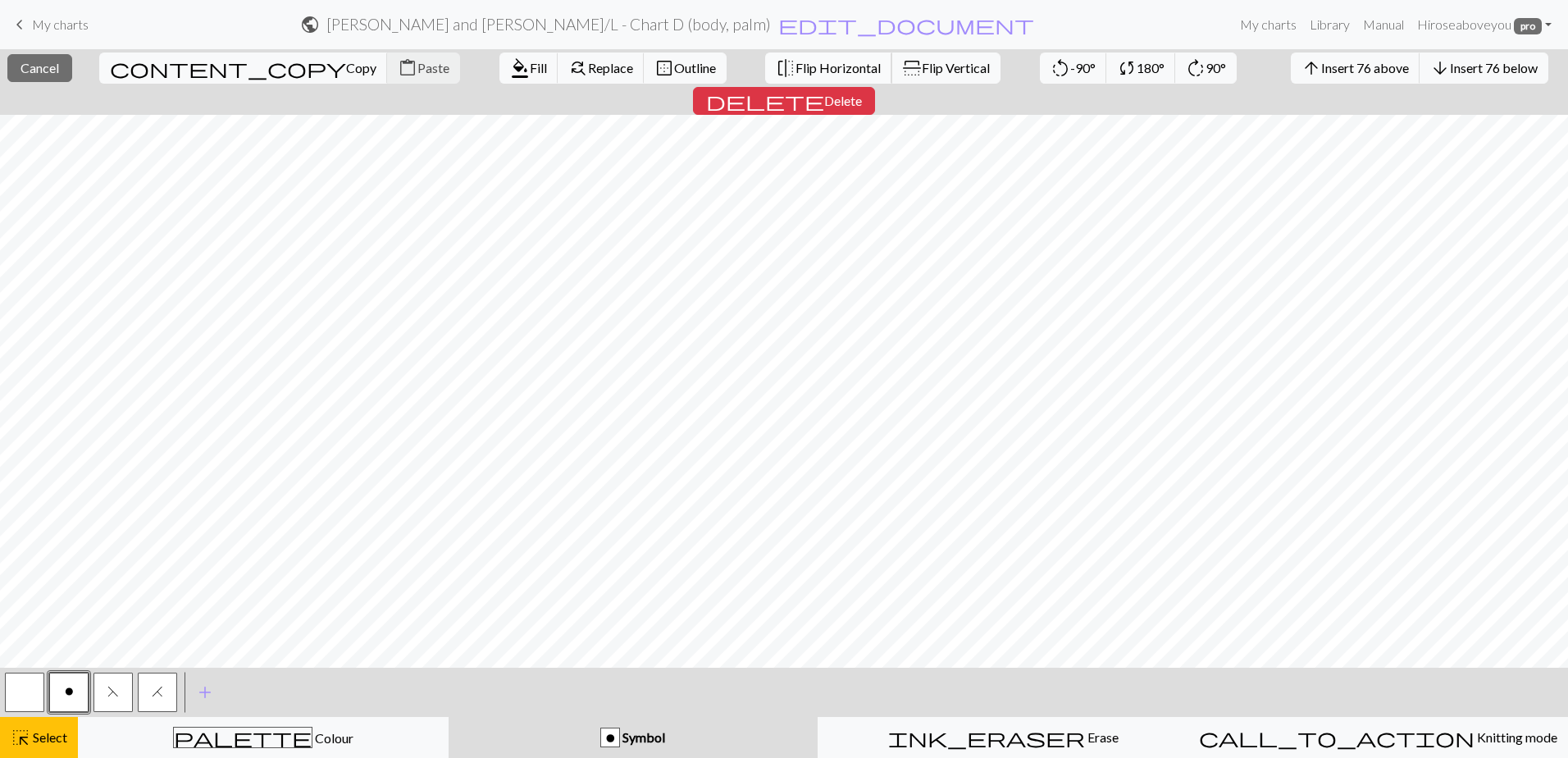
click at [796, 67] on span "Flip Horizontal" at bounding box center [838, 67] width 85 height 15
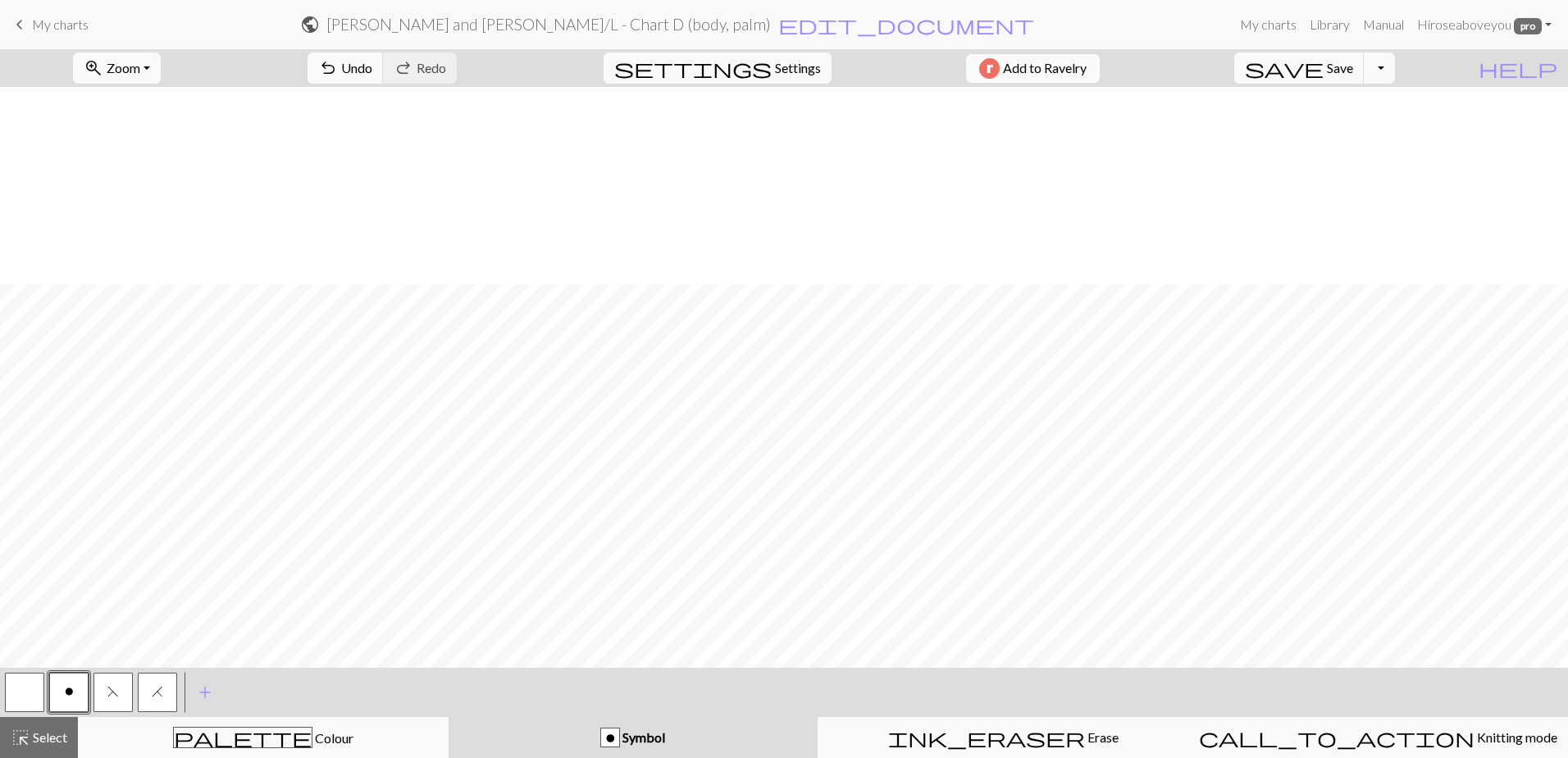
scroll to position [932, 0]
click at [49, 748] on button "highlight_alt Select Select" at bounding box center [38, 738] width 78 height 41
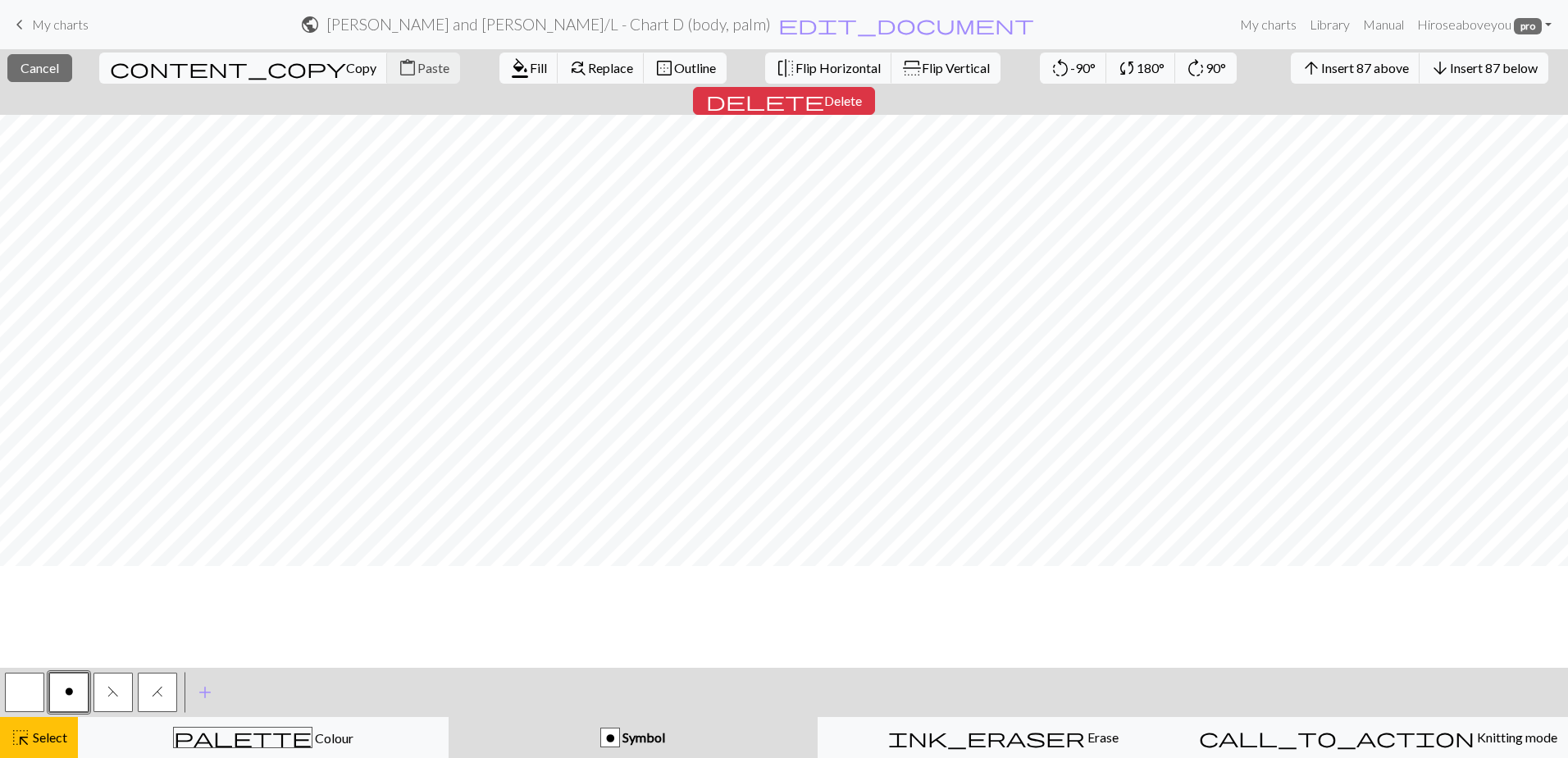
scroll to position [0, 0]
click at [796, 67] on span "Flip Horizontal" at bounding box center [838, 67] width 85 height 15
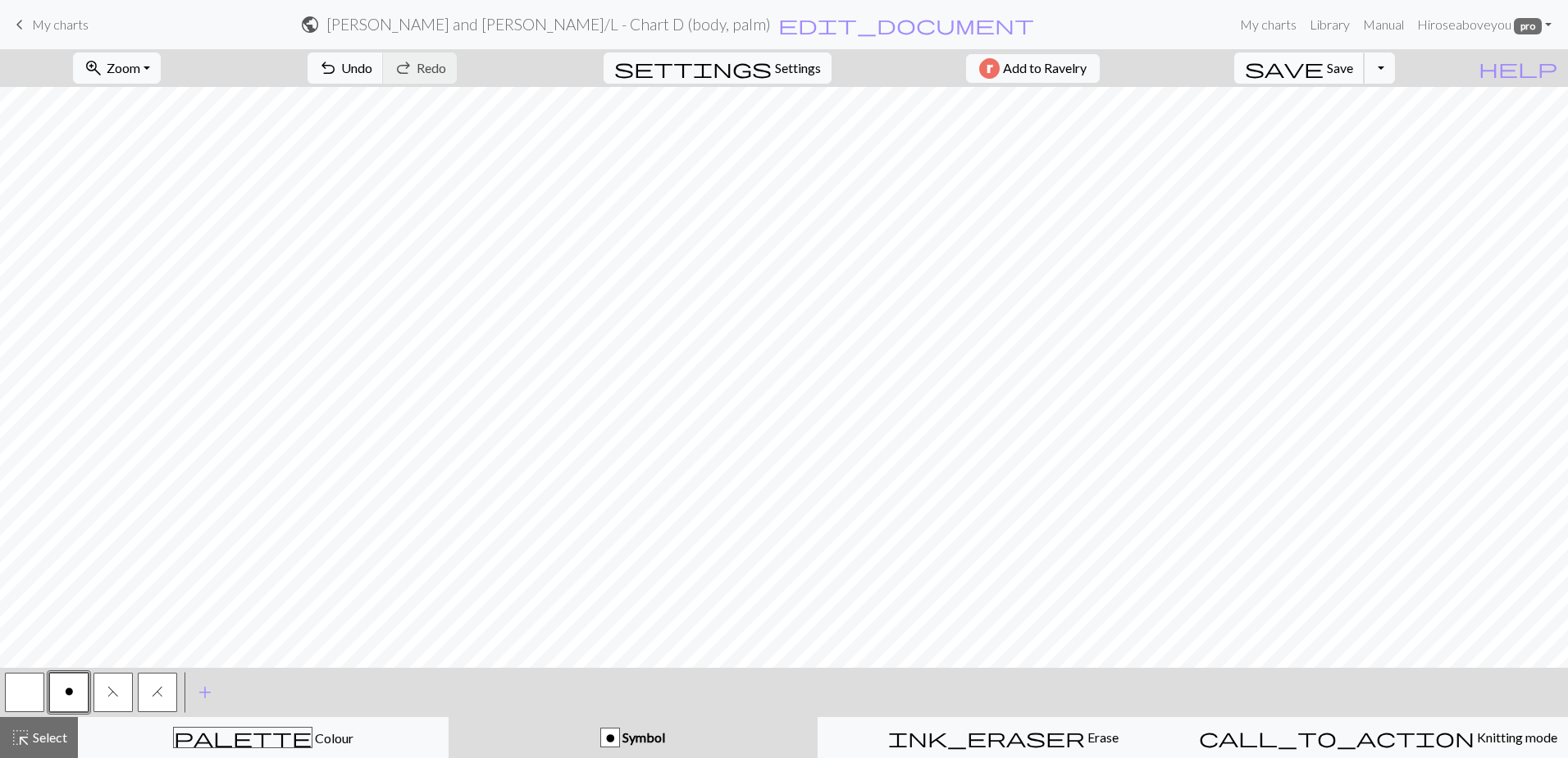
click at [1356, 61] on button "save Save Save" at bounding box center [1299, 68] width 130 height 32
click at [40, 746] on div "highlight_alt Select Select" at bounding box center [39, 737] width 56 height 20
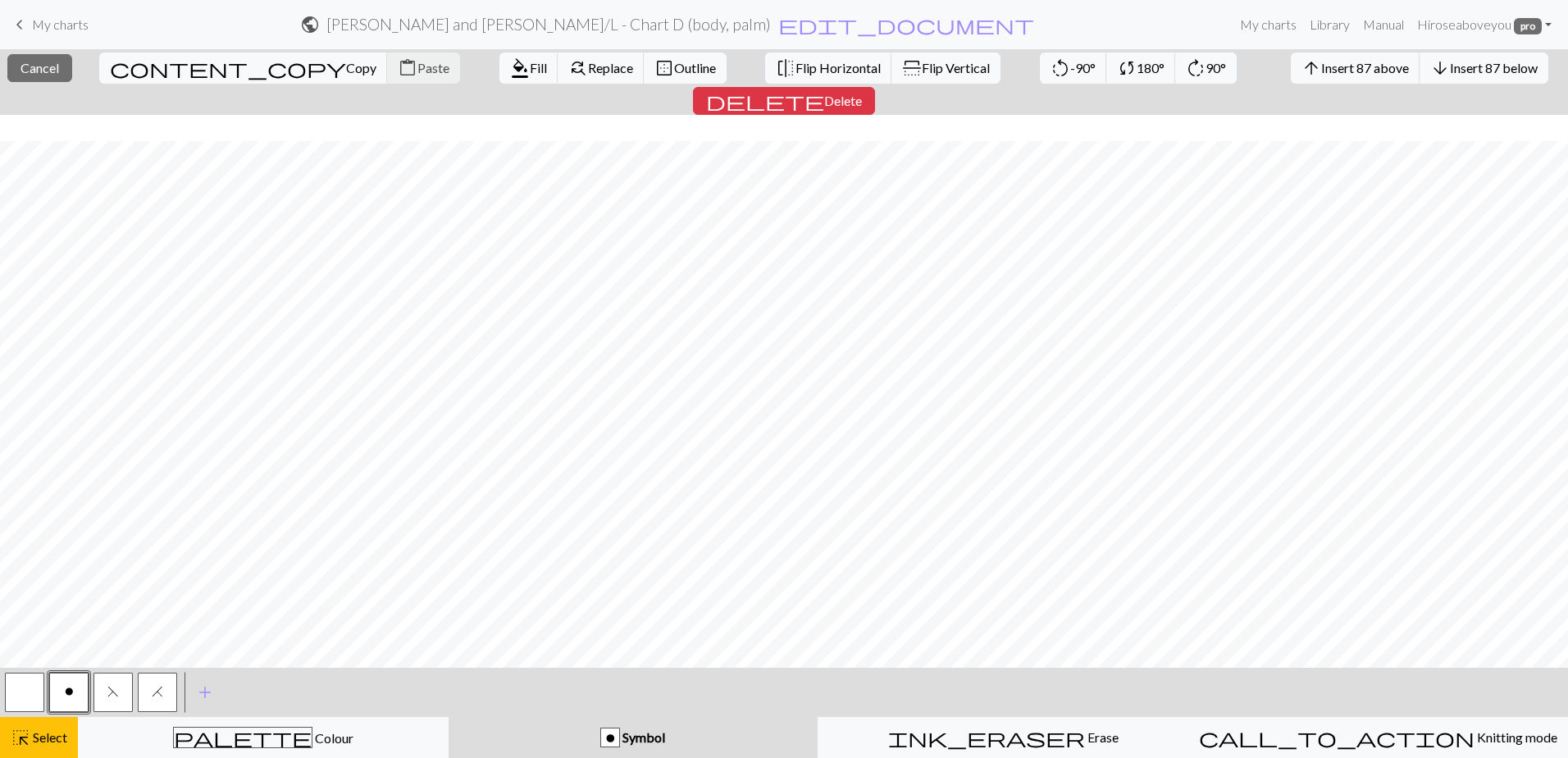
scroll to position [932, 0]
click at [687, 68] on span "Outline" at bounding box center [708, 67] width 42 height 15
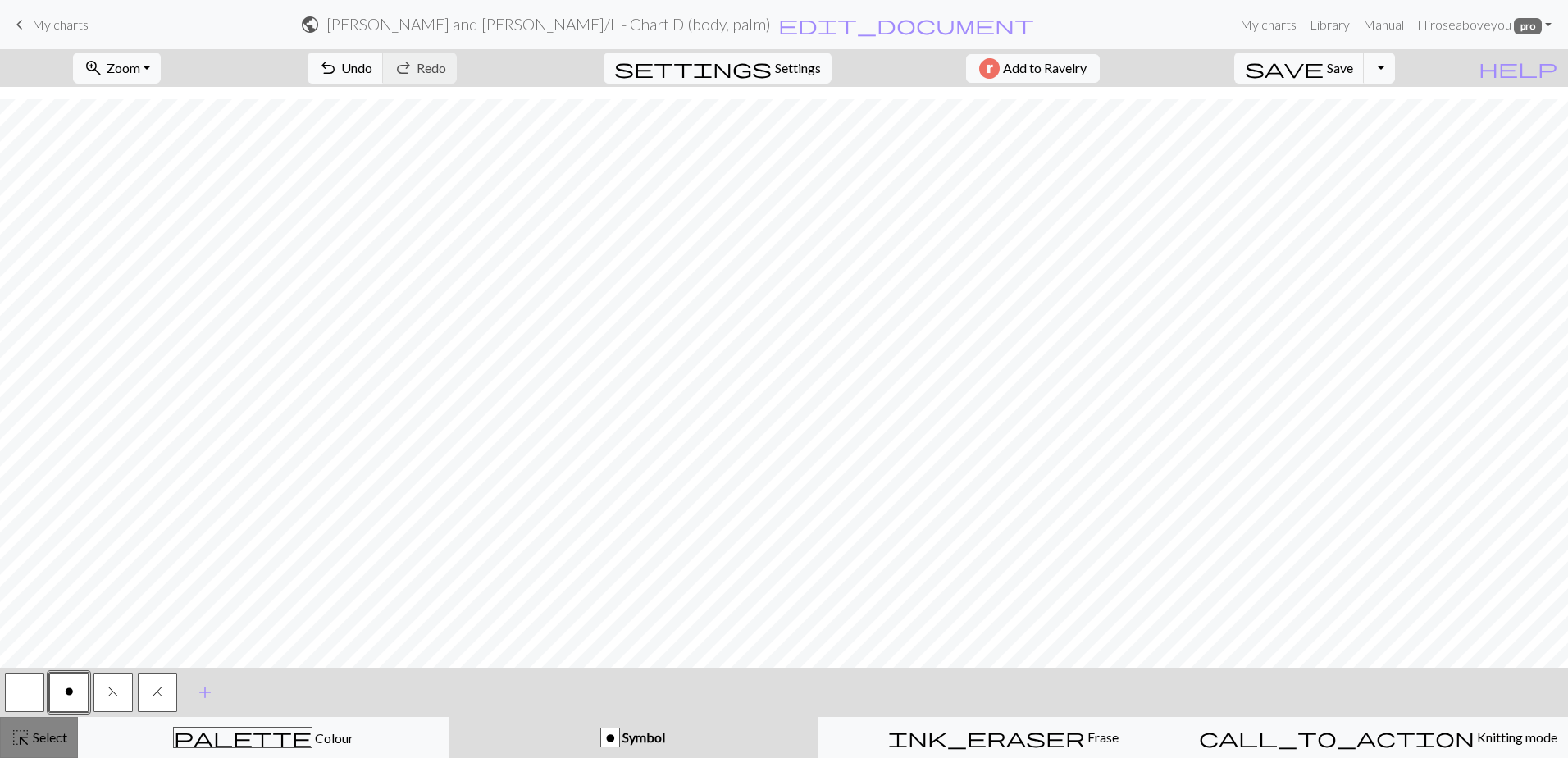
drag, startPoint x: 38, startPoint y: 742, endPoint x: 174, endPoint y: 694, distance: 144.2
click at [38, 740] on span "Select" at bounding box center [49, 737] width 37 height 15
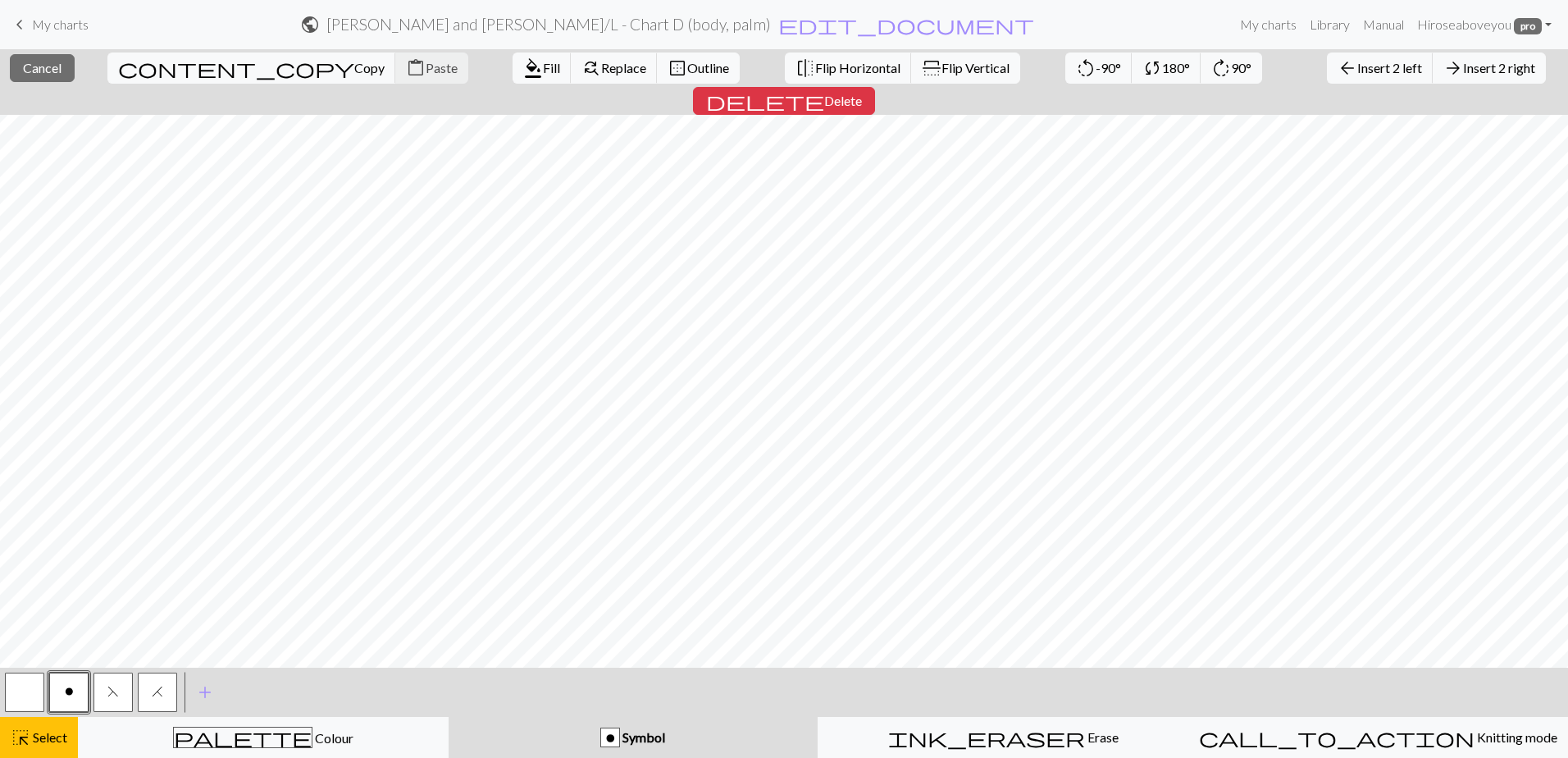
scroll to position [0, 0]
click at [687, 67] on span "Outline" at bounding box center [708, 67] width 42 height 15
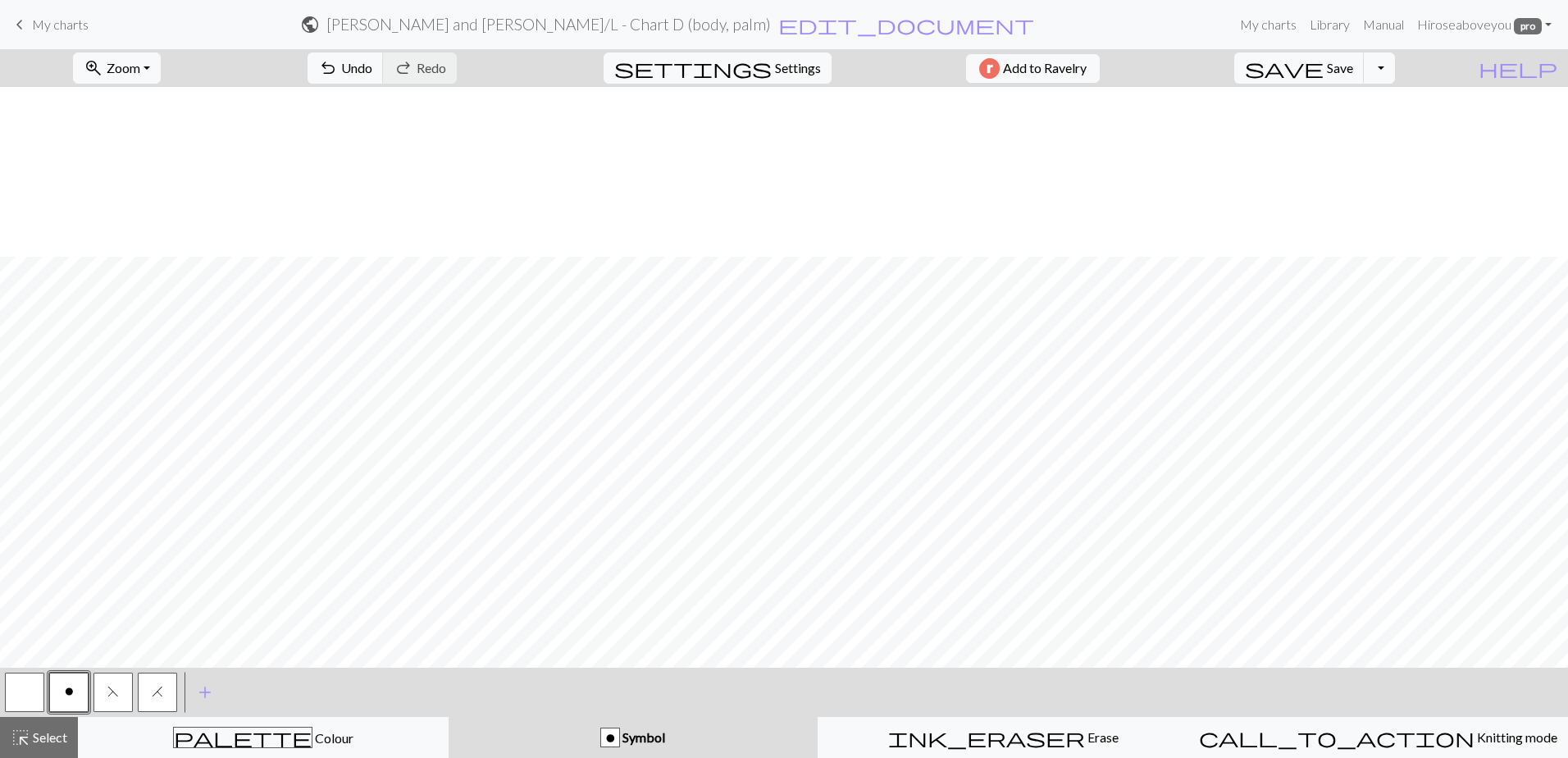
scroll to position [932, 0]
click at [1353, 61] on span "Save" at bounding box center [1339, 67] width 26 height 15
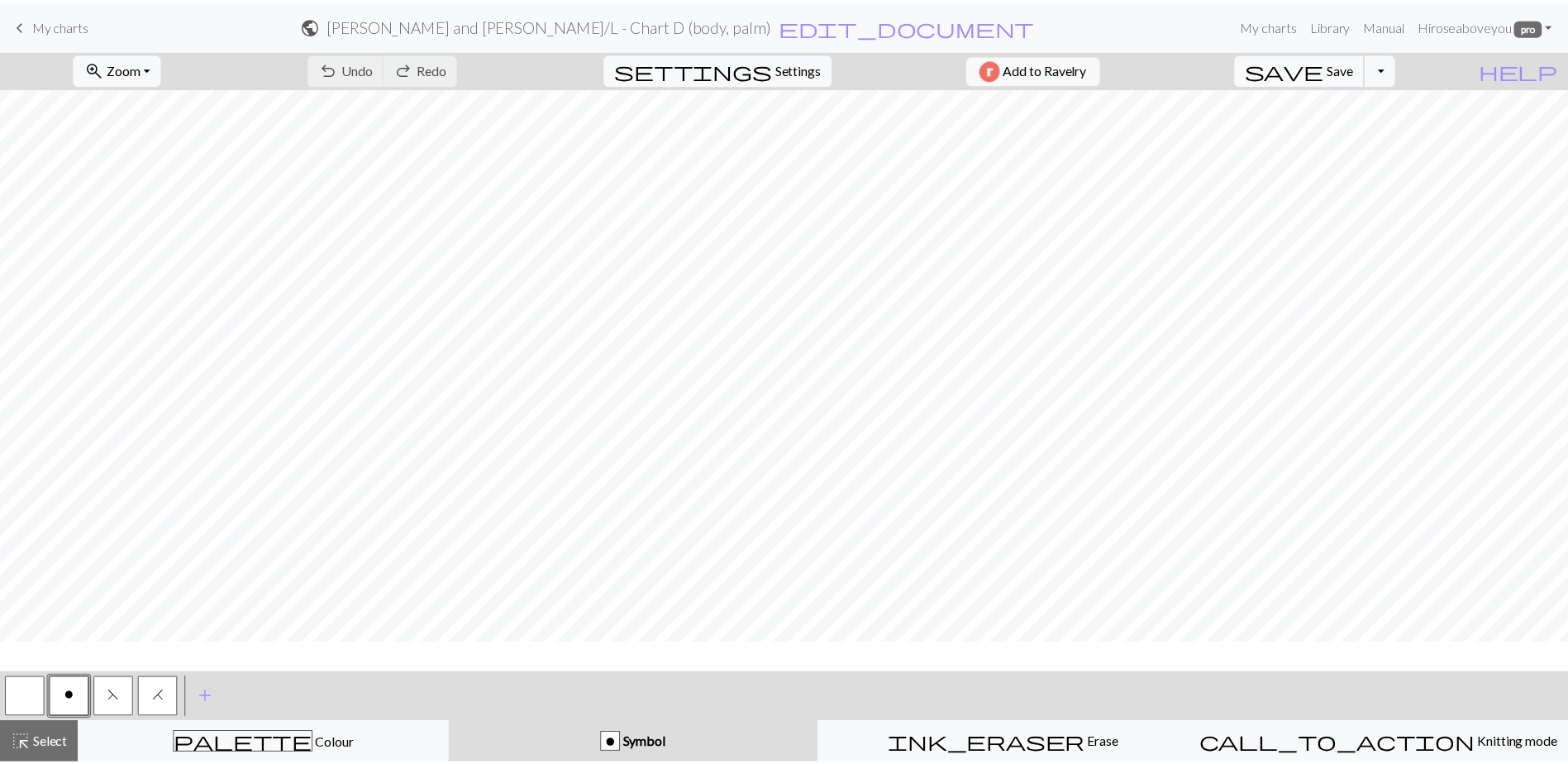
scroll to position [0, 0]
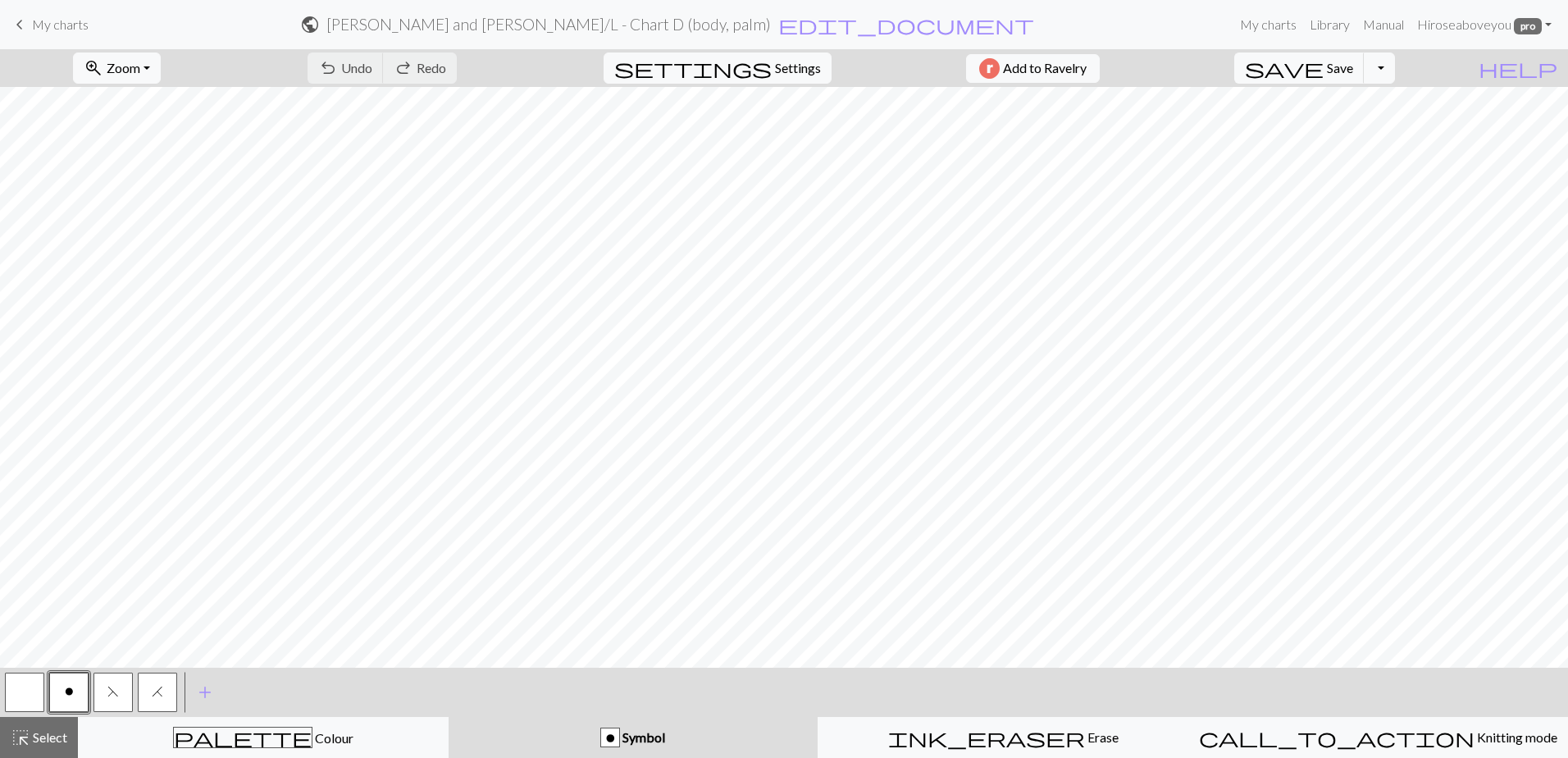
click at [22, 18] on span "keyboard_arrow_left" at bounding box center [20, 24] width 20 height 23
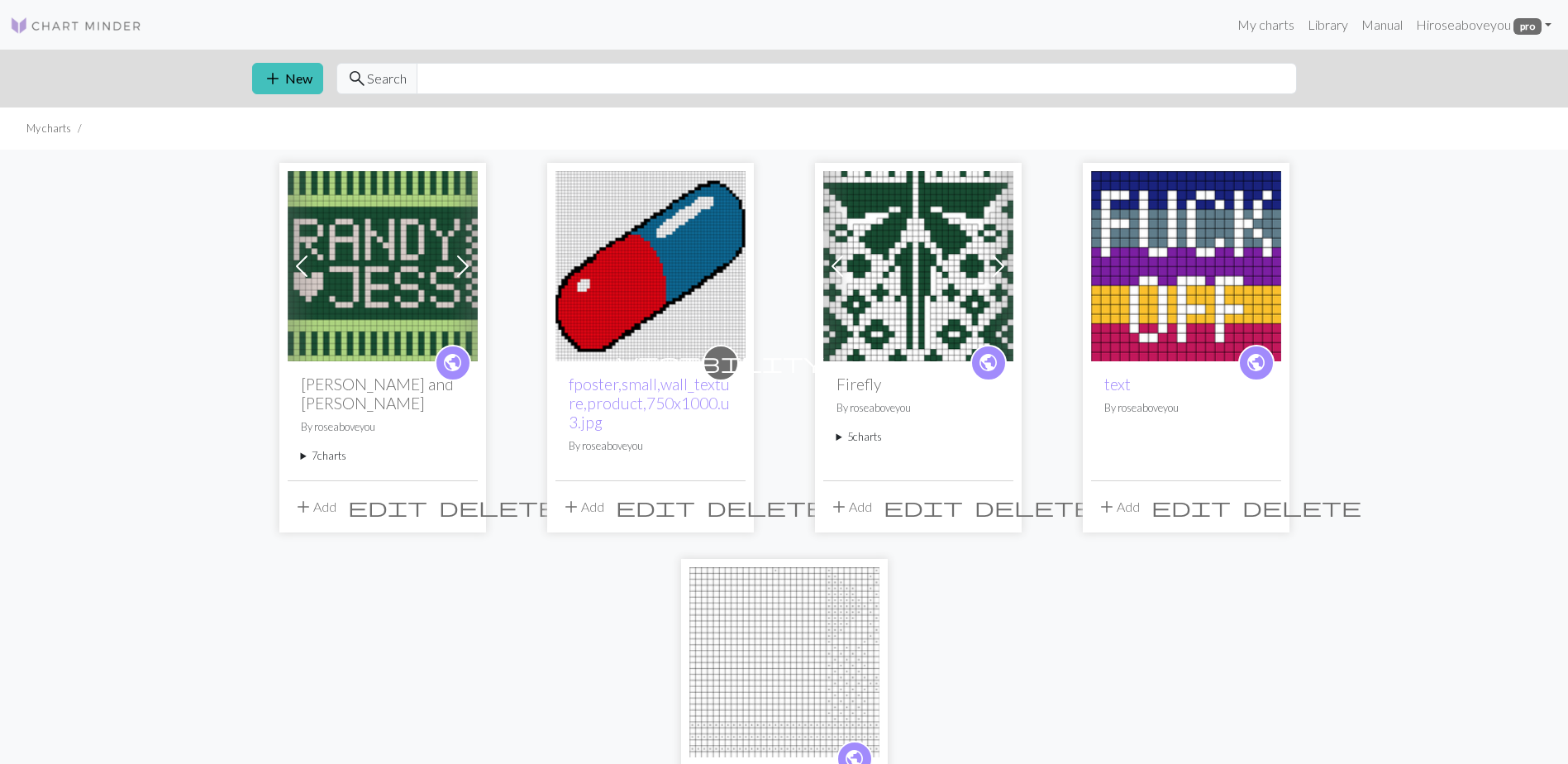
click at [329, 448] on summary "7 charts" at bounding box center [383, 455] width 163 height 15
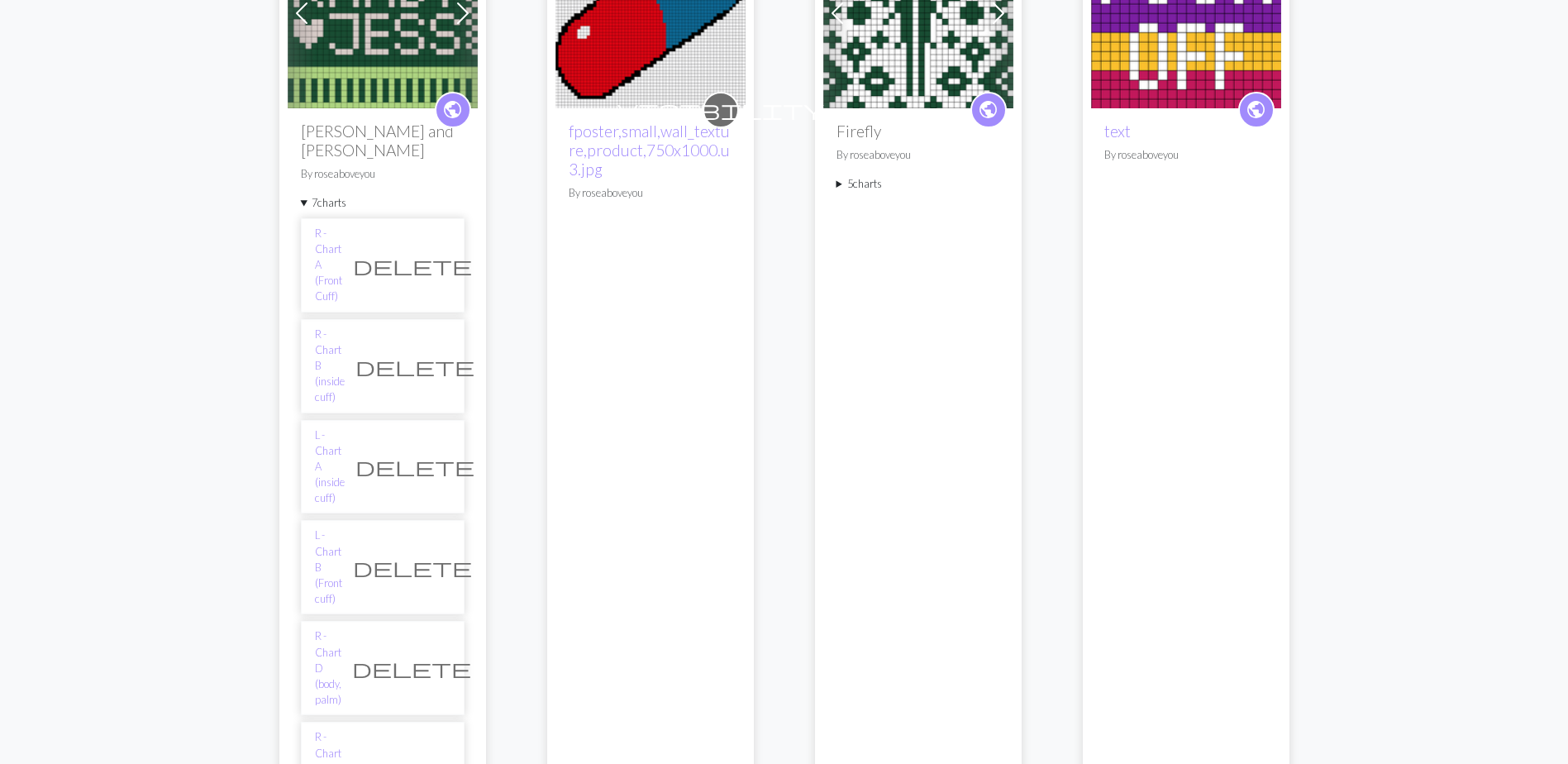
scroll to position [331, 0]
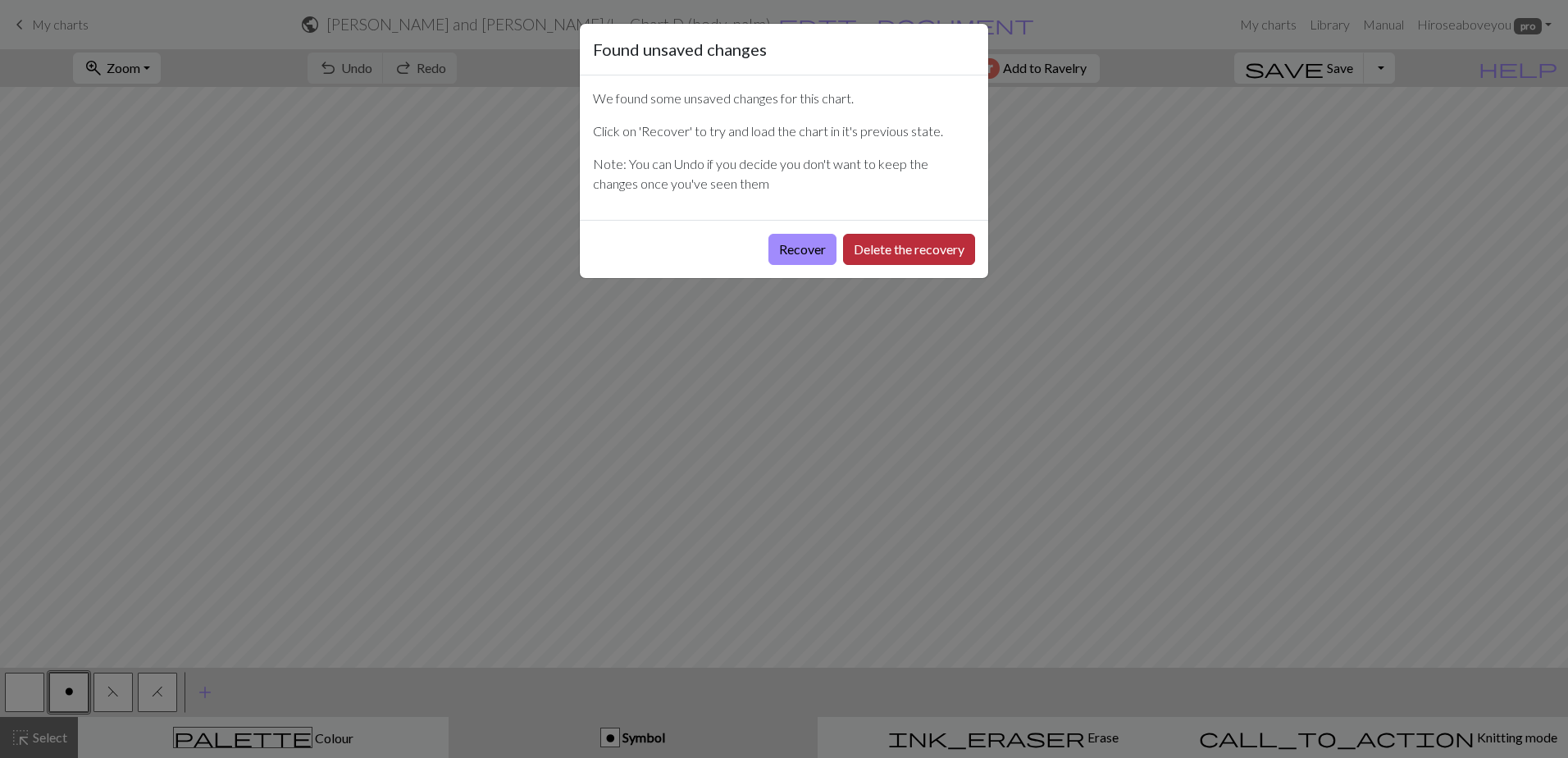
click at [891, 249] on button "Delete the recovery" at bounding box center [909, 249] width 132 height 32
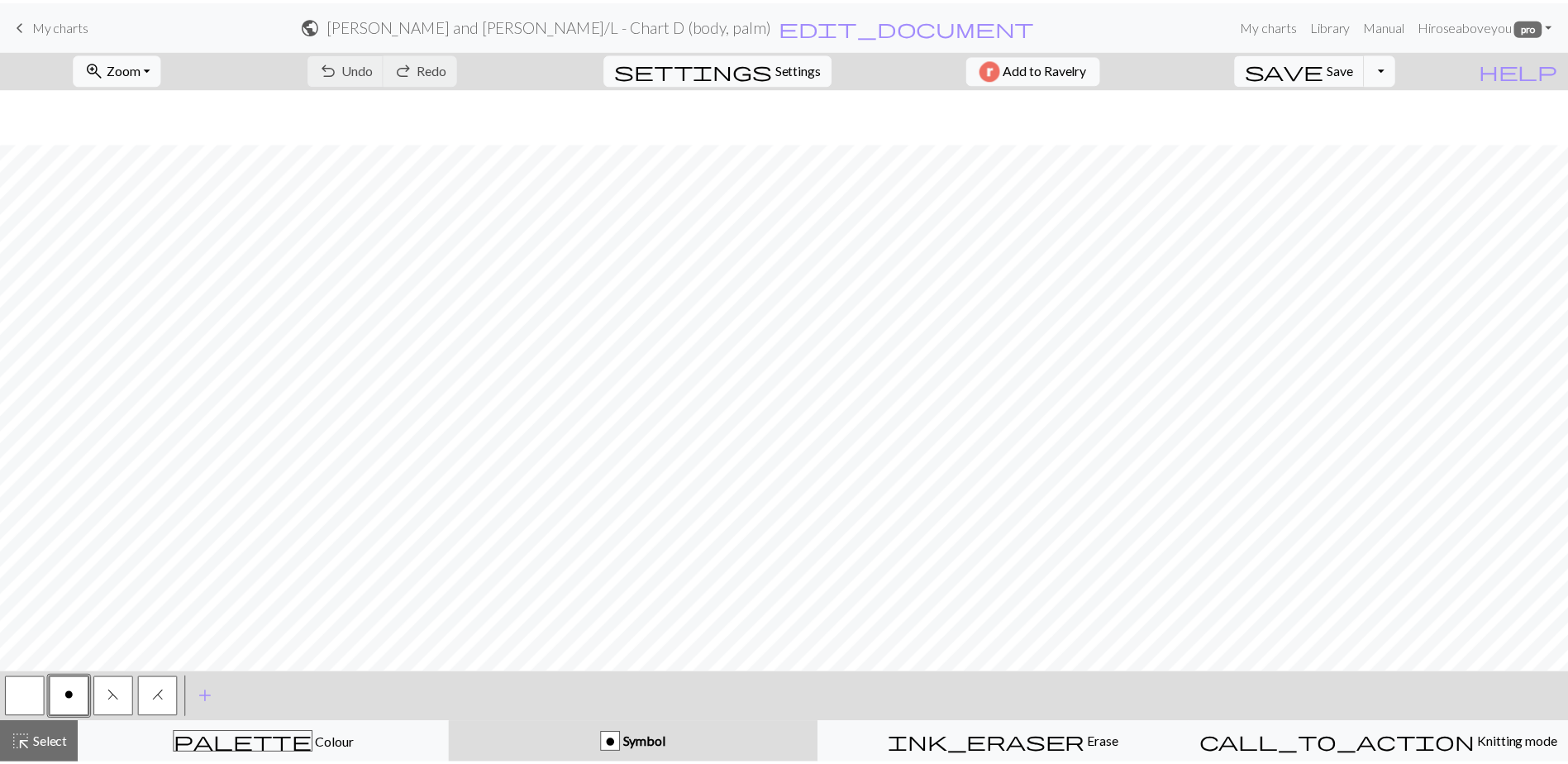
scroll to position [413, 0]
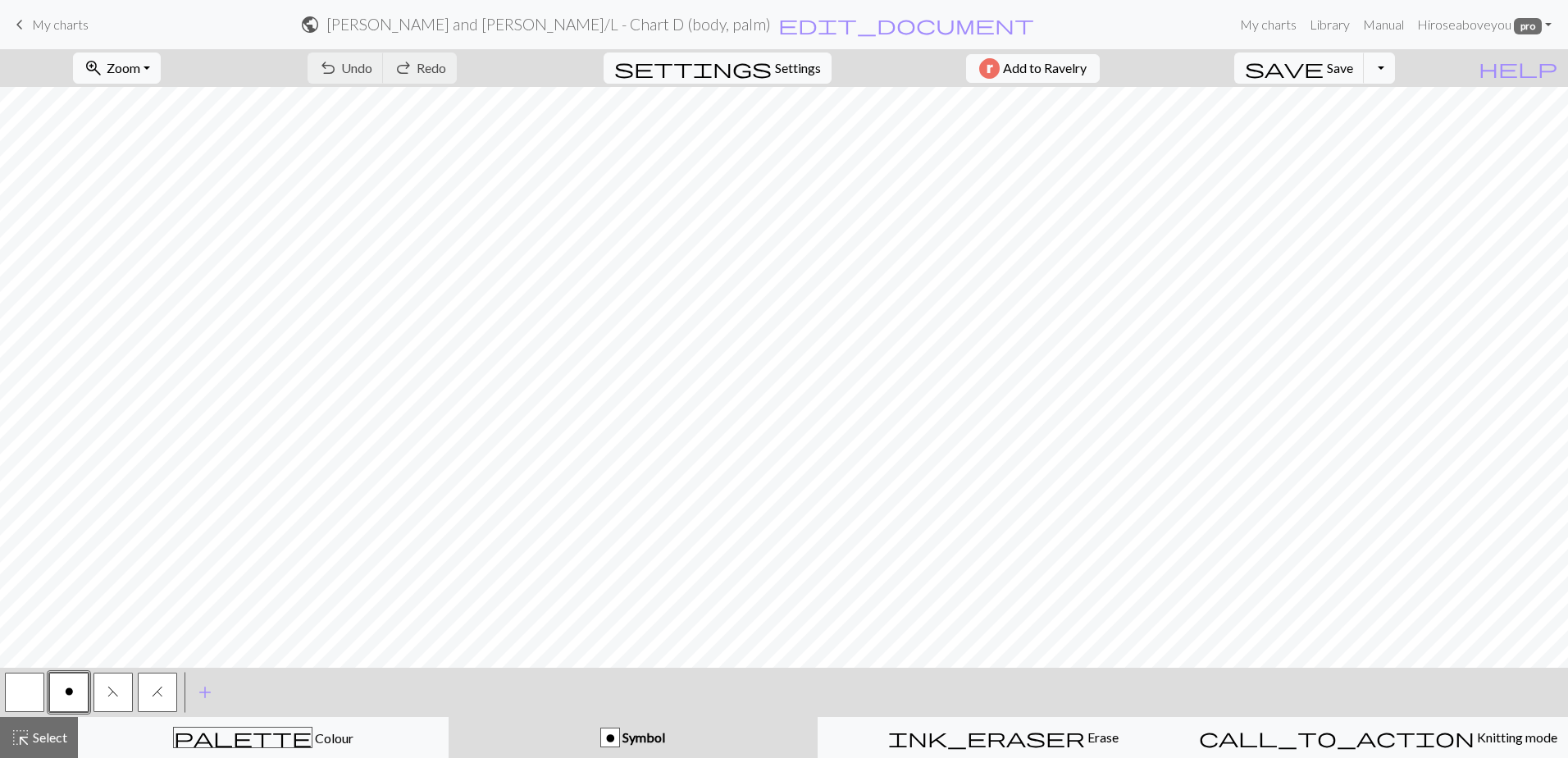
click at [704, 29] on h2 "[PERSON_NAME] and [PERSON_NAME] / L - Chart D (body, palm)" at bounding box center [548, 24] width 444 height 19
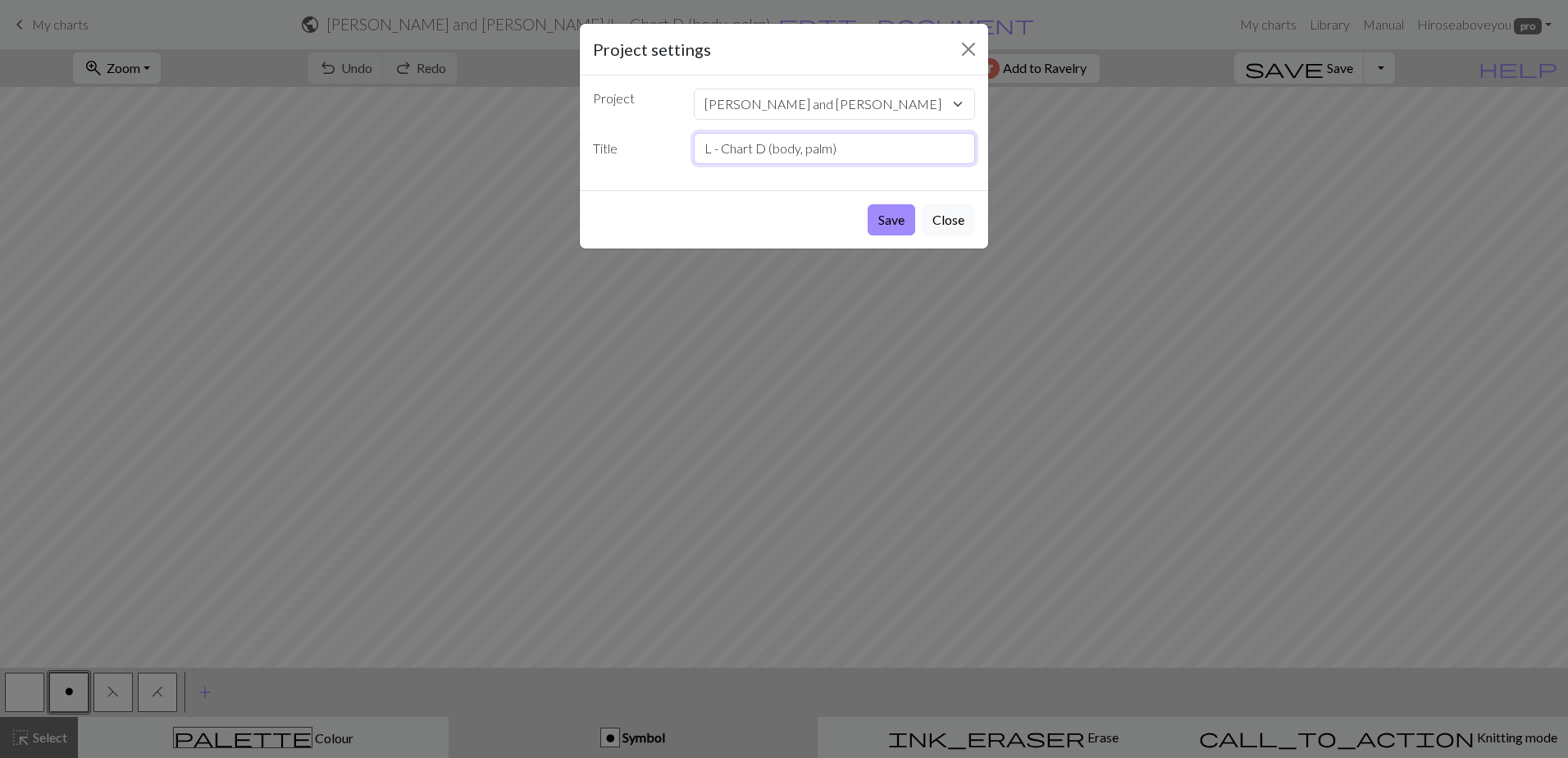
drag, startPoint x: 765, startPoint y: 150, endPoint x: 755, endPoint y: 150, distance: 10.0
click at [755, 150] on input "L - Chart D (body, palm)" at bounding box center [835, 148] width 282 height 32
type input "L - Chart C (body, palm)"
click at [881, 221] on button "Save" at bounding box center [892, 219] width 48 height 32
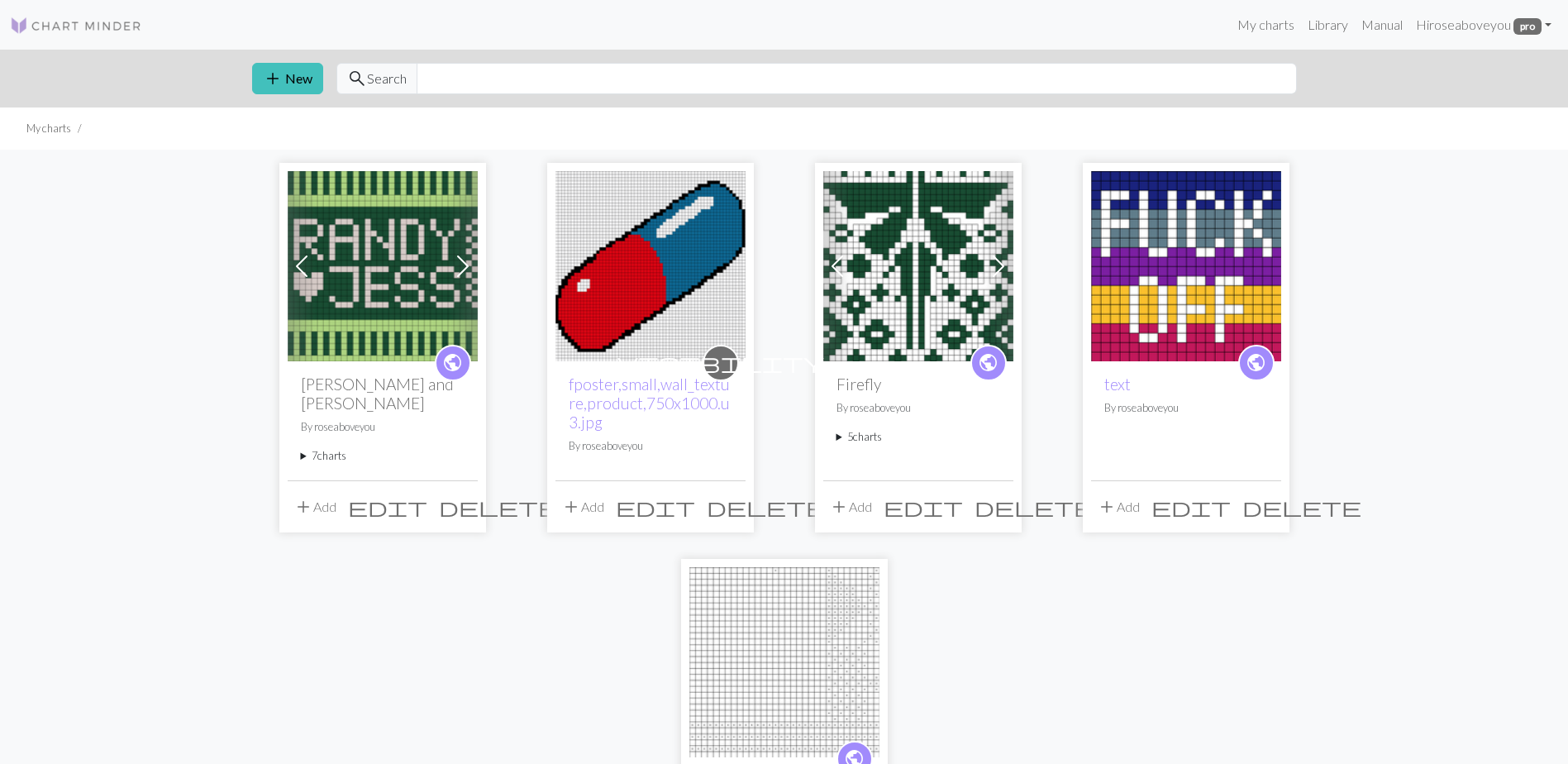
click at [328, 448] on summary "7 charts" at bounding box center [383, 455] width 163 height 15
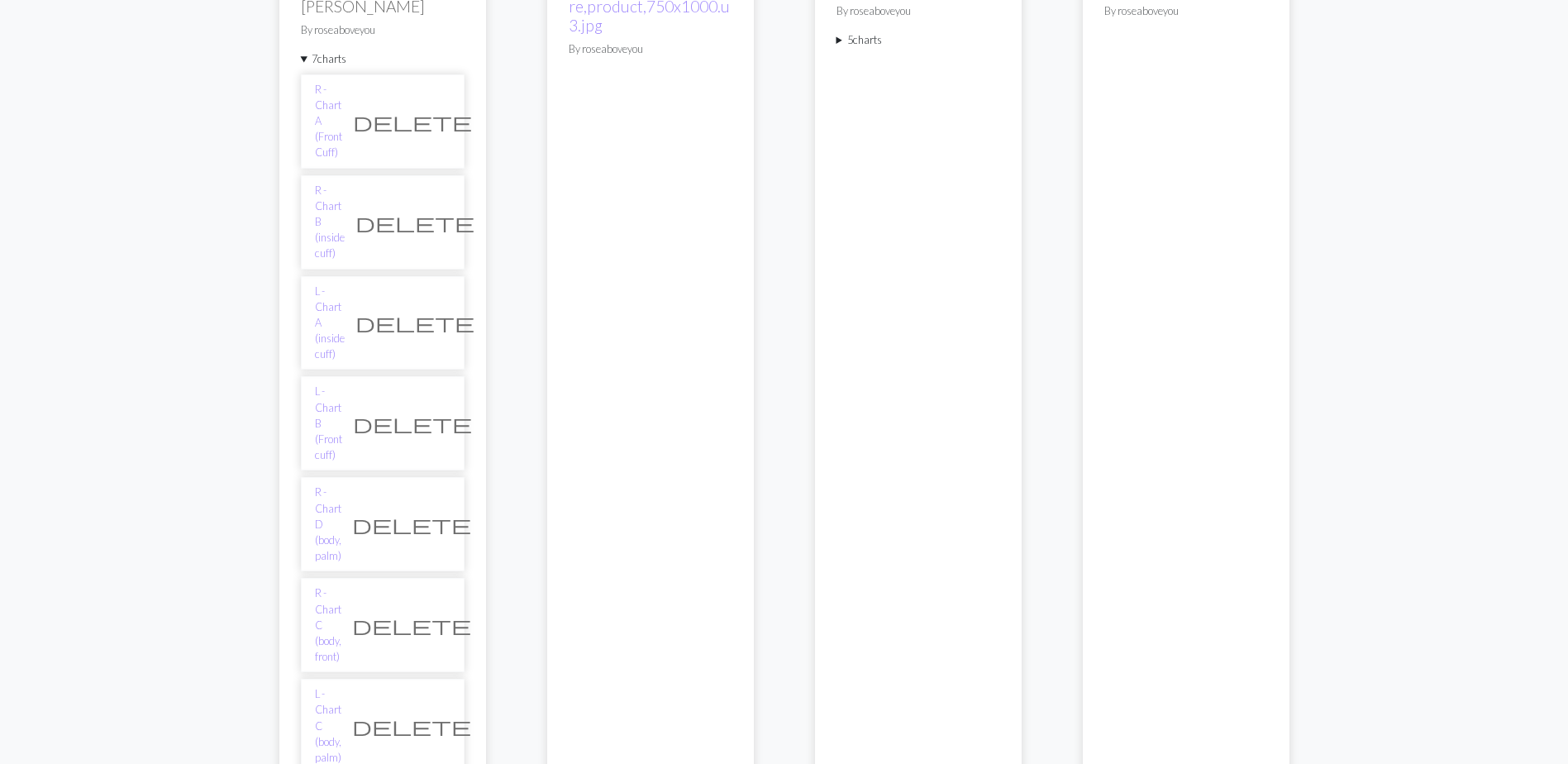
scroll to position [413, 0]
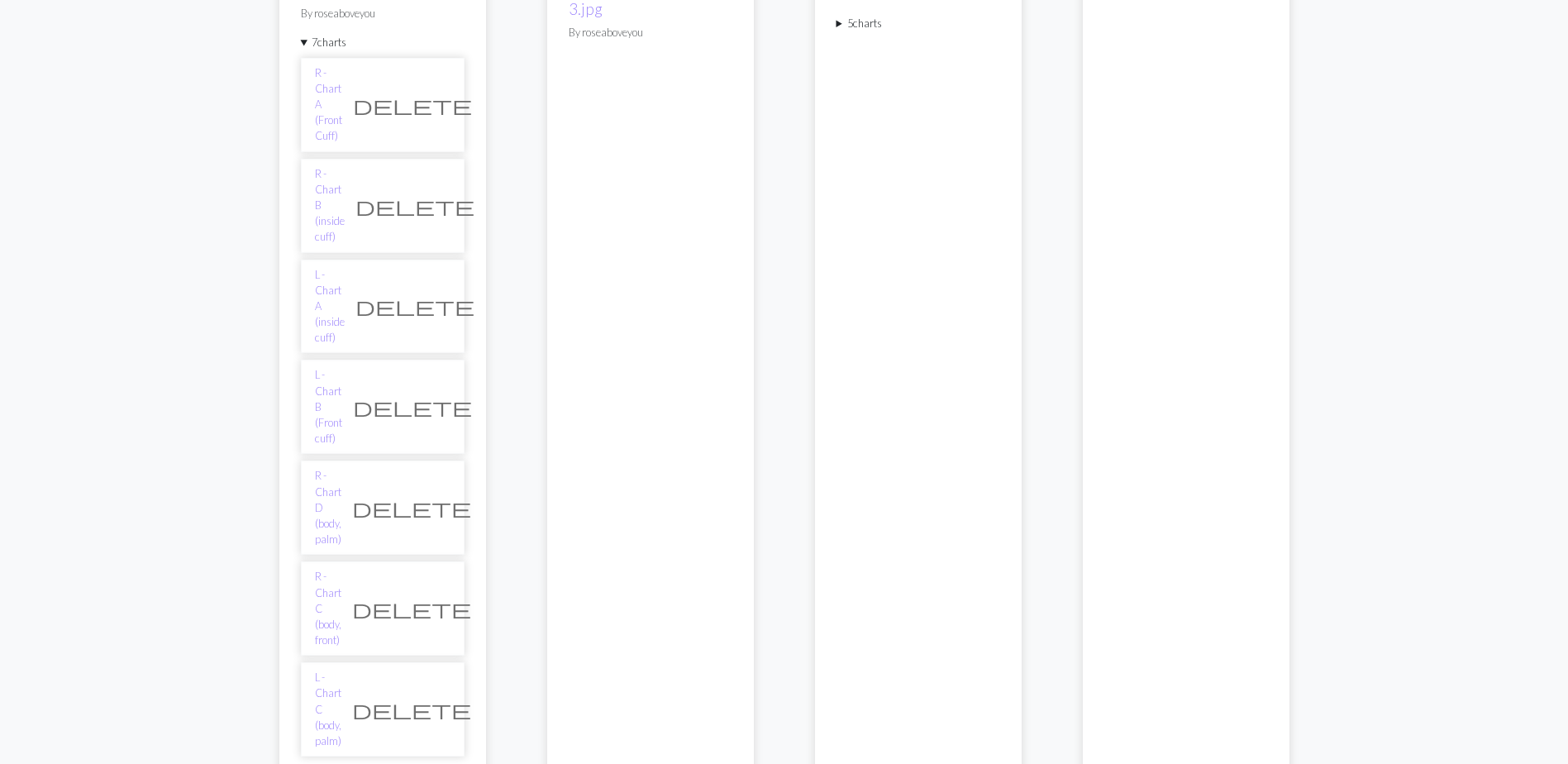
click at [48, 243] on div "Previous Next public [PERSON_NAME] and [PERSON_NAME] By roseaboveyou 7 charts R…" at bounding box center [784, 468] width 1568 height 1463
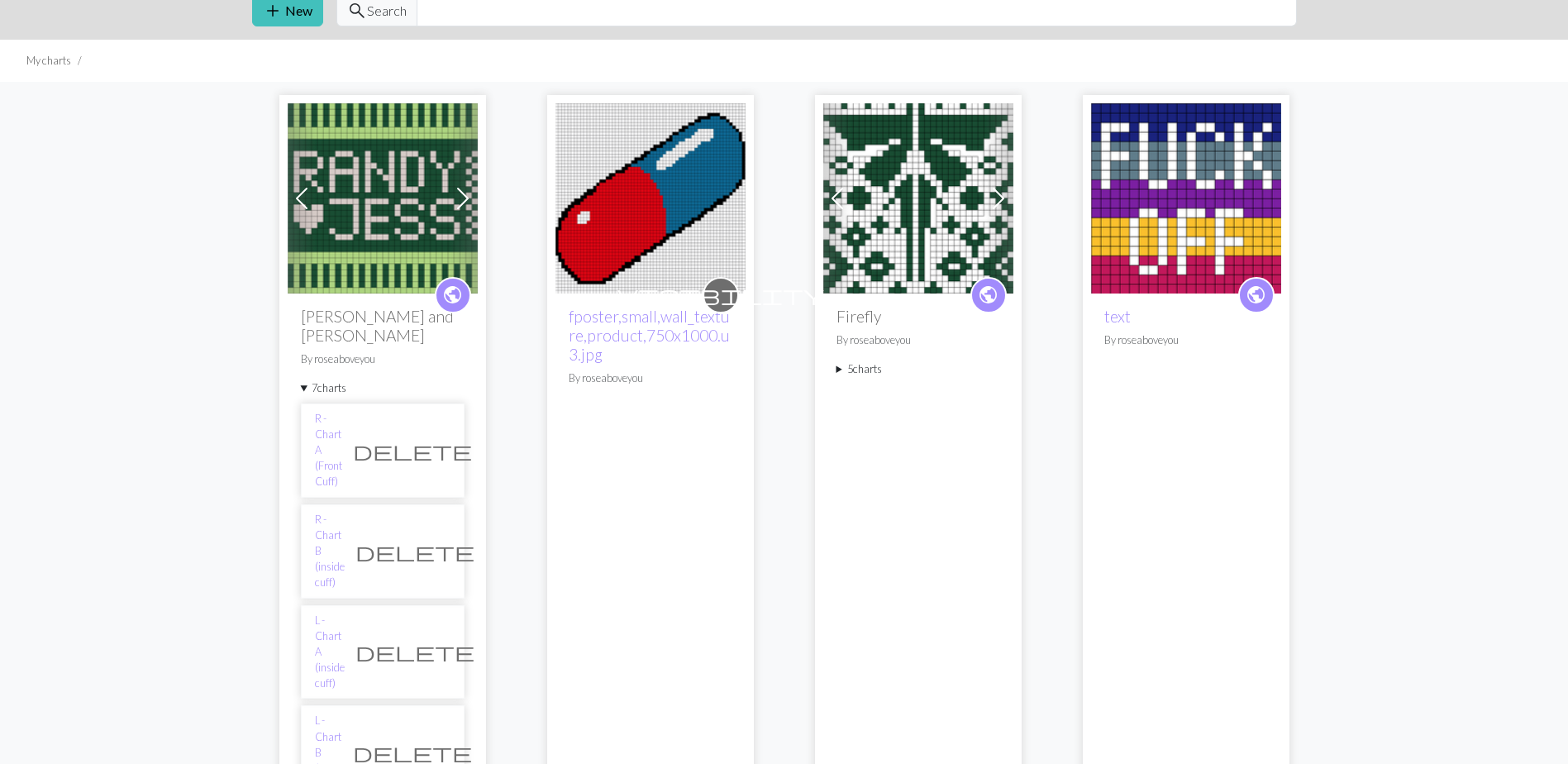
scroll to position [0, 0]
